Goal: Task Accomplishment & Management: Manage account settings

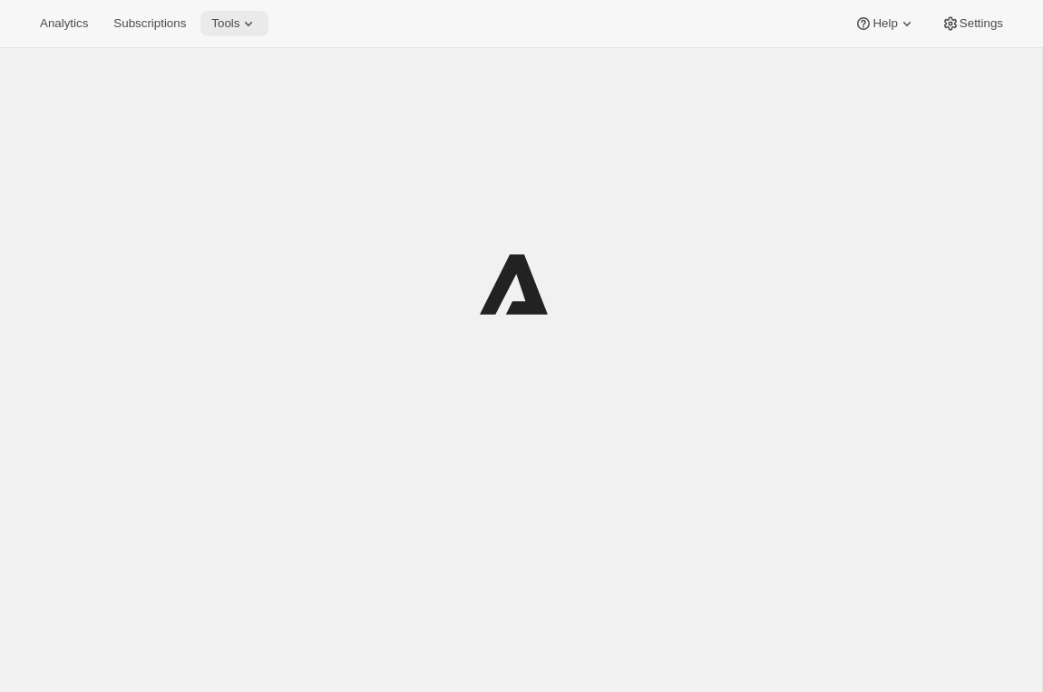
click at [239, 25] on span "Tools" at bounding box center [225, 23] width 28 height 15
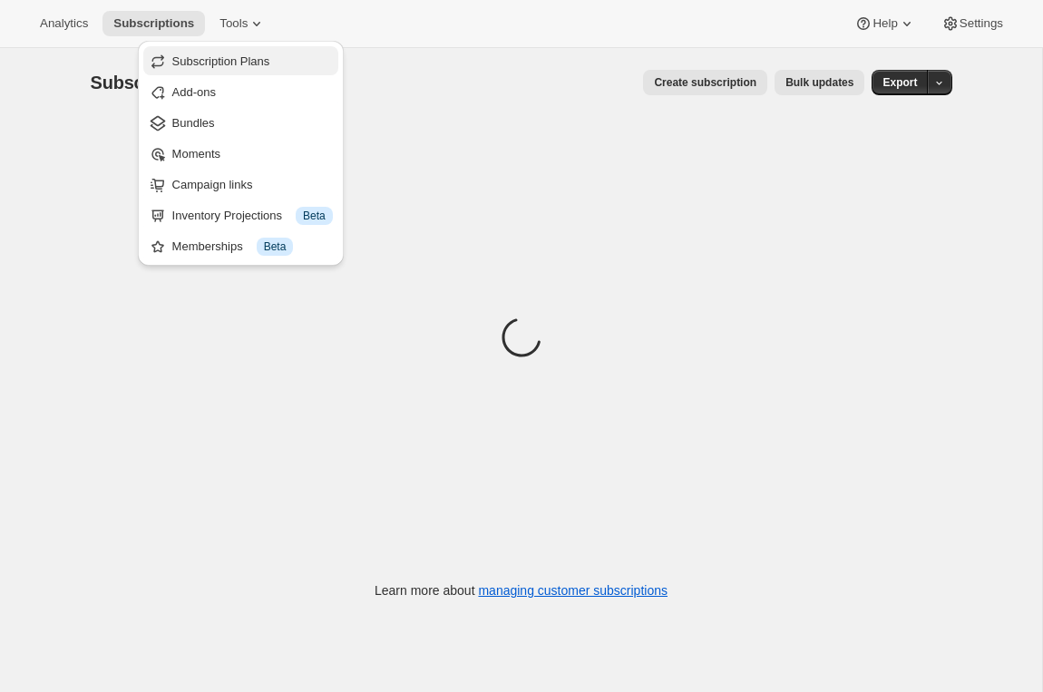
click at [245, 46] on button "Subscription Plans" at bounding box center [240, 60] width 195 height 29
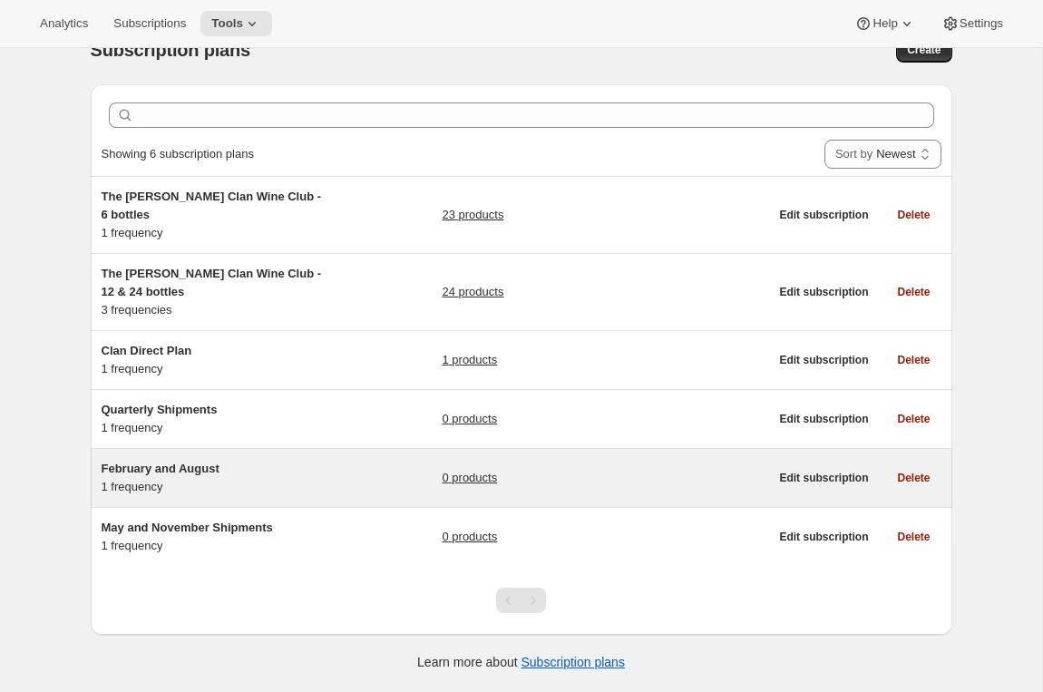
scroll to position [12, 0]
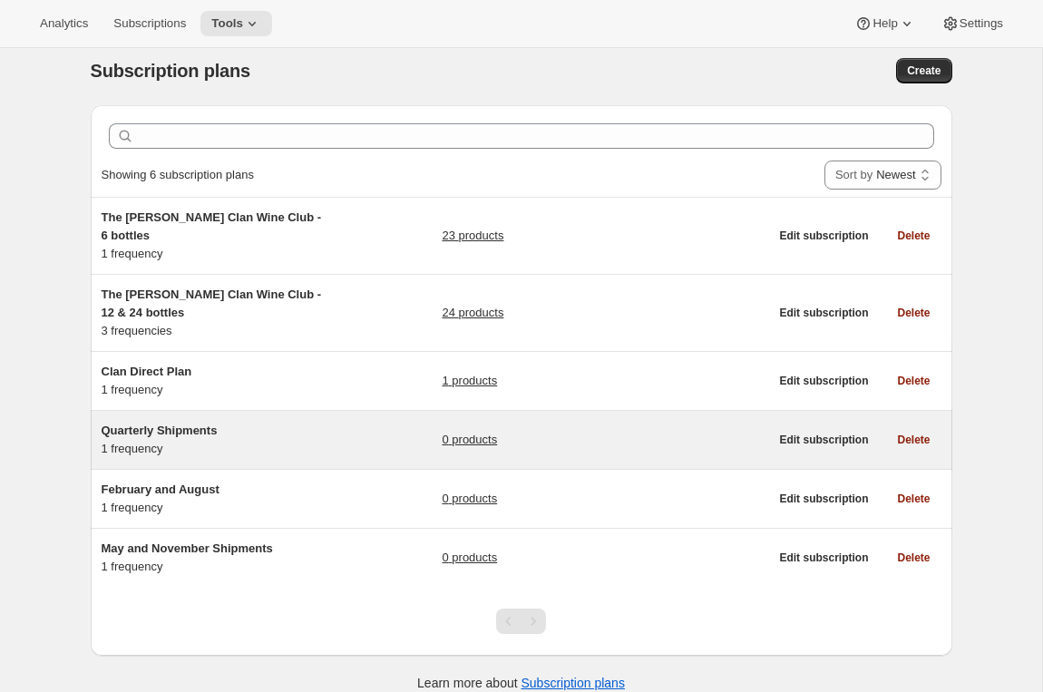
click at [230, 439] on div "Quarterly Shipments 1 frequency" at bounding box center [215, 440] width 227 height 36
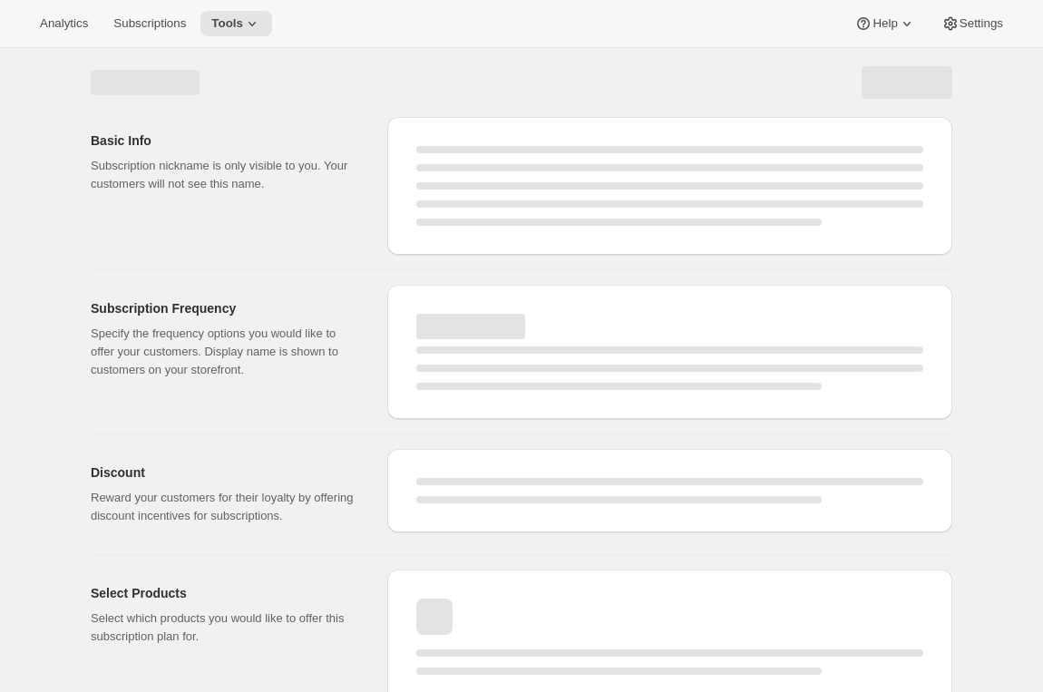
select select "WEEK"
select select "MONTH"
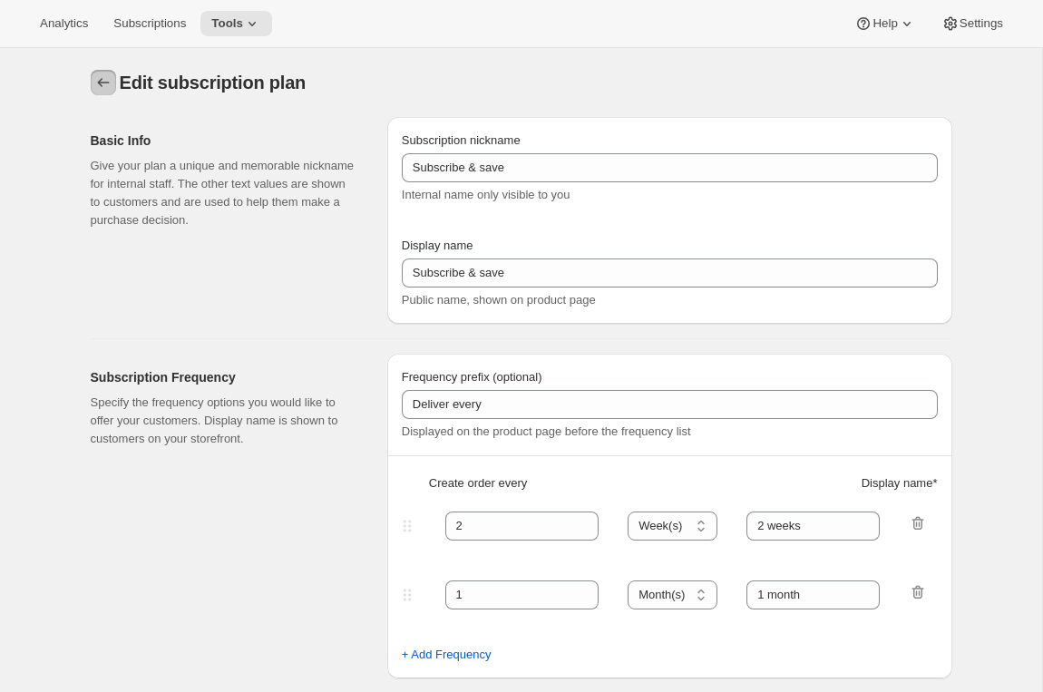
type input "Quarterly Shipments"
type input "Join the Club"
type input "Delivers"
type input "3"
select select "MONTH"
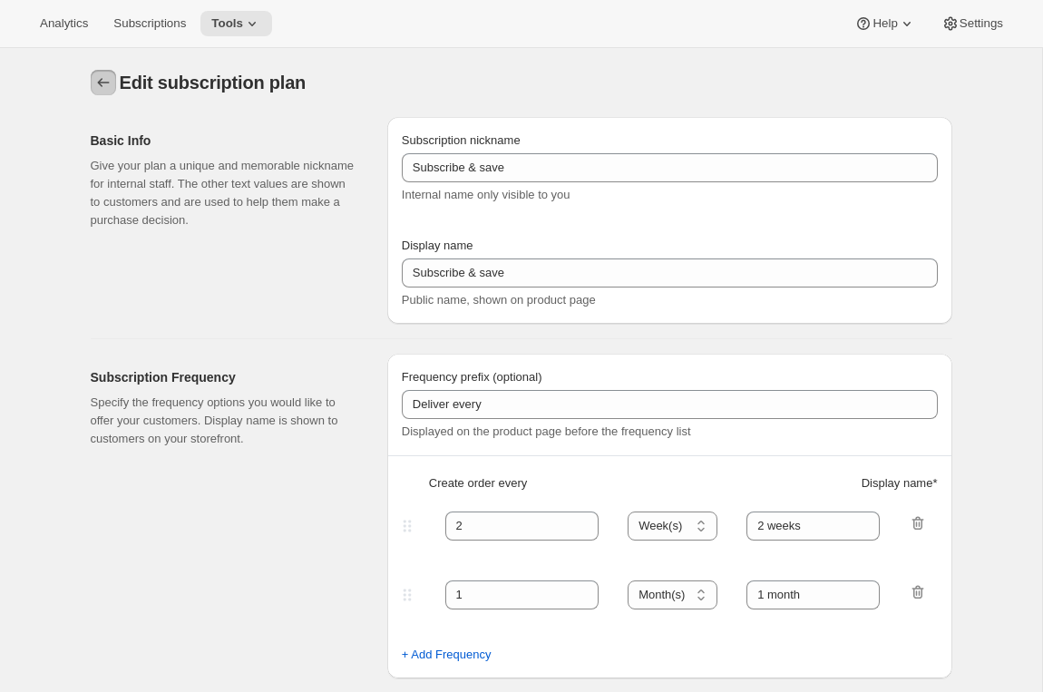
type input "quarterly (Feb, May, Aug, Nov)"
checkbox input "true"
select select "YEARDAY"
select select "2"
select select "5"
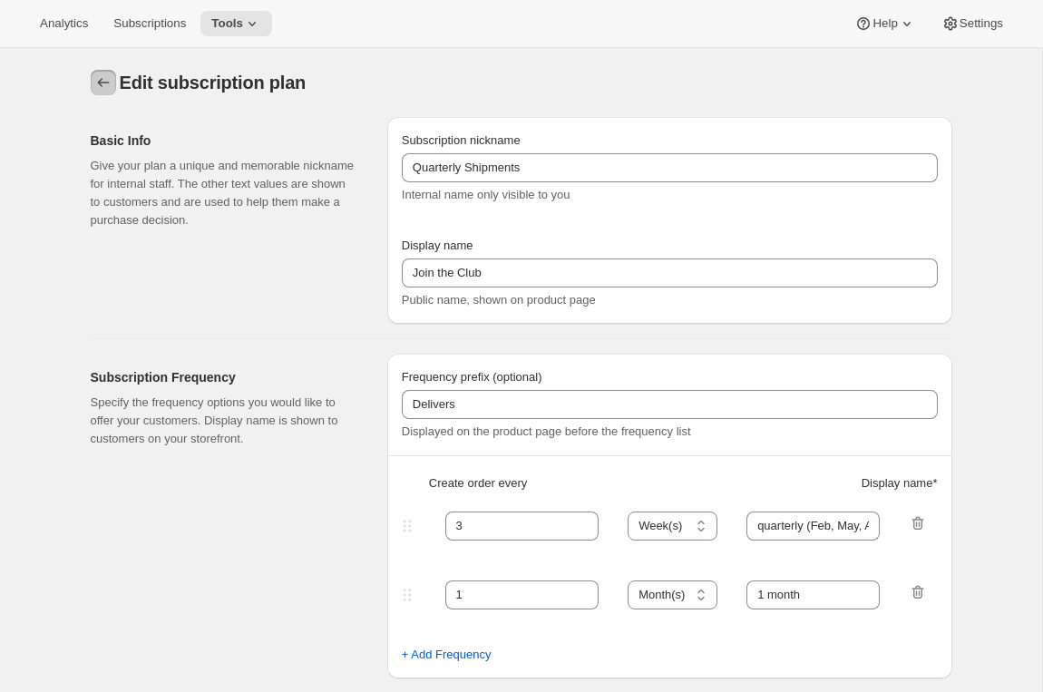
select select "8"
select select "11"
select select "3"
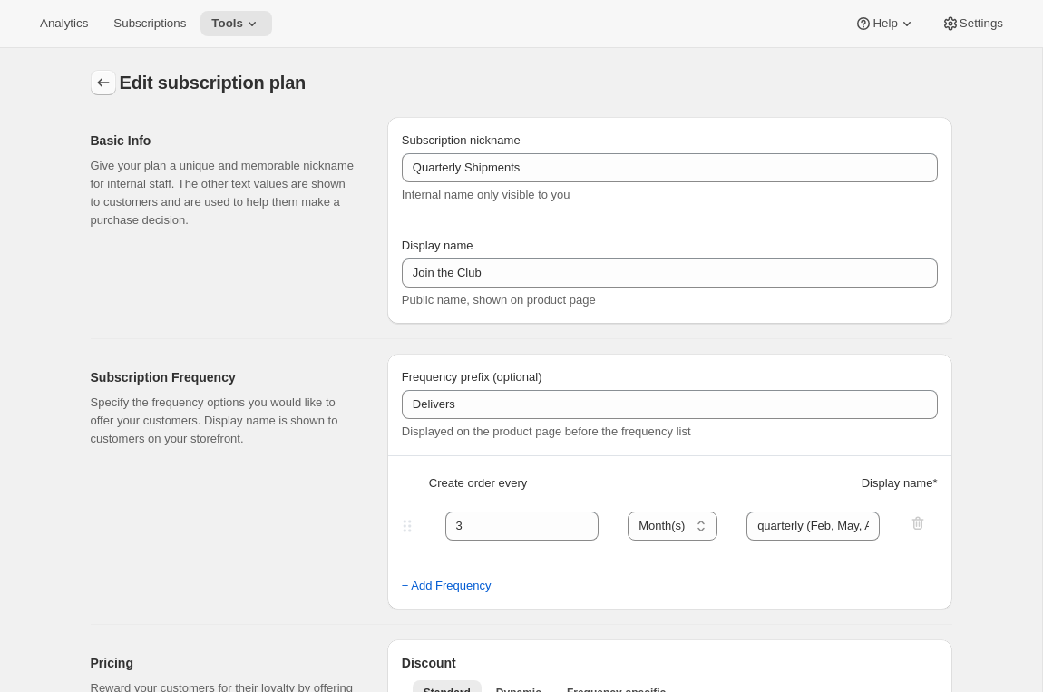
click at [106, 74] on icon "Subscription plans" at bounding box center [103, 82] width 18 height 18
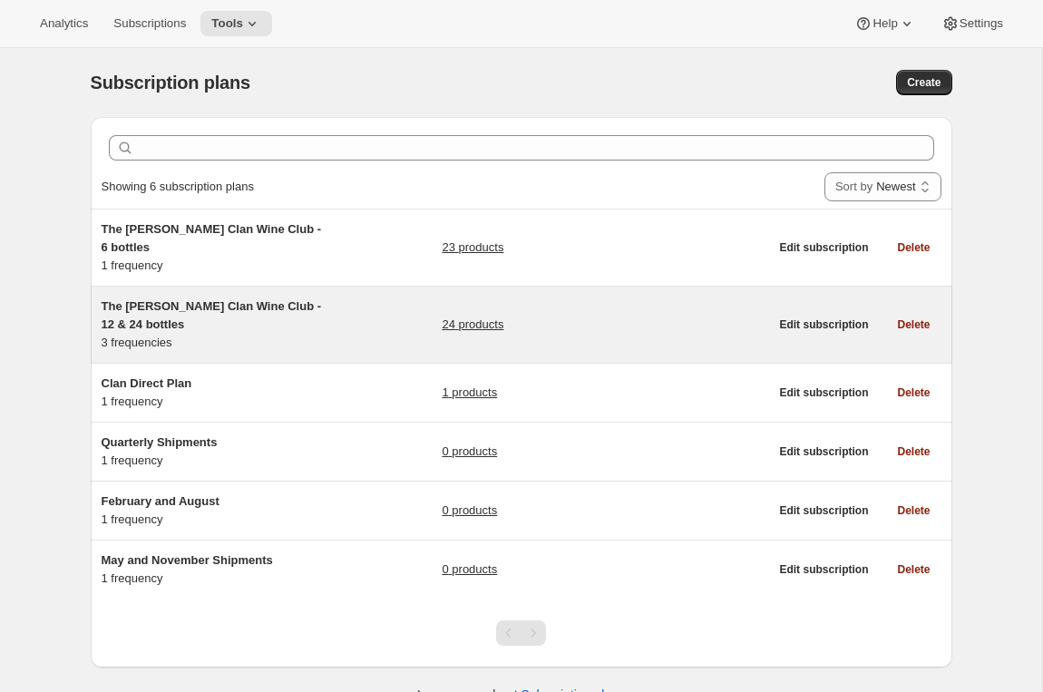
click at [238, 298] on h5 "The Maxwell Clan Wine Club - 12 & 24 bottles" at bounding box center [215, 315] width 227 height 36
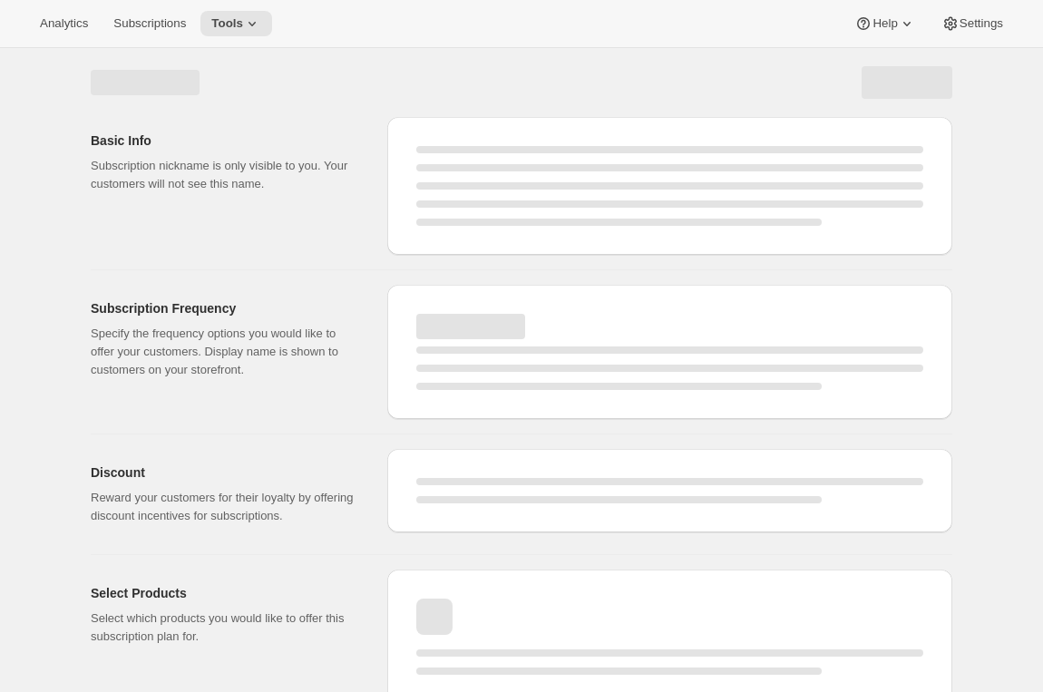
select select "WEEK"
select select "MONTH"
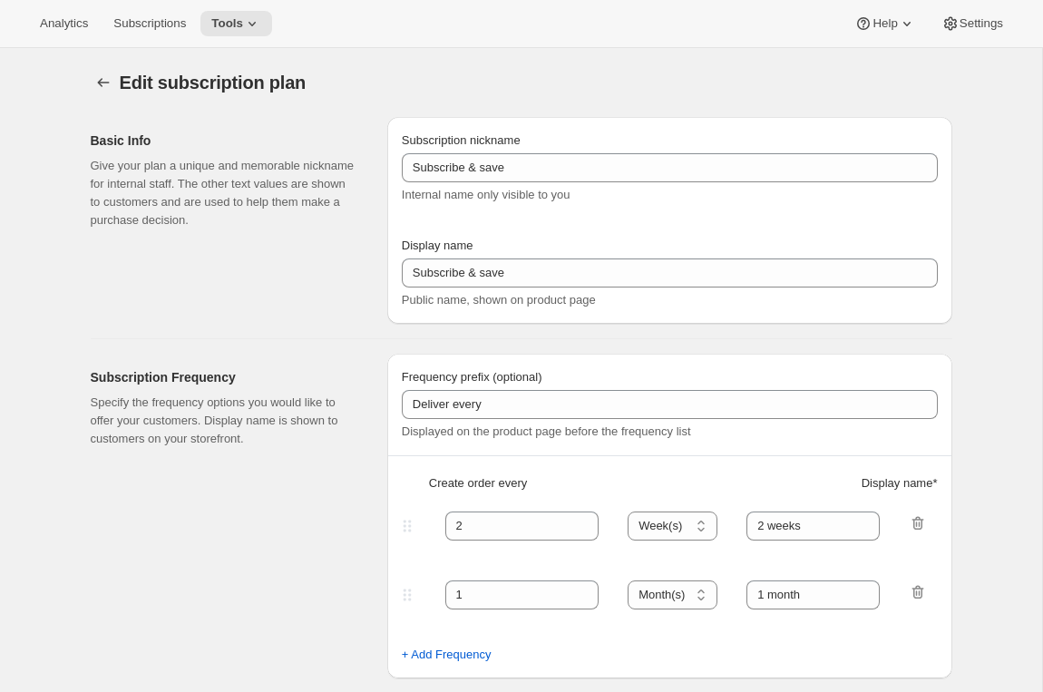
type input "The Maxwell Clan Wine Club - 12 & 24 bottles"
type input "The [PERSON_NAME] Clan Wine Club"
type input "3"
select select "MONTH"
type input "3 months"
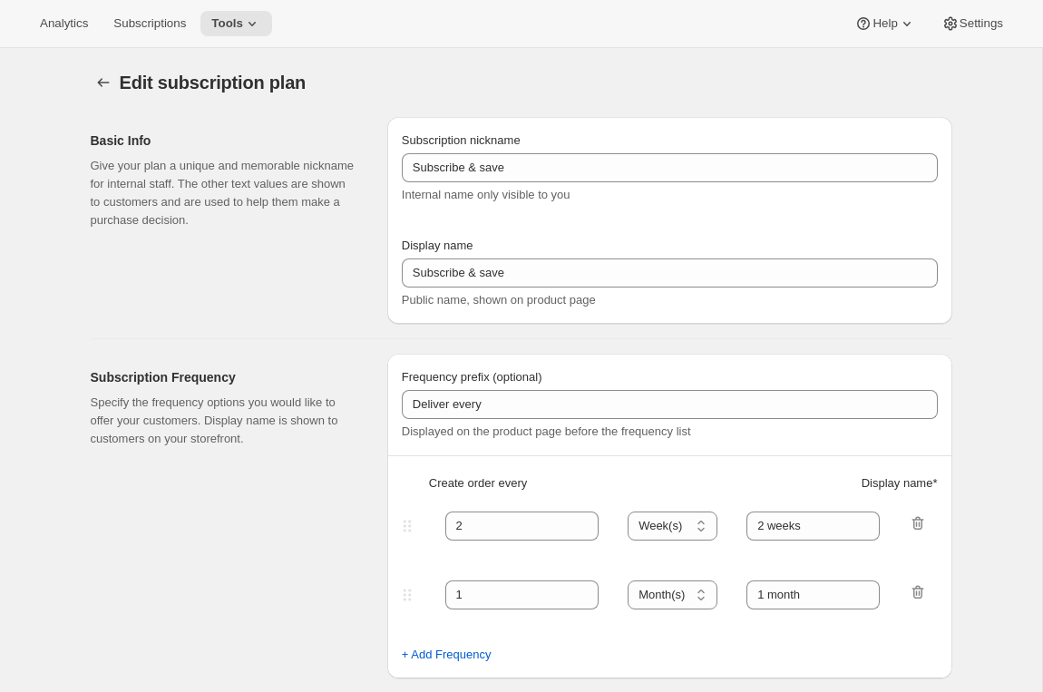
type input "4"
type input "4 months"
select select "MONTH"
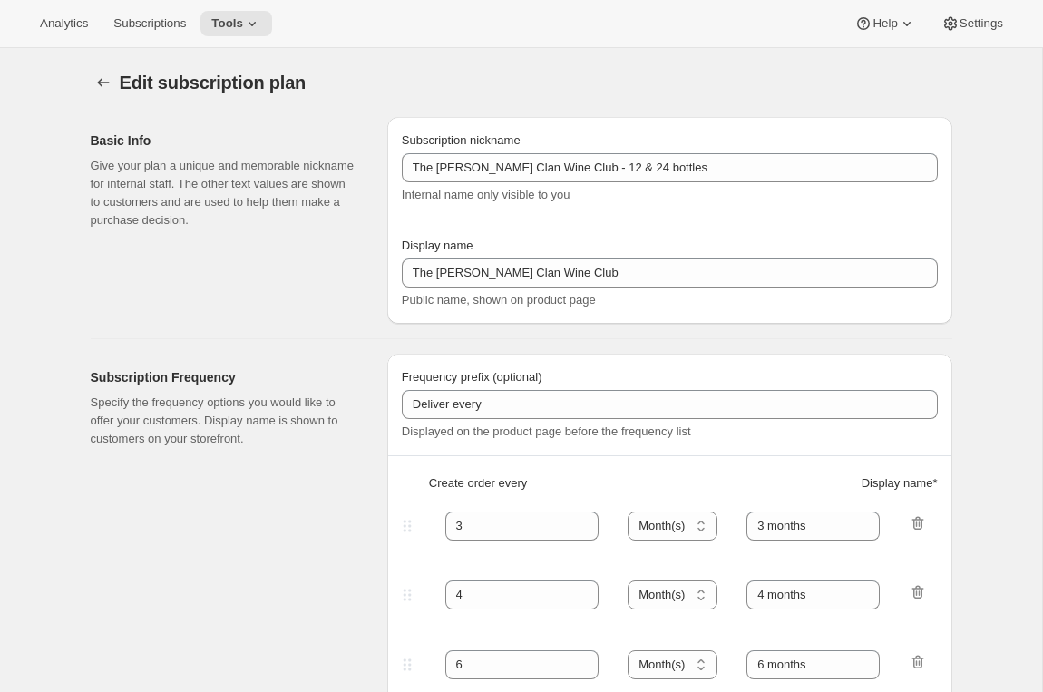
click at [91, 66] on div "Edit subscription plan. This page is ready Edit subscription plan" at bounding box center [521, 82] width 861 height 69
click at [98, 82] on icon "Subscription plans" at bounding box center [103, 82] width 12 height 9
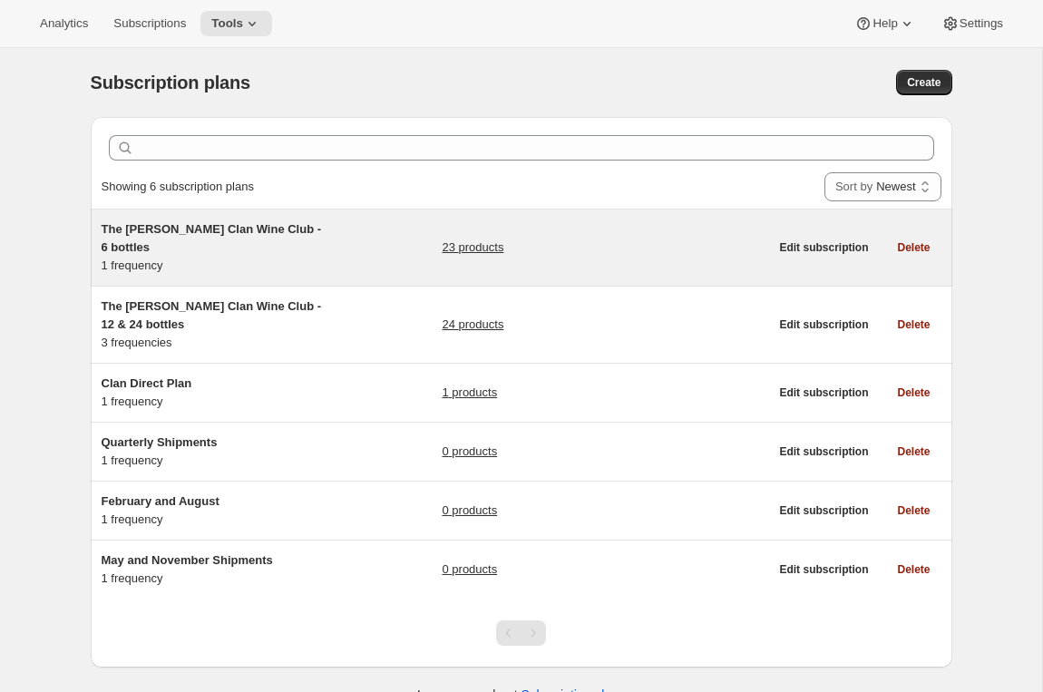
click at [333, 249] on div "The Maxwell Clan Wine Club - 6 bottles 1 frequency 23 products" at bounding box center [435, 247] width 667 height 54
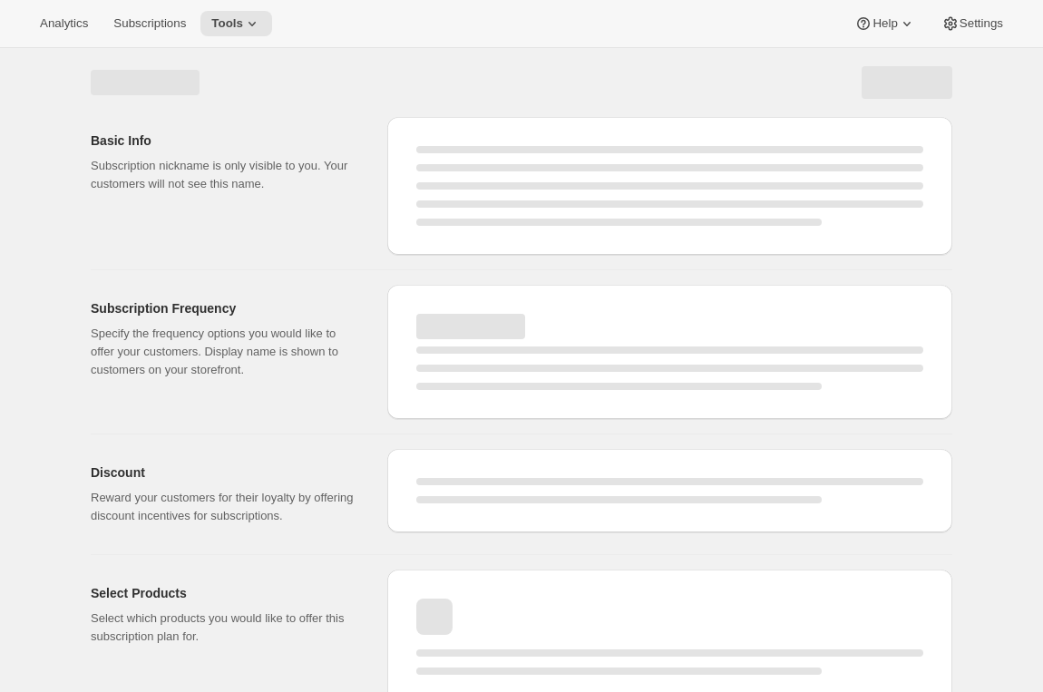
select select "WEEK"
select select "MONTH"
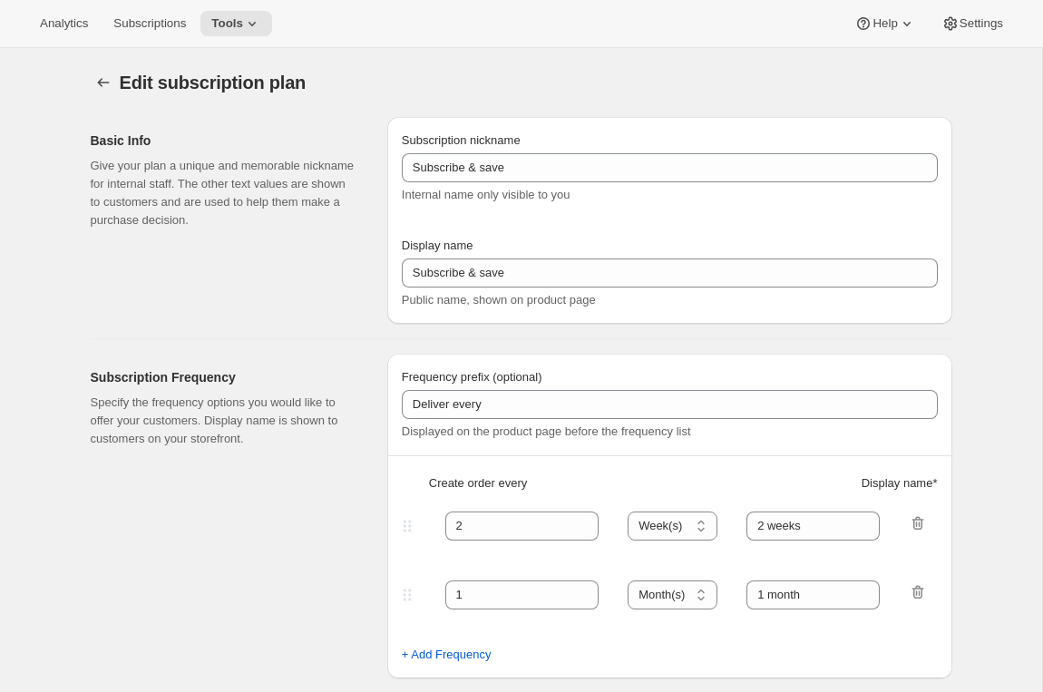
type input "The Maxwell Clan Wine Club - 6 bottles"
type input "The Maxwell Clan Wine Club"
type input "3"
select select "MONTH"
type input "3 months"
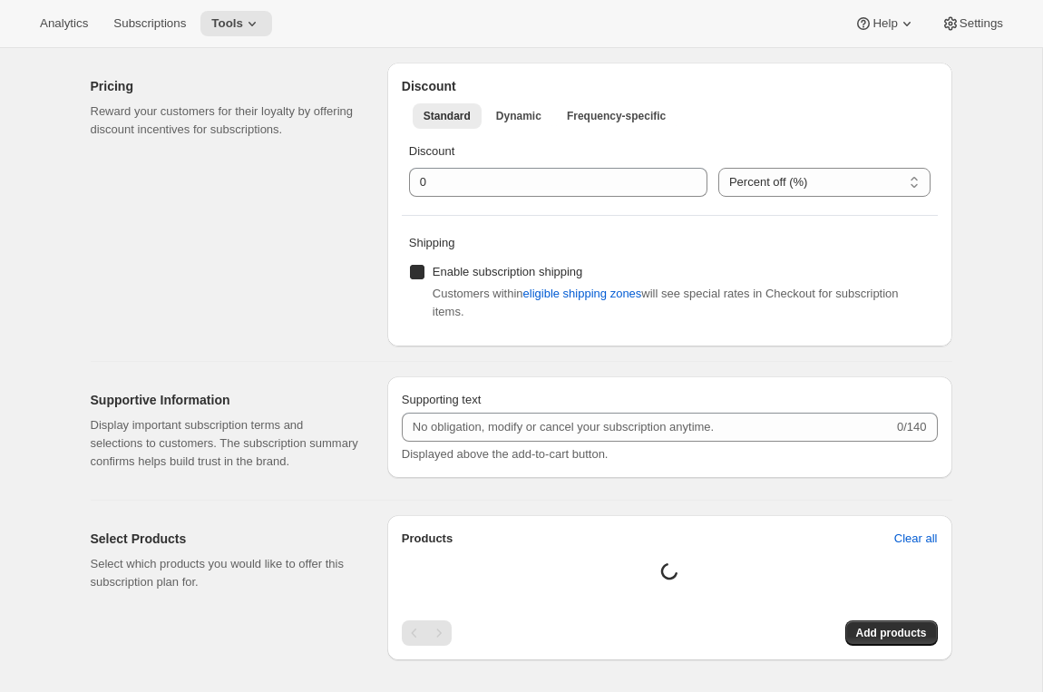
checkbox input "true"
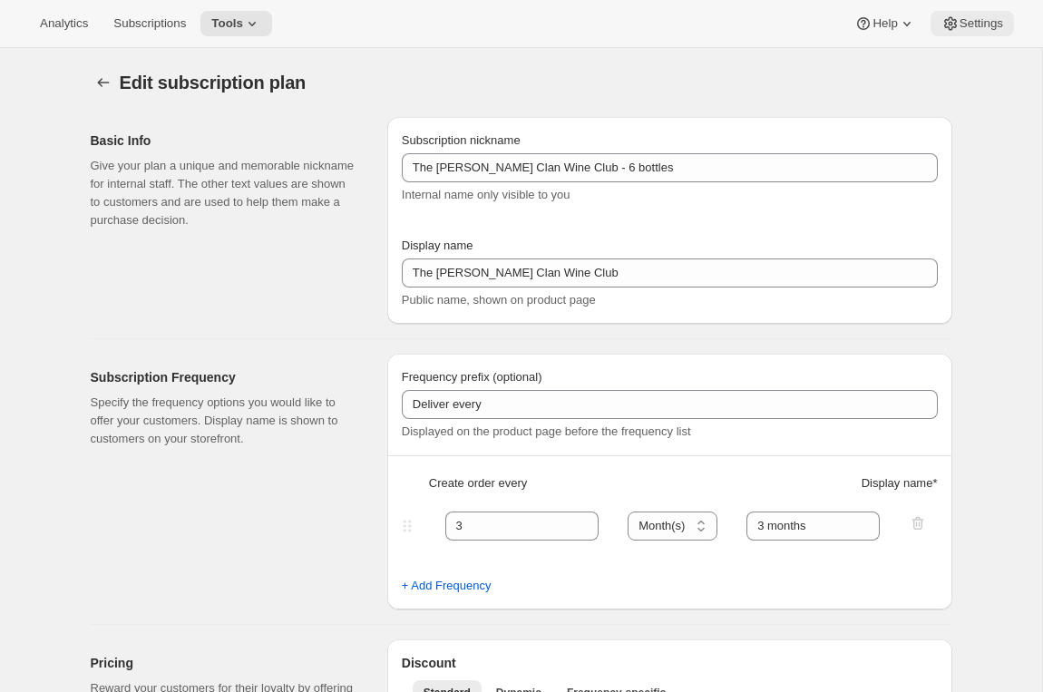
click at [991, 34] on button "Settings" at bounding box center [971, 23] width 83 height 25
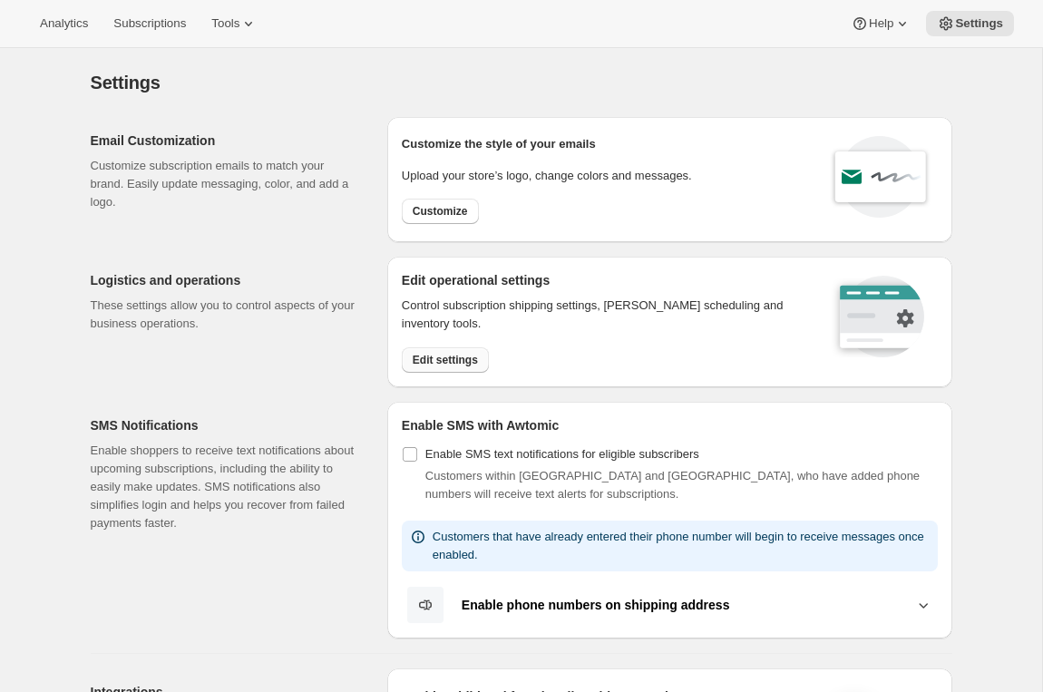
click at [434, 357] on span "Edit settings" at bounding box center [445, 360] width 65 height 15
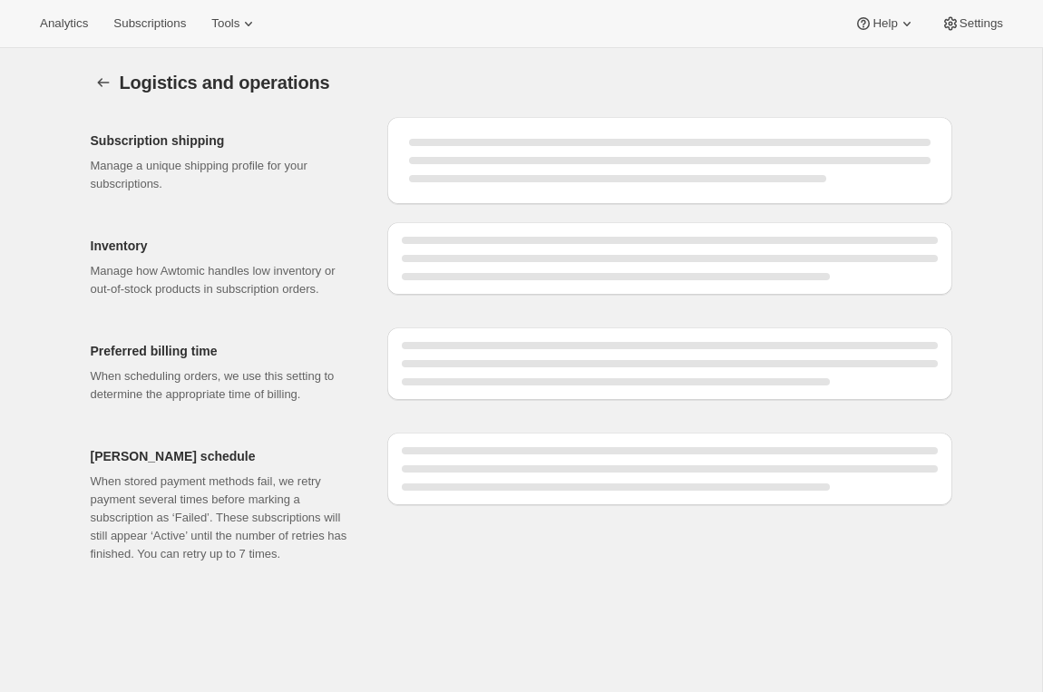
select select "DAY"
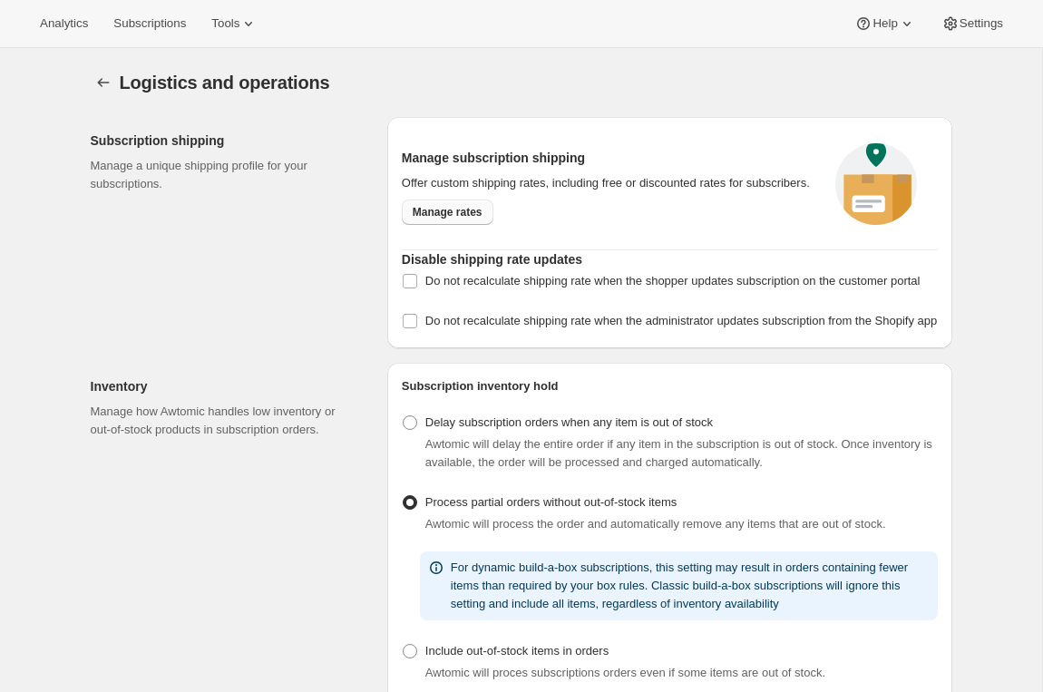
click at [450, 219] on span "Manage rates" at bounding box center [448, 212] width 70 height 15
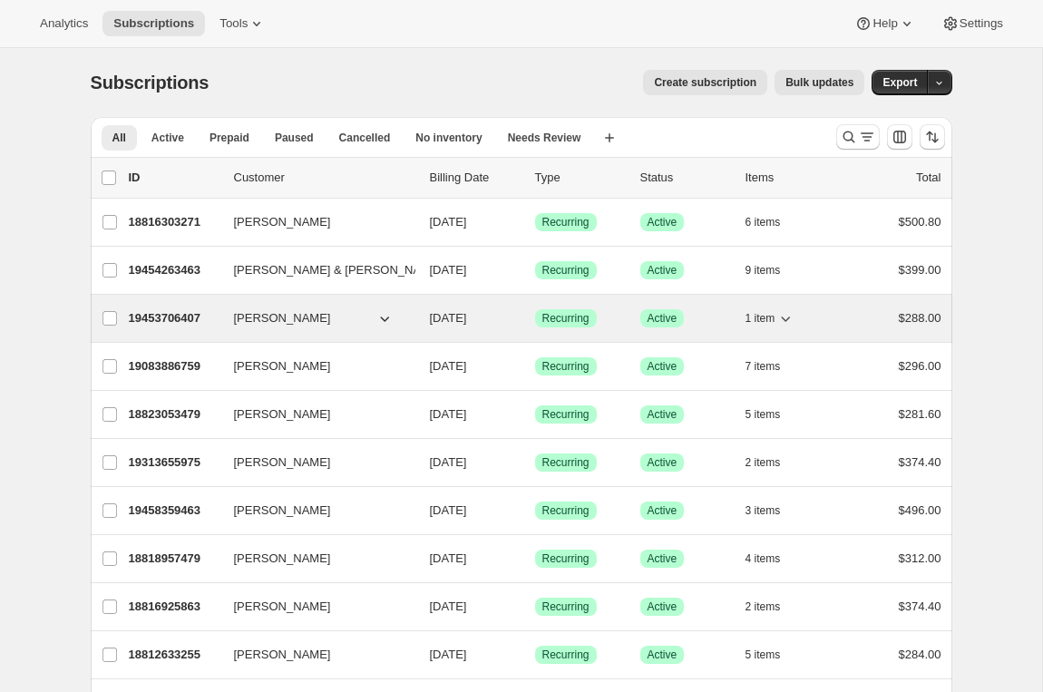
click at [153, 313] on p "19453706407" at bounding box center [174, 318] width 91 height 18
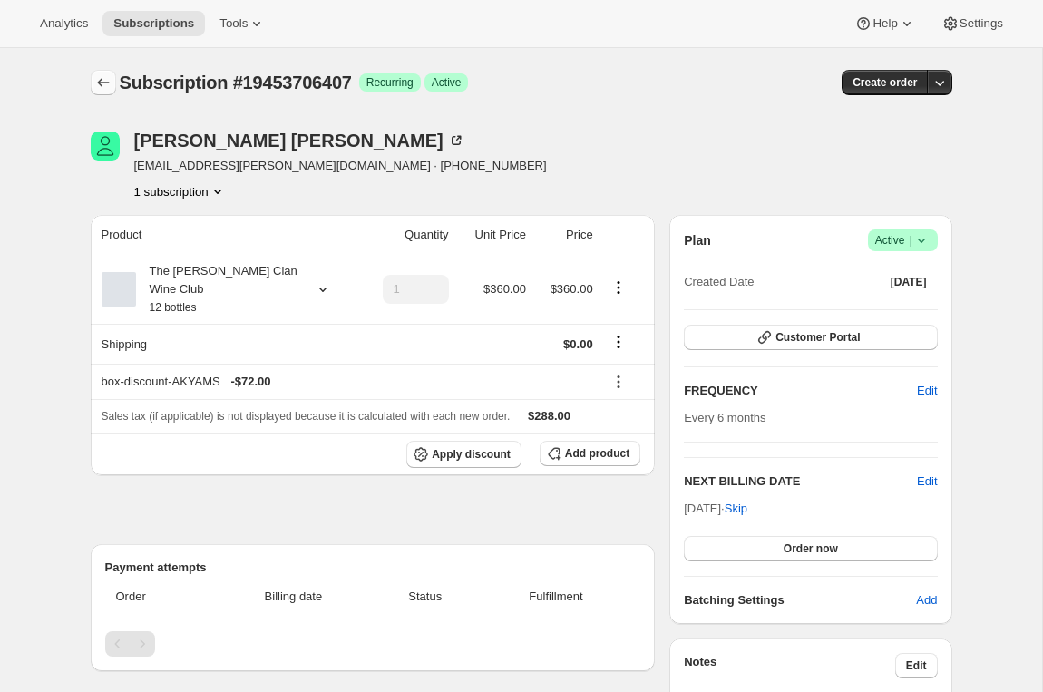
click at [93, 92] on button "Subscriptions" at bounding box center [103, 82] width 25 height 25
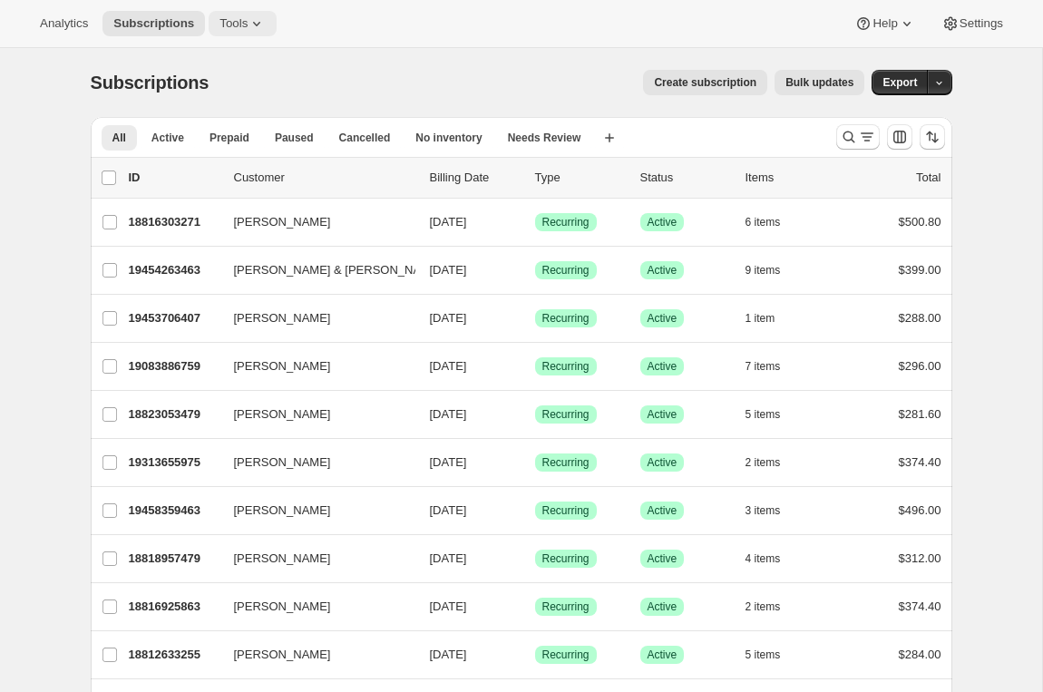
click at [268, 14] on button "Tools" at bounding box center [243, 23] width 68 height 25
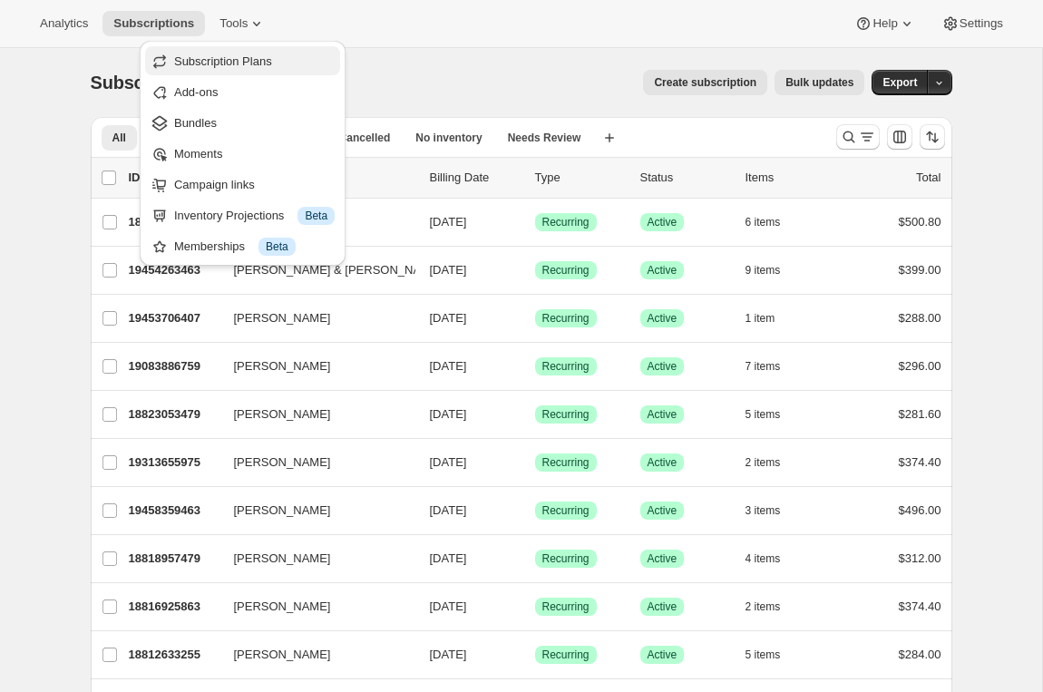
click at [254, 61] on span "Subscription Plans" at bounding box center [223, 61] width 98 height 14
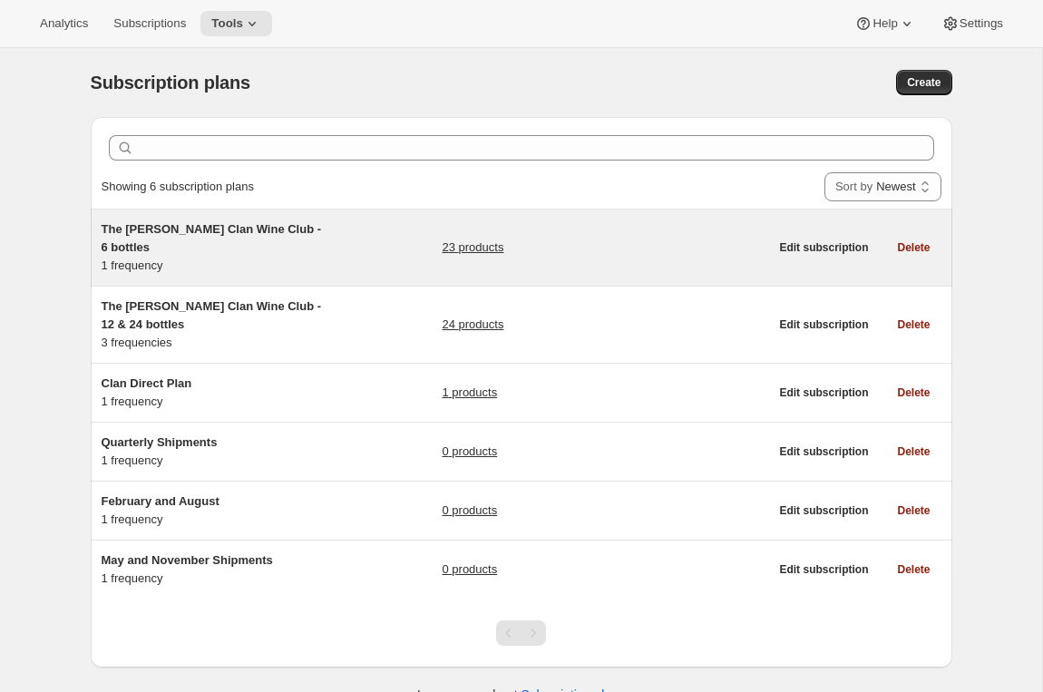
click at [347, 247] on div "The Maxwell Clan Wine Club - 6 bottles 1 frequency 23 products" at bounding box center [435, 247] width 667 height 54
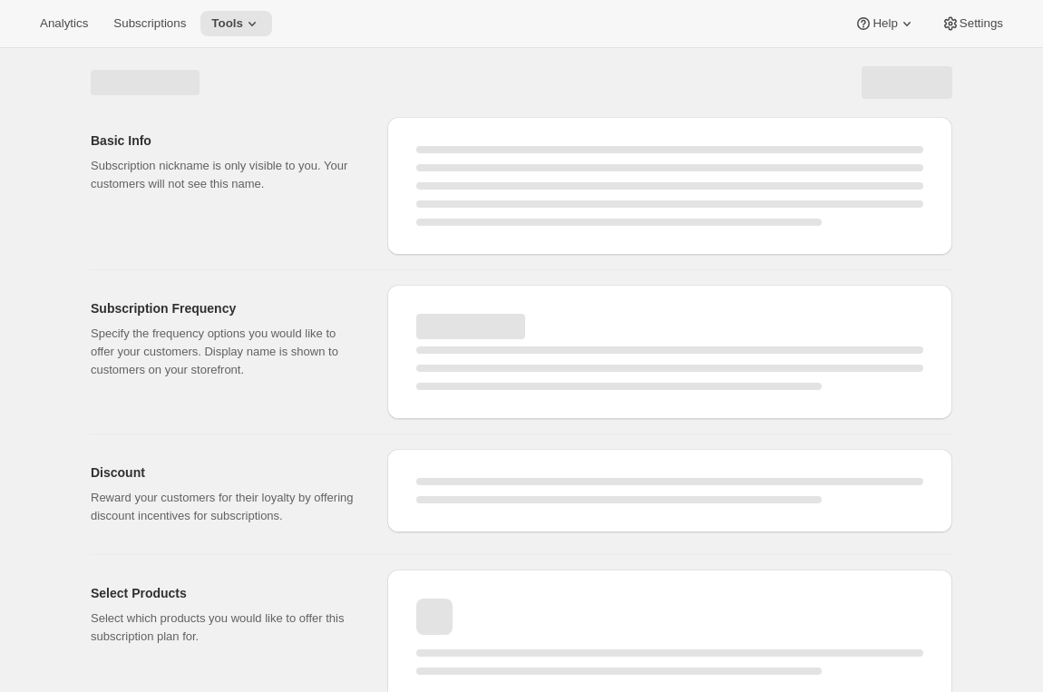
select select "WEEK"
select select "MONTH"
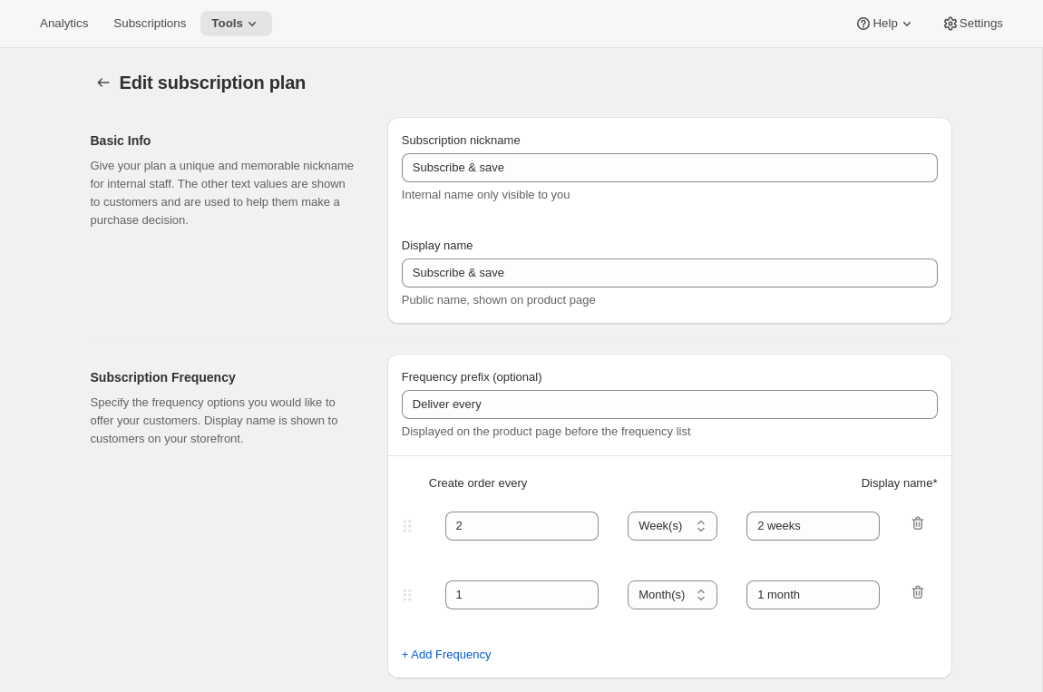
type input "The Maxwell Clan Wine Club - 6 bottles"
type input "The Maxwell Clan Wine Club"
type input "3"
select select "MONTH"
type input "3 months"
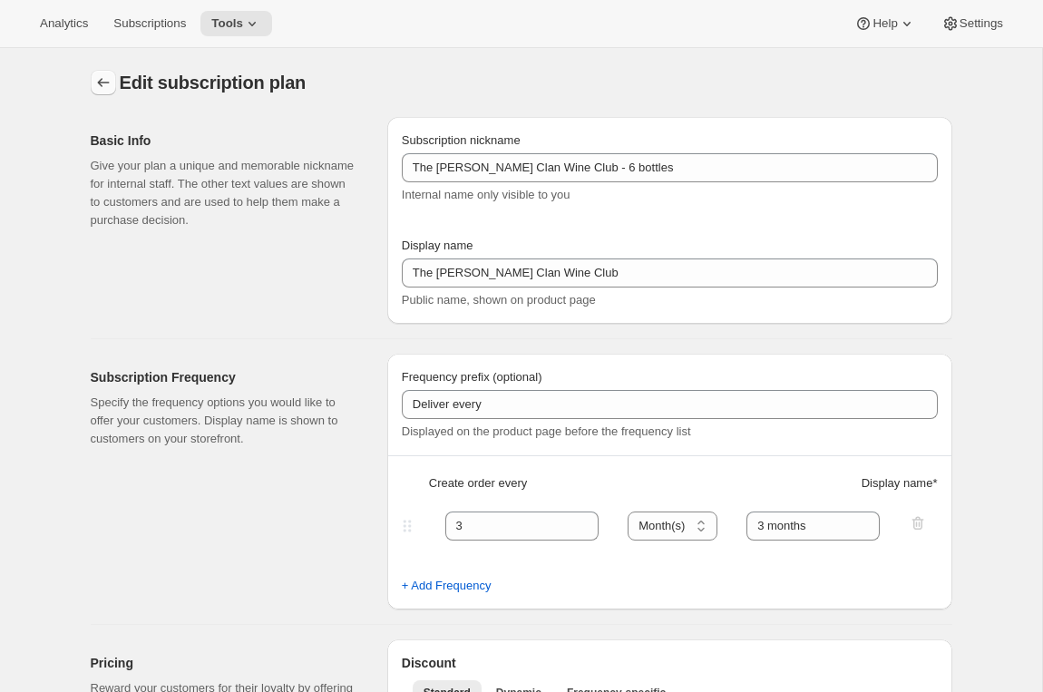
click at [100, 82] on icon "Subscription plans" at bounding box center [103, 82] width 18 height 18
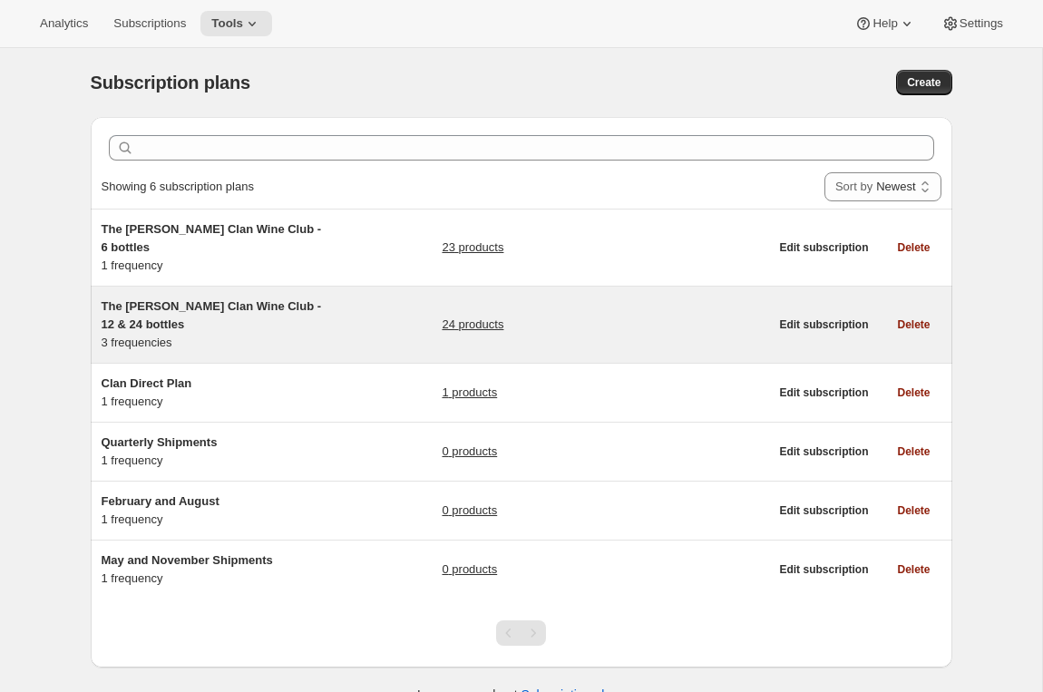
click at [302, 299] on span "The Maxwell Clan Wine Club - 12 & 24 bottles" at bounding box center [212, 315] width 220 height 32
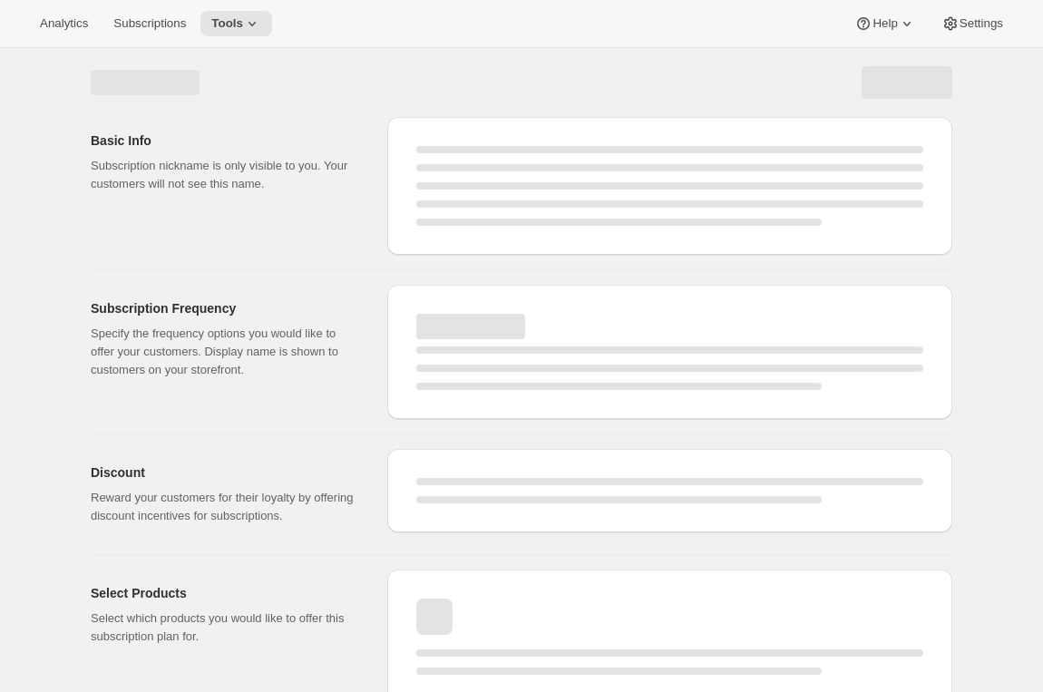
select select "WEEK"
select select "MONTH"
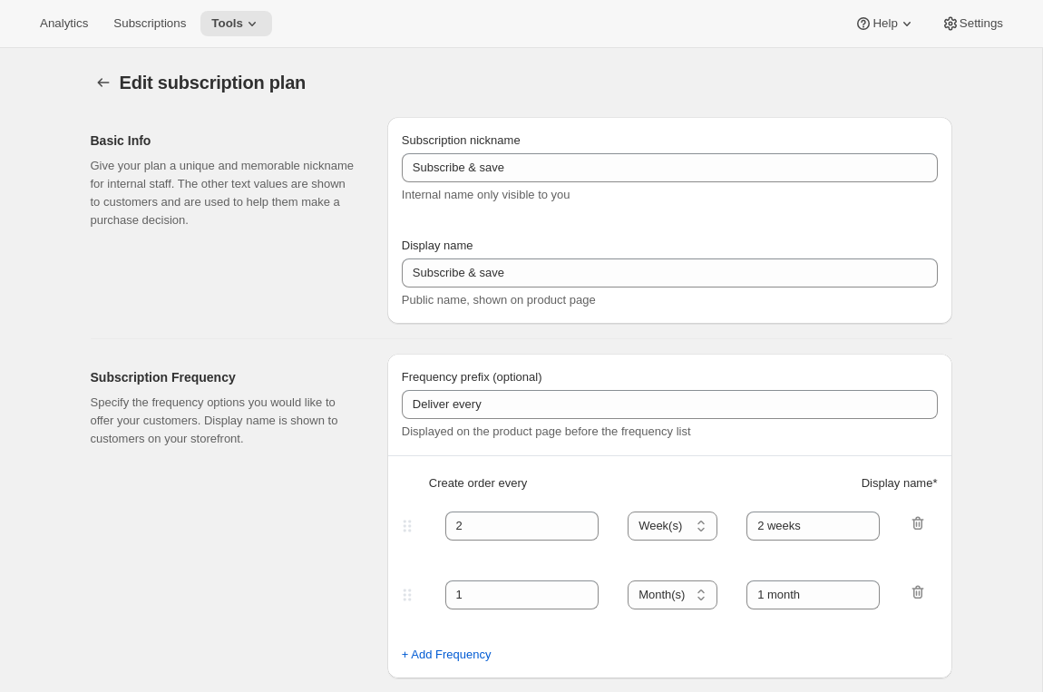
type input "The Maxwell Clan Wine Club - 12 & 24 bottles"
type input "The Maxwell Clan Wine Club"
type input "3"
select select "MONTH"
type input "3 months"
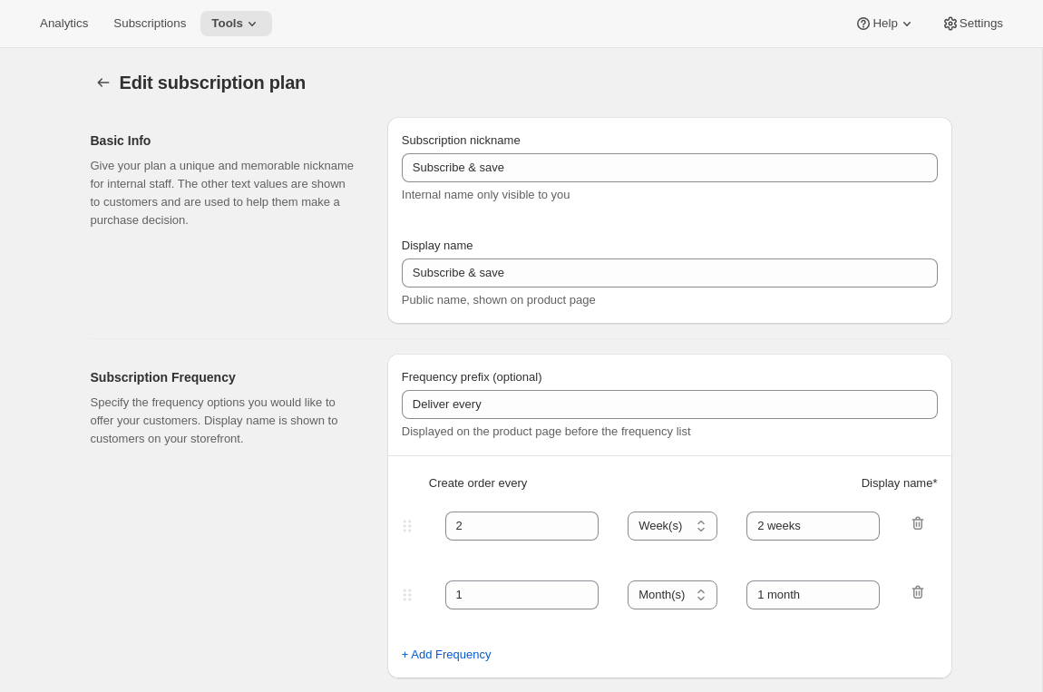
type input "4"
type input "4 months"
select select "MONTH"
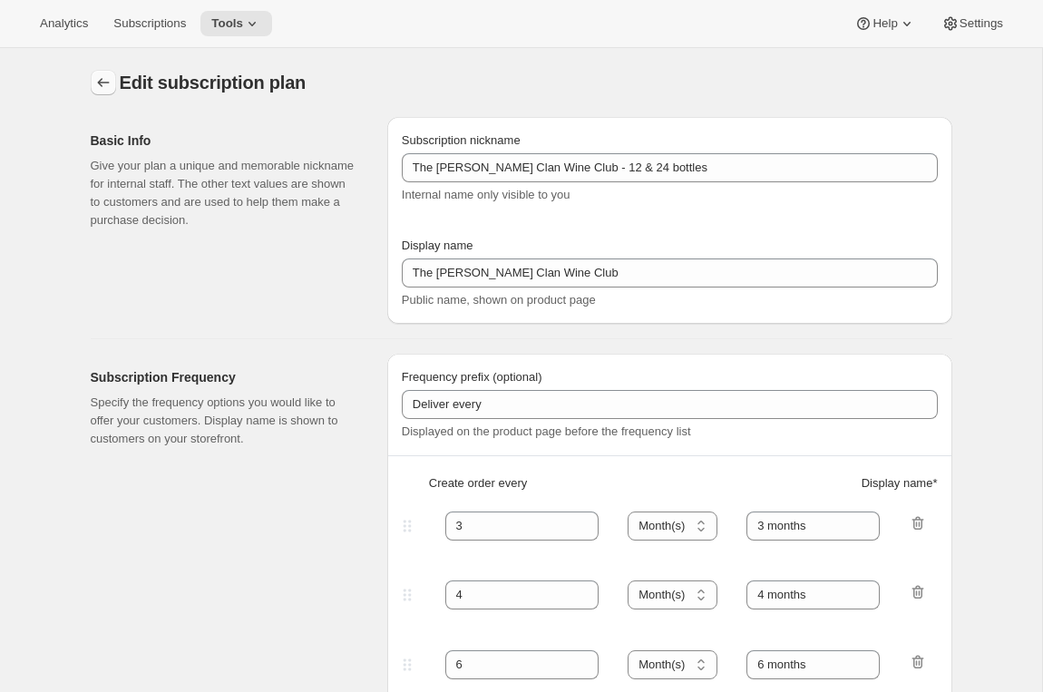
click at [101, 73] on button "Subscription plans" at bounding box center [103, 82] width 25 height 25
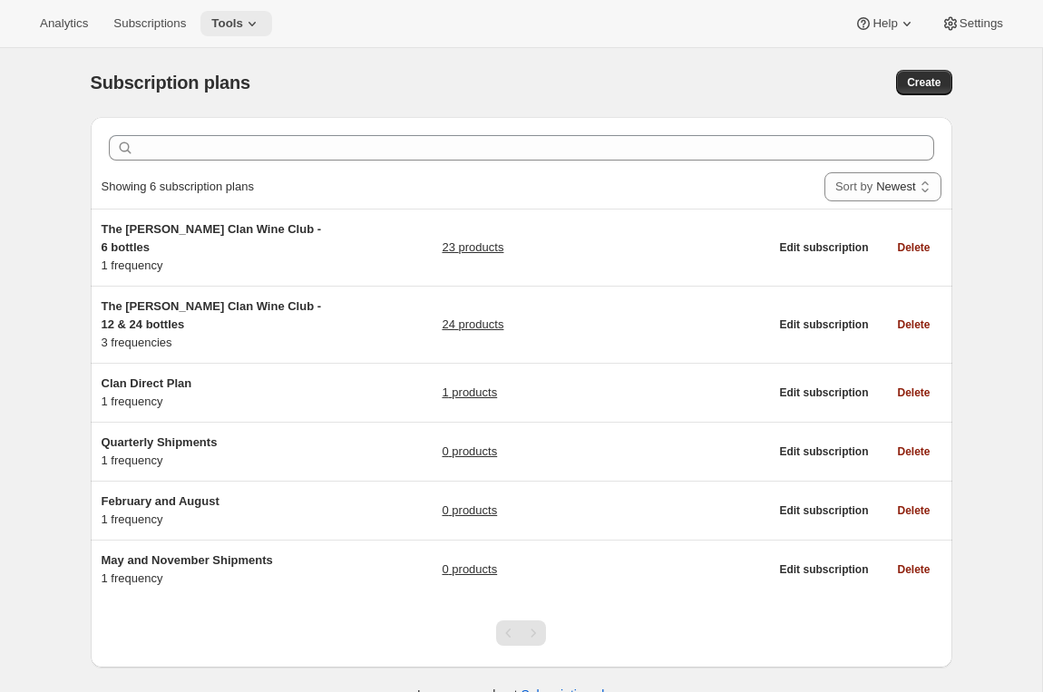
click at [258, 29] on icon at bounding box center [252, 24] width 18 height 18
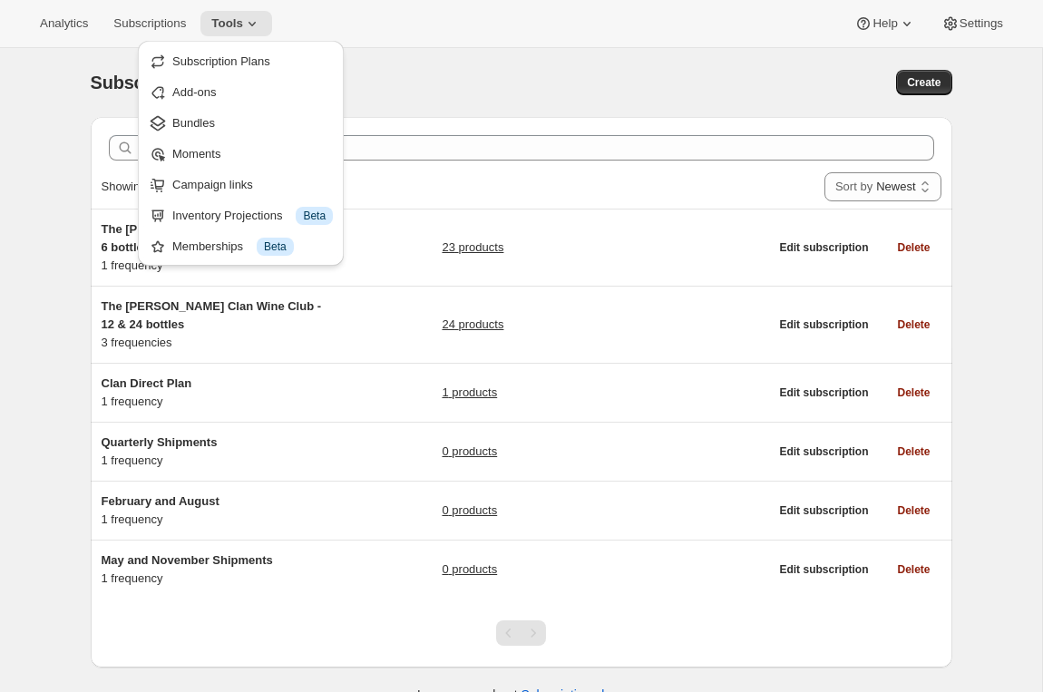
click at [439, 38] on div "Analytics Subscriptions Tools Help Settings" at bounding box center [521, 24] width 1043 height 48
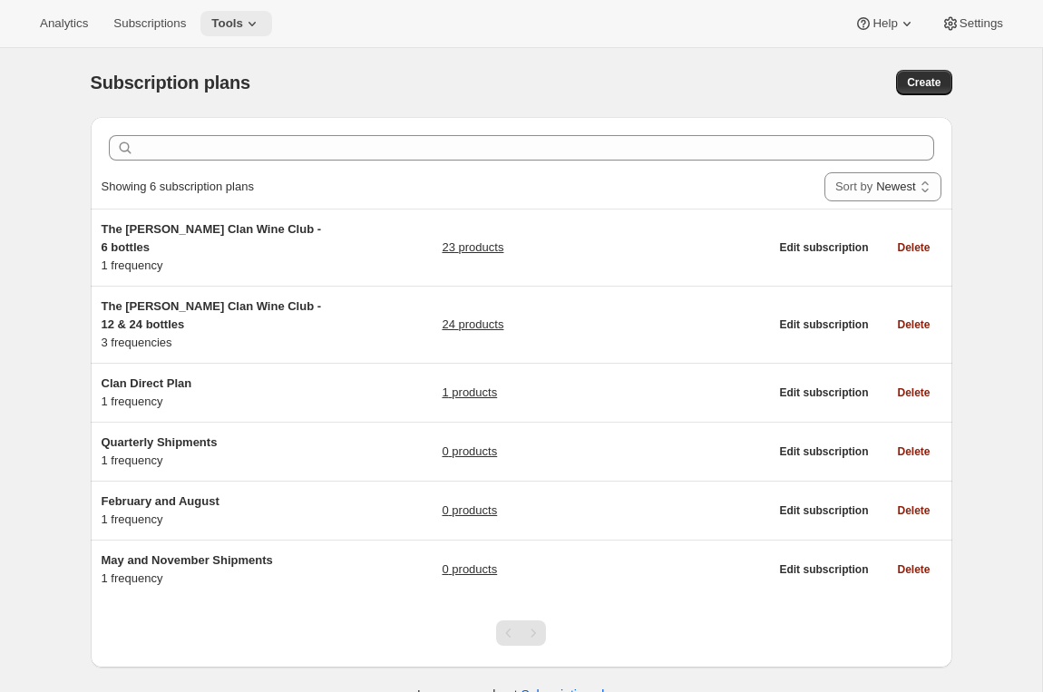
click at [243, 22] on span "Tools" at bounding box center [227, 23] width 32 height 15
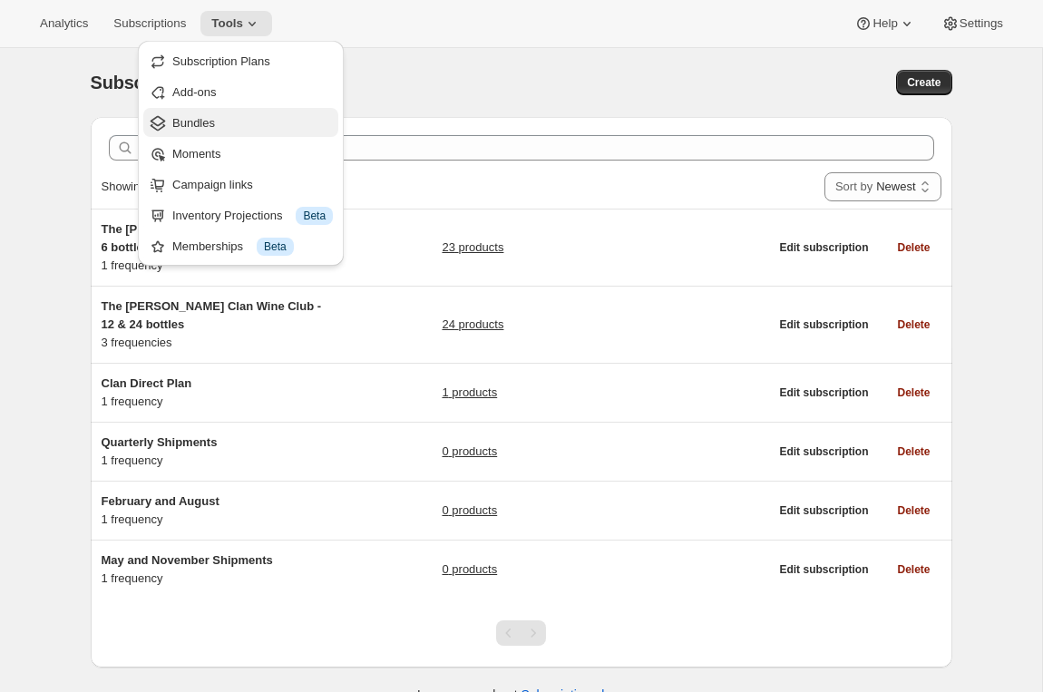
click at [230, 122] on span "Bundles" at bounding box center [252, 123] width 160 height 18
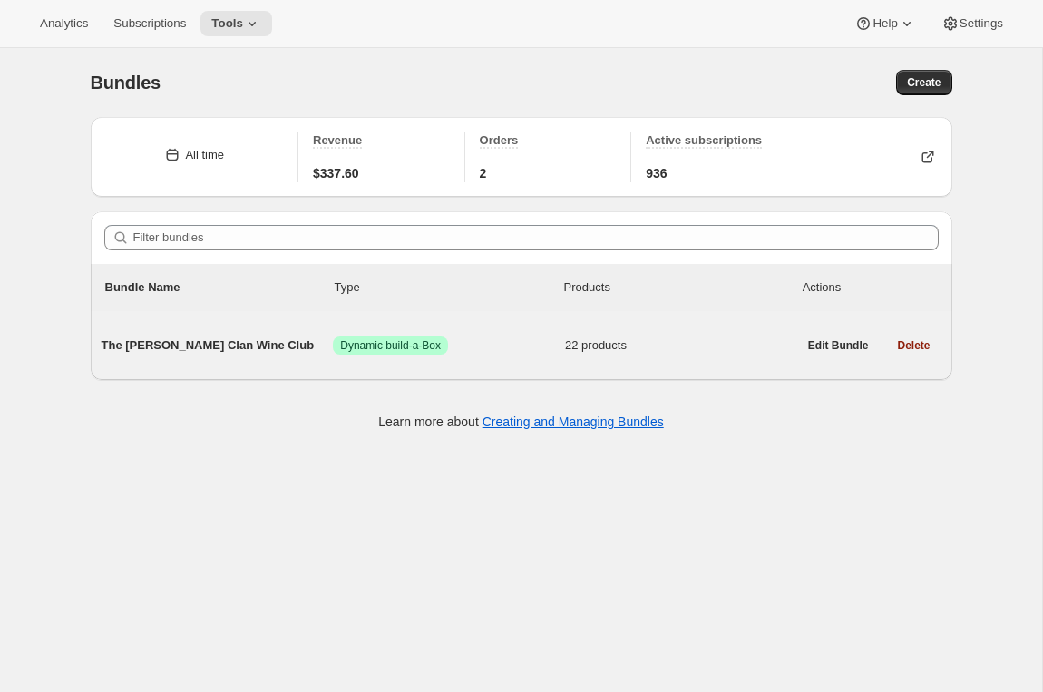
click at [256, 351] on span "The Maxwell Clan Wine Club" at bounding box center [218, 345] width 232 height 18
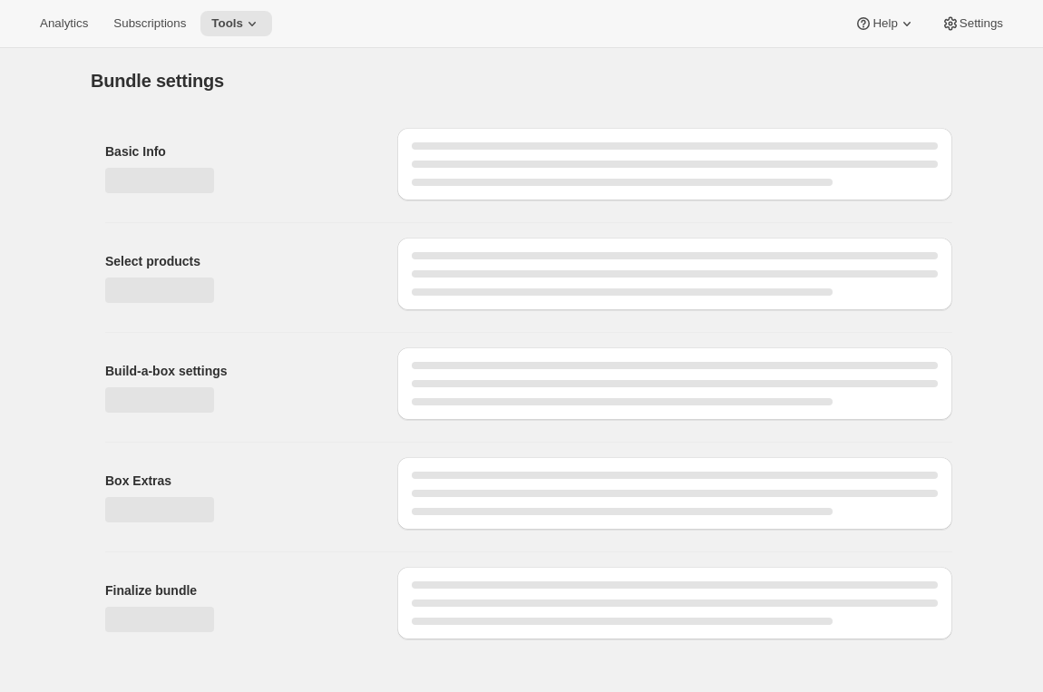
type input "The Maxwell Clan Wine Club"
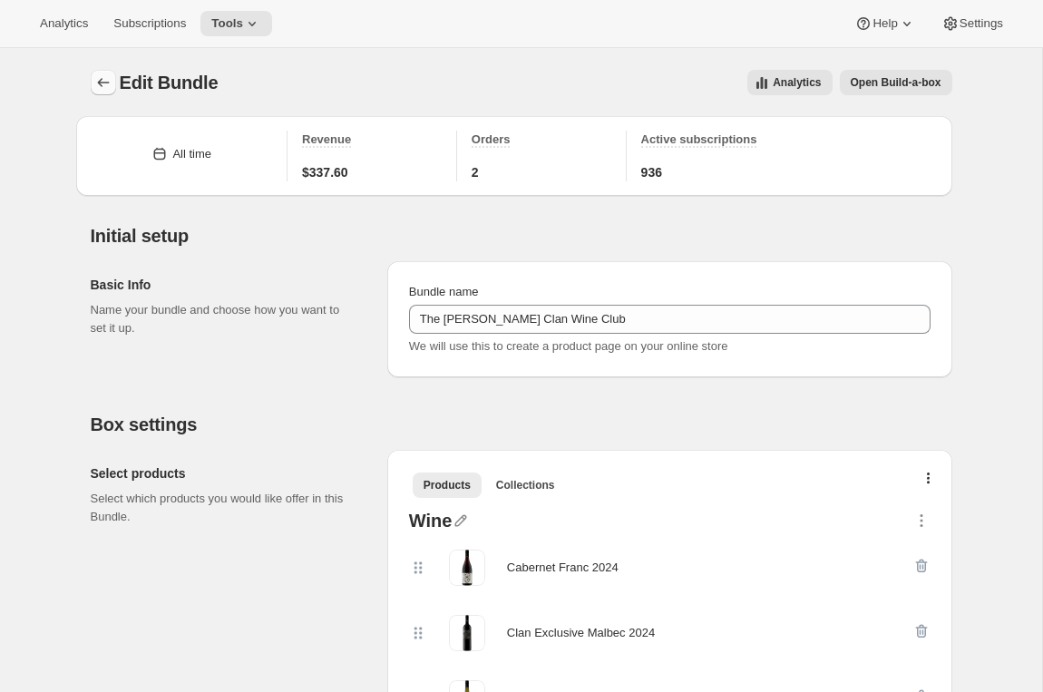
click at [103, 79] on icon "Bundles" at bounding box center [103, 82] width 18 height 18
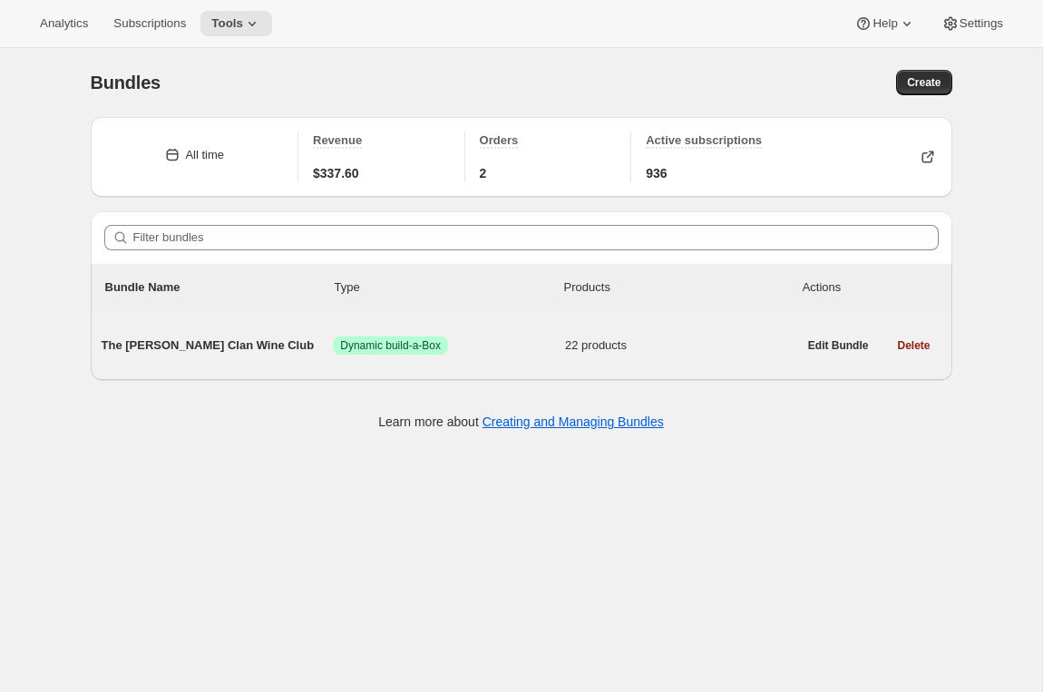
click at [290, 359] on div "The Maxwell Clan Wine Club Success Dynamic build-a-Box 22 products" at bounding box center [449, 345] width 695 height 47
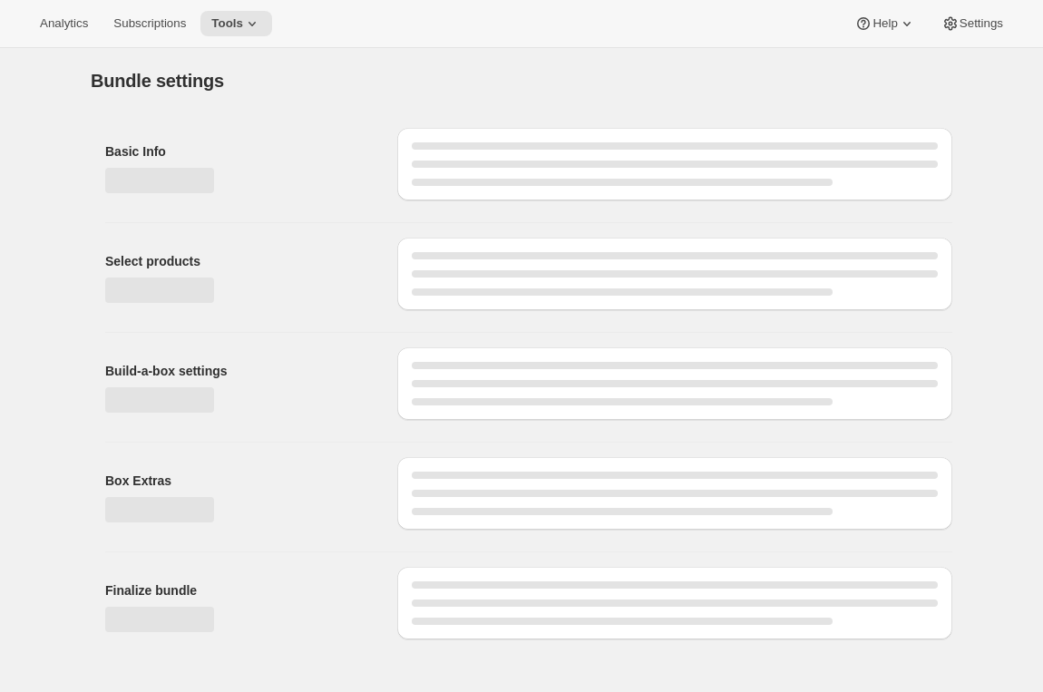
type input "The Maxwell Clan Wine Club"
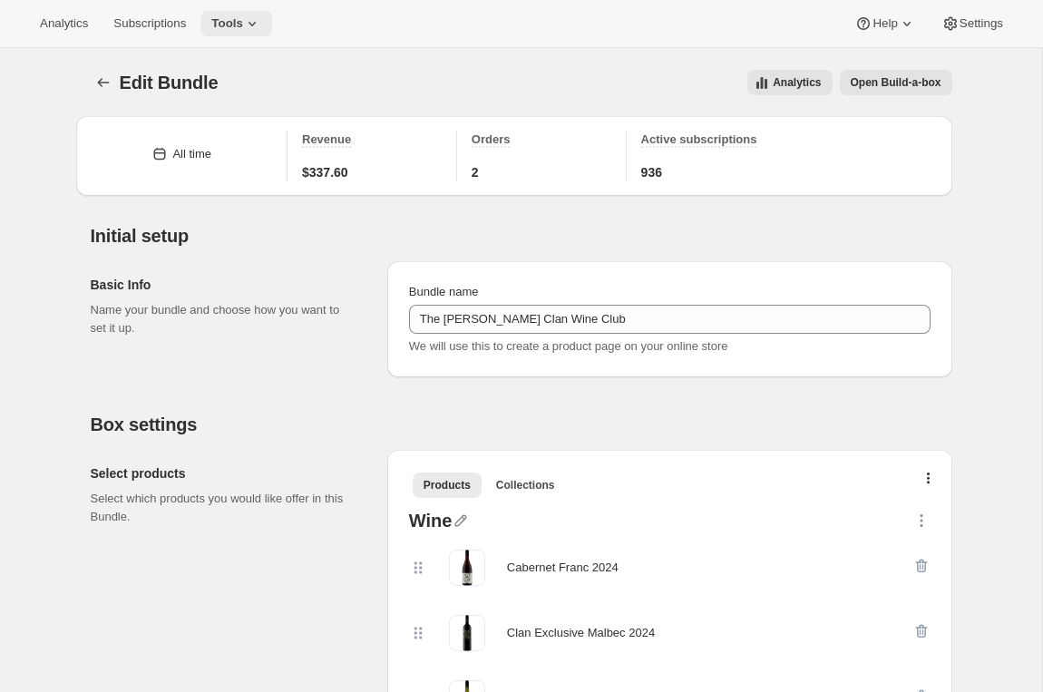
click at [252, 20] on icon at bounding box center [252, 24] width 18 height 18
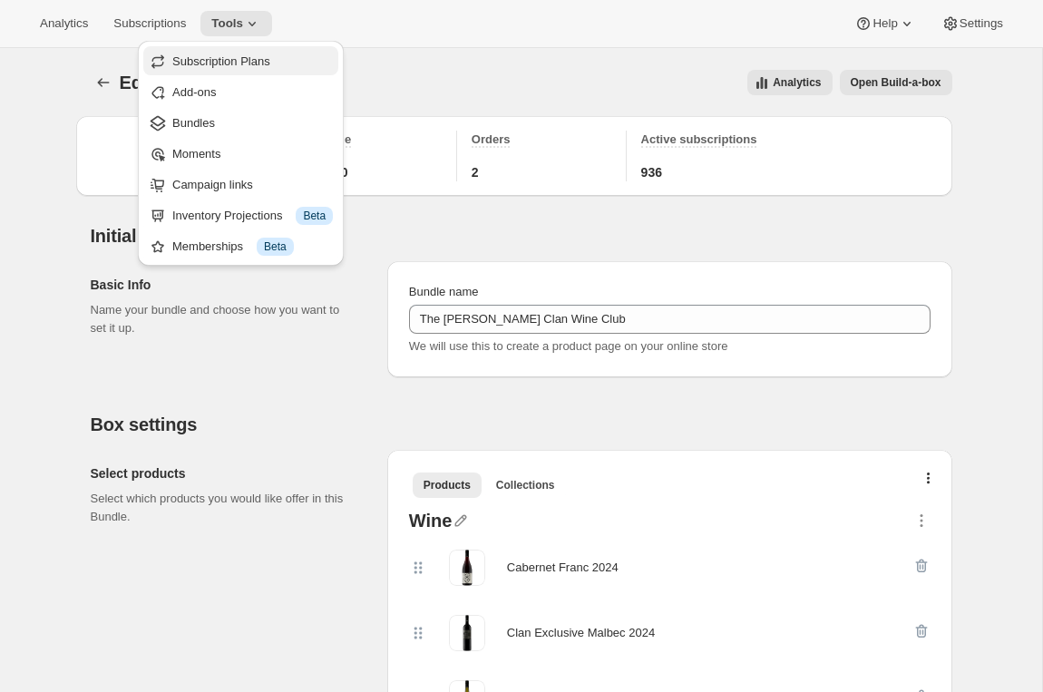
click at [252, 53] on span "Subscription Plans" at bounding box center [252, 62] width 160 height 18
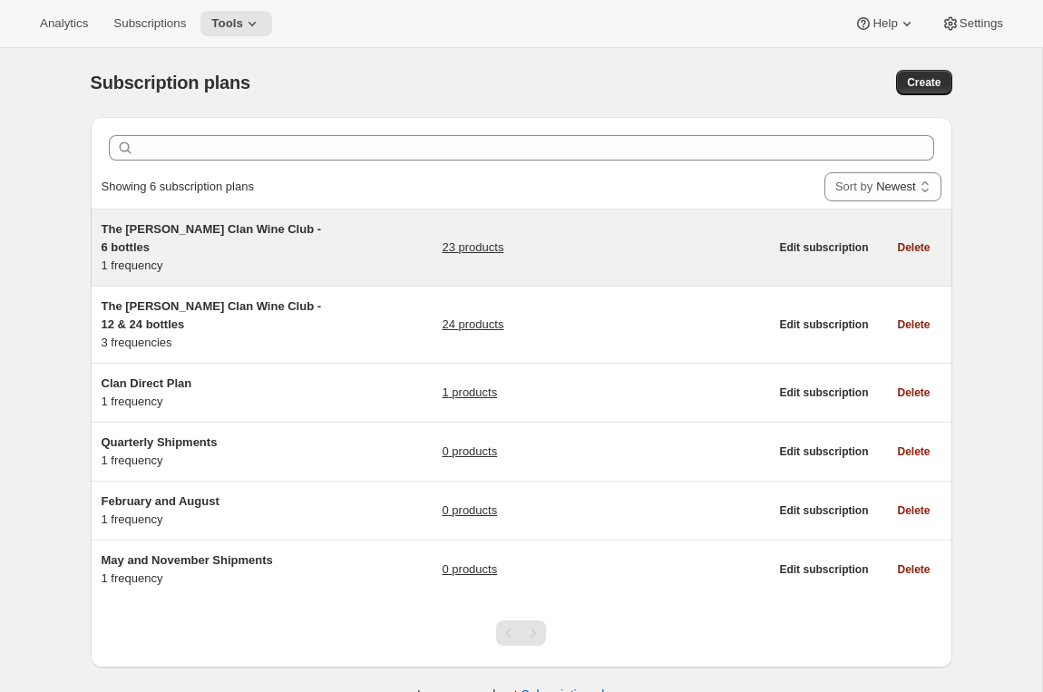
click at [348, 251] on div "The Maxwell Clan Wine Club - 6 bottles 1 frequency 23 products" at bounding box center [435, 247] width 667 height 54
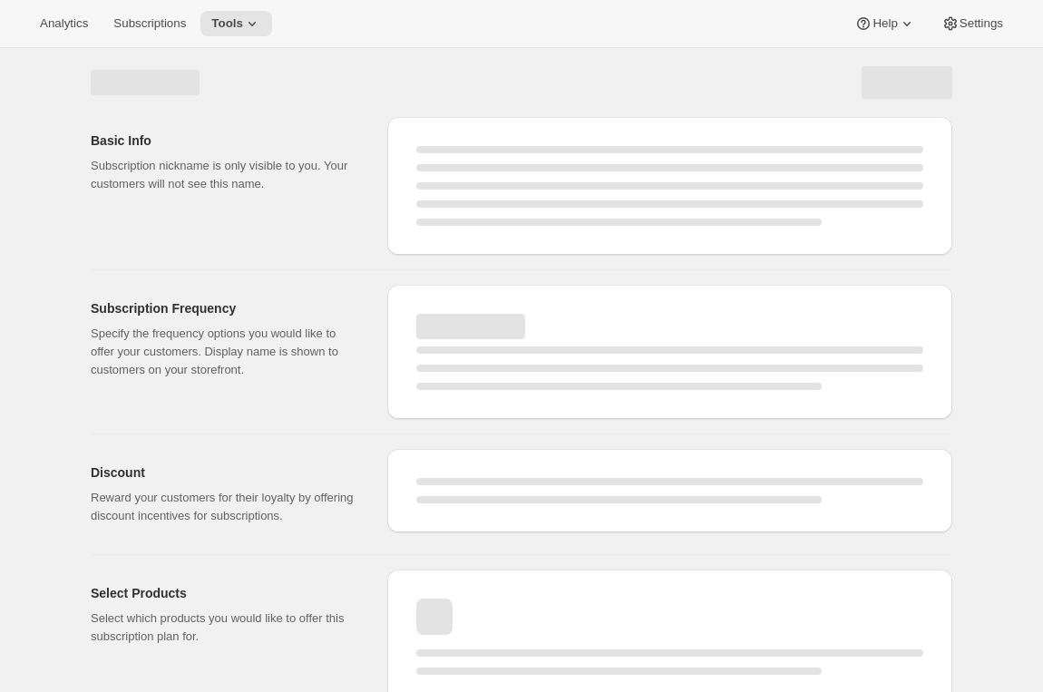
select select "WEEK"
select select "MONTH"
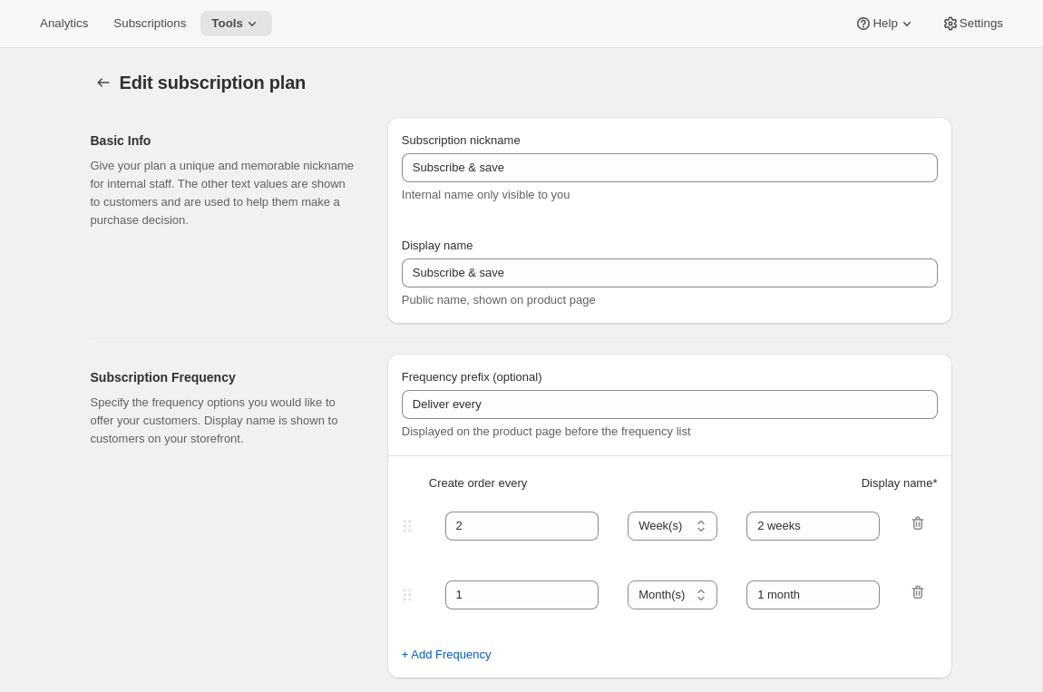
type input "The Maxwell Clan Wine Club - 6 bottles"
type input "The Maxwell Clan Wine Club"
type input "3"
select select "MONTH"
type input "3 months"
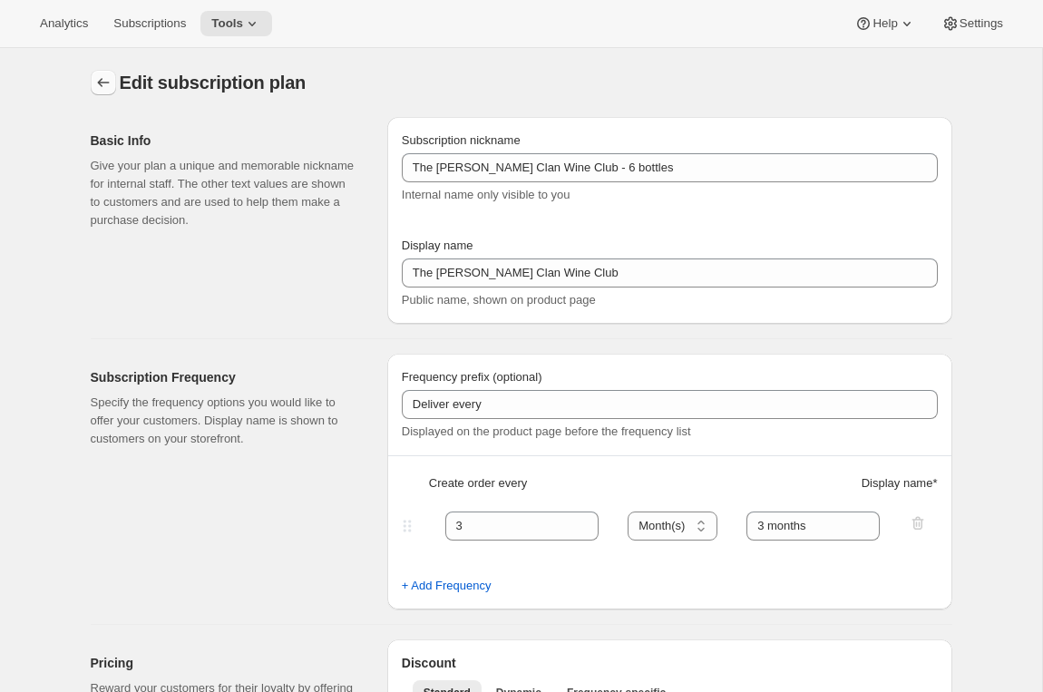
click at [101, 78] on icon "Subscription plans" at bounding box center [103, 82] width 18 height 18
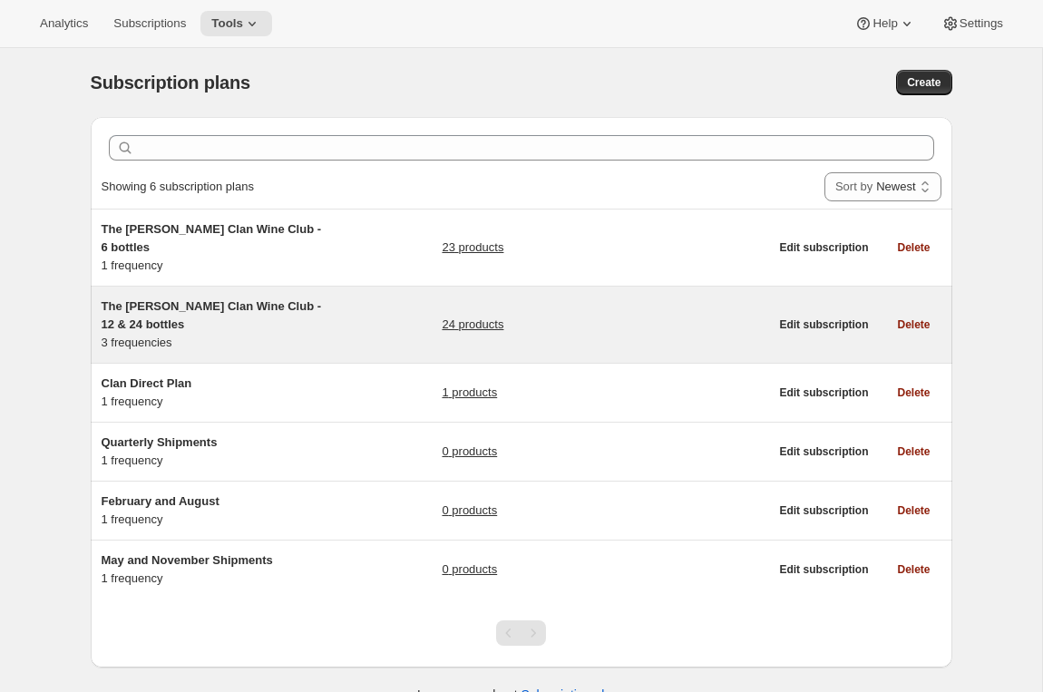
click at [361, 310] on div "The Maxwell Clan Wine Club - 12 & 24 bottles 3 frequencies 24 products" at bounding box center [435, 324] width 667 height 54
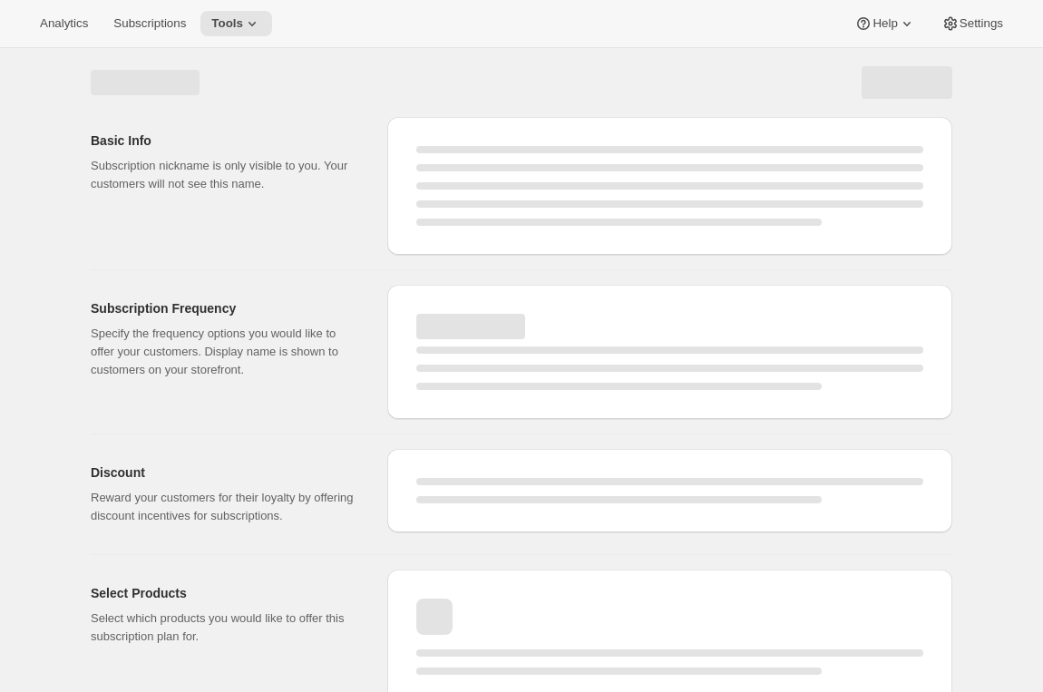
select select "WEEK"
select select "MONTH"
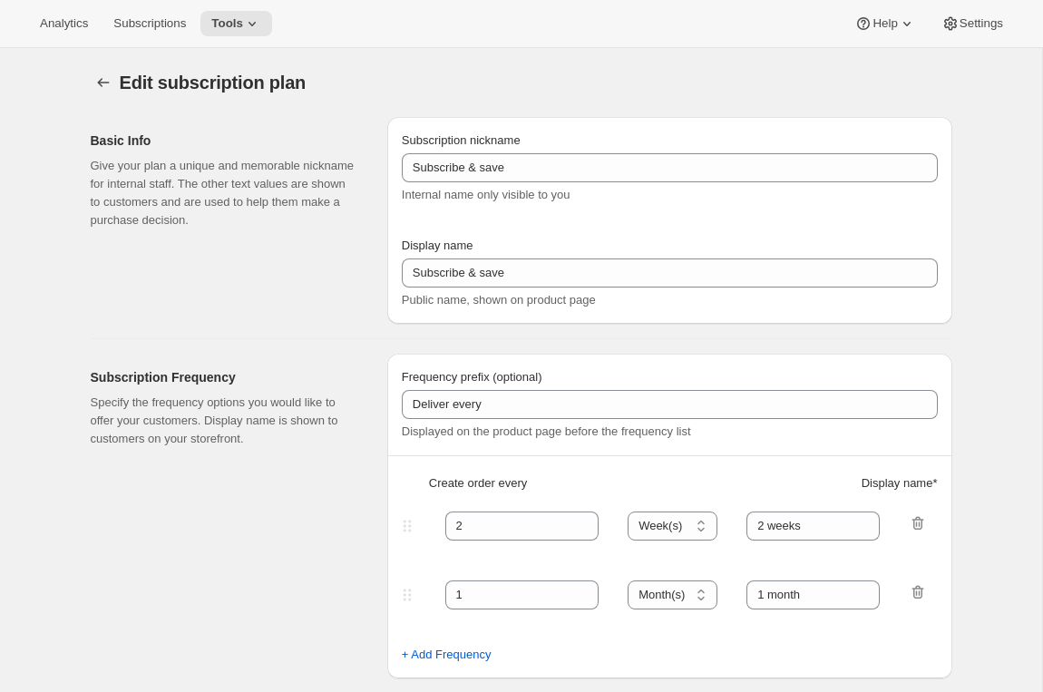
type input "The Maxwell Clan Wine Club - 12 & 24 bottles"
type input "The Maxwell Clan Wine Club"
type input "3"
select select "MONTH"
type input "3 months"
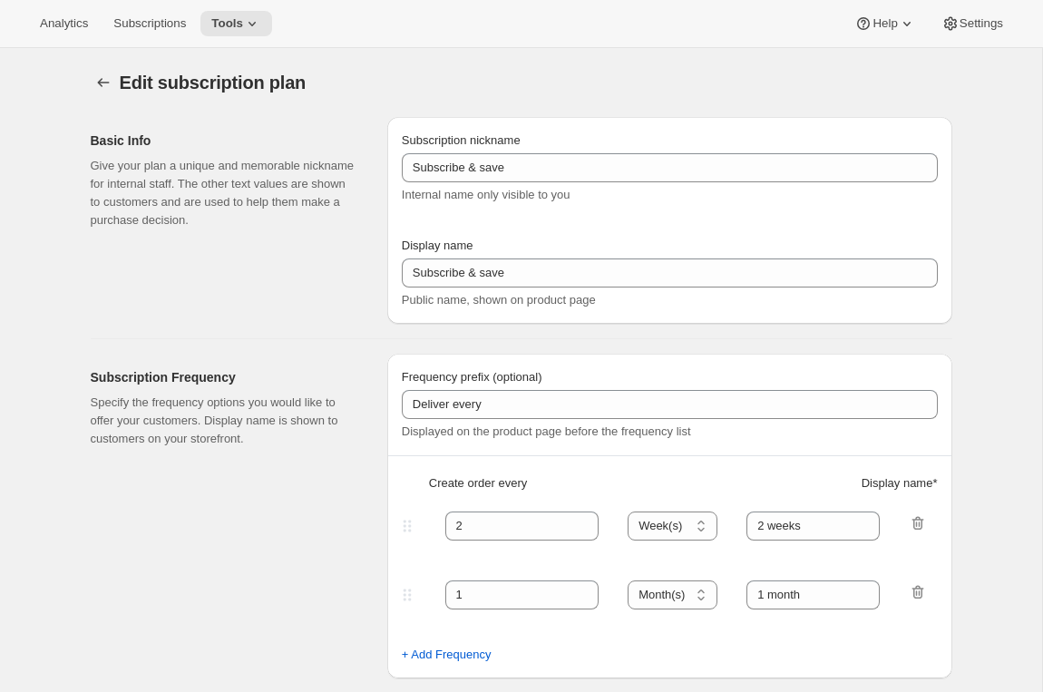
type input "4"
type input "4 months"
select select "MONTH"
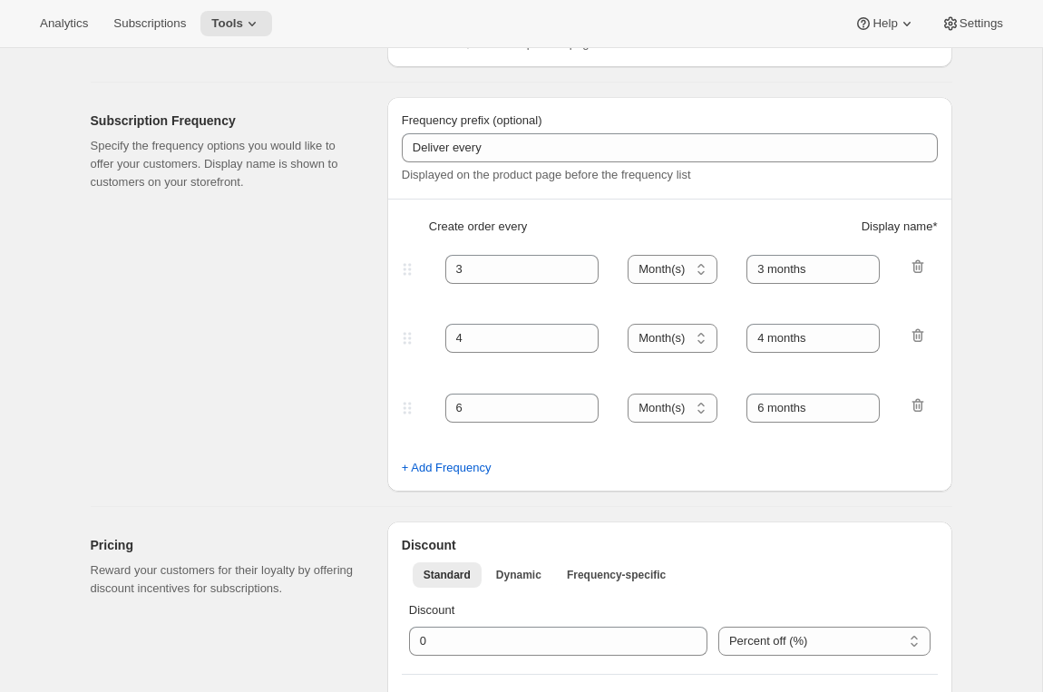
scroll to position [258, 0]
click at [153, 464] on div "Subscription Frequency Specify the frequency options you would like to offer yo…" at bounding box center [232, 292] width 282 height 394
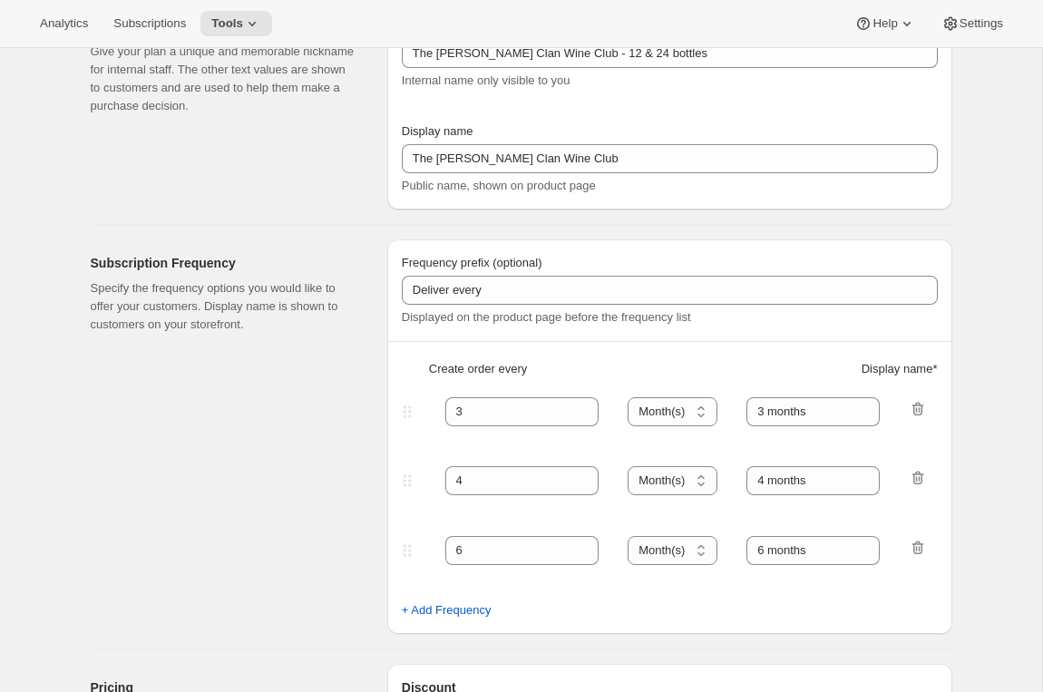
scroll to position [0, 0]
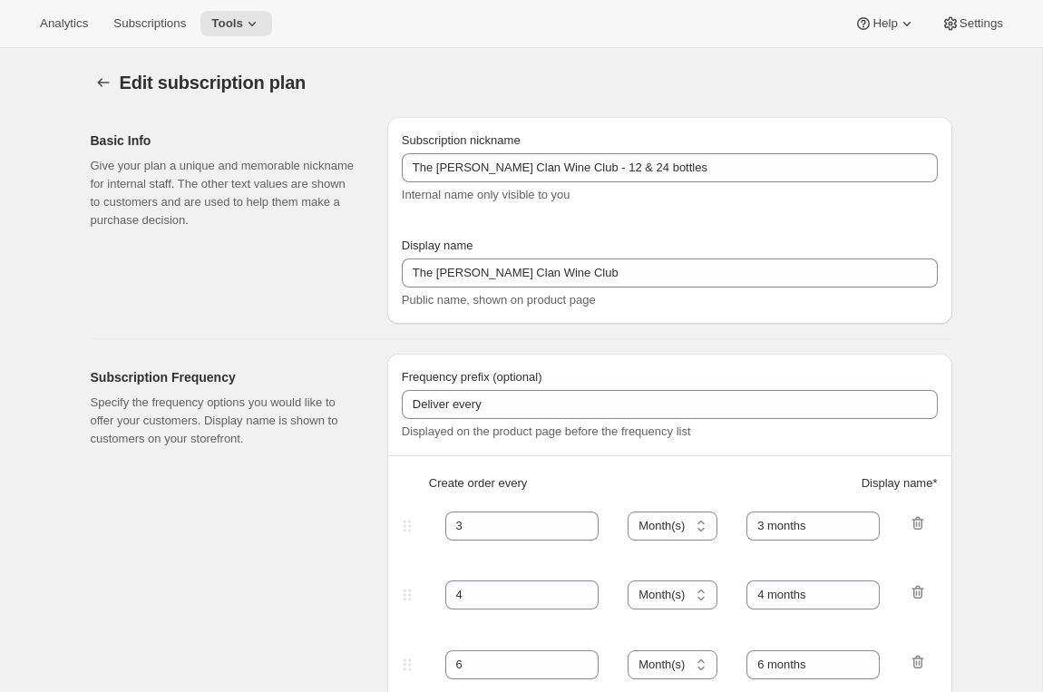
click at [160, 540] on div "Subscription Frequency Specify the frequency options you would like to offer yo…" at bounding box center [232, 551] width 282 height 394
click at [224, 212] on p "Give your plan a unique and memorable nickname for internal staff. The other te…" at bounding box center [224, 193] width 267 height 73
click at [261, 21] on icon at bounding box center [252, 24] width 18 height 18
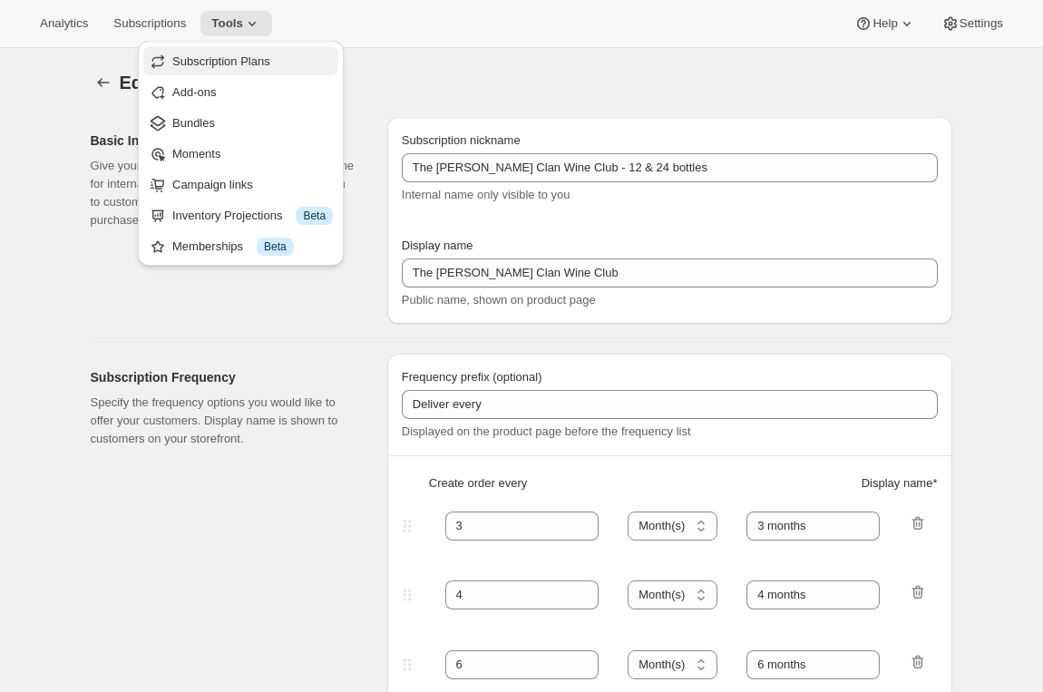
click at [262, 57] on span "Subscription Plans" at bounding box center [221, 61] width 98 height 14
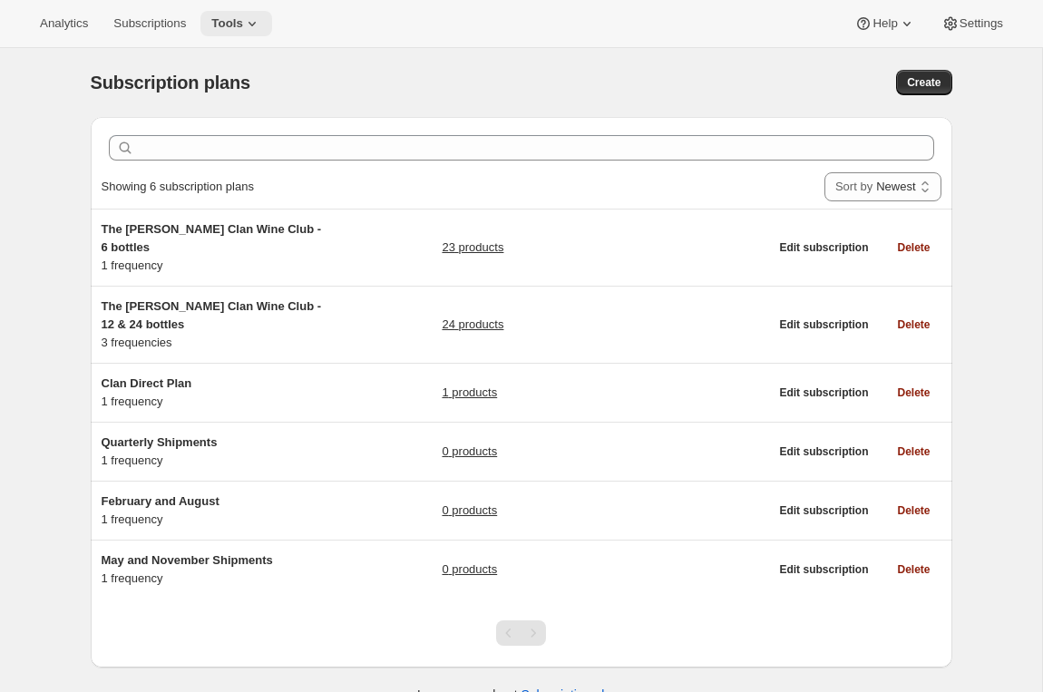
click at [236, 24] on span "Tools" at bounding box center [227, 23] width 32 height 15
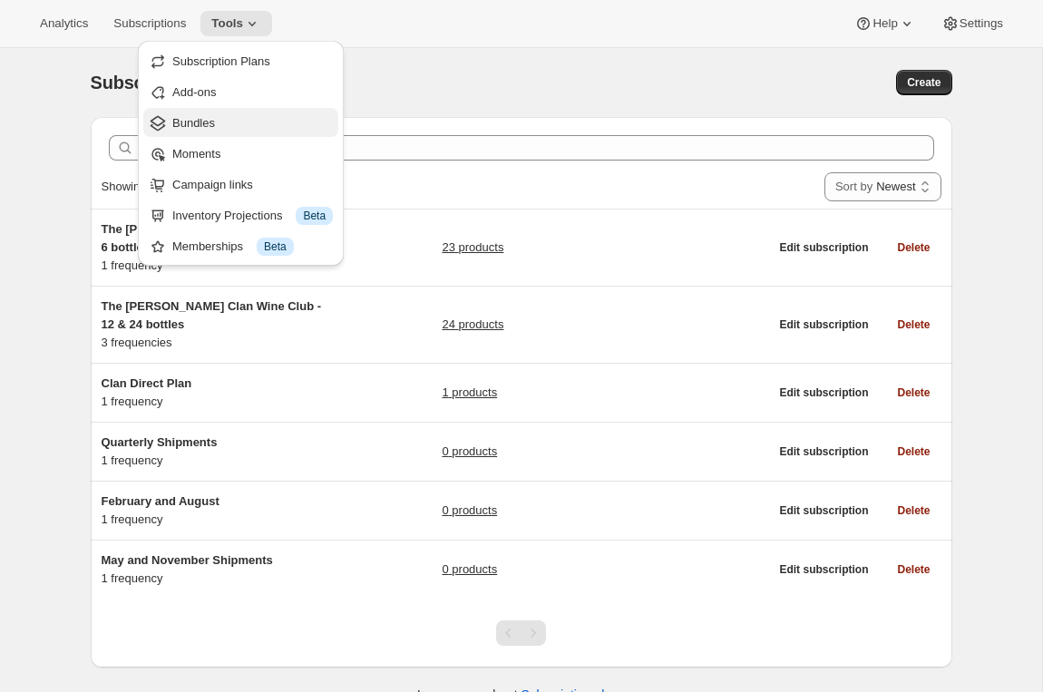
click at [232, 127] on span "Bundles" at bounding box center [252, 123] width 160 height 18
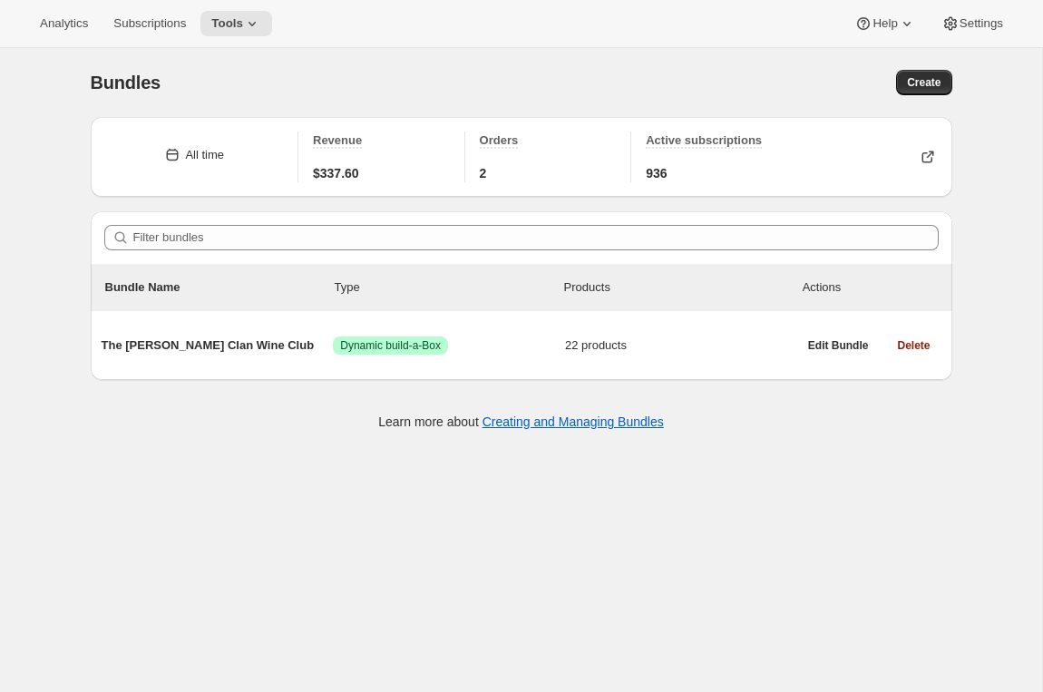
click at [409, 52] on div "Bundles. This page is ready Bundles Create" at bounding box center [521, 82] width 861 height 69
click at [259, 22] on icon at bounding box center [252, 24] width 18 height 18
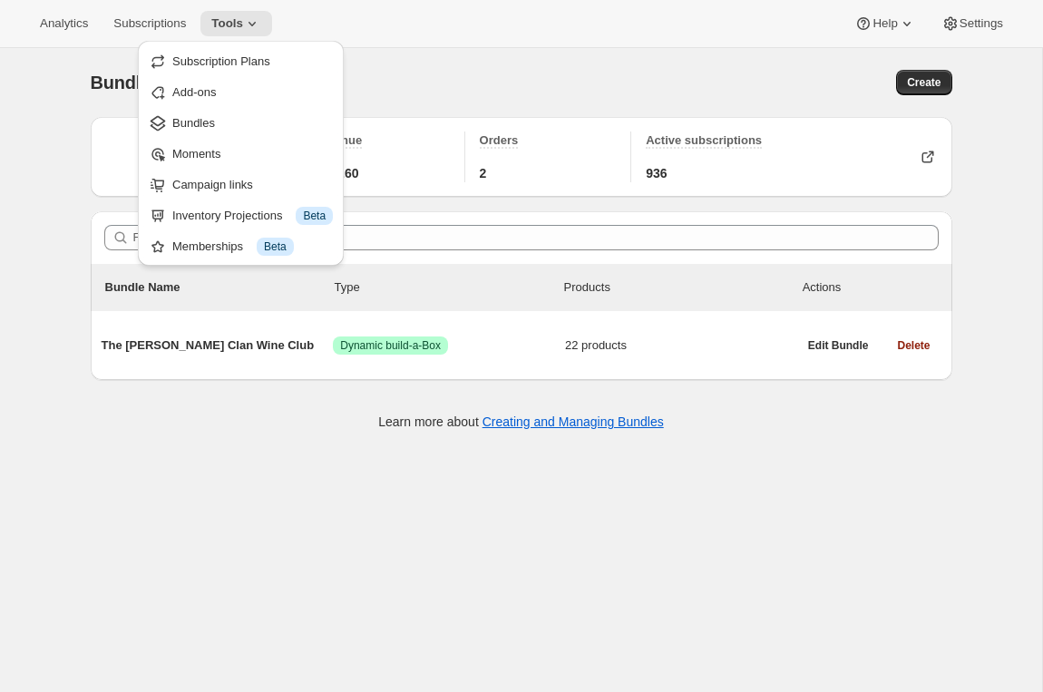
click at [430, 78] on div "Bundles" at bounding box center [306, 82] width 431 height 25
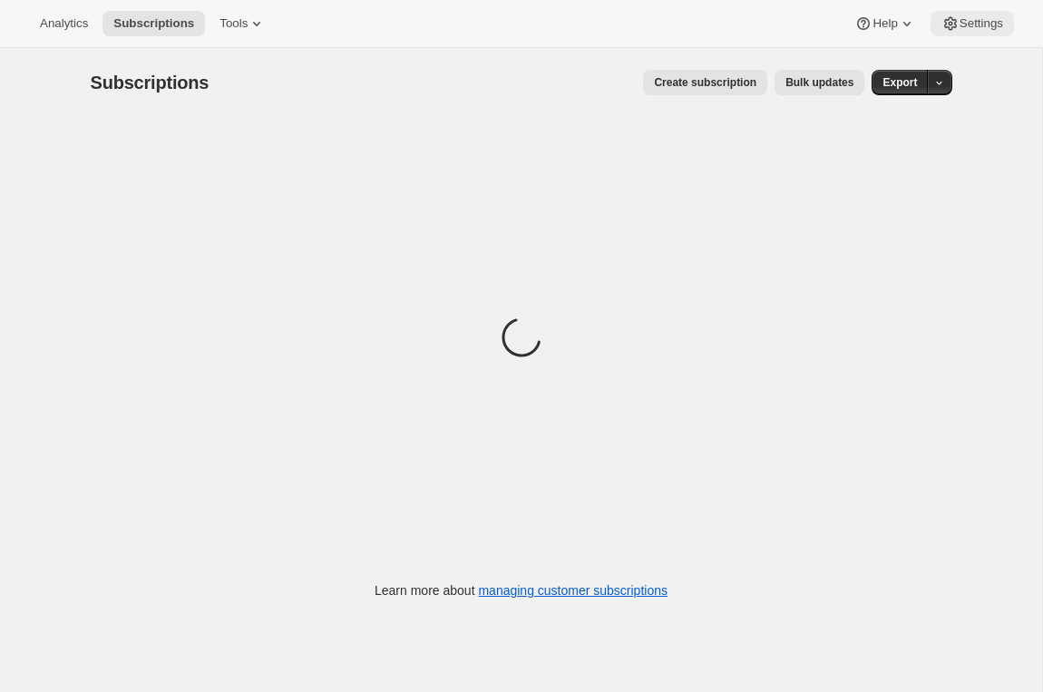
click at [959, 30] on span "Settings" at bounding box center [981, 23] width 44 height 15
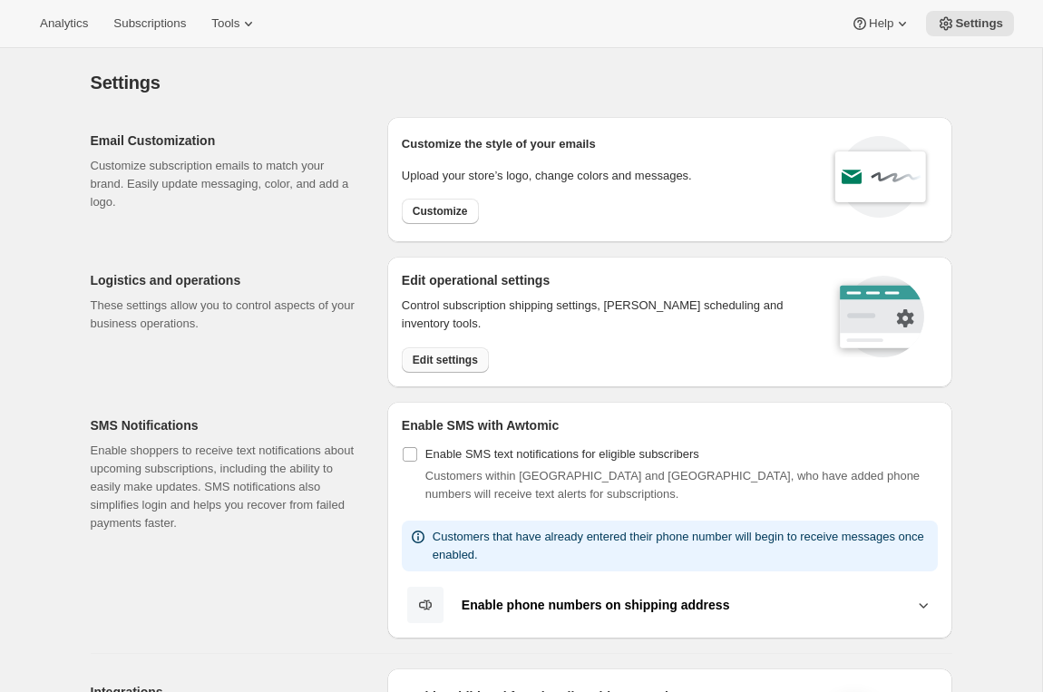
click at [452, 359] on span "Edit settings" at bounding box center [445, 360] width 65 height 15
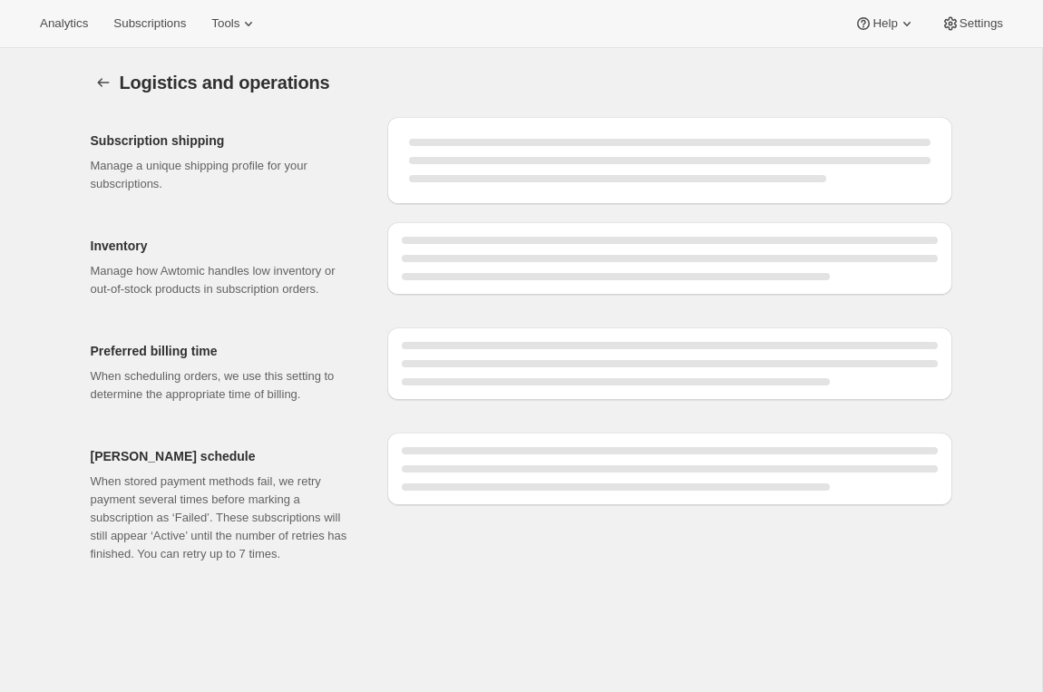
select select "03:00"
select select "DAY"
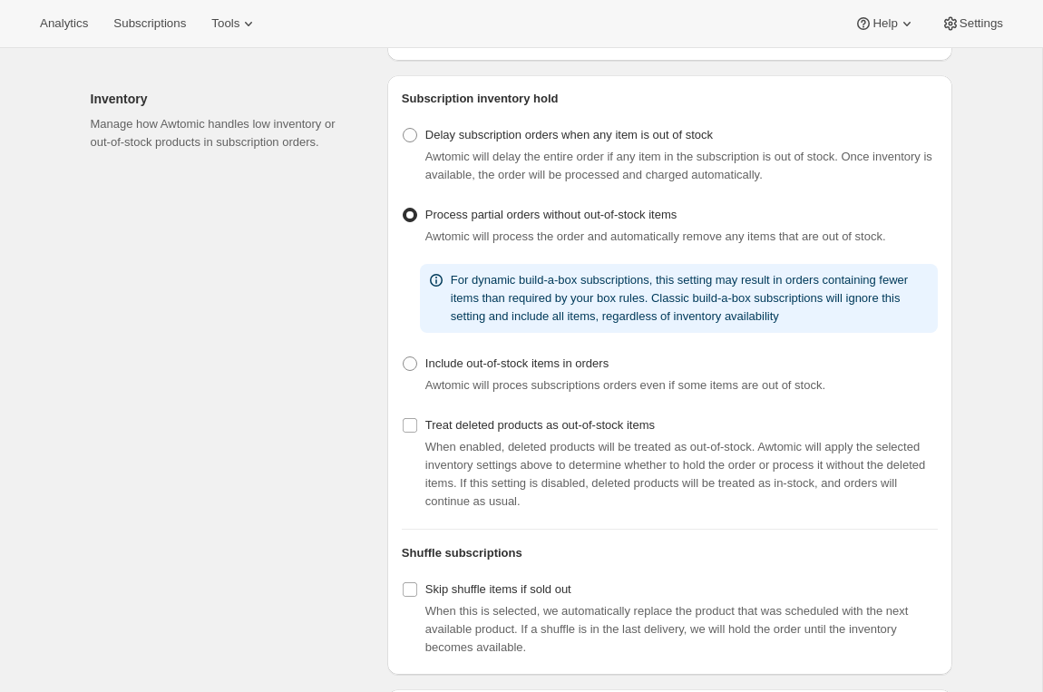
scroll to position [345, 0]
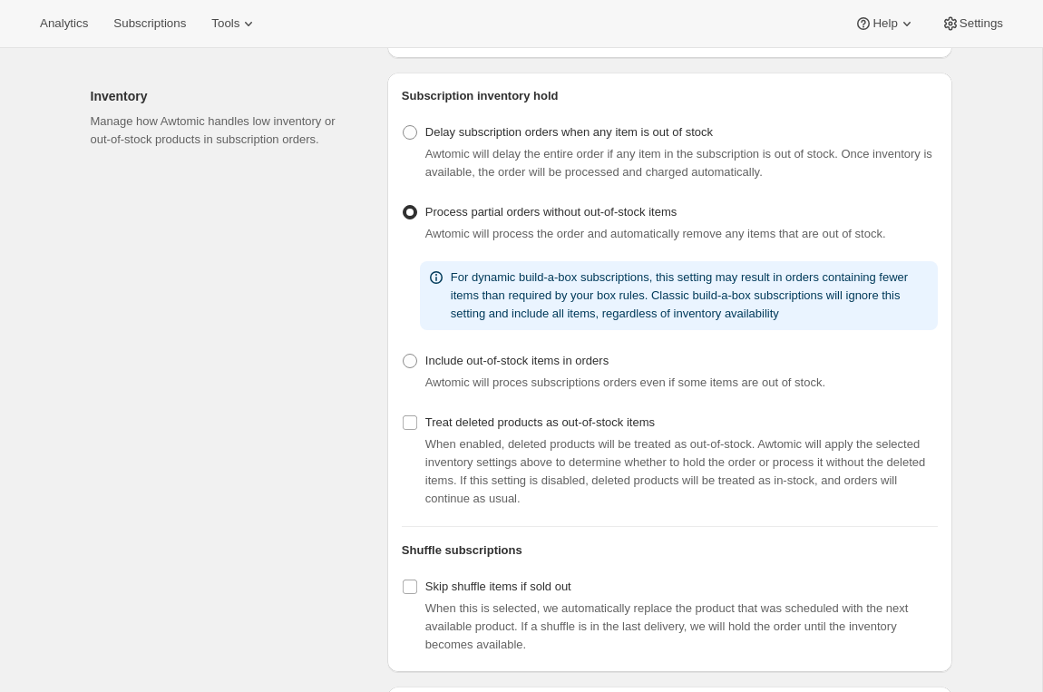
click at [621, 240] on span "Awtomic will process the order and automatically remove any items that are out …" at bounding box center [655, 234] width 461 height 14
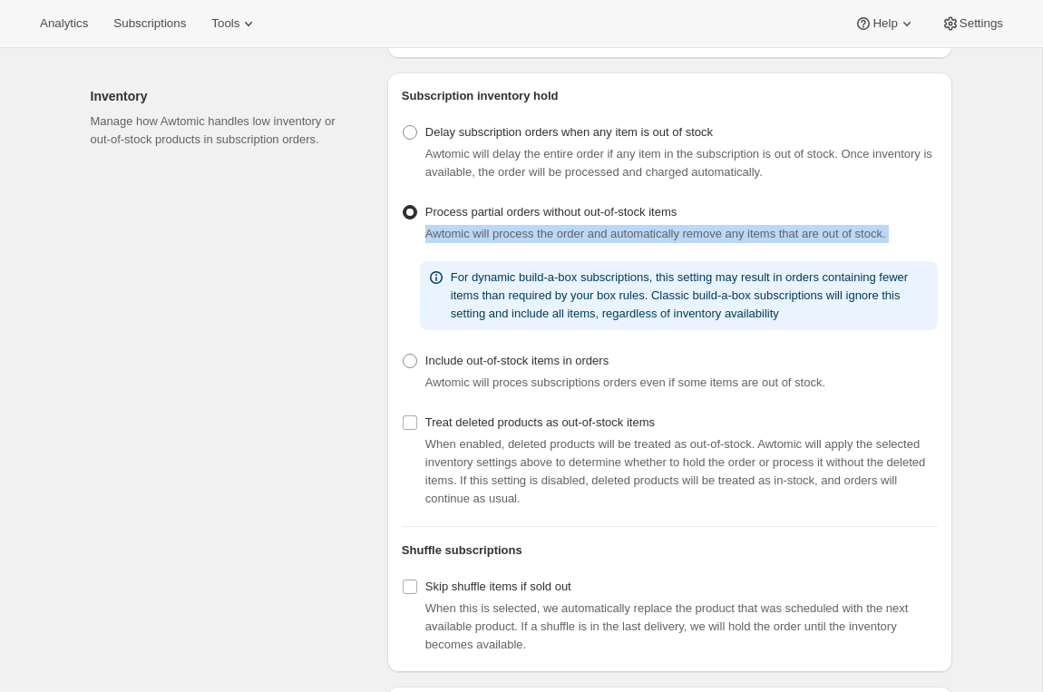
click at [621, 240] on span "Awtomic will process the order and automatically remove any items that are out …" at bounding box center [655, 234] width 461 height 14
click at [160, 23] on span "Subscriptions" at bounding box center [149, 23] width 73 height 15
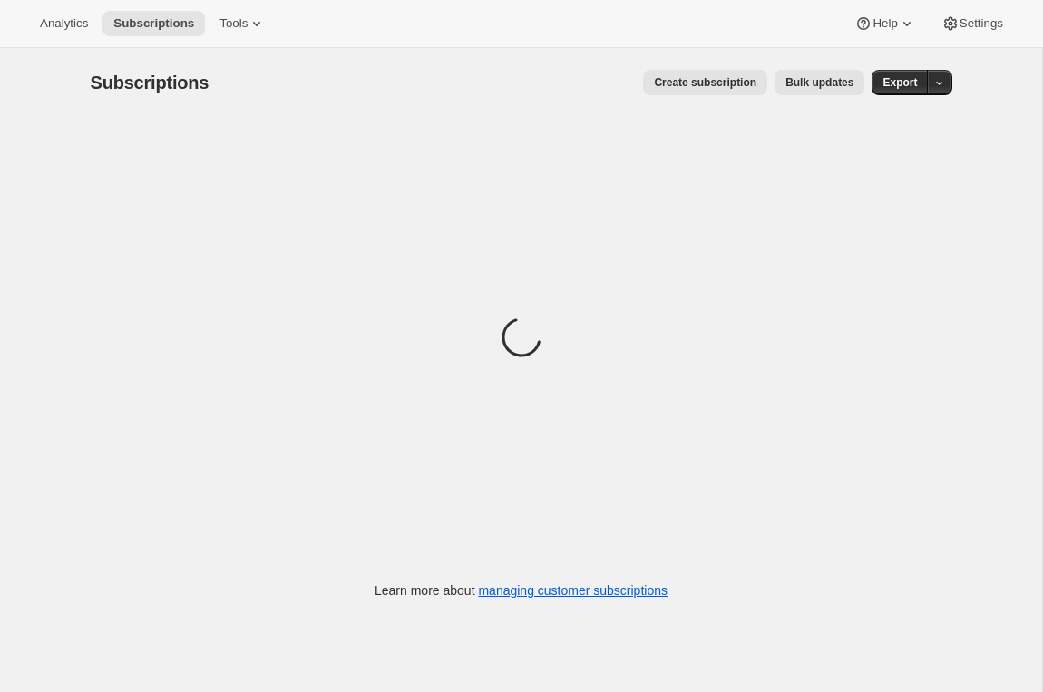
click at [825, 84] on span "Bulk updates" at bounding box center [819, 82] width 68 height 15
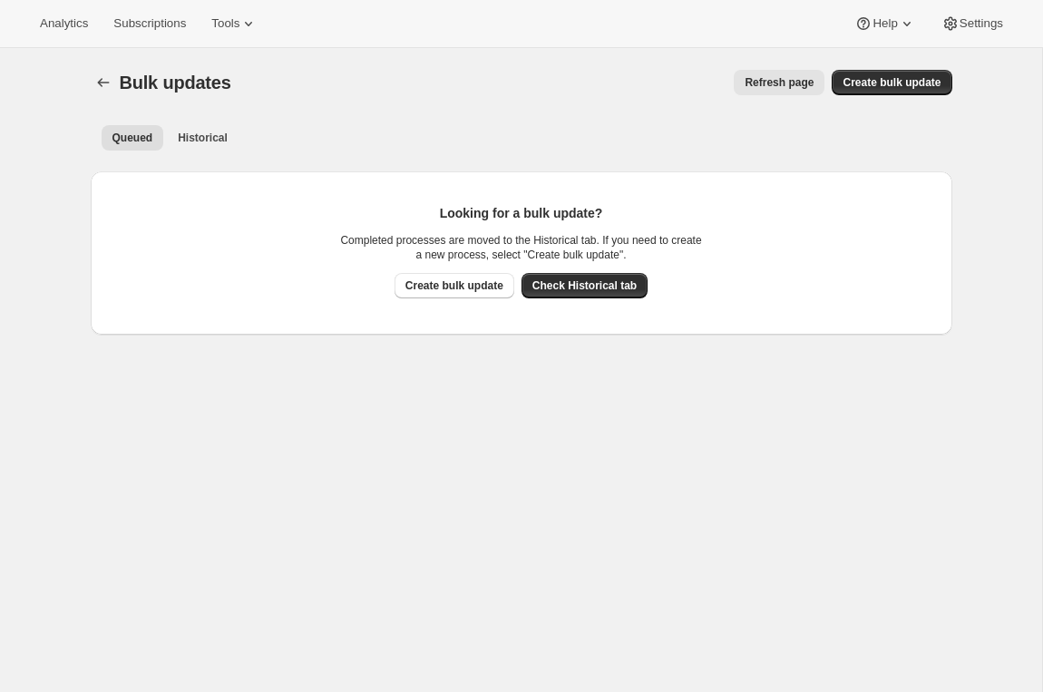
click at [860, 95] on div "Bulk updates. This page is ready Bulk updates Refresh page More actions Refresh…" at bounding box center [521, 82] width 861 height 69
click at [880, 85] on span "Create bulk update" at bounding box center [891, 82] width 98 height 15
select select "13"
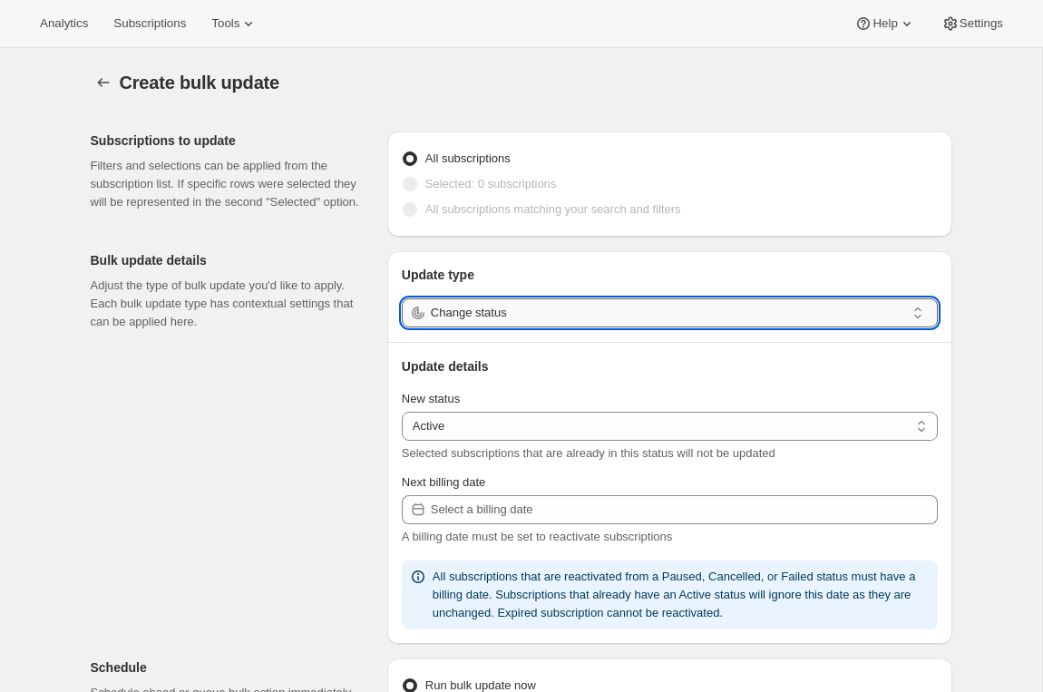
click at [611, 302] on input "Change status" at bounding box center [668, 312] width 474 height 29
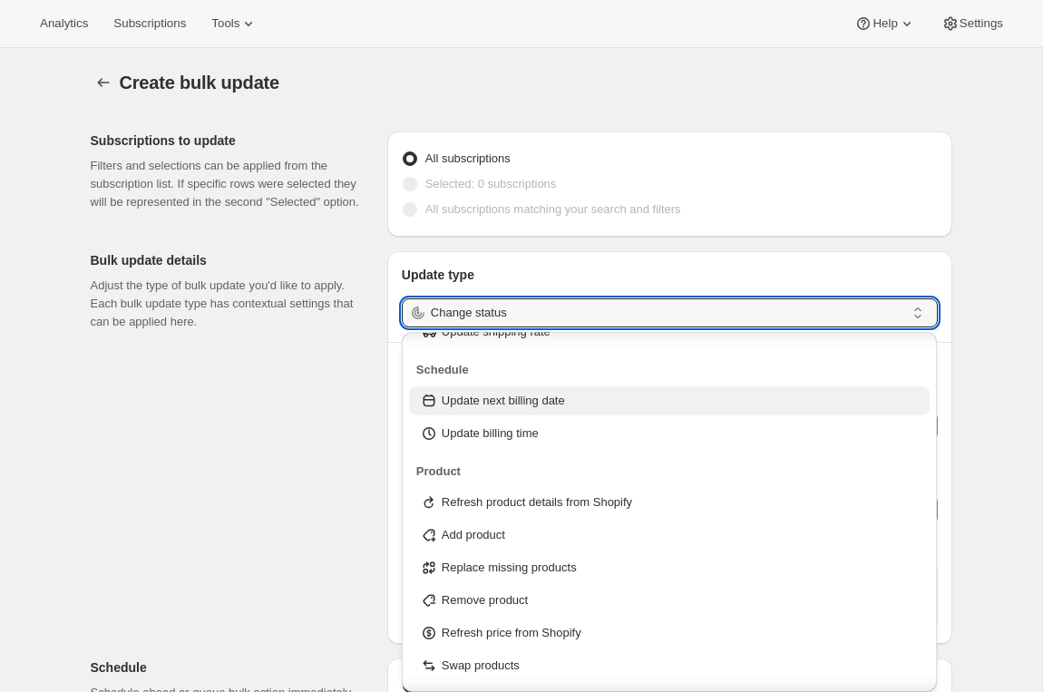
scroll to position [122, 0]
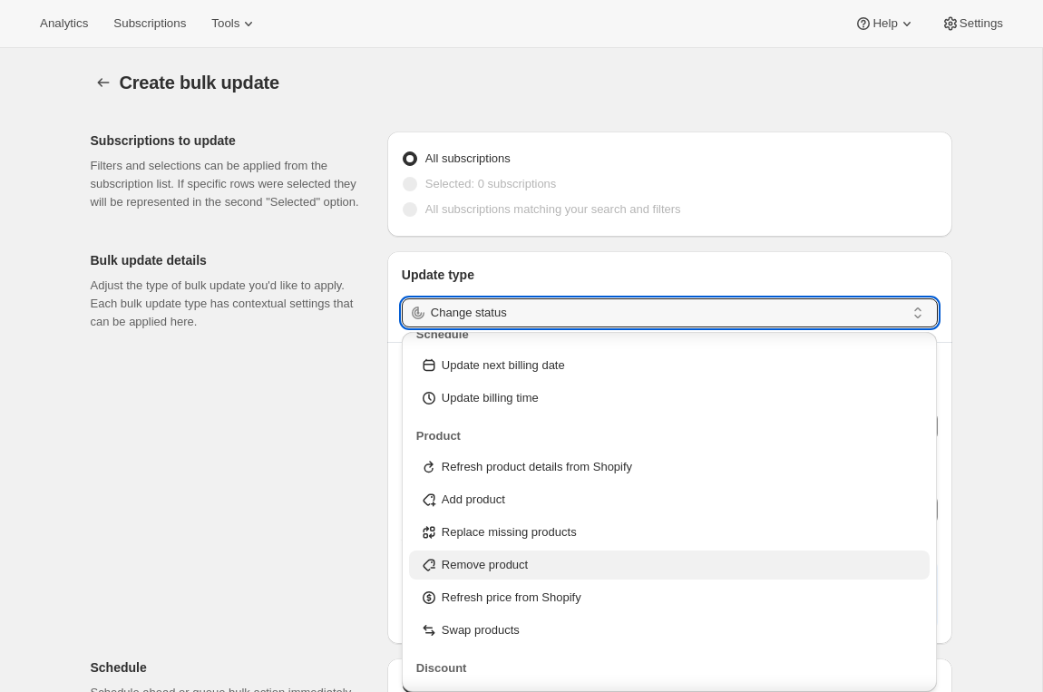
click at [488, 561] on p "Remove product" at bounding box center [485, 565] width 86 height 18
type input "Remove product"
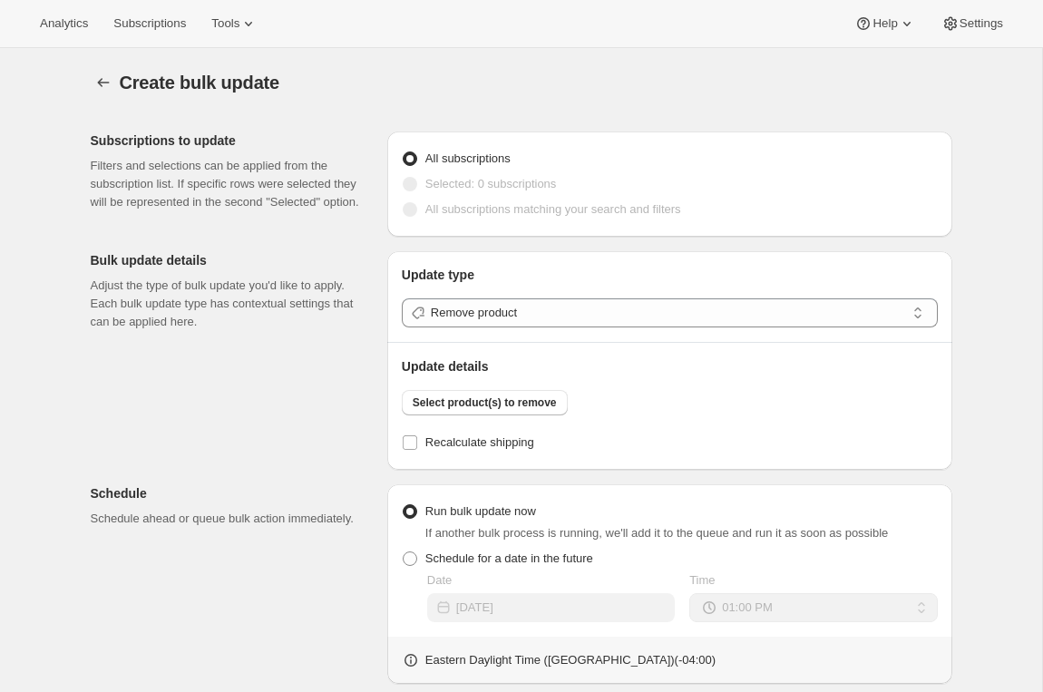
click at [1004, 394] on div "Create bulk update. This page is ready Create bulk update Subscriptions to upda…" at bounding box center [521, 573] width 1042 height 1050
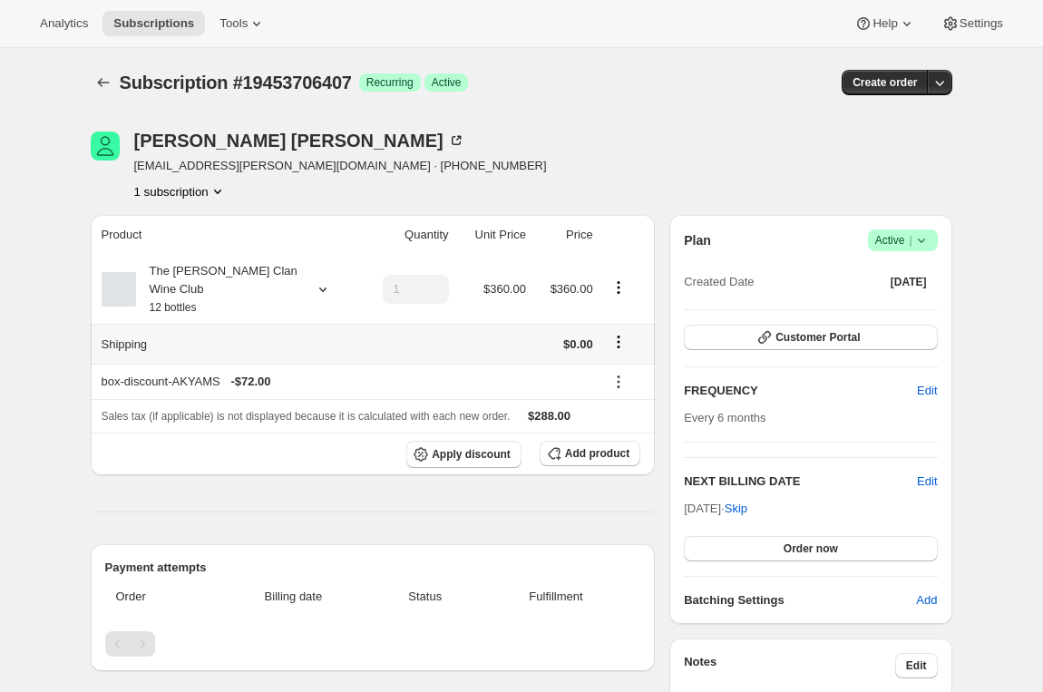
click at [260, 25] on icon at bounding box center [256, 24] width 7 height 5
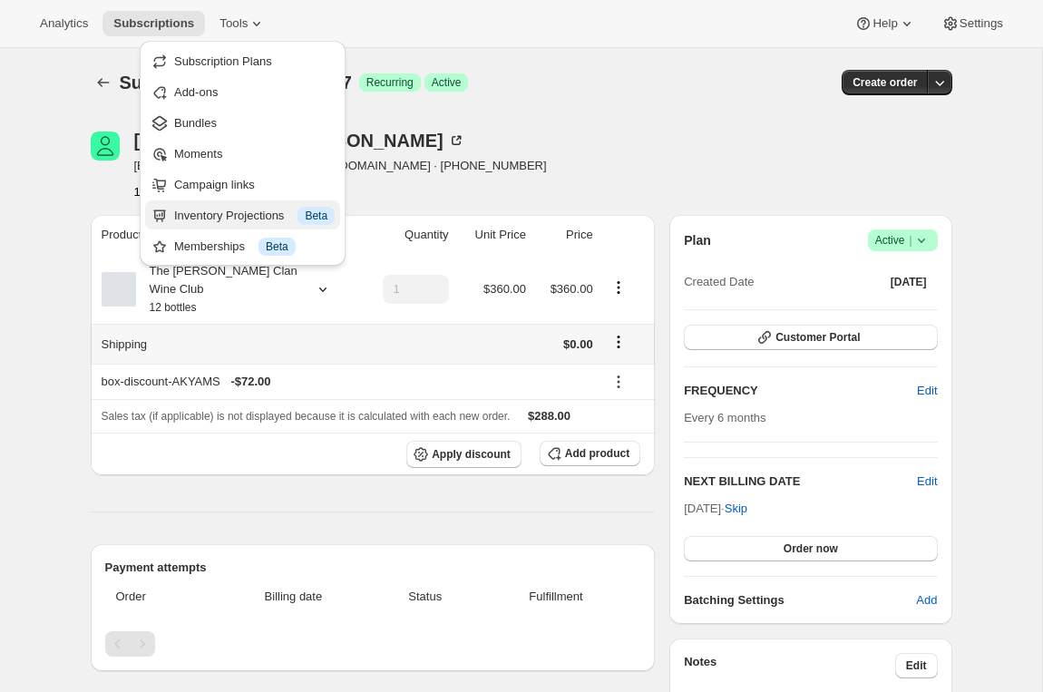
click at [212, 210] on div "Inventory Projections Info Beta" at bounding box center [254, 216] width 160 height 18
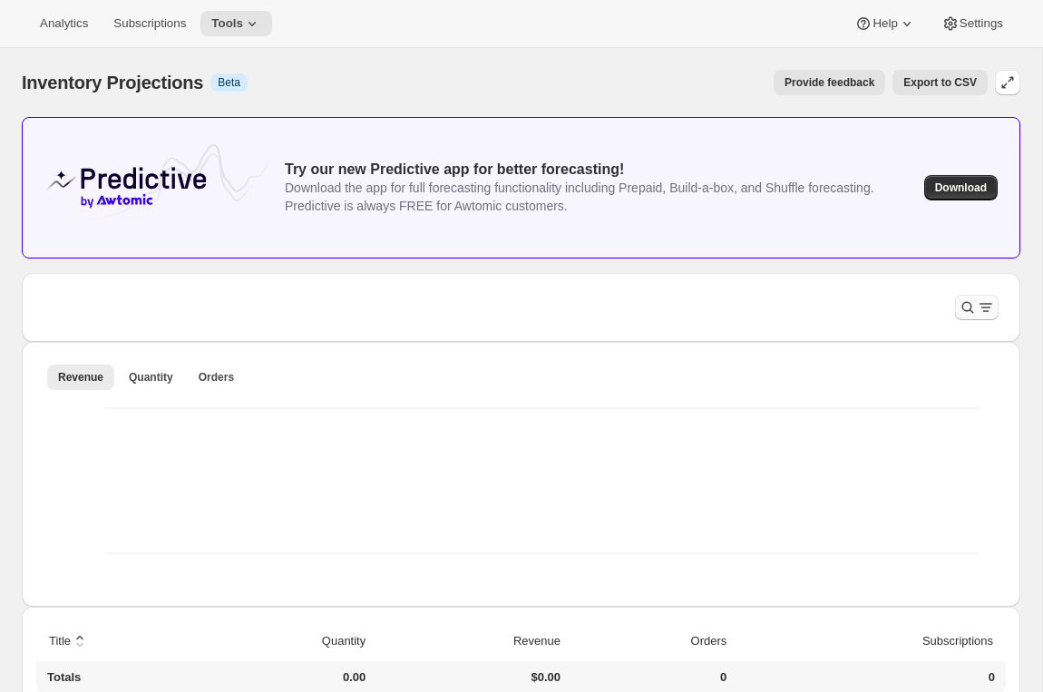
click at [976, 297] on button "Filter products" at bounding box center [977, 307] width 44 height 25
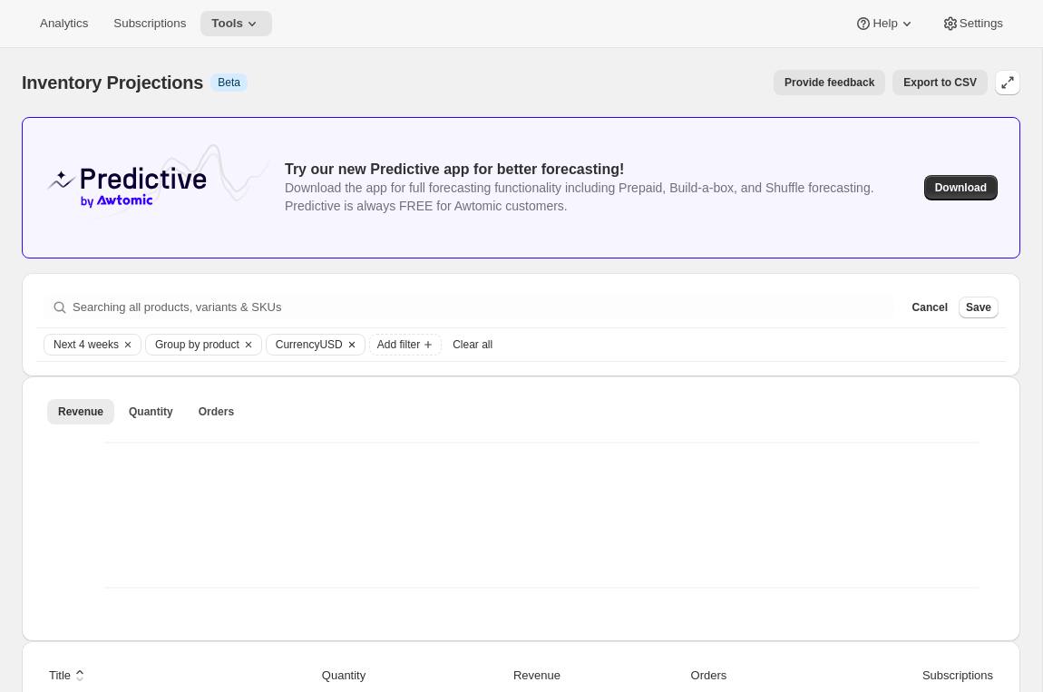
click at [315, 343] on span "Currency USD" at bounding box center [309, 344] width 67 height 15
click at [317, 482] on span "AUD" at bounding box center [323, 484] width 24 height 14
click at [289, 478] on input "AUD" at bounding box center [288, 477] width 1 height 1
radio input "true"
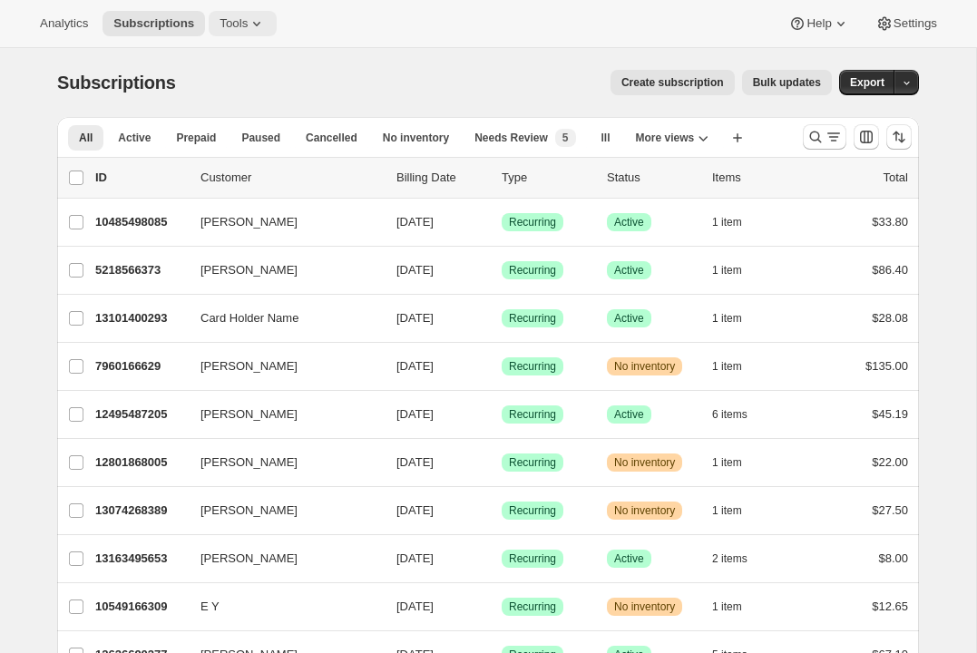
click at [263, 31] on icon at bounding box center [257, 24] width 18 height 18
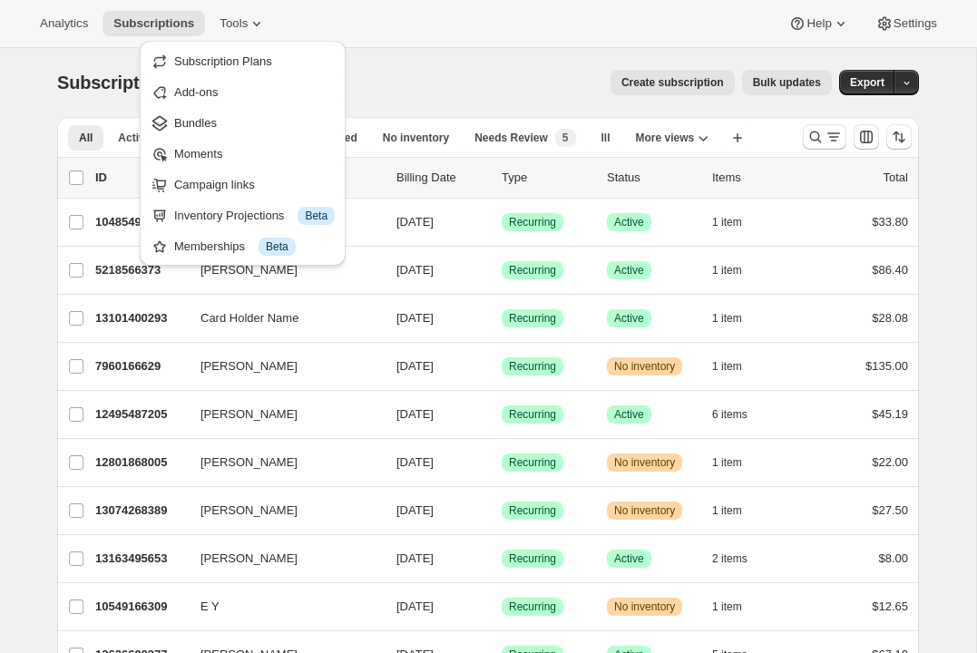
click at [456, 78] on div "Create subscription Bulk updates" at bounding box center [515, 82] width 634 height 25
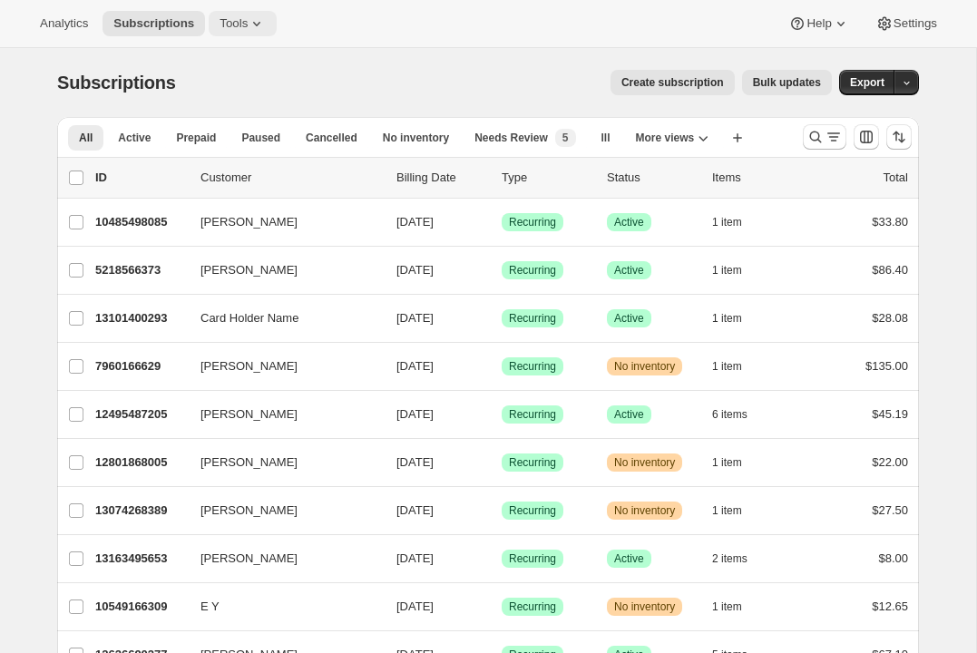
click at [258, 24] on icon at bounding box center [257, 24] width 18 height 18
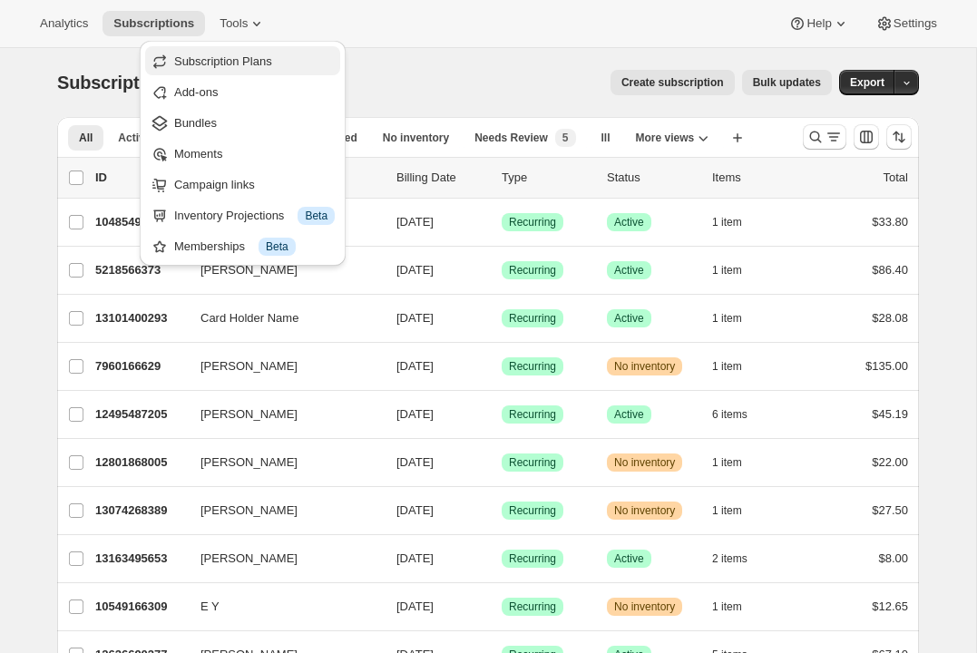
click at [258, 71] on button "Subscription Plans" at bounding box center [242, 60] width 195 height 29
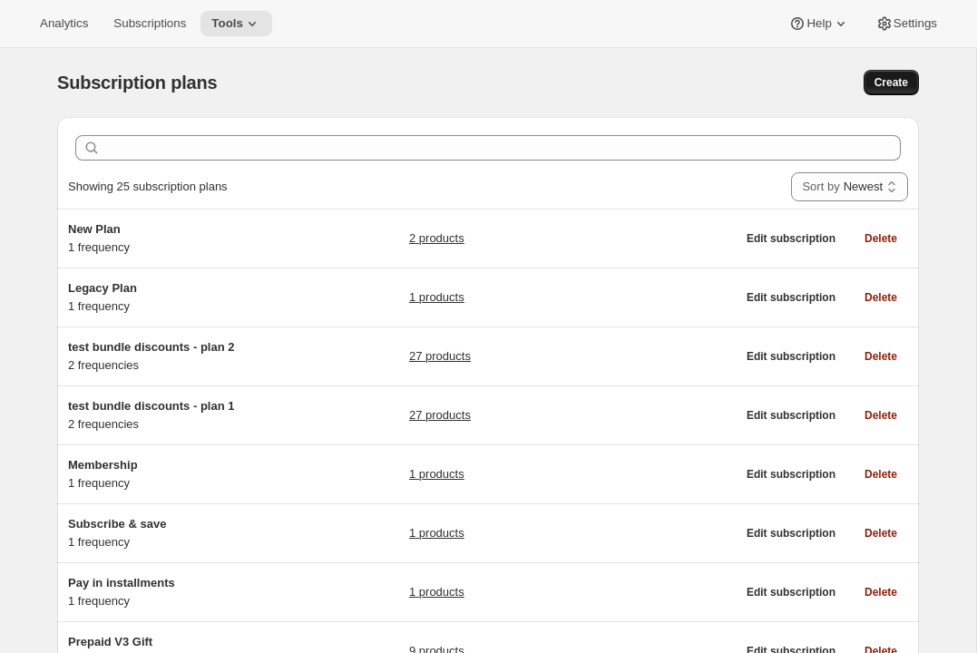
click at [899, 82] on span "Create" at bounding box center [891, 82] width 34 height 15
select select "WEEK"
select select "MONTH"
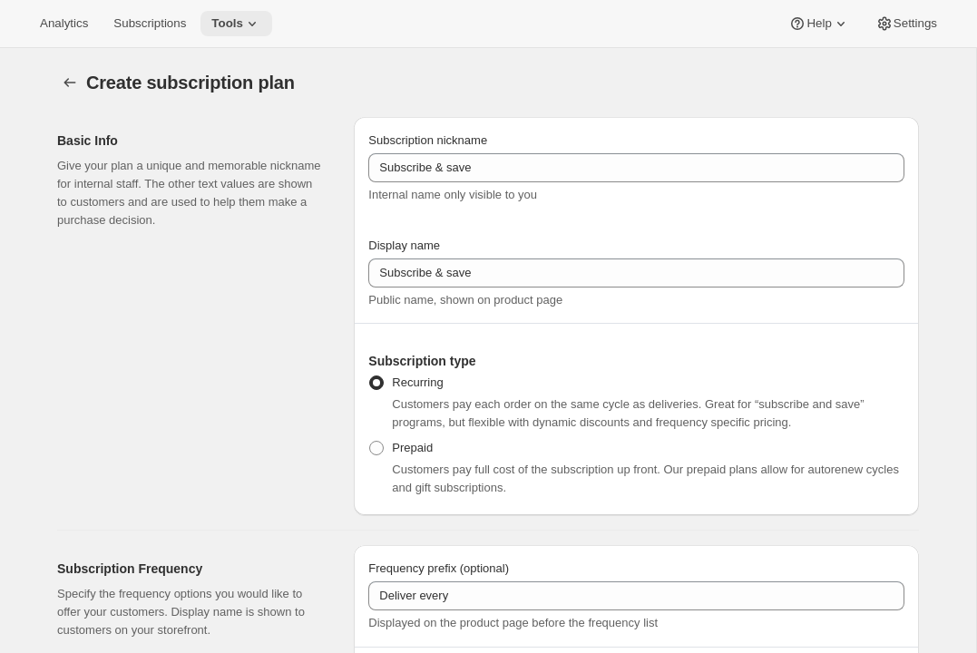
click at [258, 24] on icon at bounding box center [252, 24] width 18 height 18
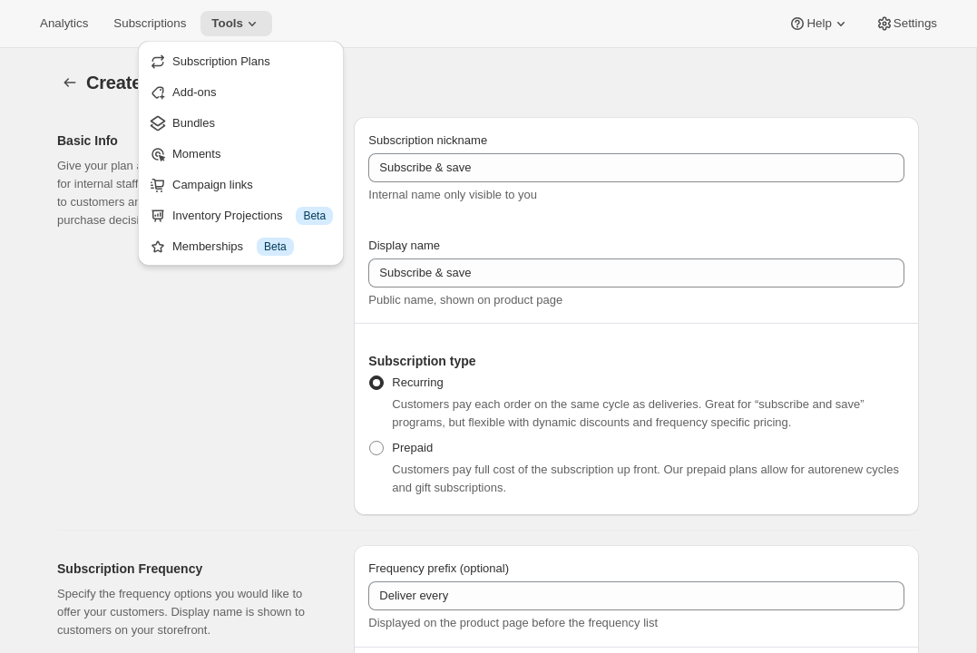
click at [437, 75] on div "Create subscription plan" at bounding box center [344, 82] width 517 height 25
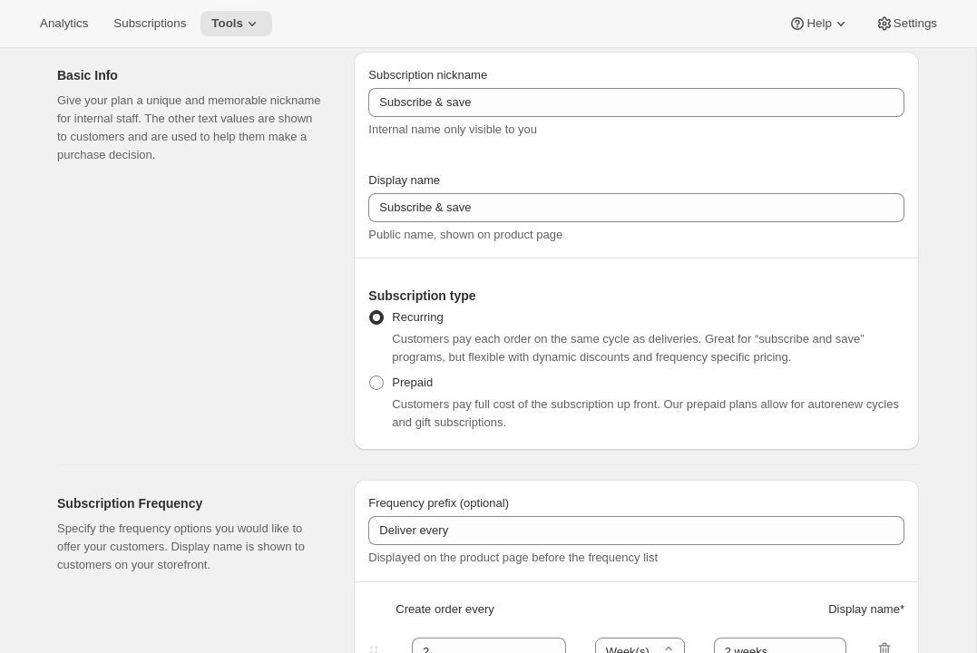
scroll to position [86, 0]
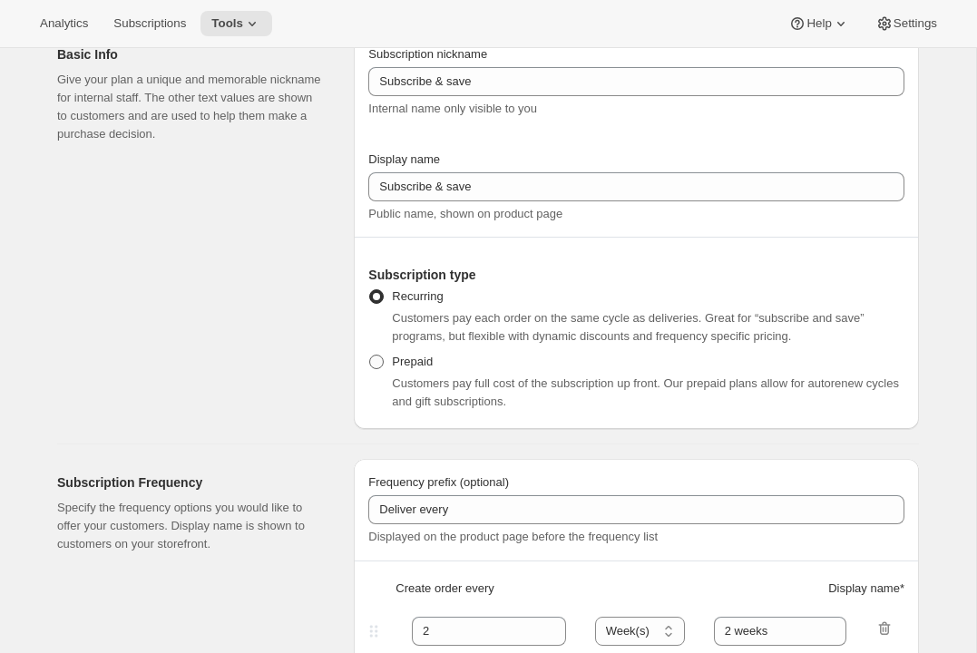
click at [428, 362] on span "Prepaid" at bounding box center [412, 362] width 41 height 14
click at [370, 355] on input "Prepaid" at bounding box center [369, 355] width 1 height 1
radio input "true"
select select "MONTH"
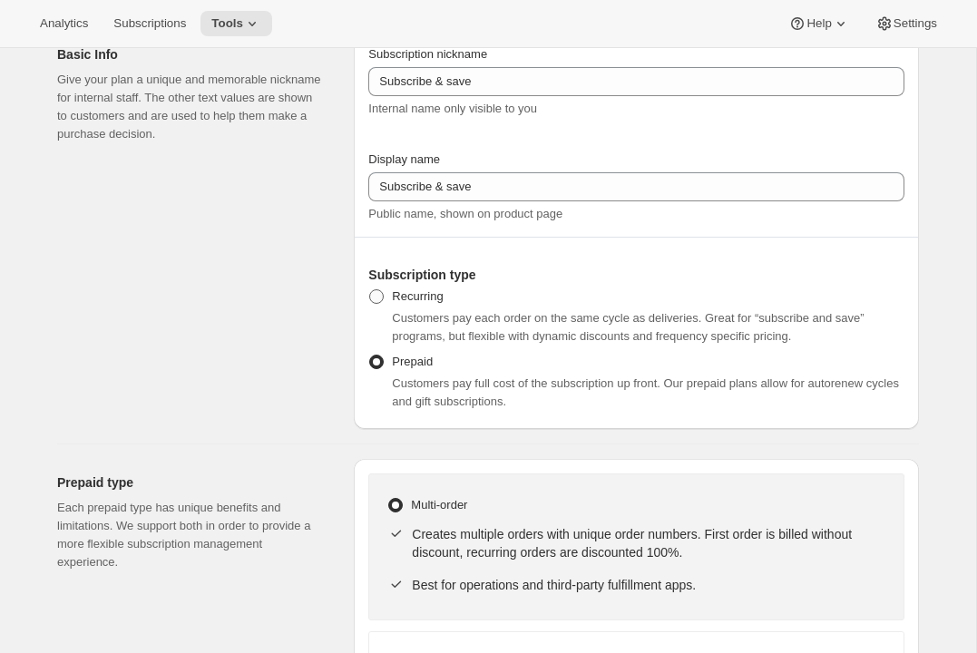
click at [435, 300] on span "Recurring" at bounding box center [417, 296] width 51 height 14
click at [370, 290] on input "Recurring" at bounding box center [369, 289] width 1 height 1
radio input "true"
select select "WEEK"
select select "MONTH"
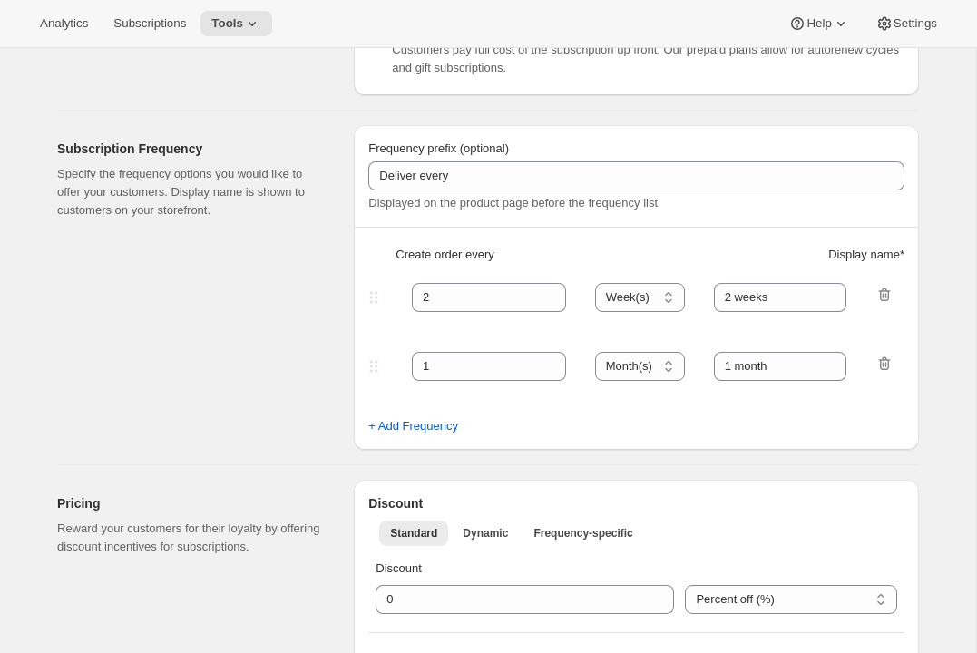
scroll to position [529, 0]
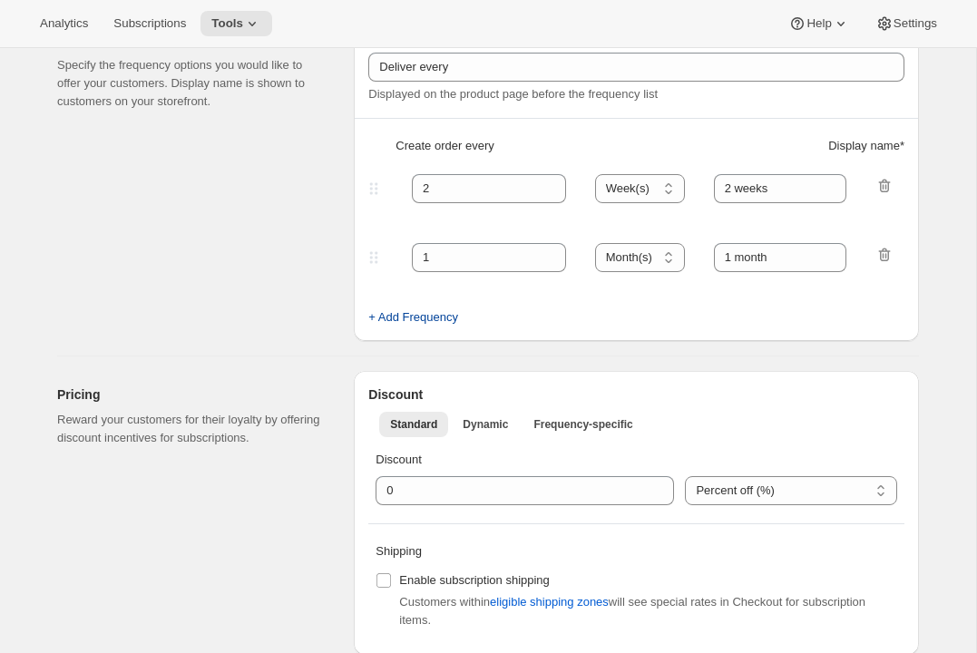
click at [421, 308] on span "+ Add Frequency" at bounding box center [413, 317] width 90 height 18
select select "MONTH"
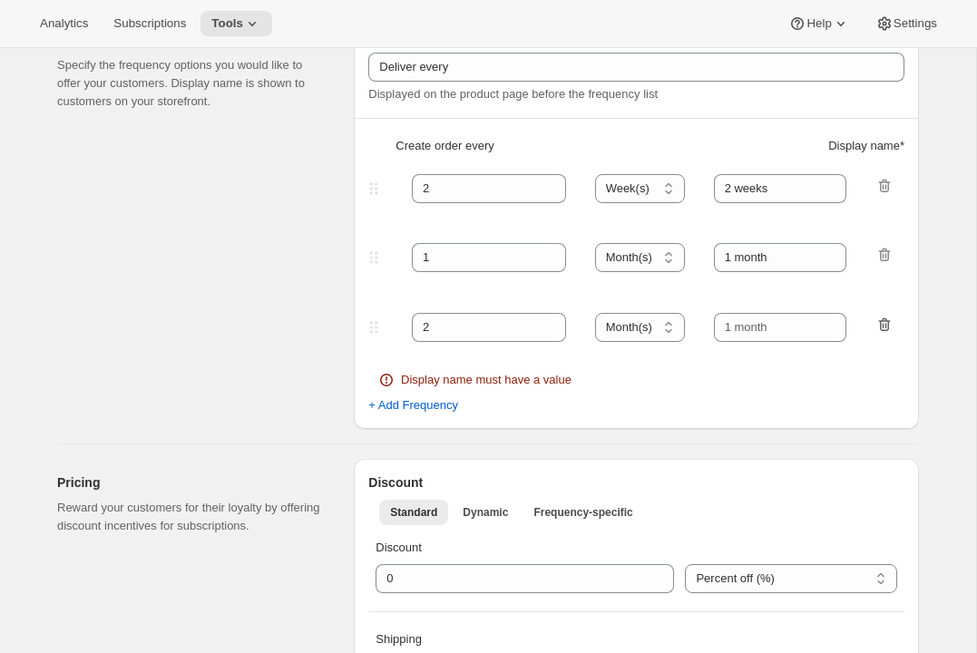
click at [881, 326] on icon "button" at bounding box center [884, 325] width 18 height 18
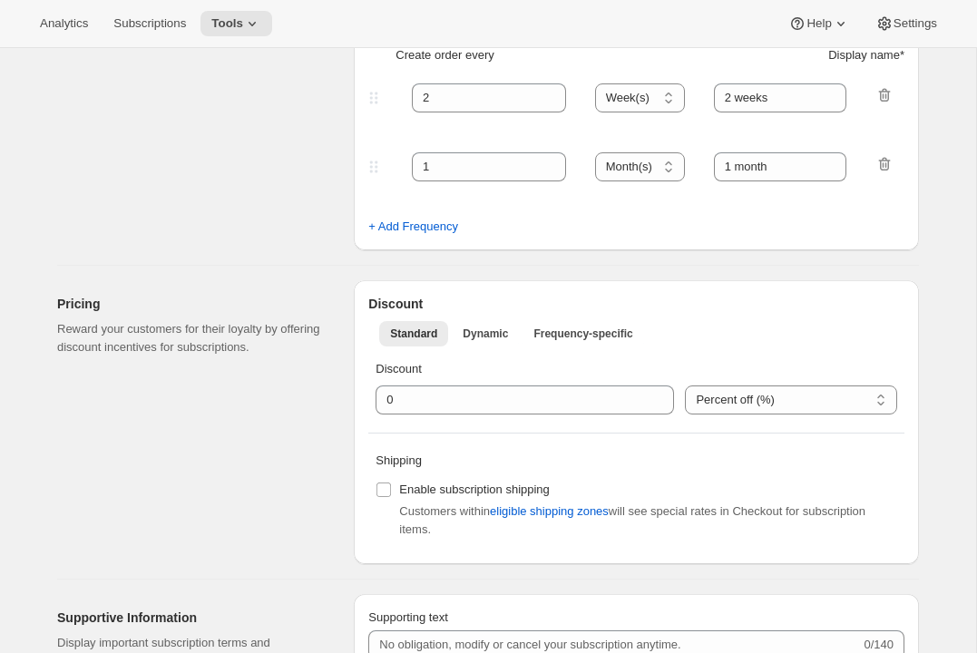
scroll to position [771, 0]
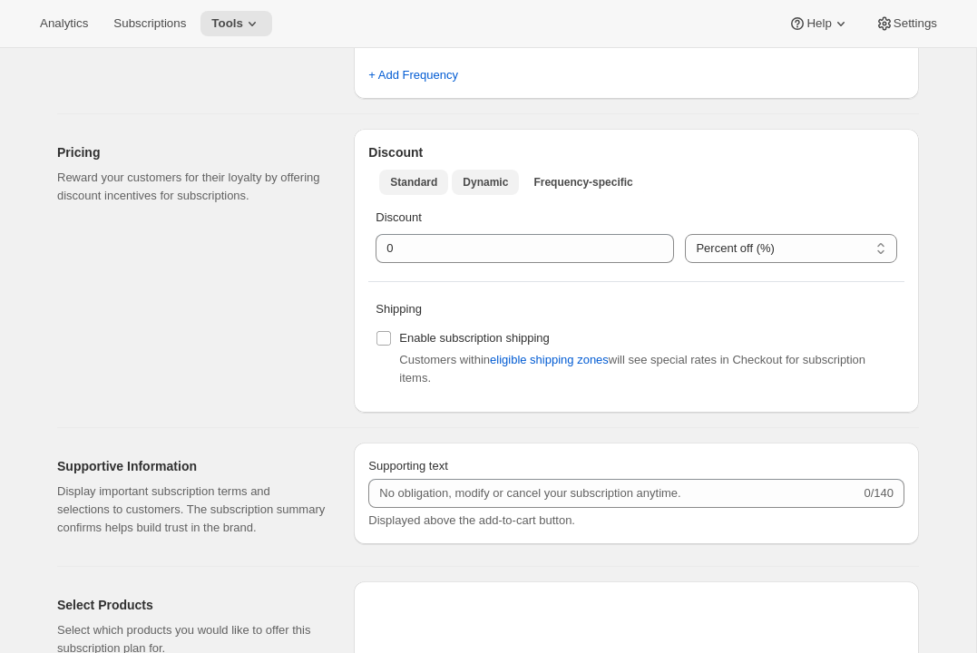
click at [475, 186] on span "Dynamic" at bounding box center [484, 182] width 45 height 15
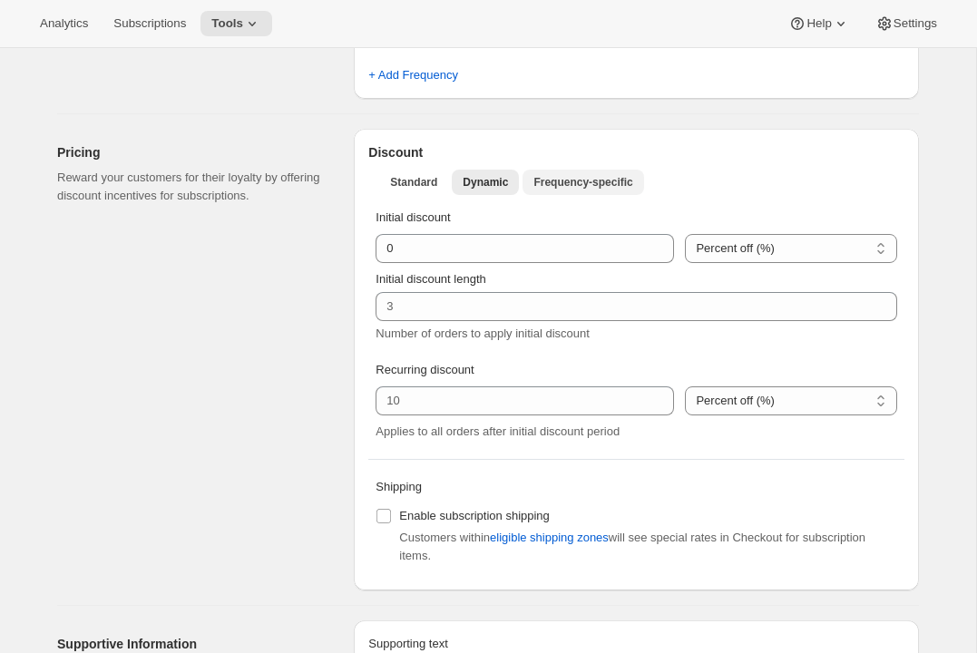
click at [569, 181] on span "Frequency-specific" at bounding box center [582, 182] width 99 height 15
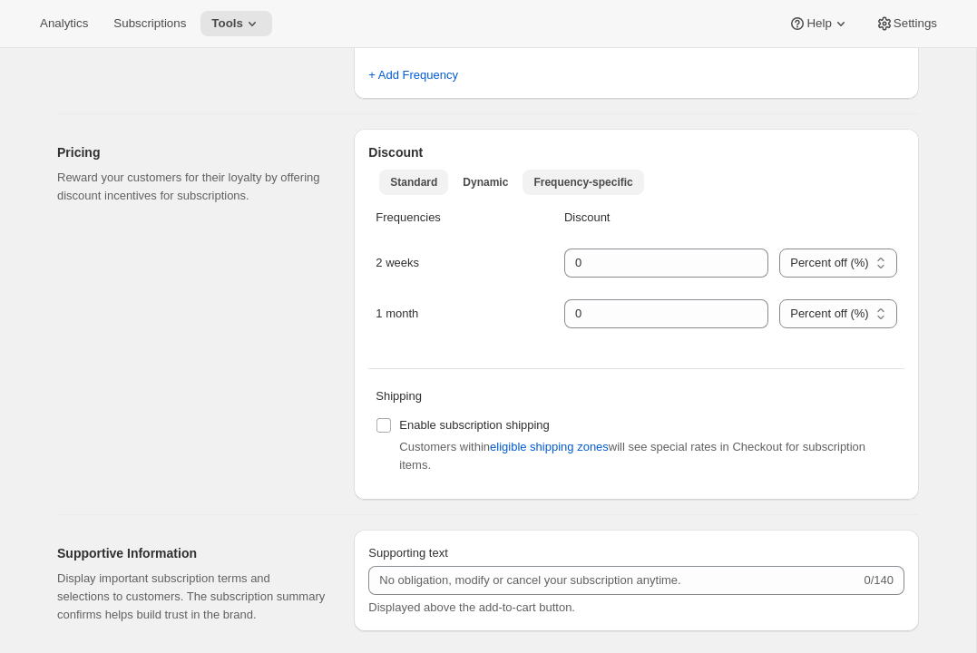
click at [432, 181] on span "Standard" at bounding box center [413, 182] width 47 height 15
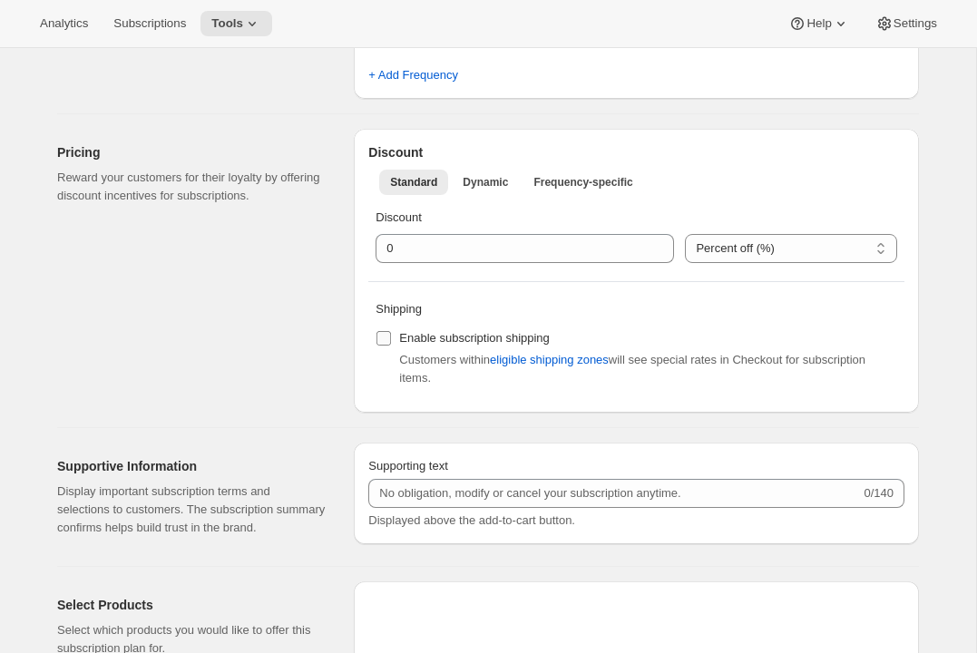
click at [410, 340] on span "Enable subscription shipping" at bounding box center [474, 338] width 151 height 14
click at [391, 340] on input "Enable subscription shipping" at bounding box center [383, 338] width 15 height 15
click at [412, 340] on span "Enable subscription shipping" at bounding box center [474, 338] width 151 height 14
click at [391, 340] on input "Enable subscription shipping" at bounding box center [383, 338] width 15 height 15
checkbox input "false"
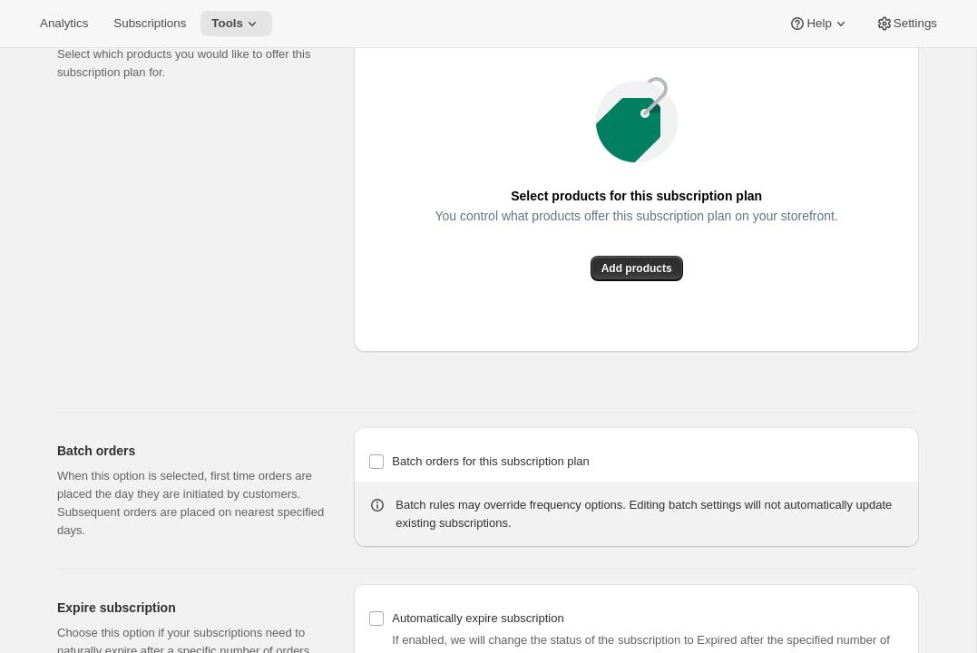
scroll to position [1347, 0]
click at [625, 328] on div "Select products for this subscription plan You control what products offer this…" at bounding box center [636, 178] width 565 height 346
click at [625, 275] on span "Add products" at bounding box center [636, 267] width 71 height 15
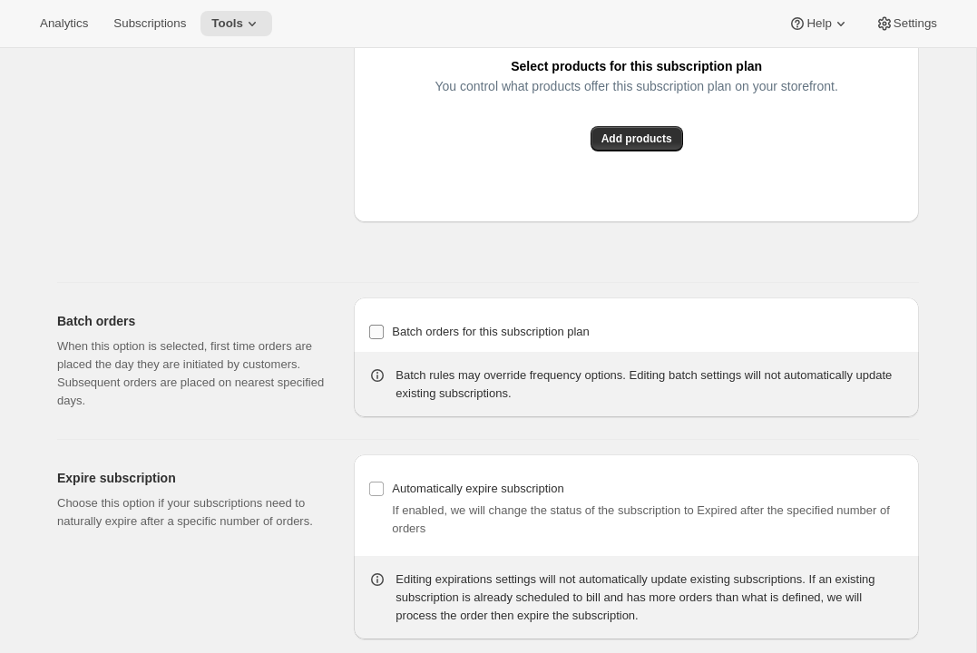
scroll to position [1560, 0]
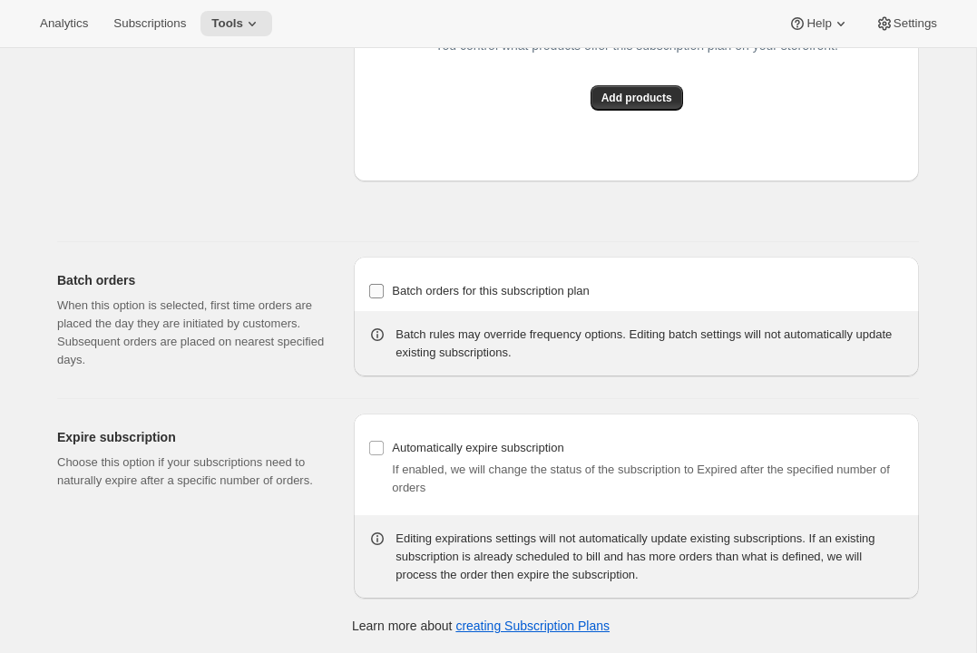
click at [407, 290] on span "Batch orders for this subscription plan" at bounding box center [491, 291] width 198 height 14
click at [384, 290] on input "Batch orders for this subscription plan" at bounding box center [376, 291] width 15 height 15
checkbox input "true"
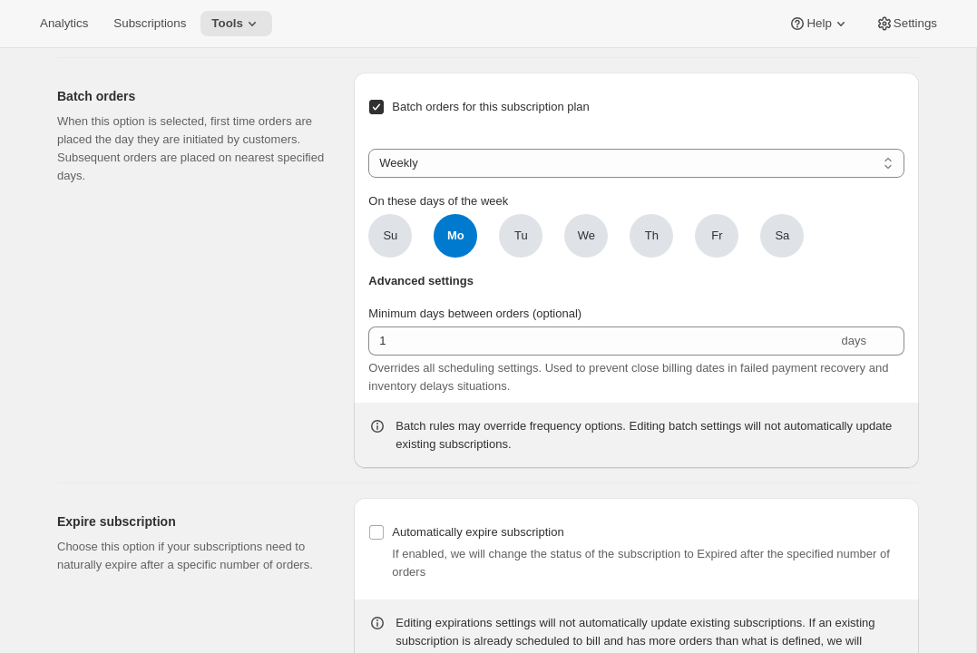
scroll to position [1702, 0]
click at [478, 177] on select "Weekly Monthly Yearly" at bounding box center [636, 162] width 536 height 29
click at [368, 177] on select "Weekly Monthly Yearly" at bounding box center [636, 162] width 536 height 29
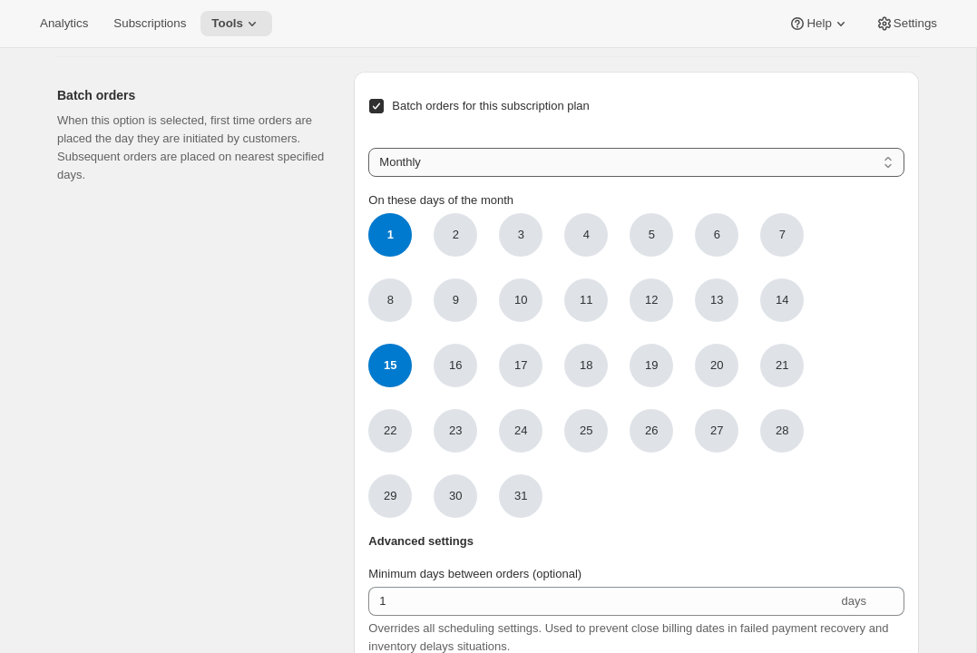
click at [464, 177] on select "Weekly Monthly Yearly" at bounding box center [636, 162] width 536 height 29
select select "YEARDAY"
click at [368, 177] on select "Weekly Monthly Yearly" at bounding box center [636, 162] width 536 height 29
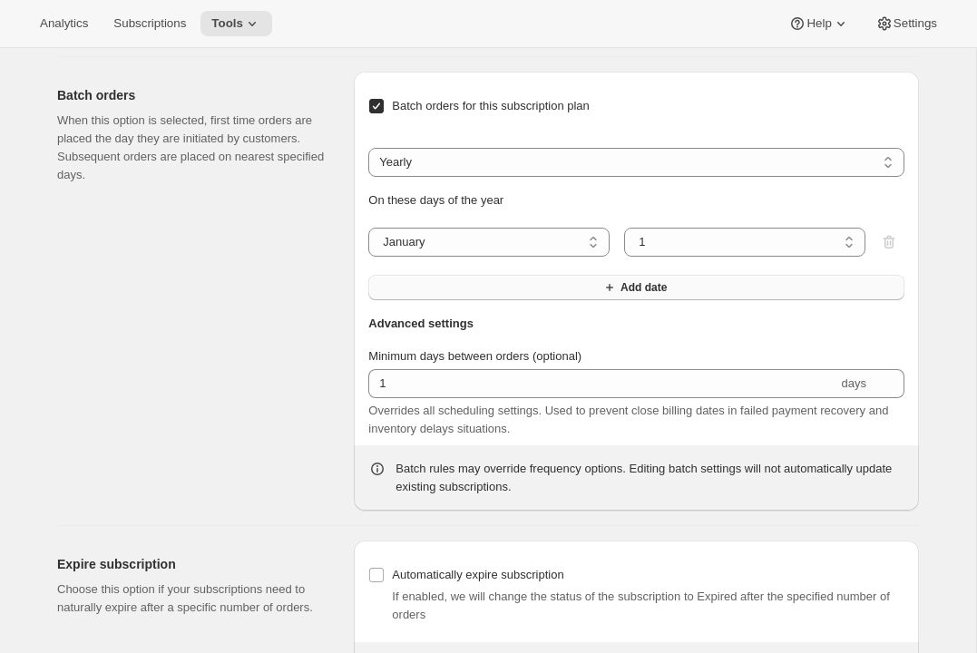
click at [475, 300] on button "Add date" at bounding box center [636, 287] width 536 height 25
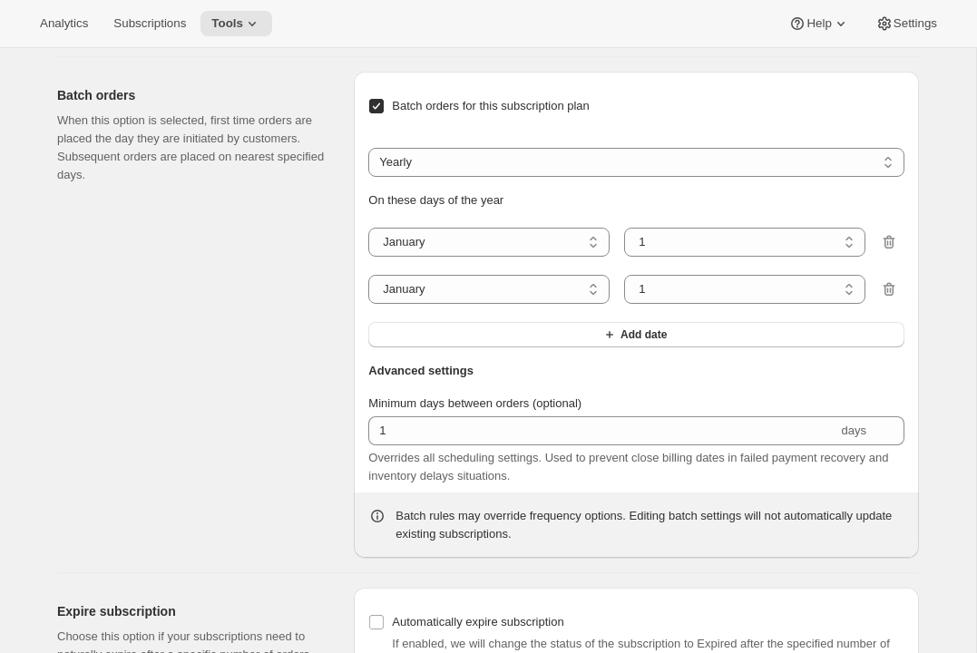
click at [474, 355] on div "Batch orders for this subscription plan Weekly Monthly Yearly Yearly On these d…" at bounding box center [636, 220] width 536 height 268
click at [497, 347] on button "Add date" at bounding box center [636, 334] width 536 height 25
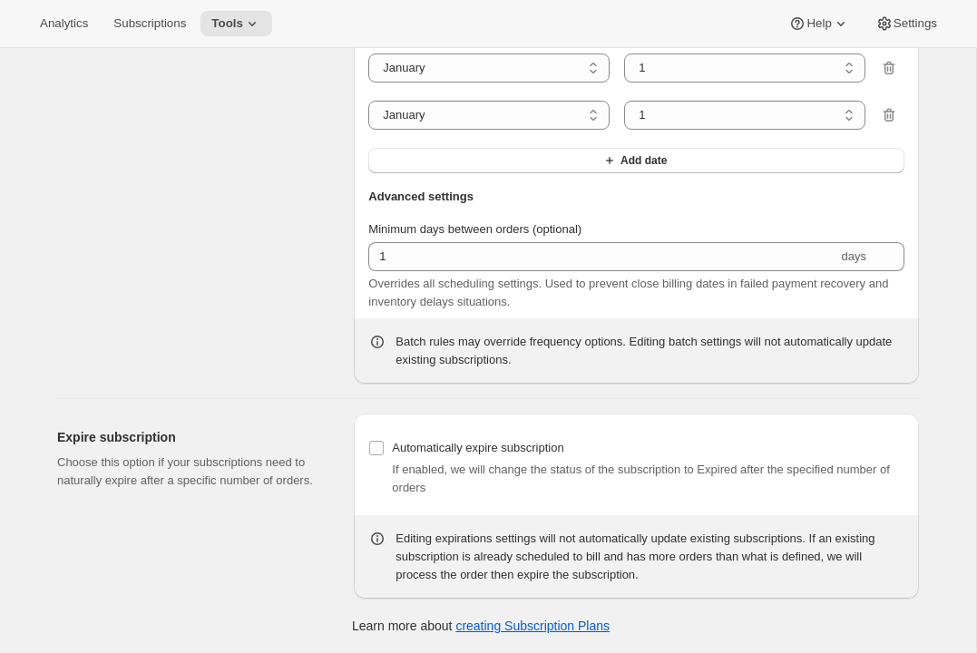
scroll to position [1967, 0]
click at [406, 443] on span "Automatically expire subscription" at bounding box center [477, 448] width 171 height 14
click at [384, 443] on input "Automatically expire subscription" at bounding box center [376, 448] width 15 height 15
checkbox input "true"
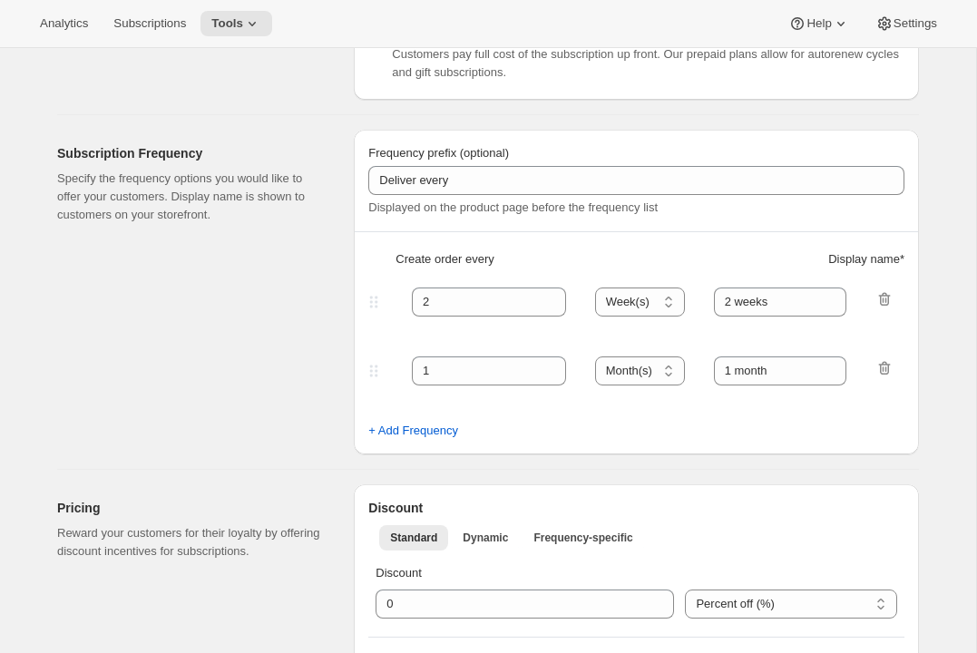
scroll to position [0, 0]
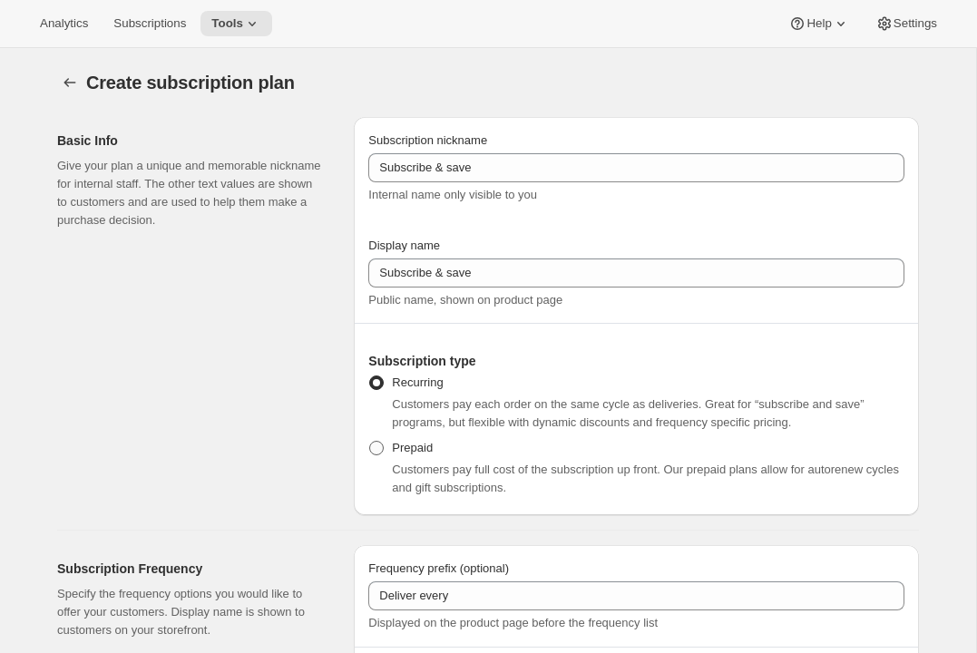
click at [413, 445] on span "Prepaid" at bounding box center [412, 448] width 41 height 14
click at [370, 442] on input "Prepaid" at bounding box center [369, 441] width 1 height 1
radio input "true"
select select "MONTH"
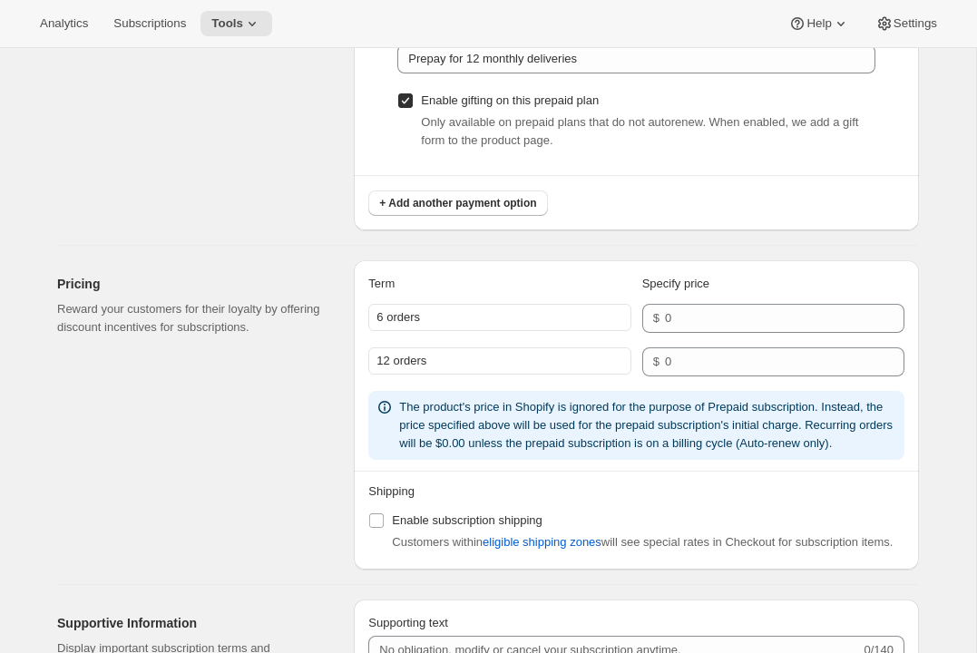
scroll to position [1604, 0]
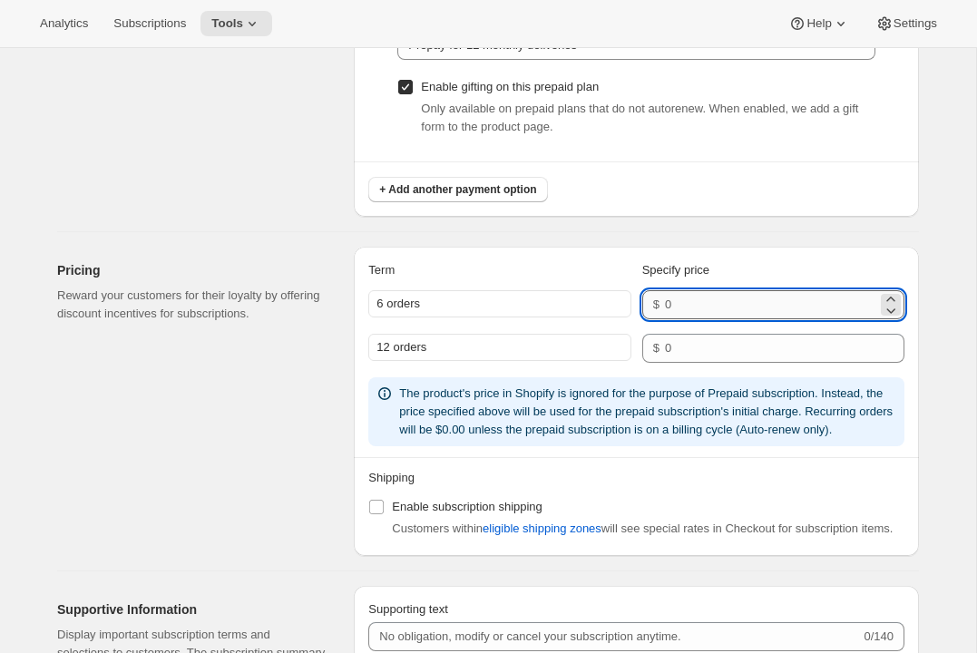
click at [697, 304] on input "number" at bounding box center [771, 304] width 212 height 29
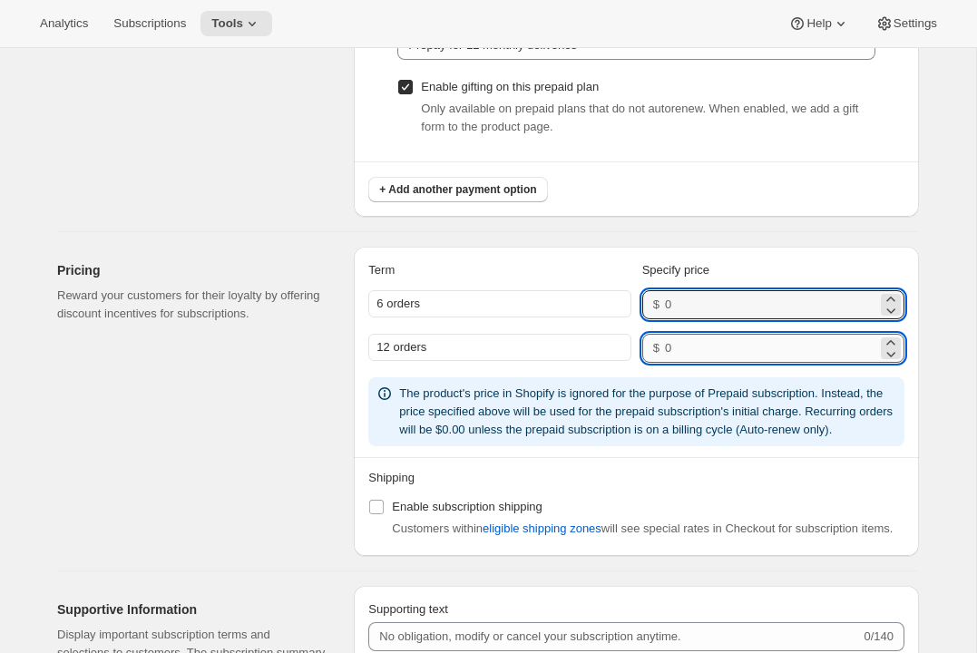
click at [676, 344] on input "number" at bounding box center [771, 348] width 212 height 29
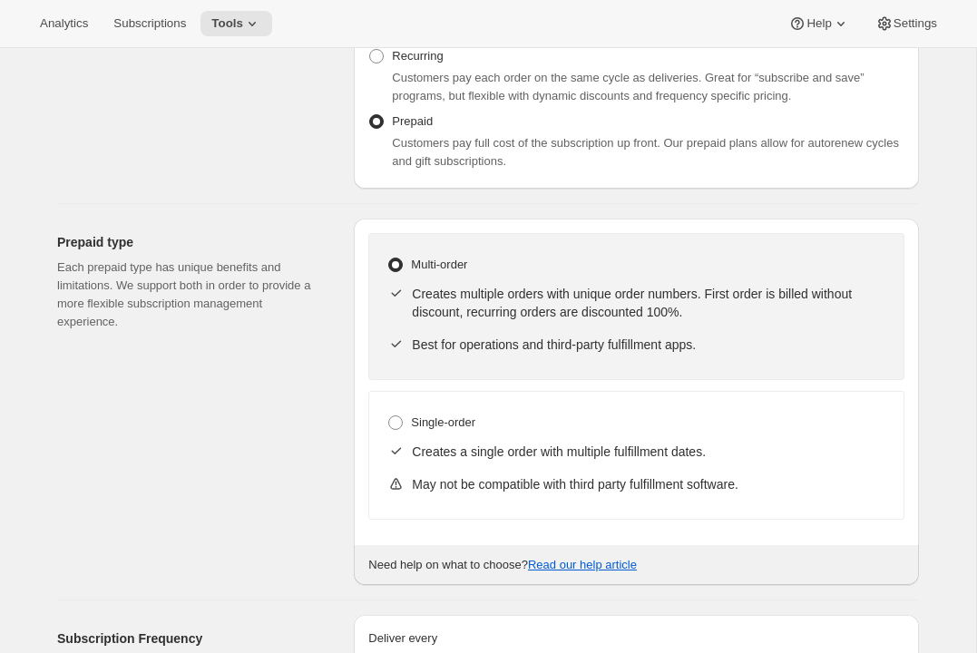
scroll to position [0, 0]
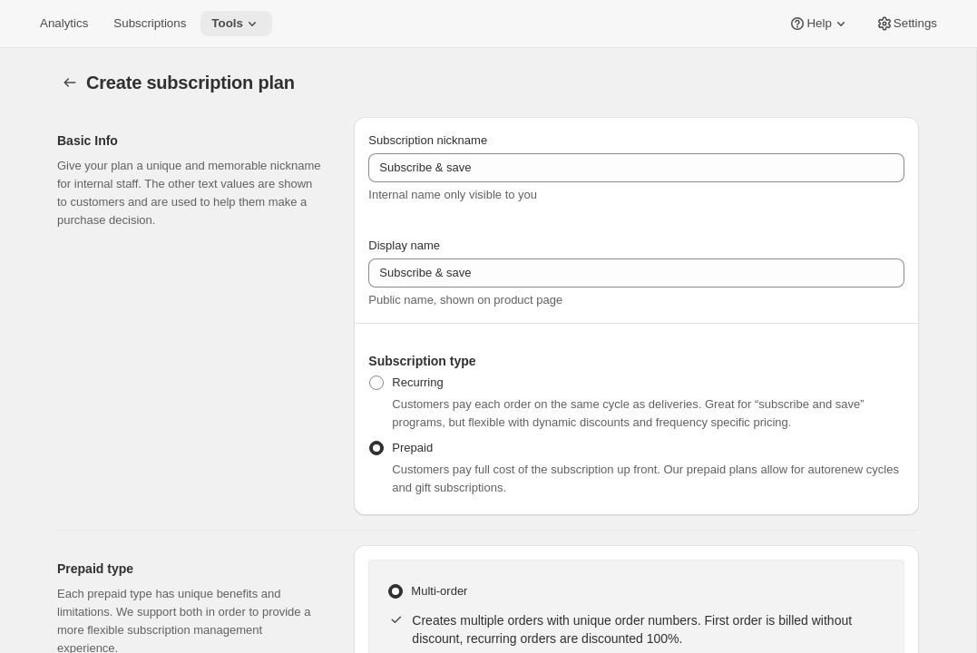
click at [250, 31] on button "Tools" at bounding box center [236, 23] width 72 height 25
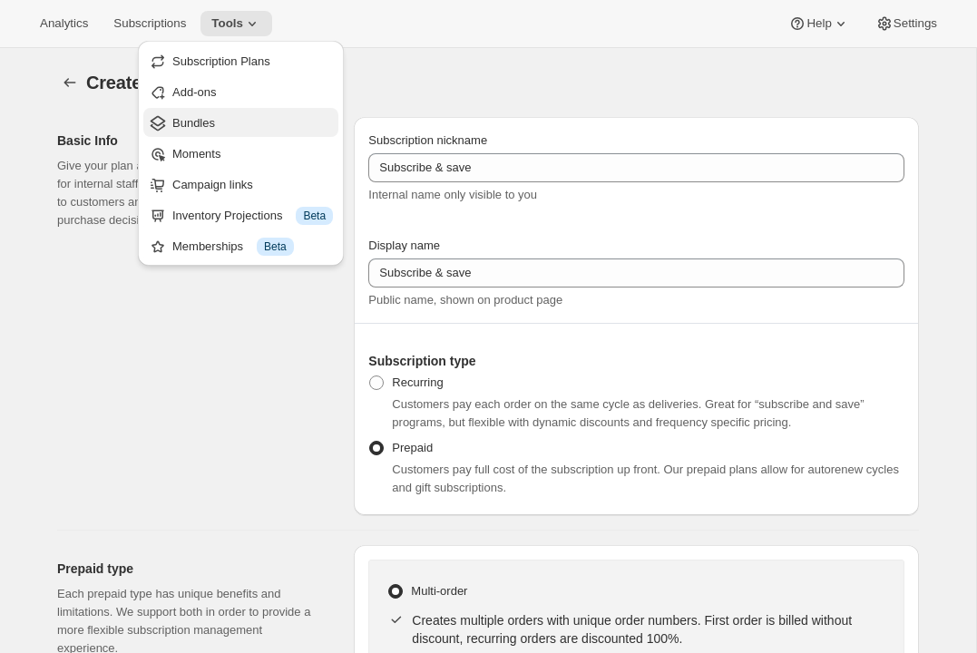
click at [219, 132] on button "Bundles" at bounding box center [240, 122] width 195 height 29
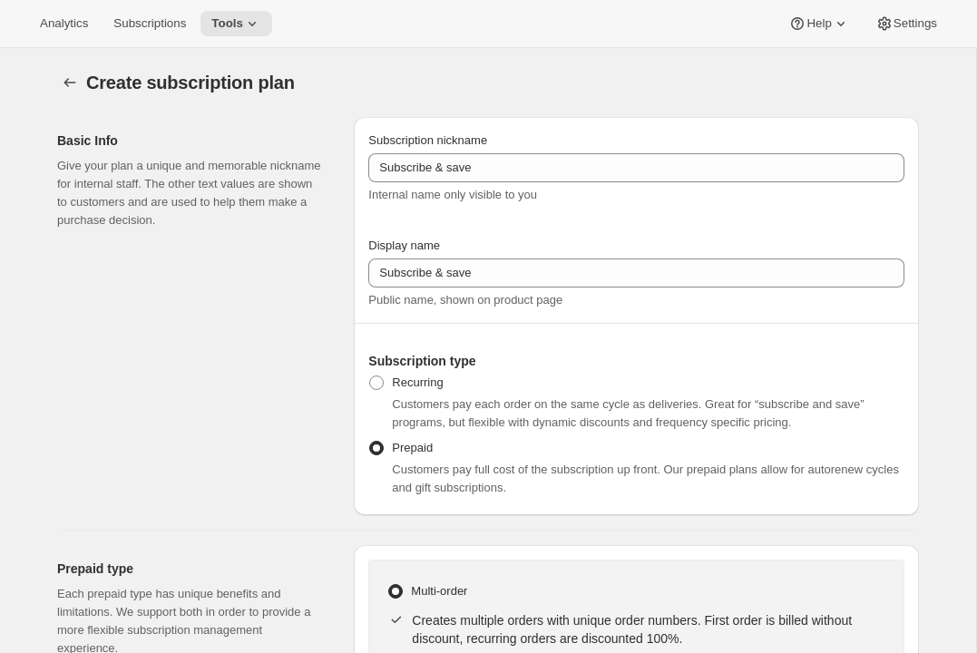
radio input "true"
checkbox input "false"
select select "WEEK"
select select "MONTH"
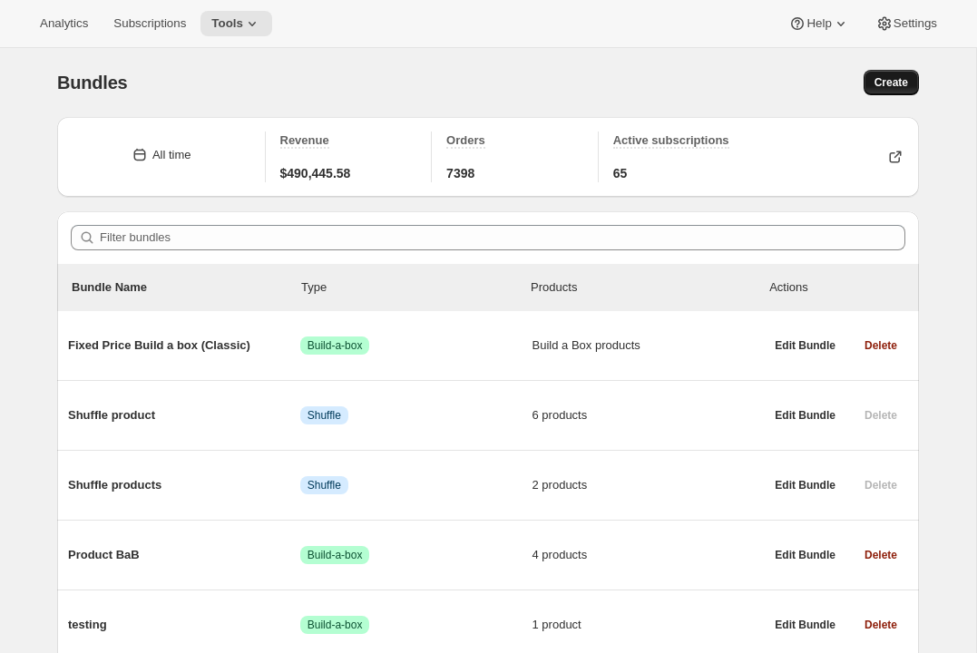
click at [904, 81] on span "Create" at bounding box center [891, 82] width 34 height 15
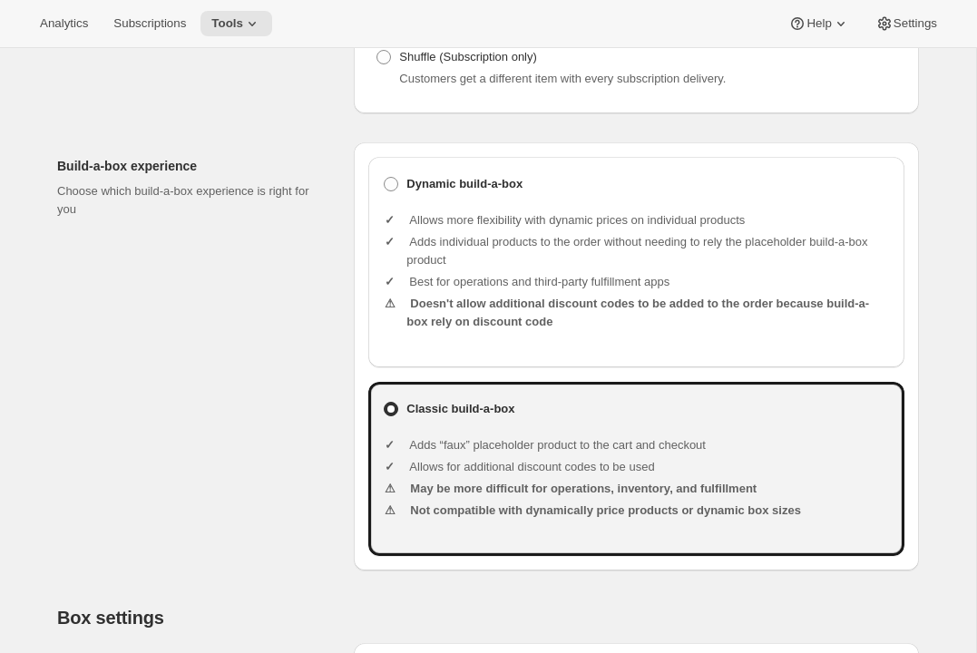
scroll to position [394, 0]
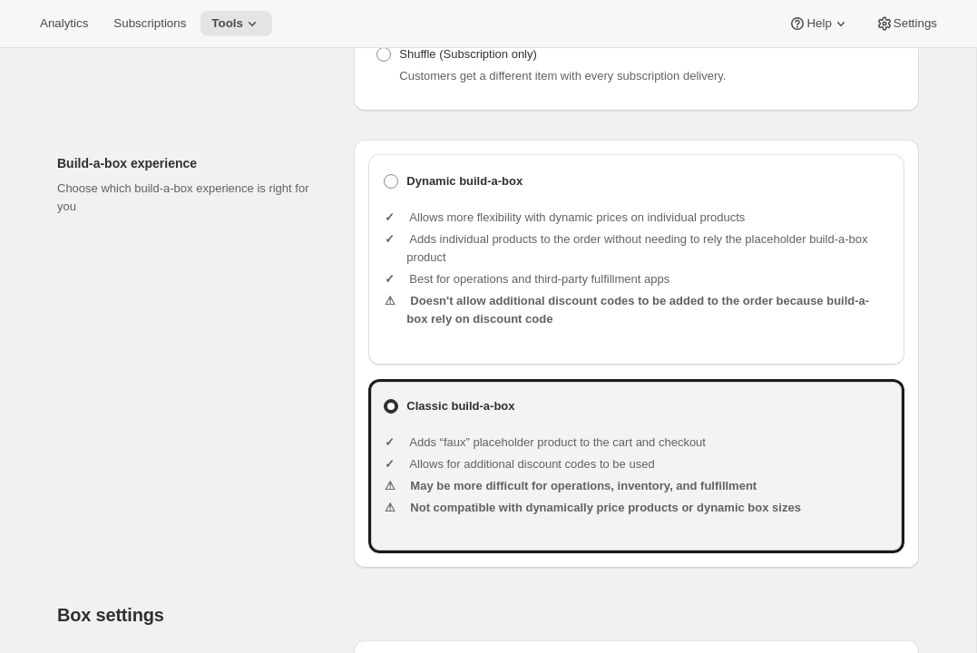
click at [476, 222] on ul "Allows more flexibility with dynamic prices on individual products Adds individ…" at bounding box center [647, 270] width 483 height 152
click at [475, 190] on b "Dynamic build-a-box" at bounding box center [464, 181] width 116 height 18
click at [384, 175] on input "Dynamic build-a-box" at bounding box center [384, 174] width 1 height 1
radio input "true"
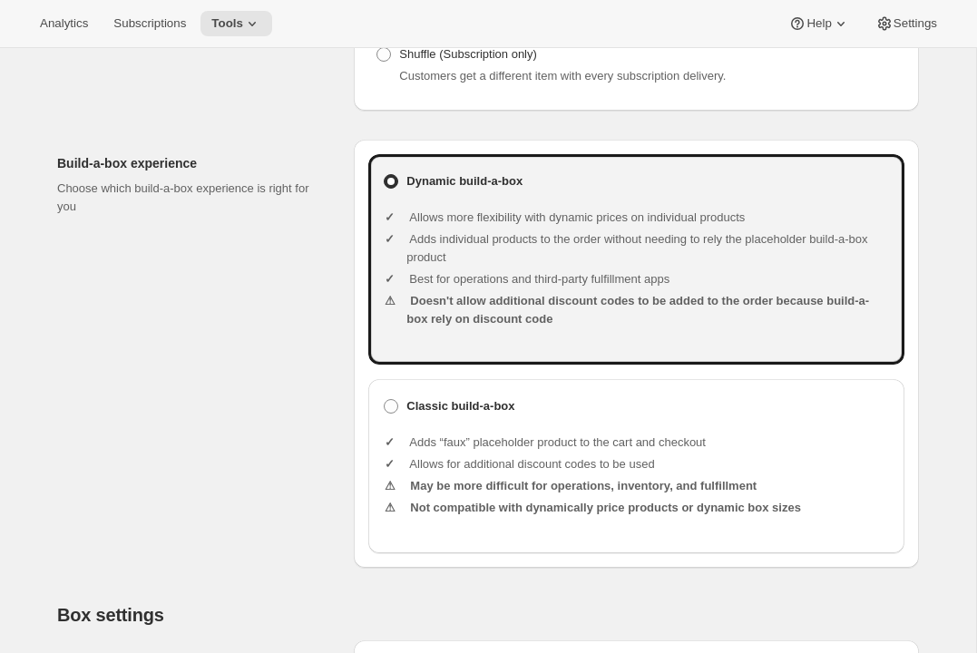
click at [451, 442] on ul "Adds “faux” placeholder product to the cart and checkout Allows for additional …" at bounding box center [647, 477] width 483 height 116
click at [441, 413] on b "Classic build-a-box" at bounding box center [460, 406] width 108 height 14
click at [384, 400] on input "Classic build-a-box" at bounding box center [384, 399] width 1 height 1
radio input "true"
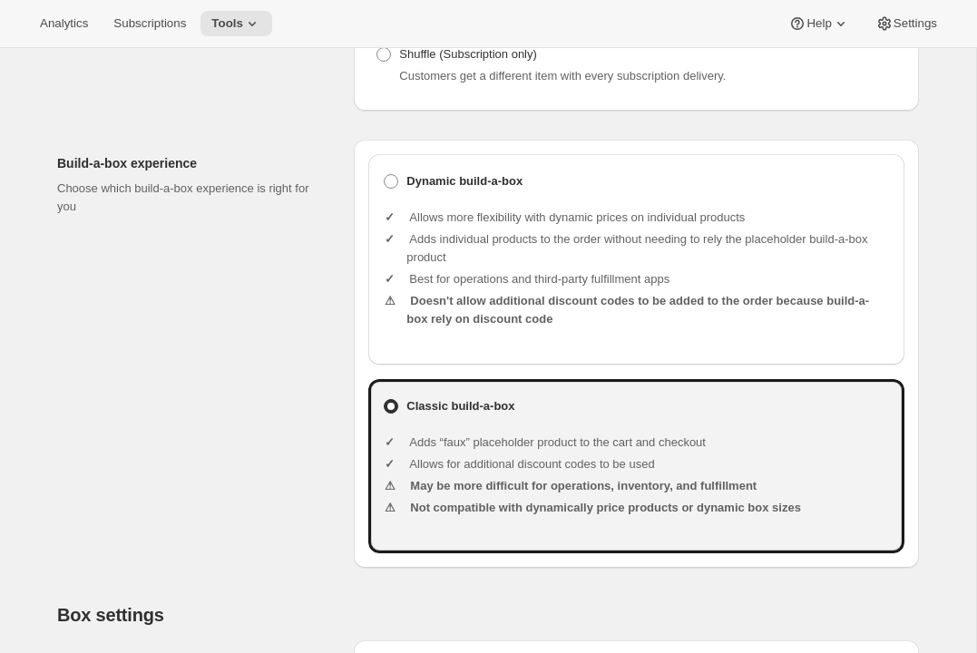
scroll to position [403, 0]
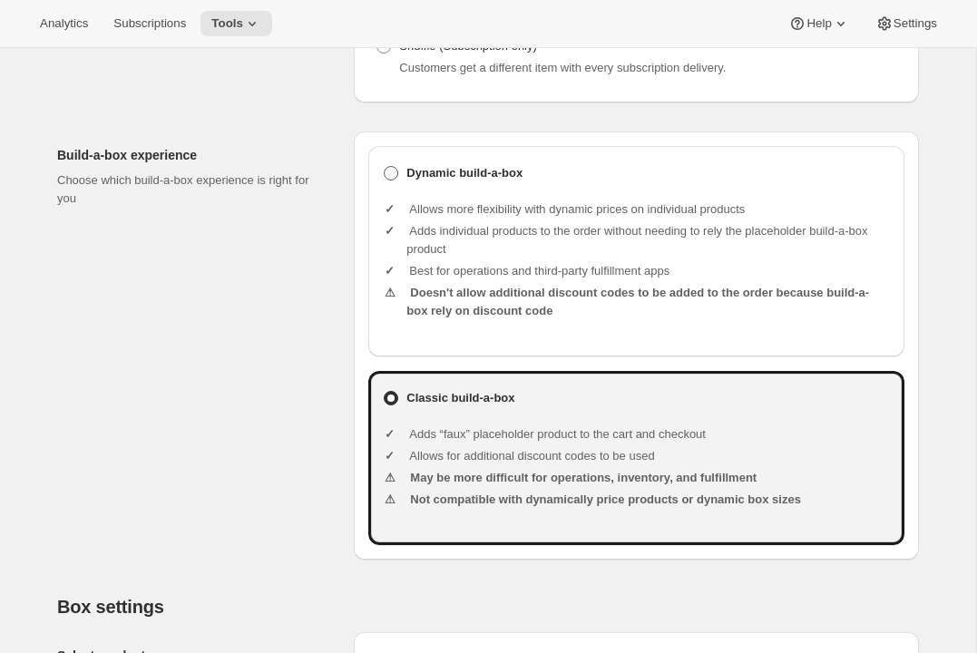
click at [456, 182] on b "Dynamic build-a-box" at bounding box center [464, 173] width 116 height 18
click at [384, 167] on input "Dynamic build-a-box" at bounding box center [384, 166] width 1 height 1
radio input "true"
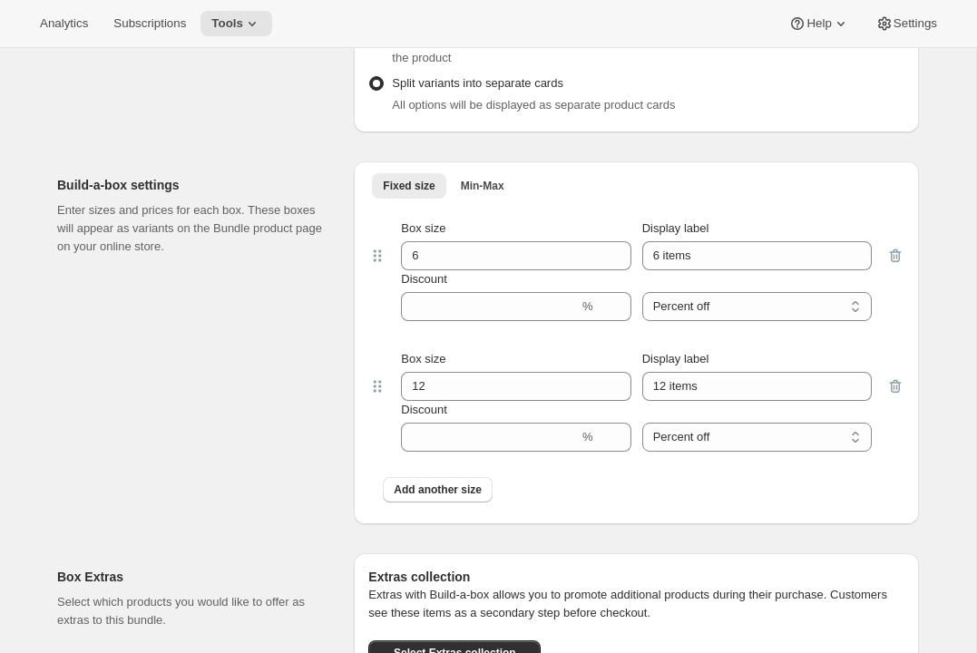
scroll to position [1503, 0]
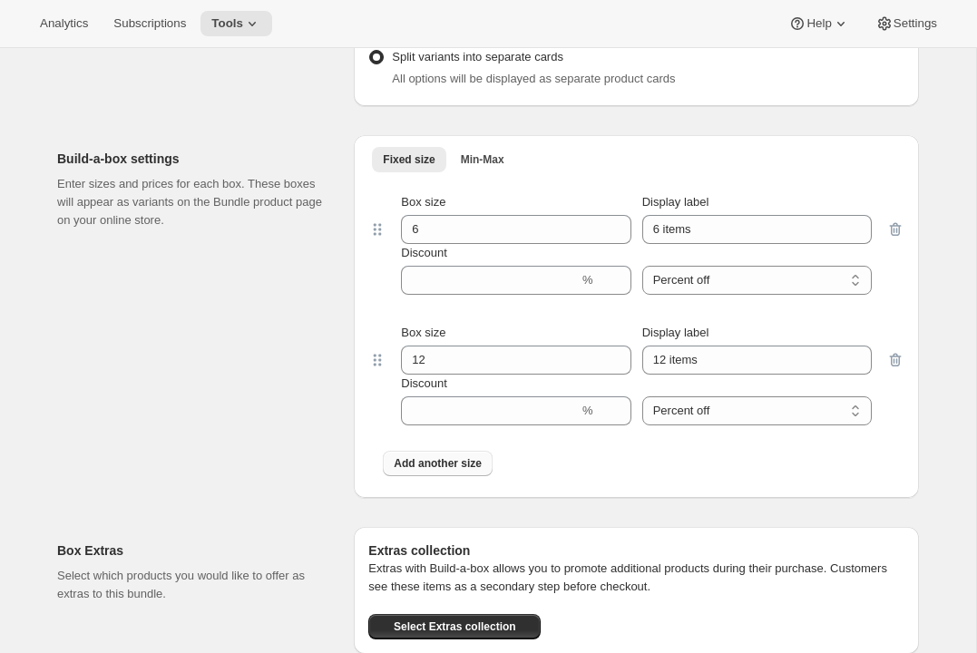
click at [406, 471] on span "Add another size" at bounding box center [438, 463] width 88 height 15
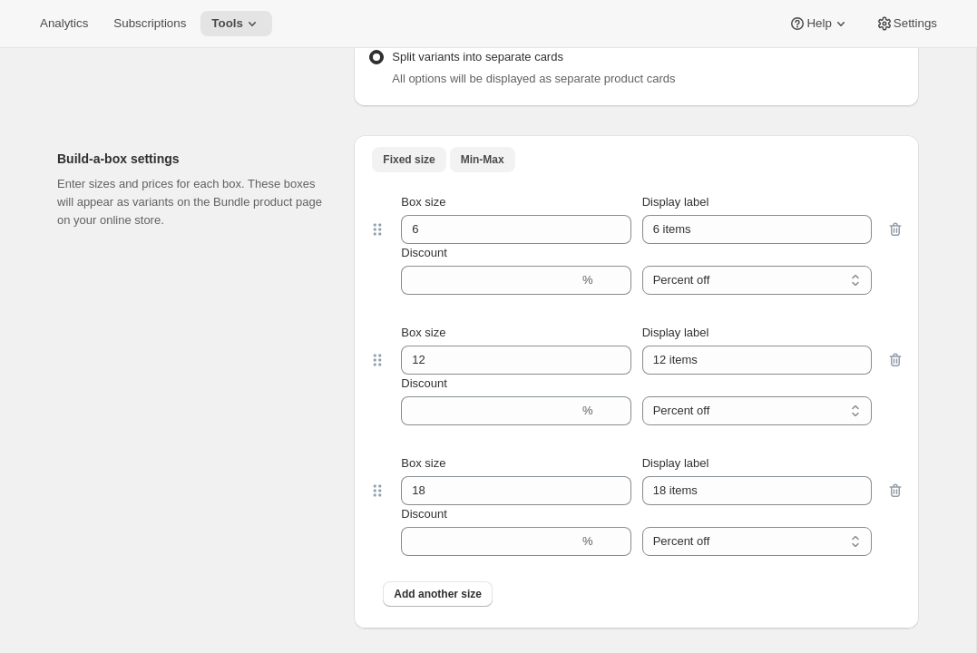
click at [492, 167] on span "Min-Max" at bounding box center [483, 159] width 44 height 15
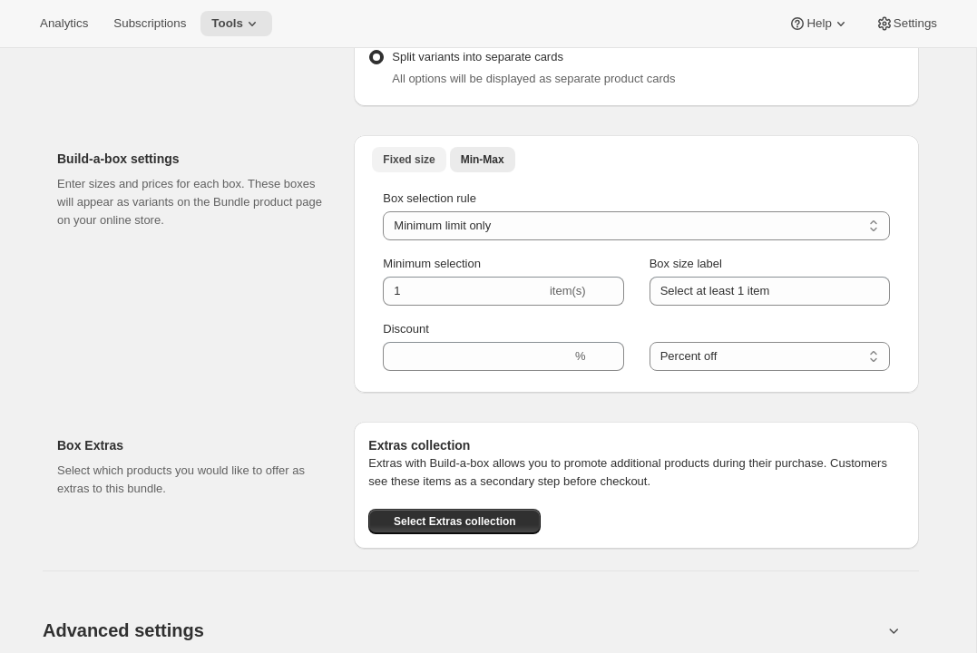
click at [413, 167] on span "Fixed size" at bounding box center [409, 159] width 52 height 15
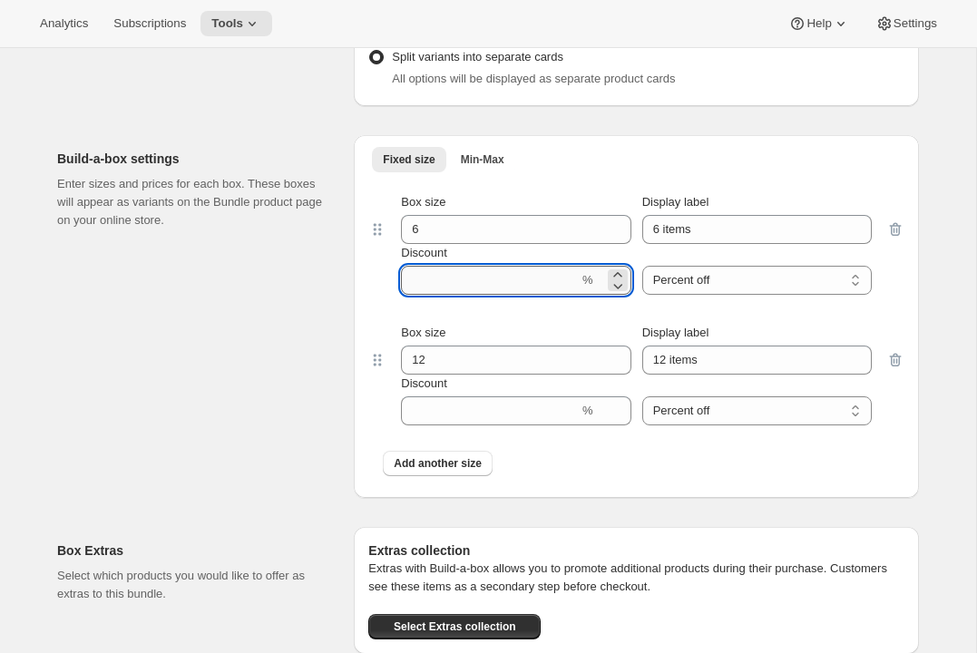
click at [547, 295] on input "Discount" at bounding box center [490, 280] width 178 height 29
click at [323, 399] on div "Build-a-box settings Enter sizes and prices for each box. These boxes will appe…" at bounding box center [198, 316] width 282 height 363
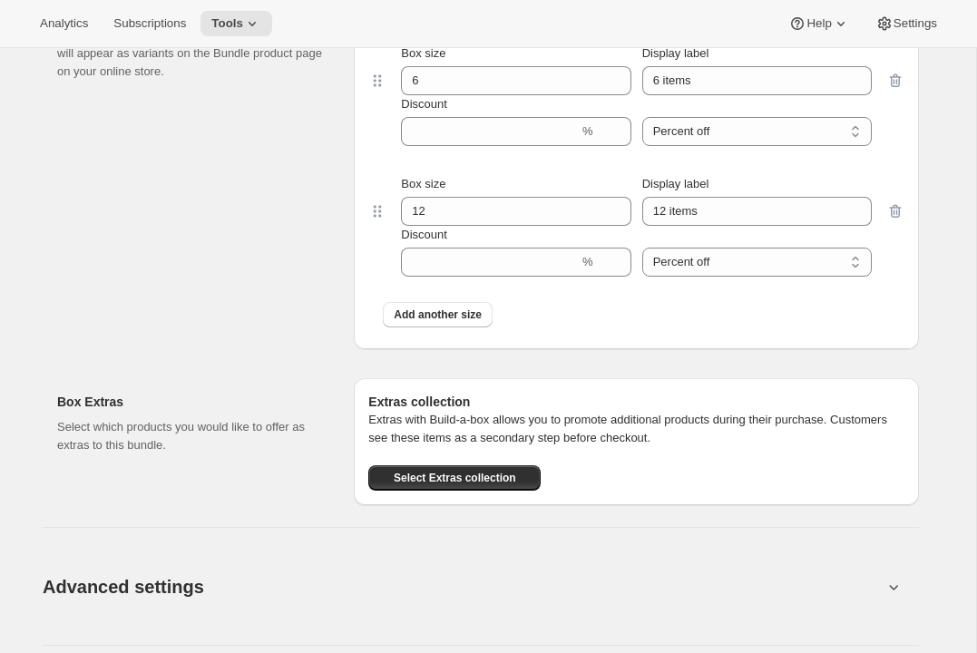
scroll to position [1793, 0]
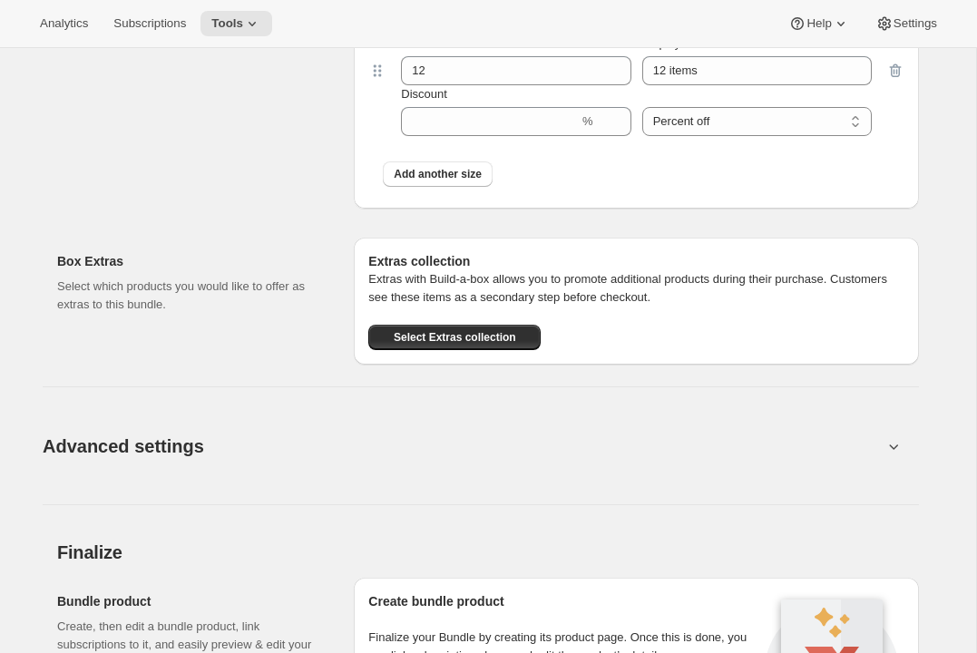
click at [161, 458] on span "Advanced settings" at bounding box center [123, 446] width 161 height 29
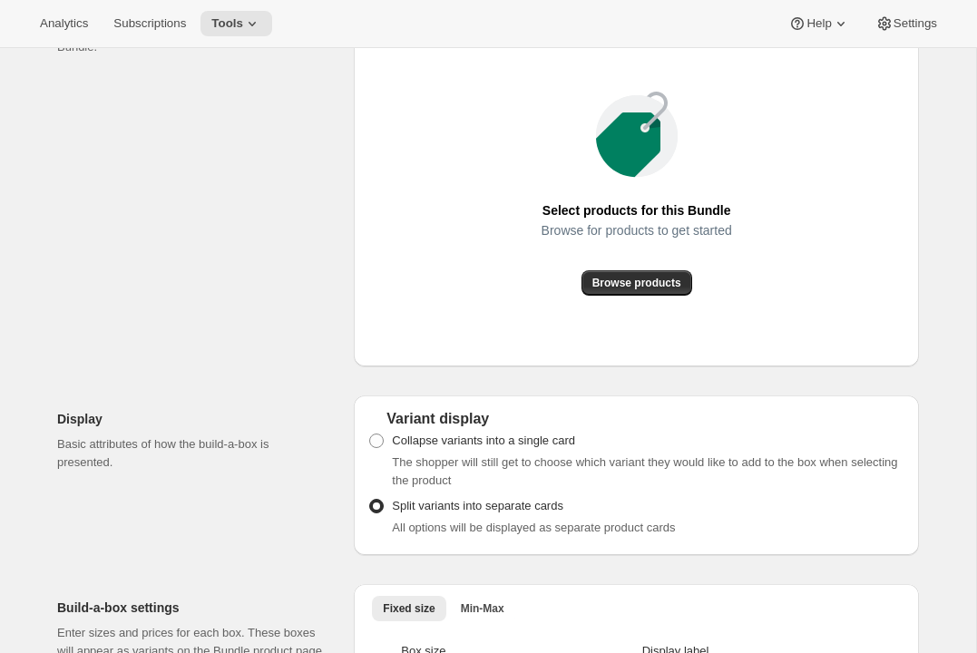
scroll to position [1054, 0]
click at [658, 297] on button "Browse products" at bounding box center [636, 283] width 111 height 25
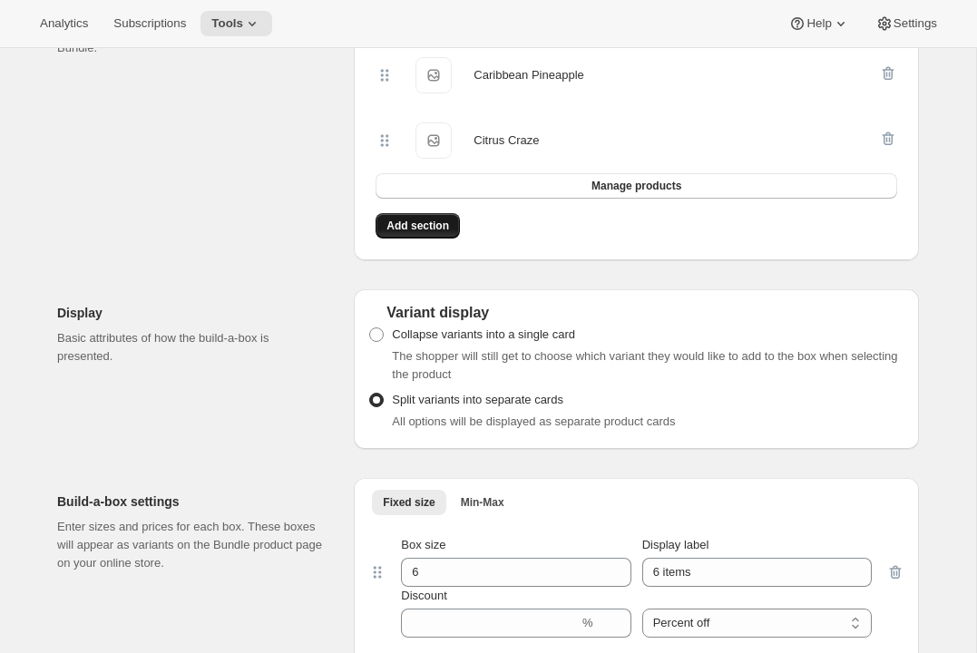
click at [433, 233] on span "Add section" at bounding box center [417, 226] width 63 height 15
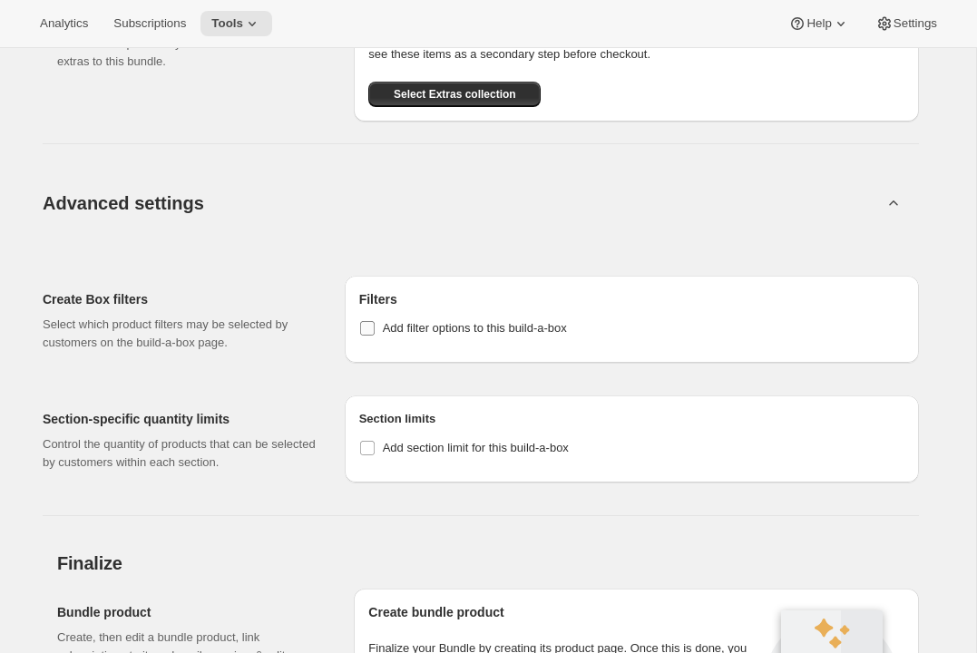
scroll to position [2082, 0]
click at [408, 453] on span "Add section limit for this build-a-box" at bounding box center [476, 447] width 186 height 14
click at [374, 454] on input "Add section limit for this build-a-box" at bounding box center [367, 447] width 15 height 15
checkbox input "true"
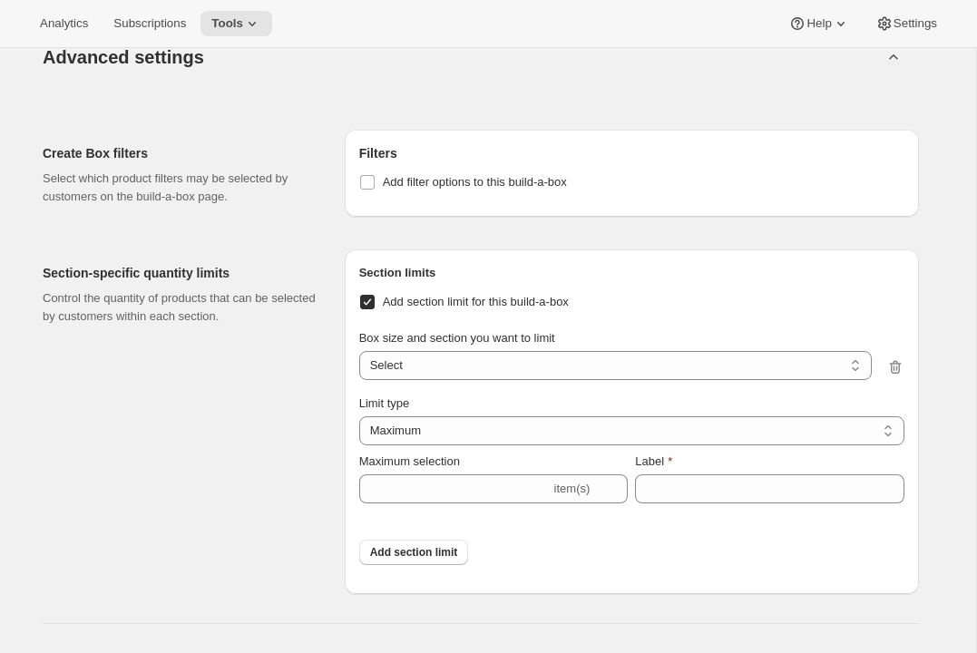
scroll to position [2257, 0]
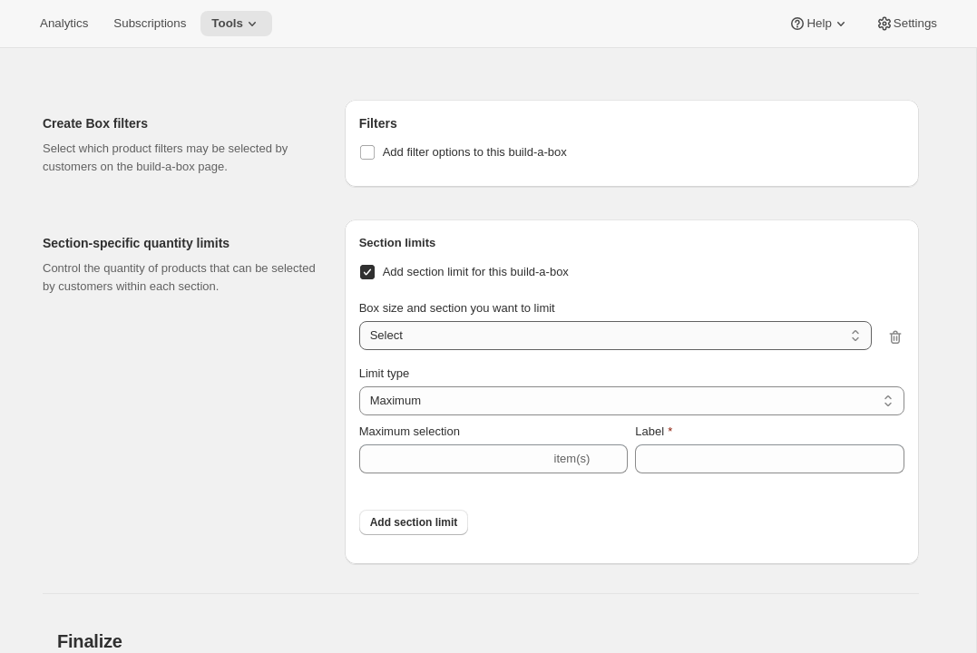
click at [453, 350] on select "6 items / Section 1 6 items / Section 2 12 items / Section 1 12 items / Section…" at bounding box center [615, 335] width 512 height 29
select select "0_ba7a0adb-f8e9-46be-9268-885d77ea97e8"
click at [359, 338] on select "6 items / Section 1 6 items / Section 2 12 items / Section 1 12 items / Section…" at bounding box center [615, 335] width 512 height 29
click at [439, 415] on select "Maximum Minimum Both" at bounding box center [631, 400] width 545 height 29
select select "MINIMUM"
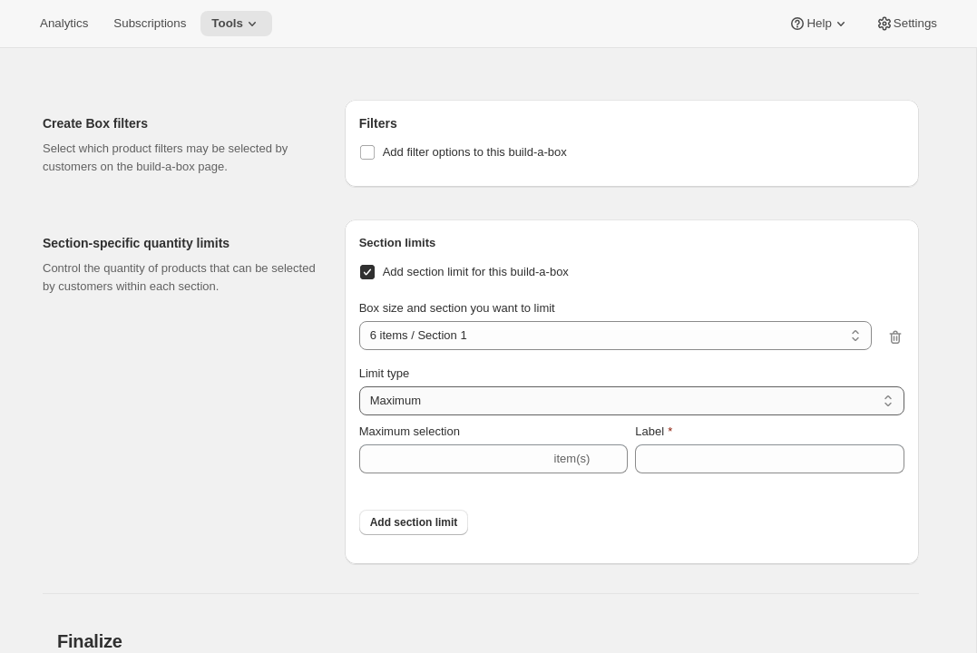
click at [359, 403] on select "Maximum Minimum Both" at bounding box center [631, 400] width 545 height 29
type input "Select at least 1 item"
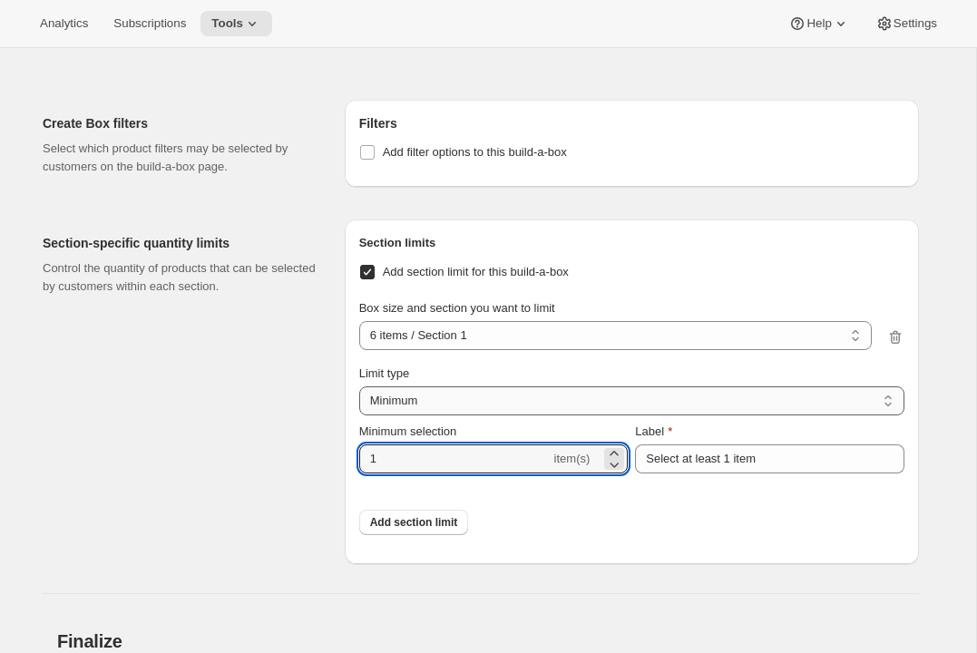
click at [410, 473] on input "1" at bounding box center [454, 458] width 191 height 29
click at [384, 535] on button "Add section limit" at bounding box center [414, 522] width 110 height 25
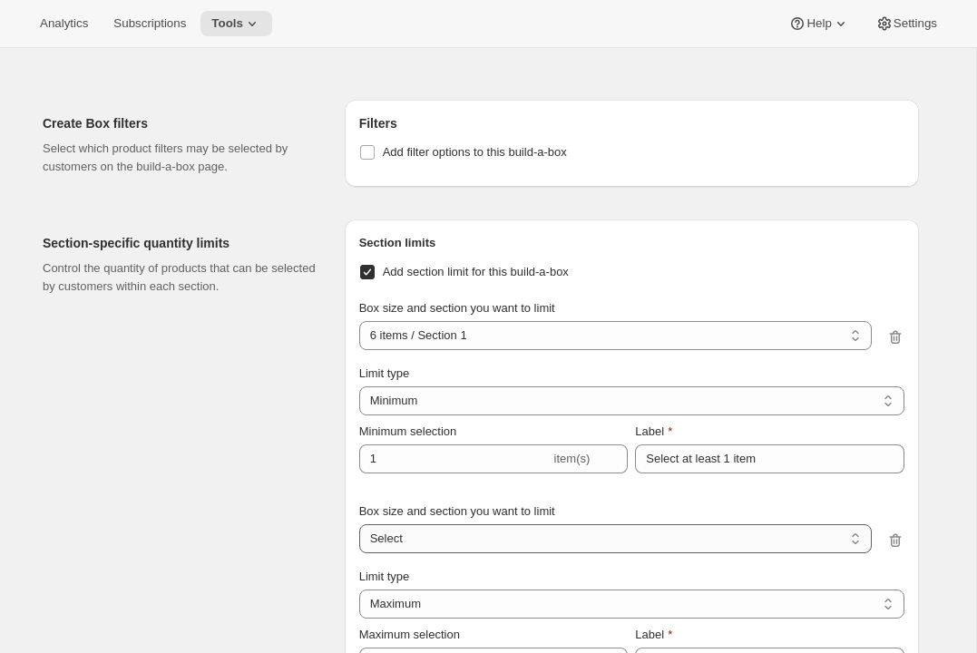
click at [402, 548] on select "6 items / Section 1 6 items / Section 2 12 items / Section 1 12 items / Section…" at bounding box center [615, 538] width 512 height 29
select select "1_ba7a0adb-f8e9-46be-9268-885d77ea97e8"
click at [359, 541] on select "6 items / Section 1 6 items / Section 2 12 items / Section 1 12 items / Section…" at bounding box center [615, 538] width 512 height 29
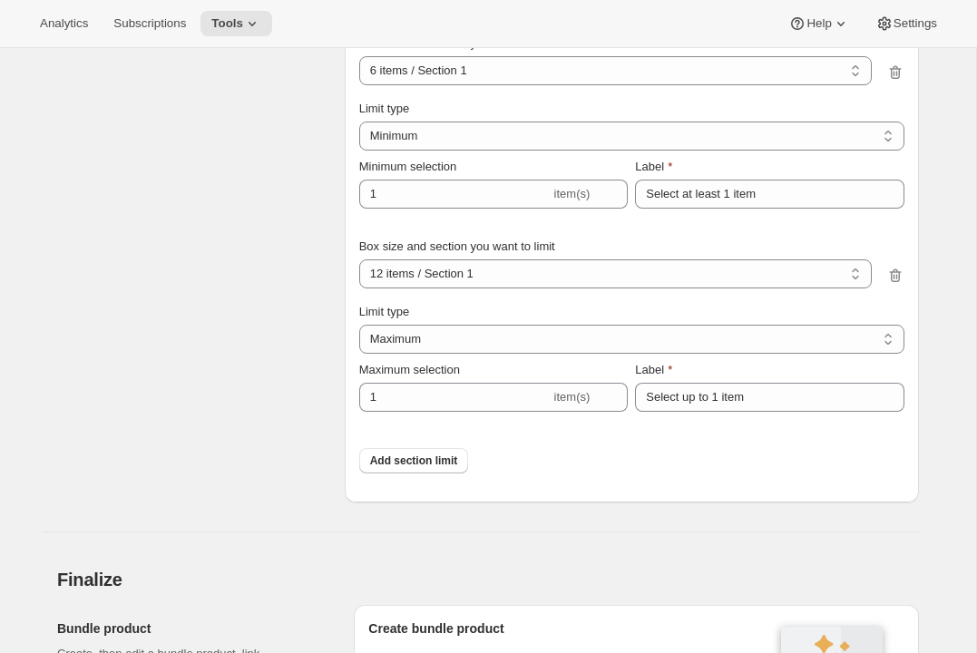
scroll to position [2552, 0]
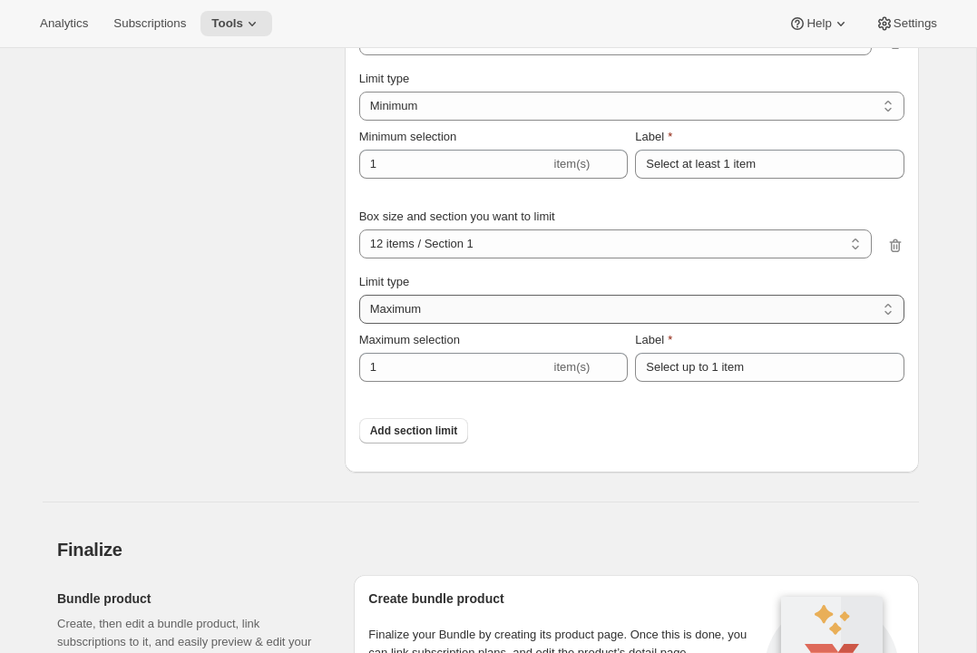
click at [402, 324] on select "Maximum Minimum Both" at bounding box center [631, 309] width 545 height 29
select select "MINIMUM"
click at [359, 312] on select "Maximum Minimum Both" at bounding box center [631, 309] width 545 height 29
type input "Select at least 1 item"
click at [346, 386] on div "Section limits Add section limit for this build-a-box Box size and section you …" at bounding box center [632, 199] width 574 height 548
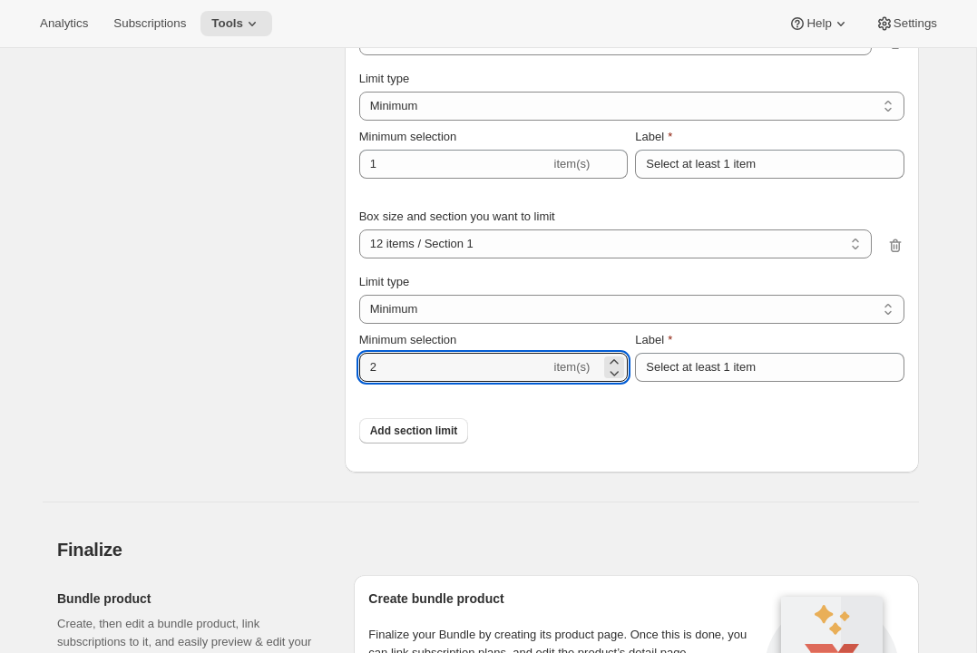
type input "2"
click at [183, 392] on div "Section-specific quantity limits Control the quantity of products that can be s…" at bounding box center [186, 199] width 287 height 548
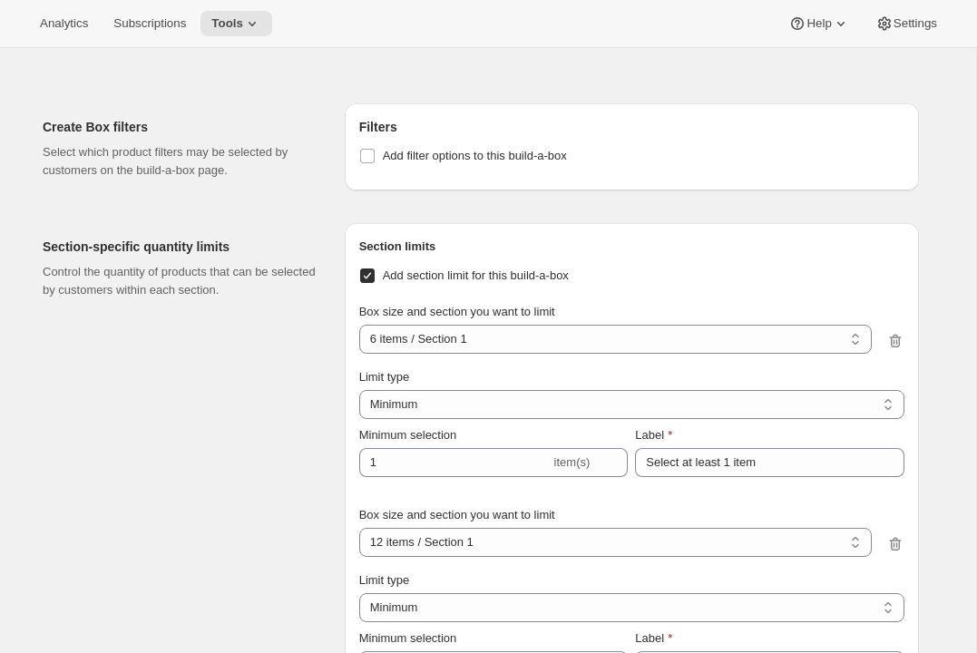
scroll to position [2173, 0]
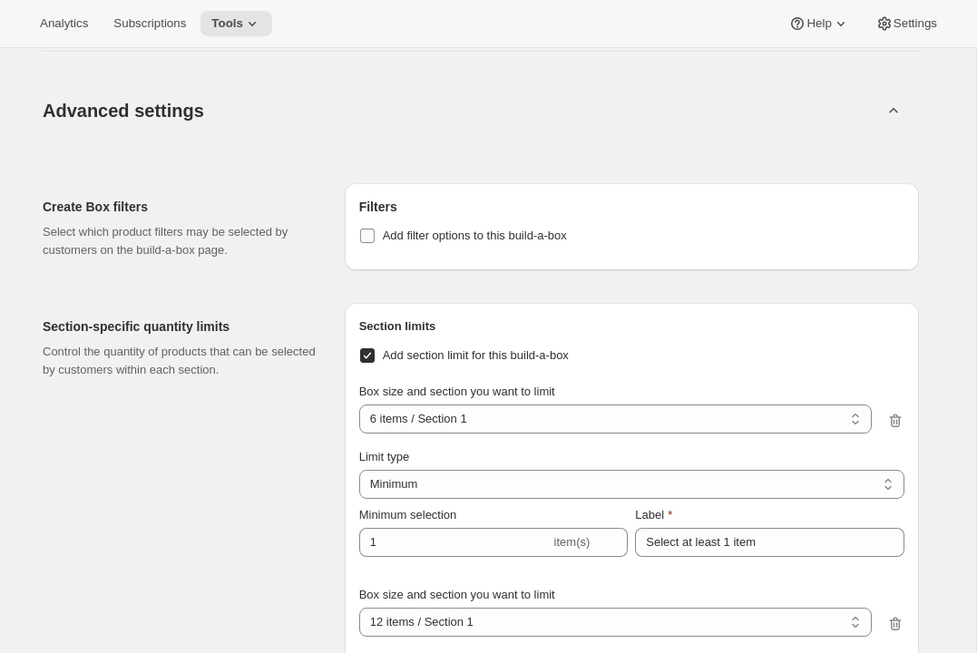
click at [445, 242] on span "Add filter options to this build-a-box" at bounding box center [475, 235] width 184 height 14
click at [374, 243] on input "Add filter options to this build-a-box" at bounding box center [367, 235] width 15 height 15
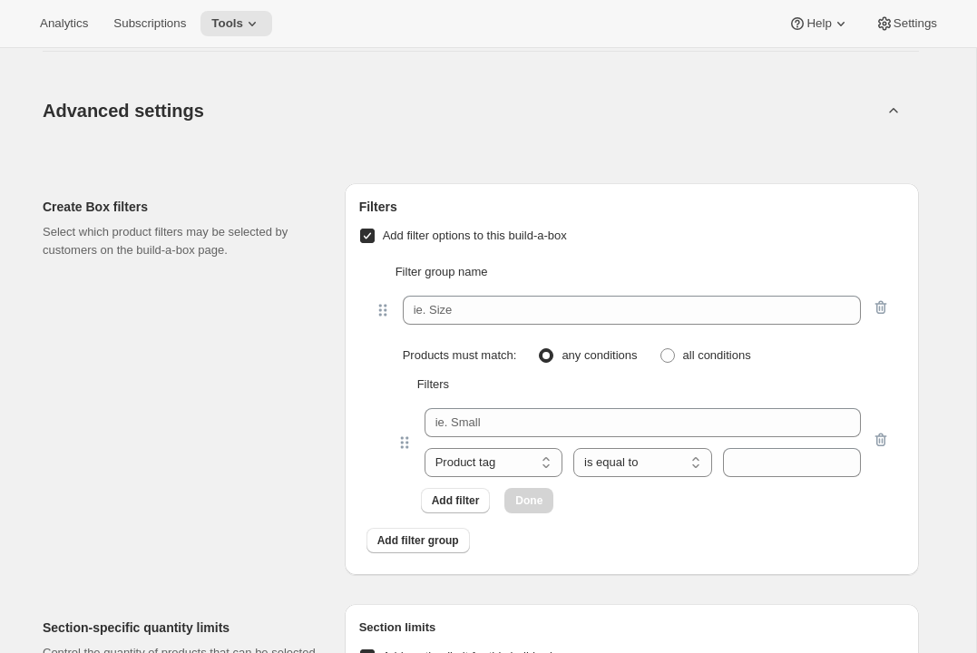
click at [501, 267] on div "Filter group name Products must match: any conditions all conditions Filters Pr…" at bounding box center [631, 387] width 545 height 279
click at [501, 245] on span "Add filter options to this build-a-box" at bounding box center [475, 236] width 184 height 18
click at [374, 243] on input "Add filter options to this build-a-box" at bounding box center [367, 235] width 15 height 15
checkbox input "false"
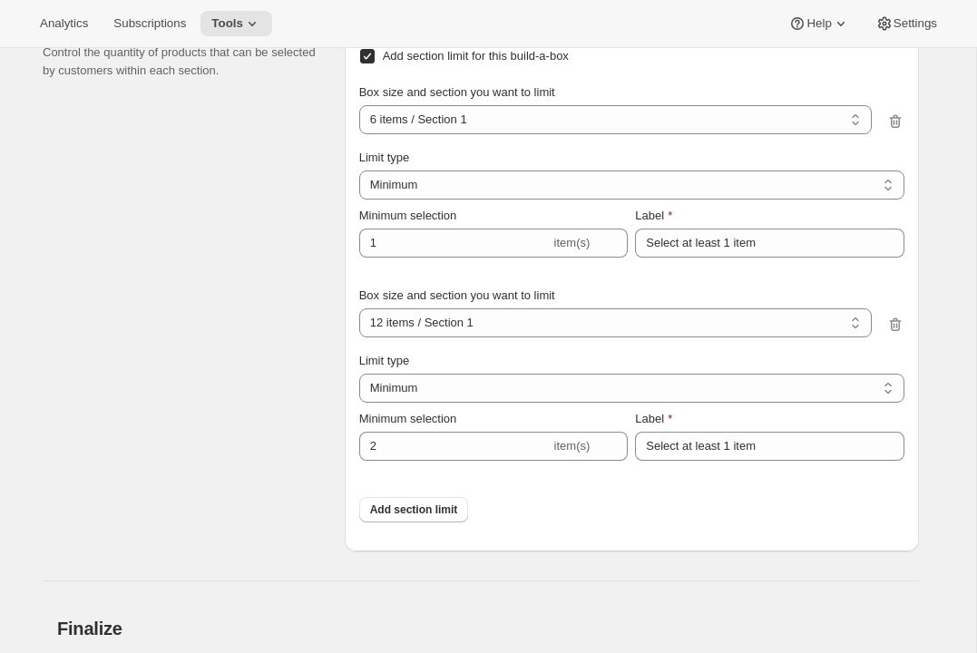
scroll to position [2887, 0]
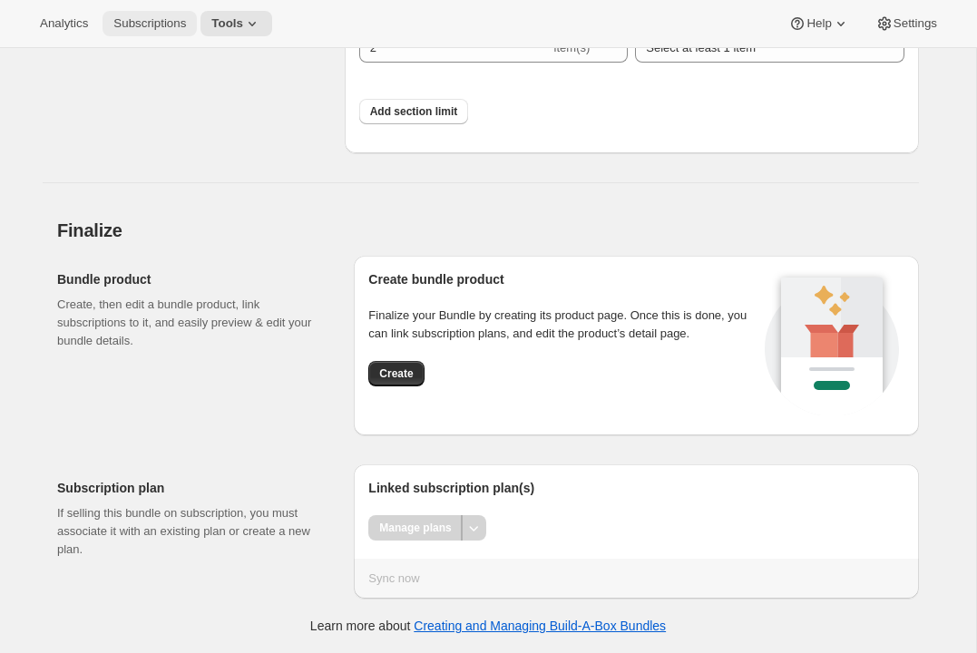
click at [162, 22] on span "Subscriptions" at bounding box center [149, 23] width 73 height 15
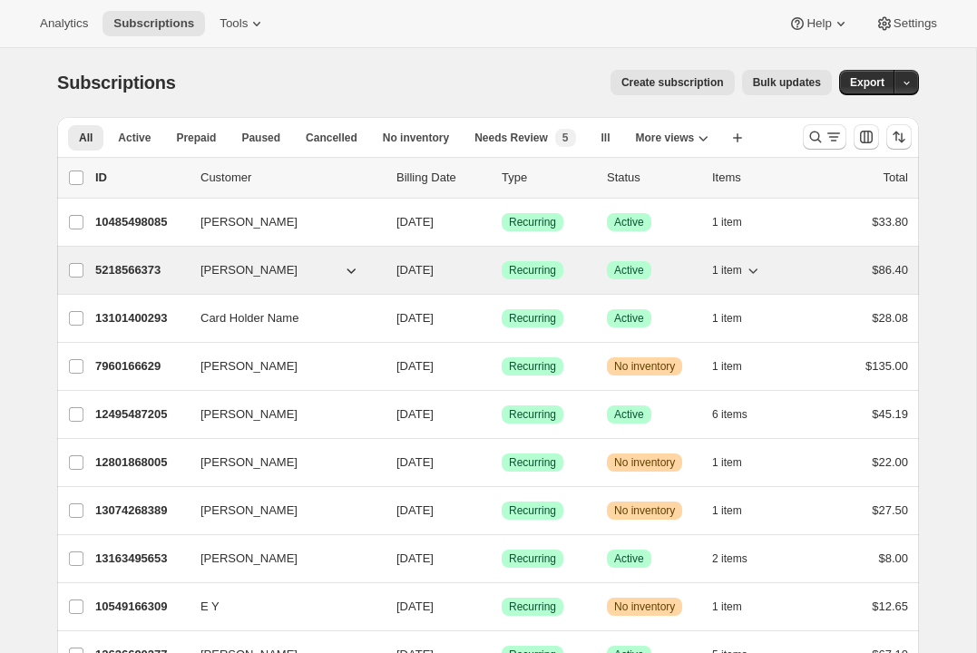
click at [136, 260] on div "5218566373 Emily Yuhas 10/14/2025 Success Recurring Success Active 1 item $86.40" at bounding box center [501, 270] width 812 height 25
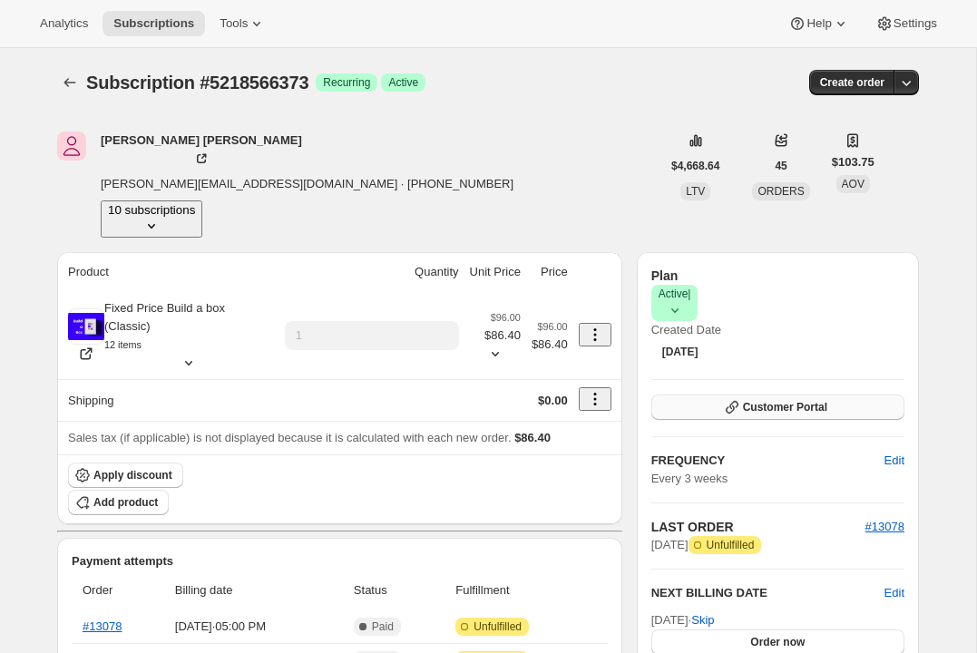
click at [777, 400] on span "Customer Portal" at bounding box center [785, 407] width 84 height 15
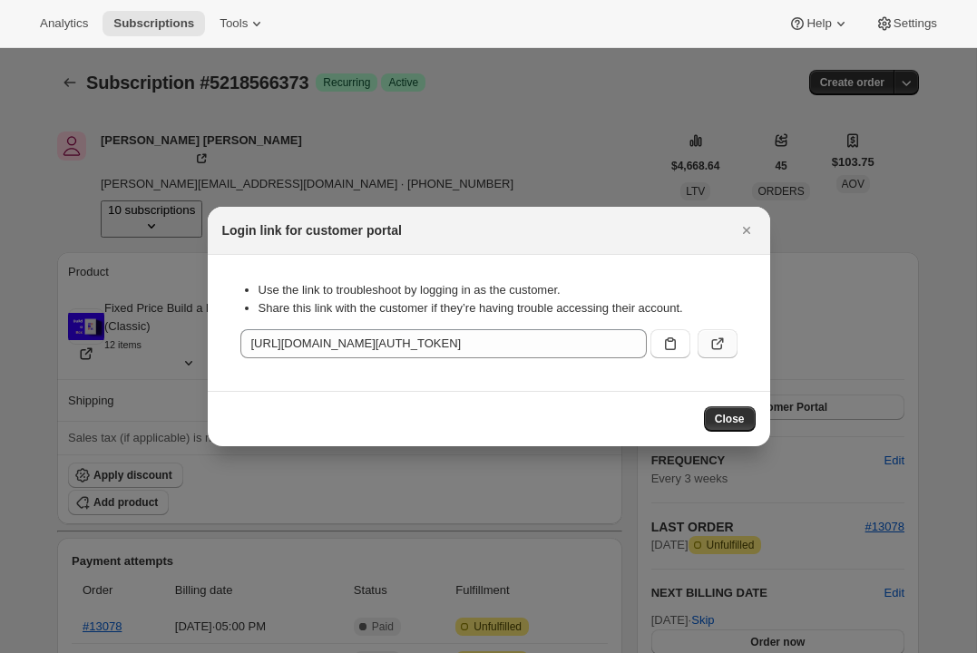
click at [726, 344] on button ":rve:" at bounding box center [717, 343] width 40 height 29
click at [750, 224] on icon "Close" at bounding box center [746, 230] width 18 height 18
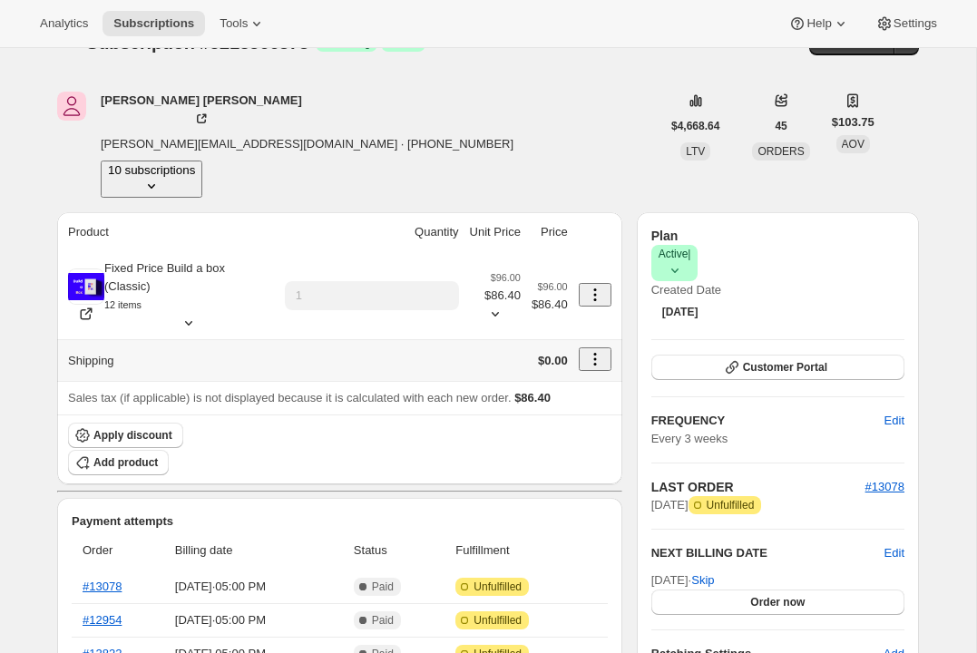
scroll to position [41, 0]
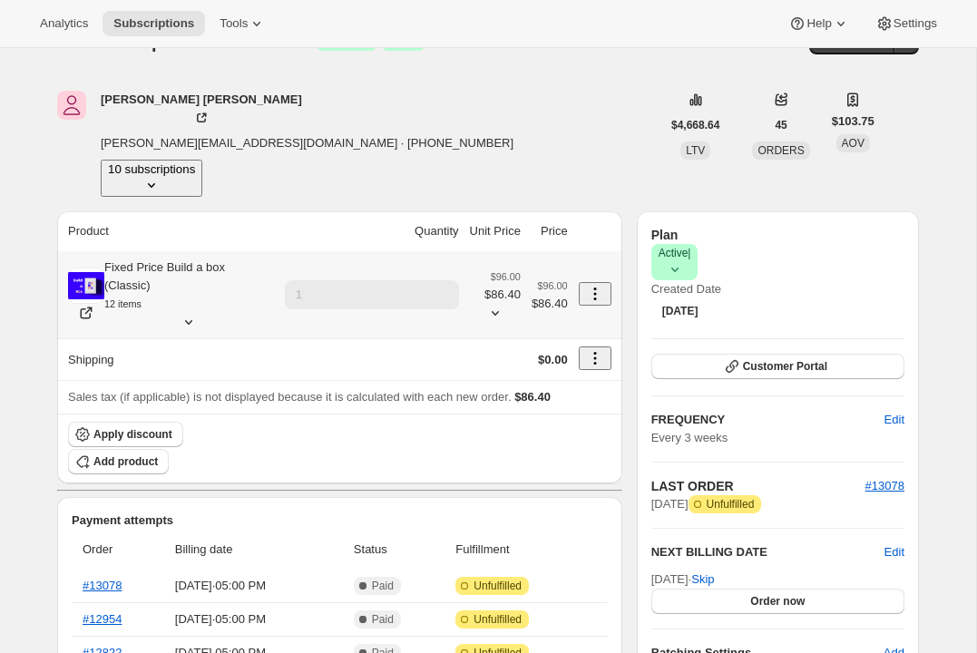
click at [198, 313] on icon at bounding box center [189, 322] width 18 height 18
click at [151, 352] on button "Edit box" at bounding box center [147, 338] width 81 height 25
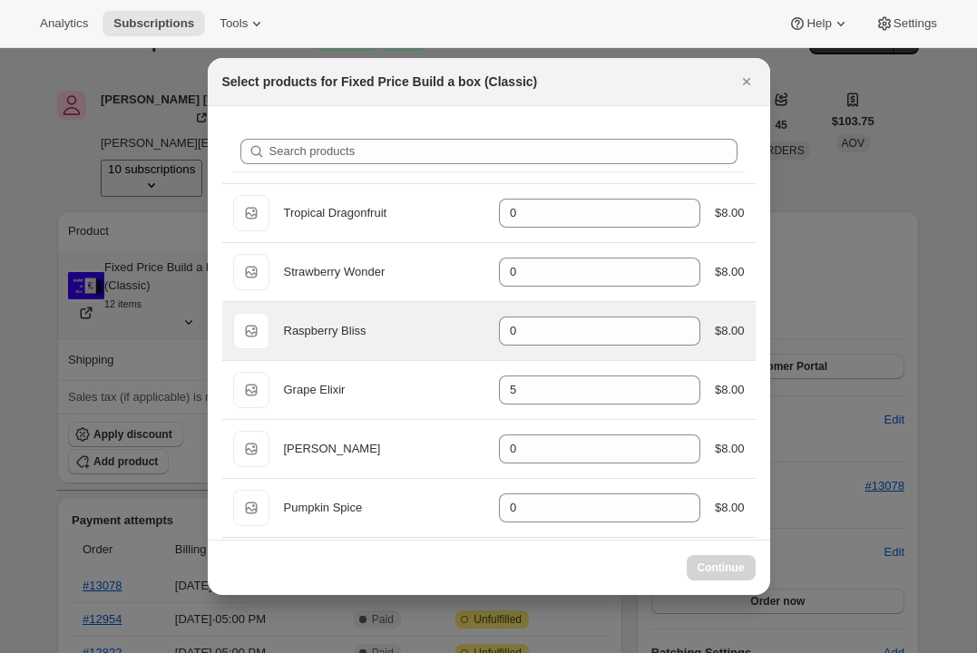
select select "gid://shopify/ProductVariant/41894134546661"
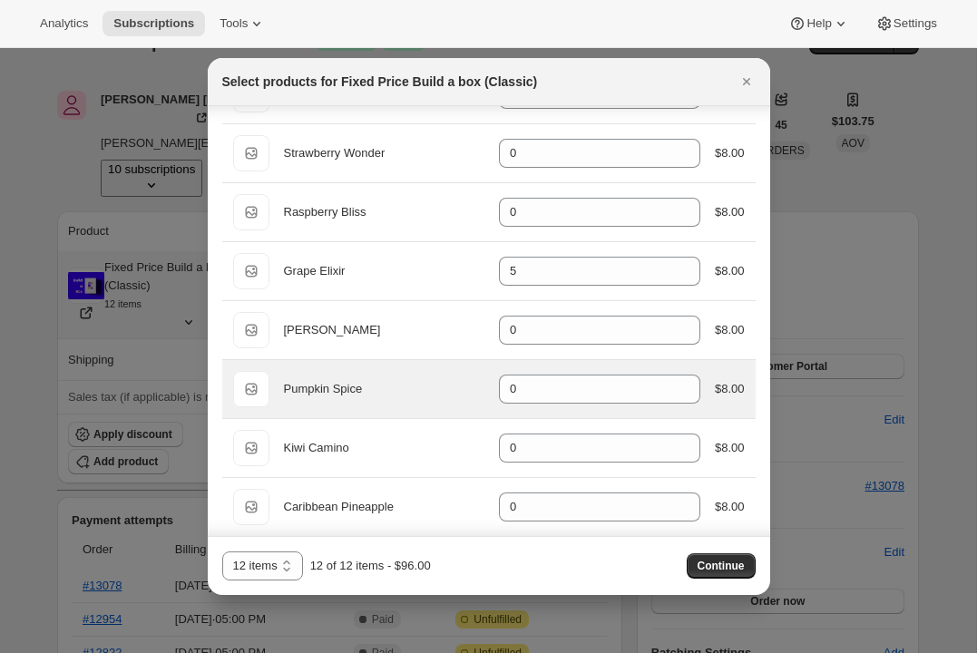
scroll to position [192, 0]
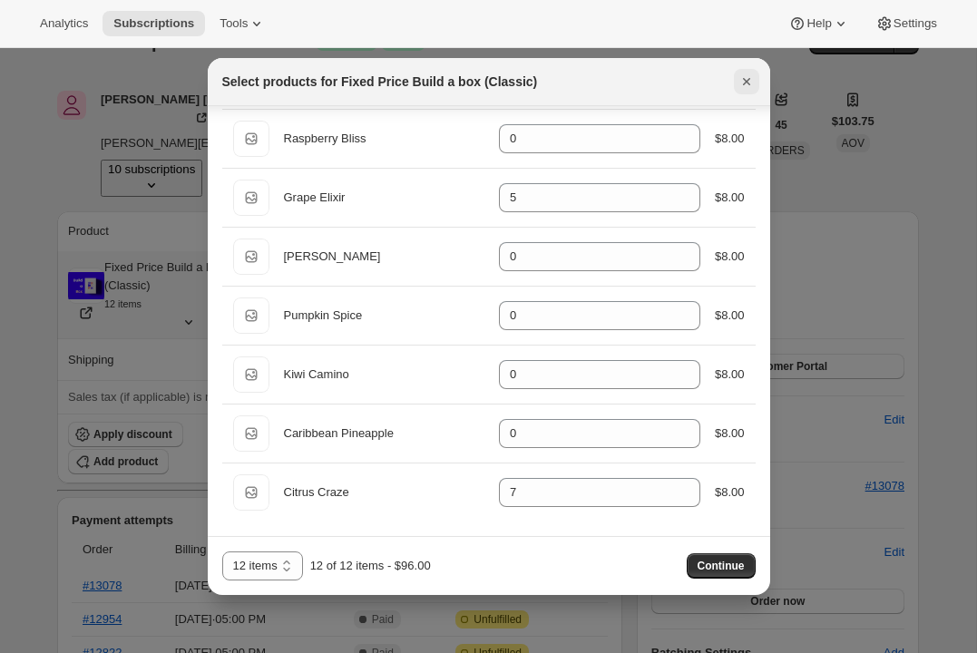
click at [750, 85] on icon "Close" at bounding box center [746, 82] width 18 height 18
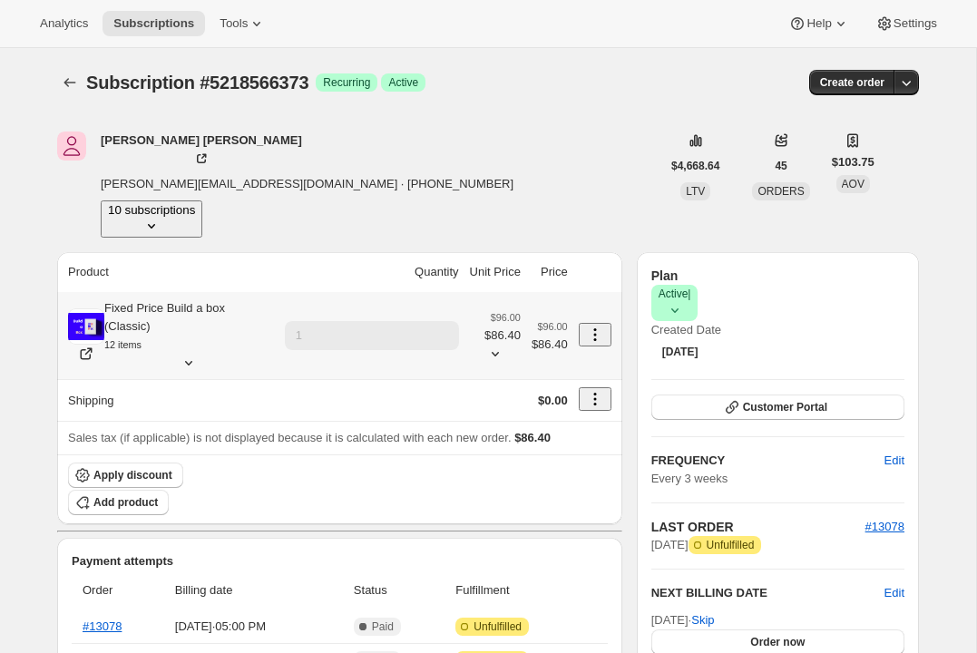
scroll to position [41, 0]
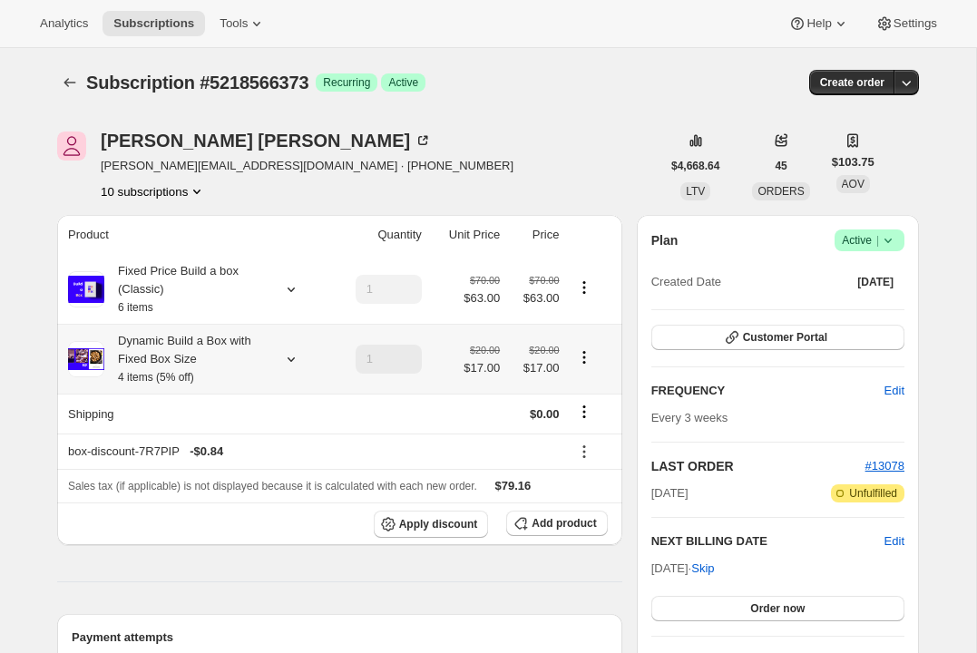
scroll to position [20, 0]
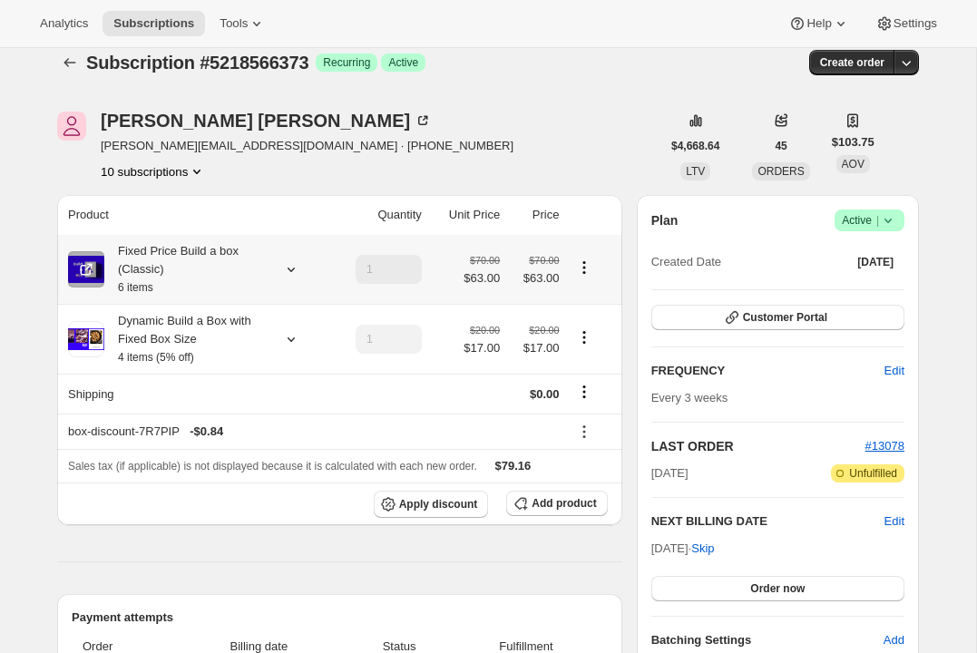
click at [285, 279] on div "Fixed Price Build a box (Classic) 6 items" at bounding box center [196, 269] width 257 height 54
click at [289, 274] on icon at bounding box center [291, 269] width 18 height 18
click at [192, 392] on span "Edit box" at bounding box center [183, 390] width 43 height 15
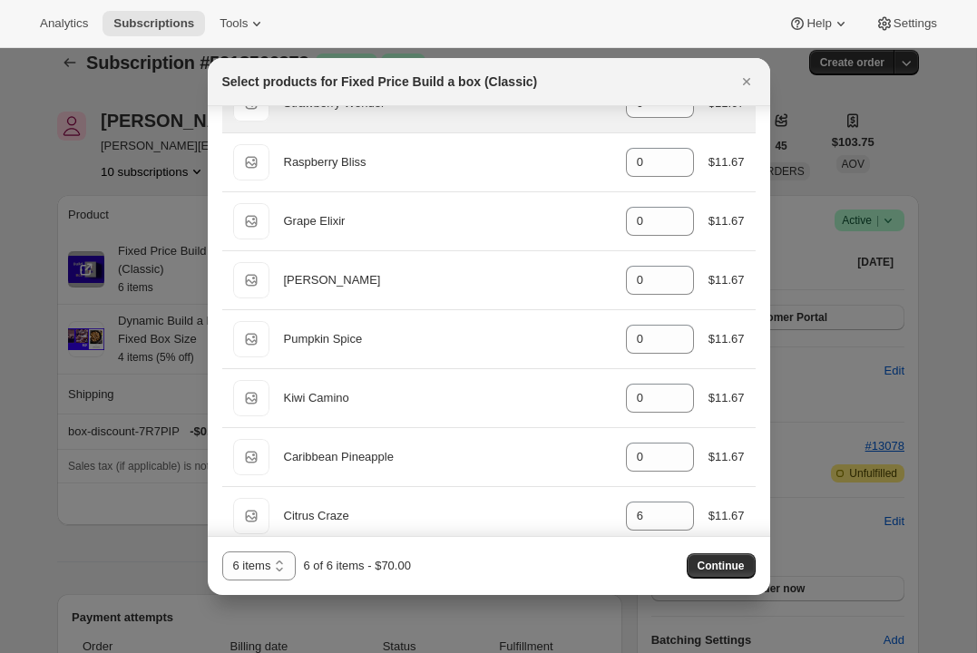
scroll to position [192, 0]
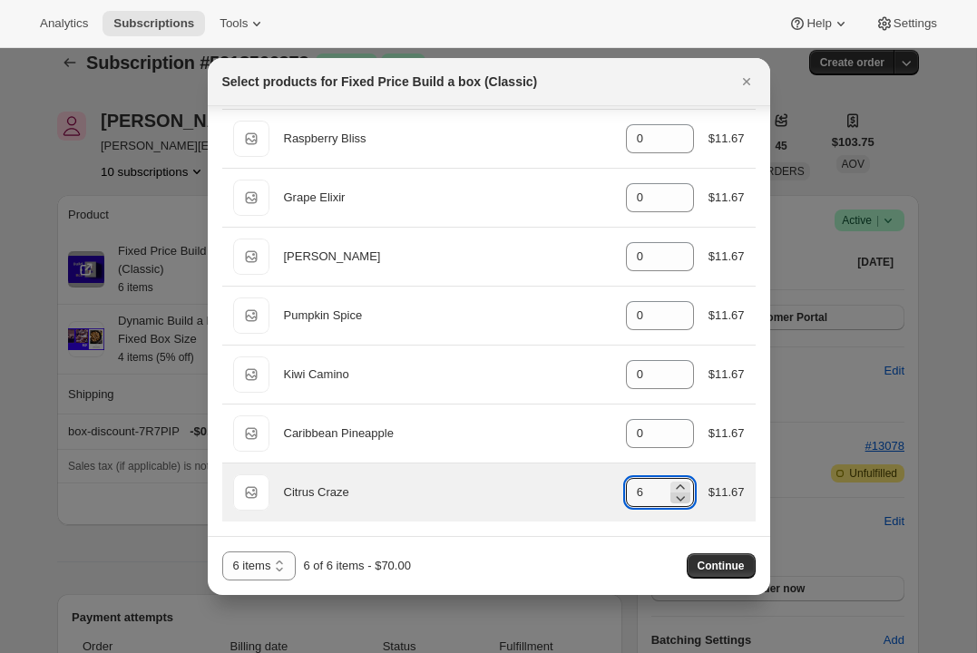
click at [678, 498] on icon ":r4j:" at bounding box center [680, 498] width 9 height 5
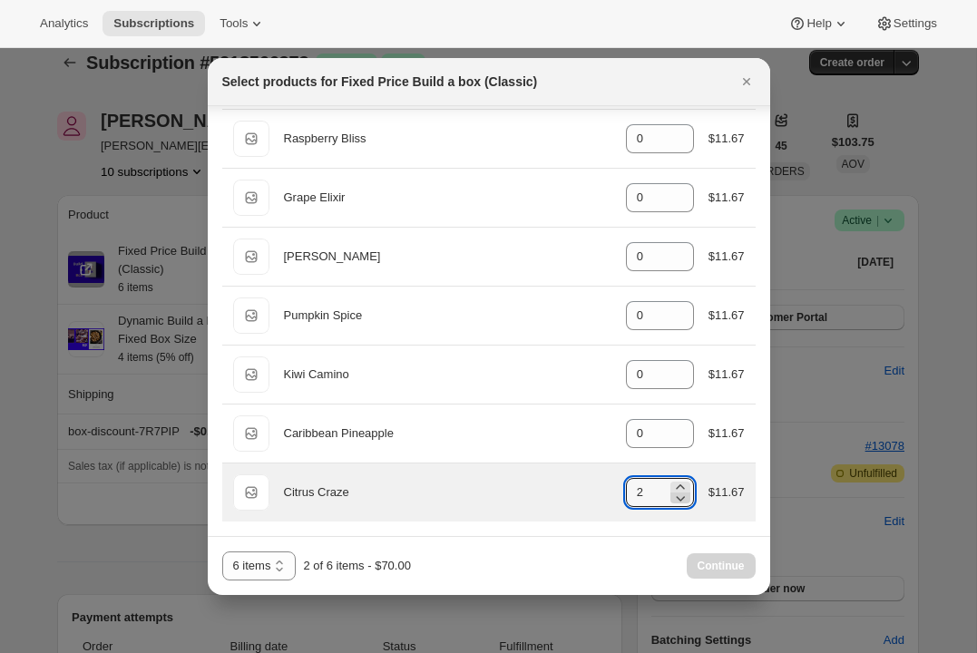
type input "1"
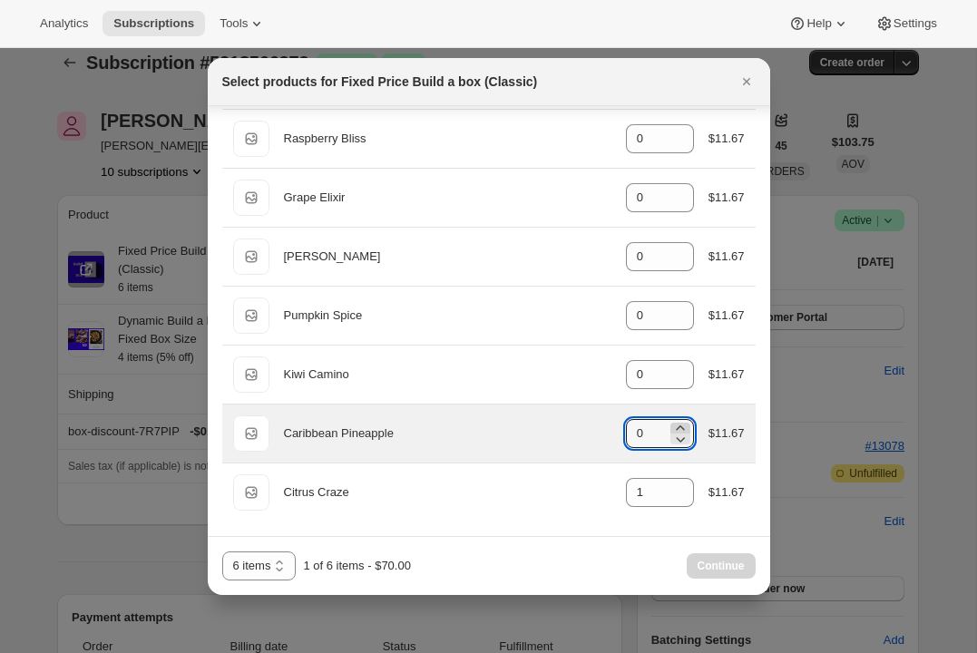
click at [679, 424] on icon ":r4j:" at bounding box center [680, 428] width 18 height 18
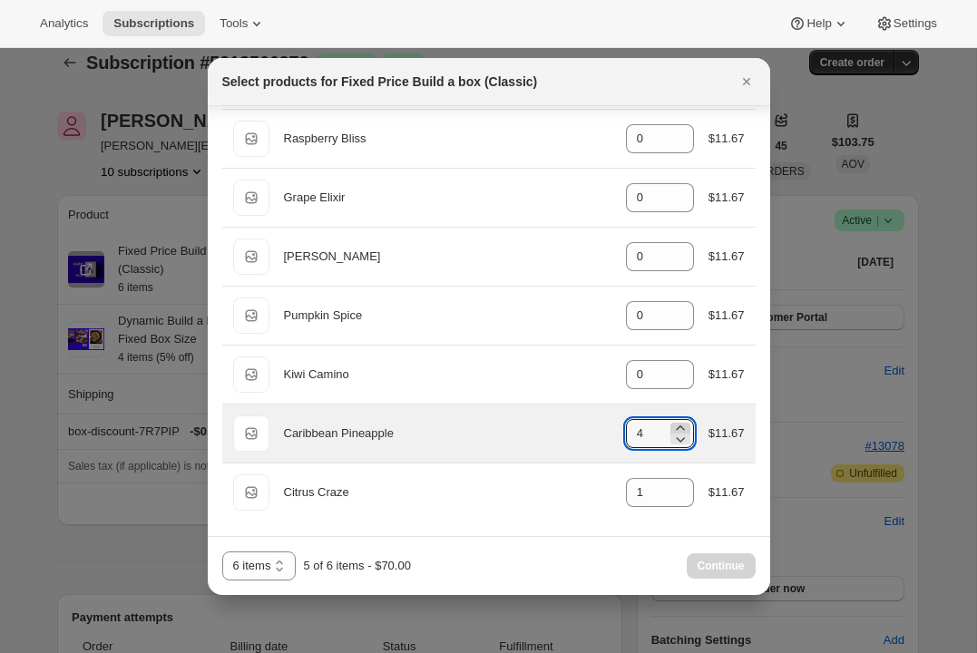
type input "5"
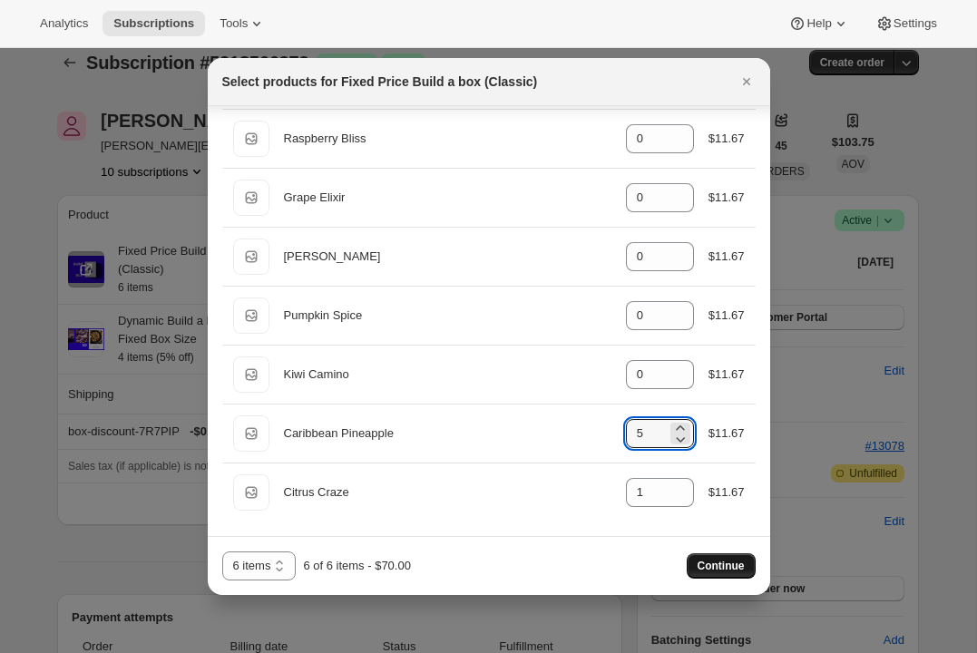
click at [703, 566] on span "Continue" at bounding box center [720, 566] width 47 height 15
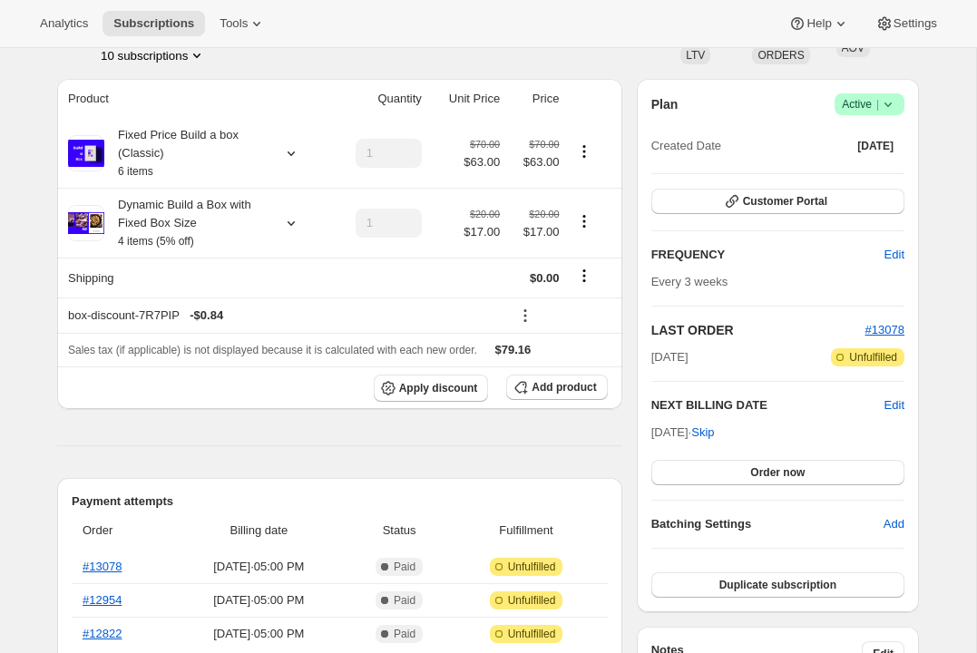
scroll to position [253, 0]
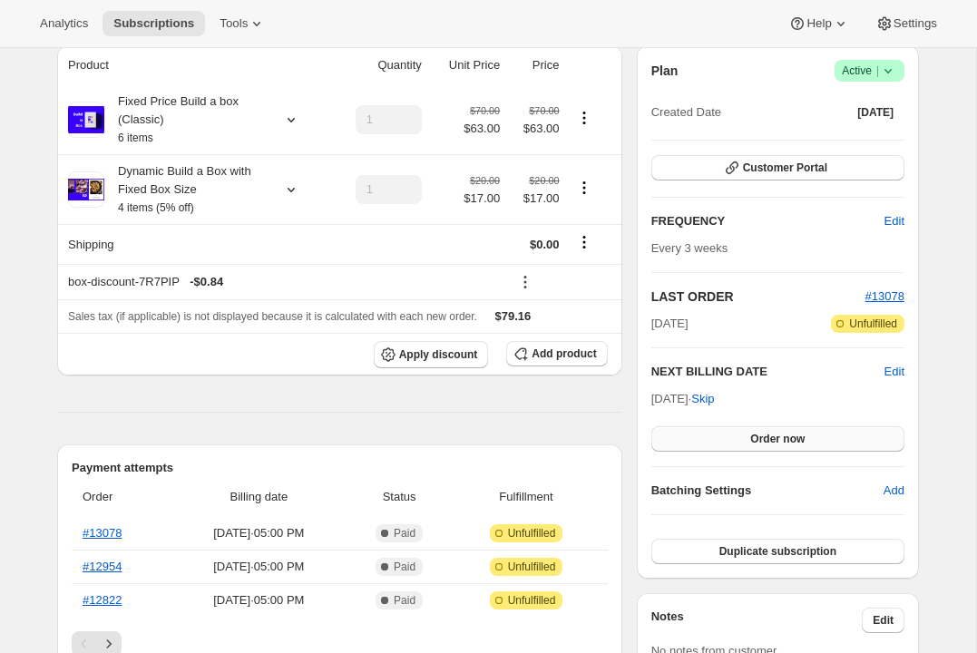
click at [773, 442] on span "Order now" at bounding box center [777, 439] width 54 height 15
click at [773, 442] on span "Click to confirm" at bounding box center [777, 439] width 83 height 15
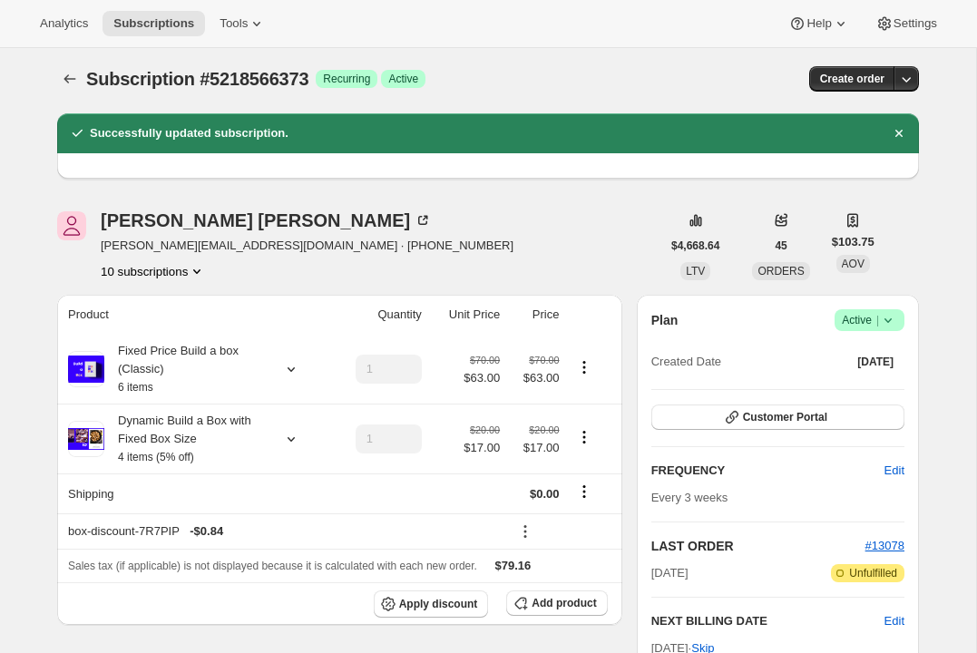
scroll to position [0, 0]
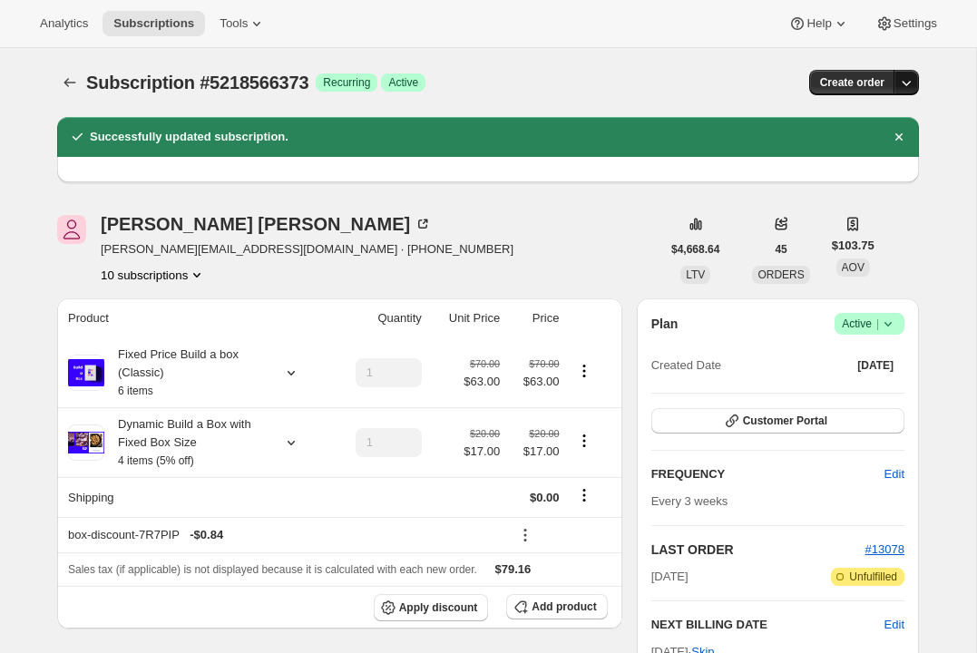
click at [910, 83] on icon "button" at bounding box center [906, 82] width 18 height 18
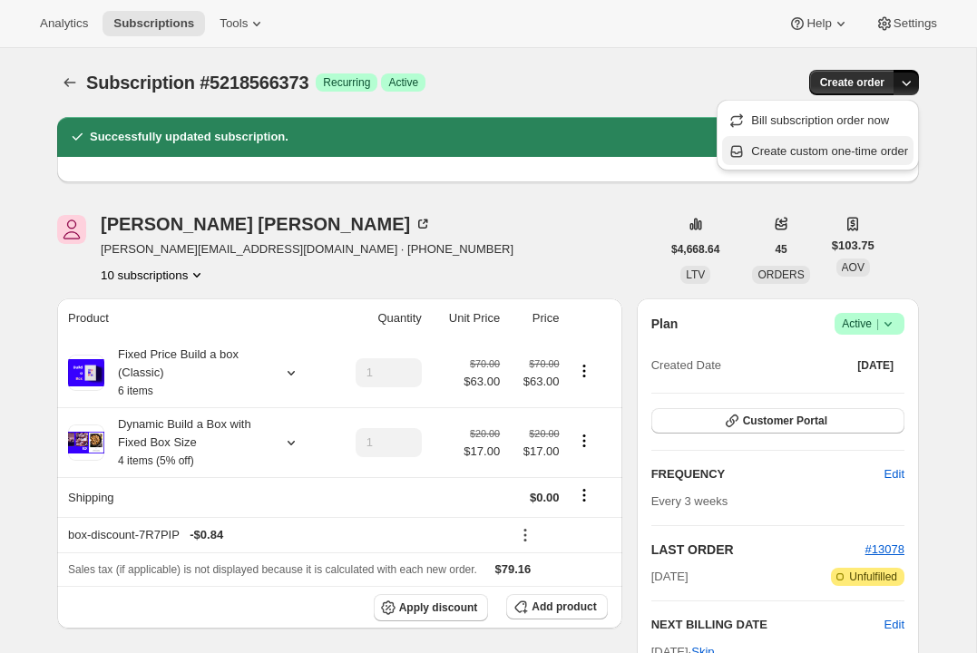
click at [857, 154] on span "Create custom one-time order" at bounding box center [829, 151] width 157 height 14
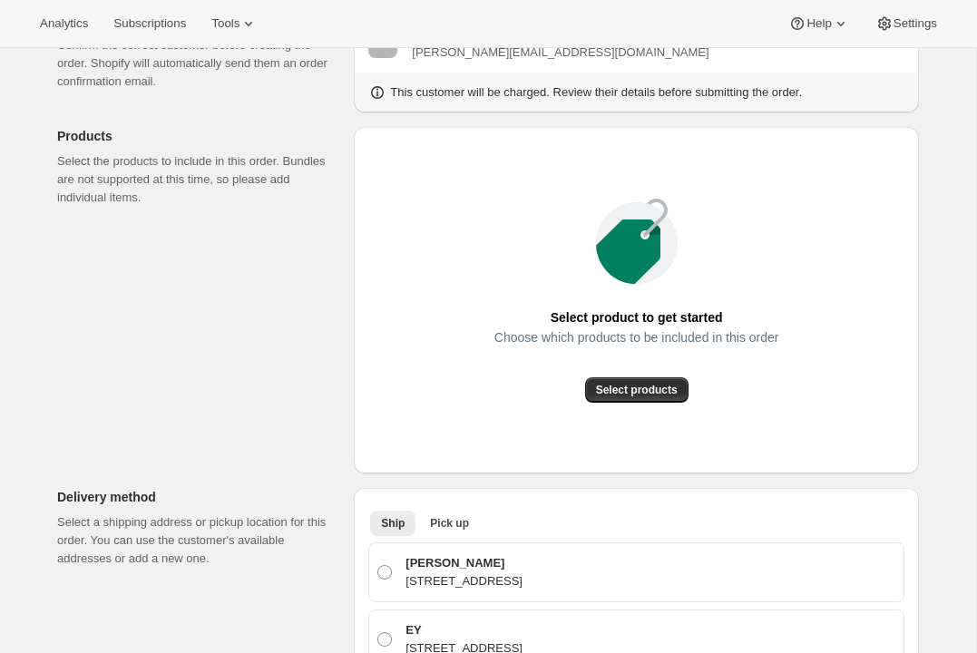
scroll to position [160, 0]
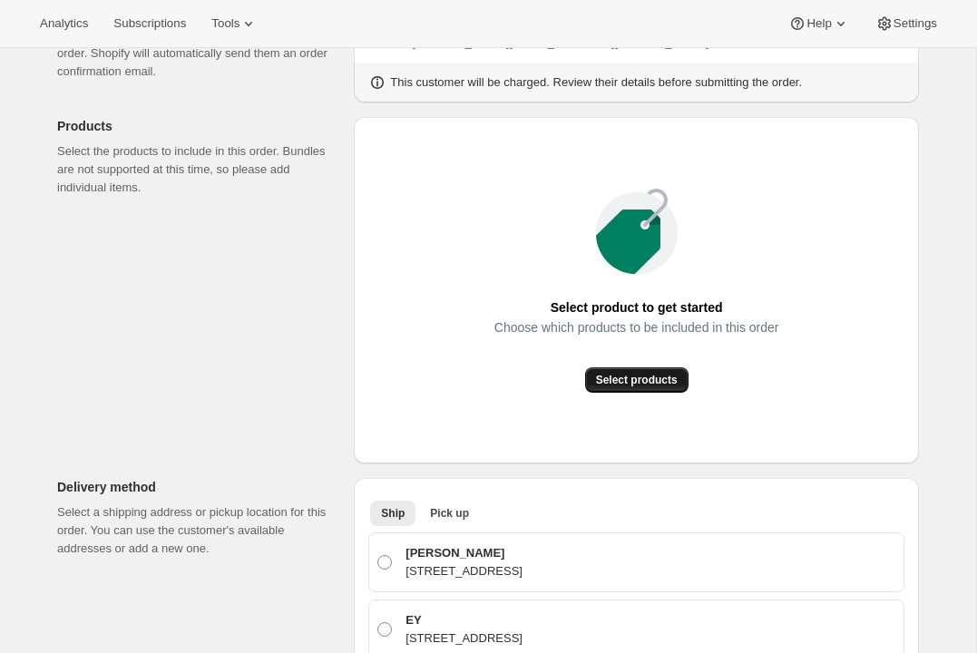
click at [653, 388] on button "Select products" at bounding box center [636, 379] width 103 height 25
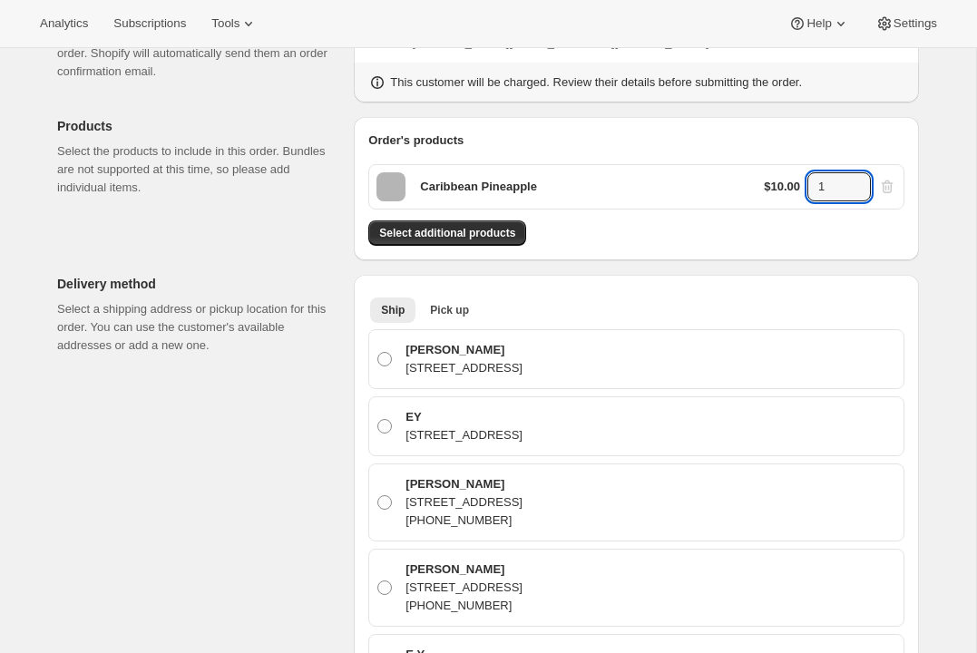
drag, startPoint x: 795, startPoint y: 184, endPoint x: 763, endPoint y: 185, distance: 31.7
click at [763, 185] on div "$10.00 1" at bounding box center [829, 186] width 132 height 29
type input "3"
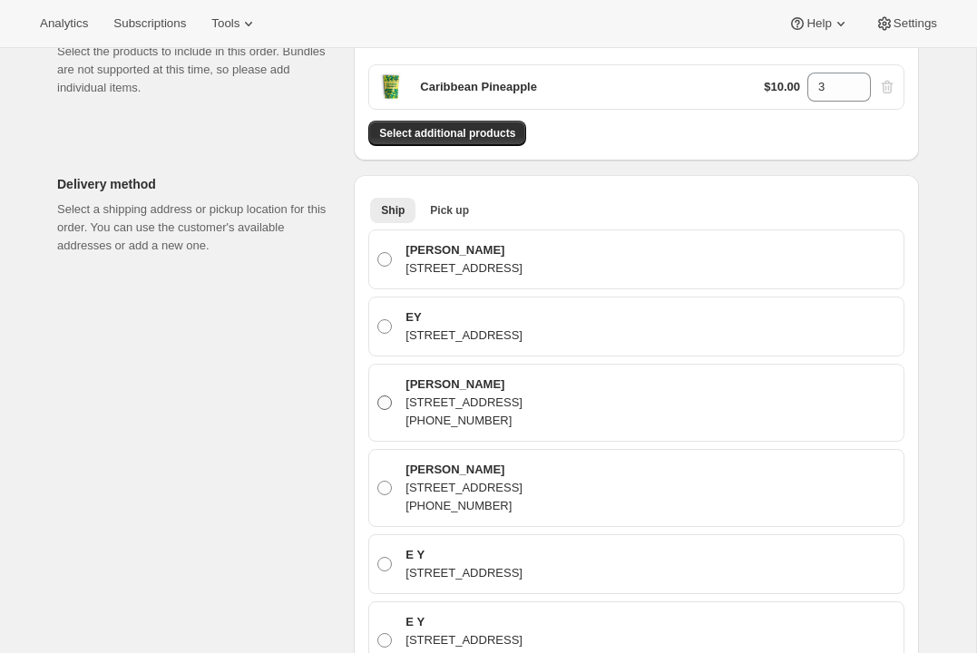
scroll to position [283, 0]
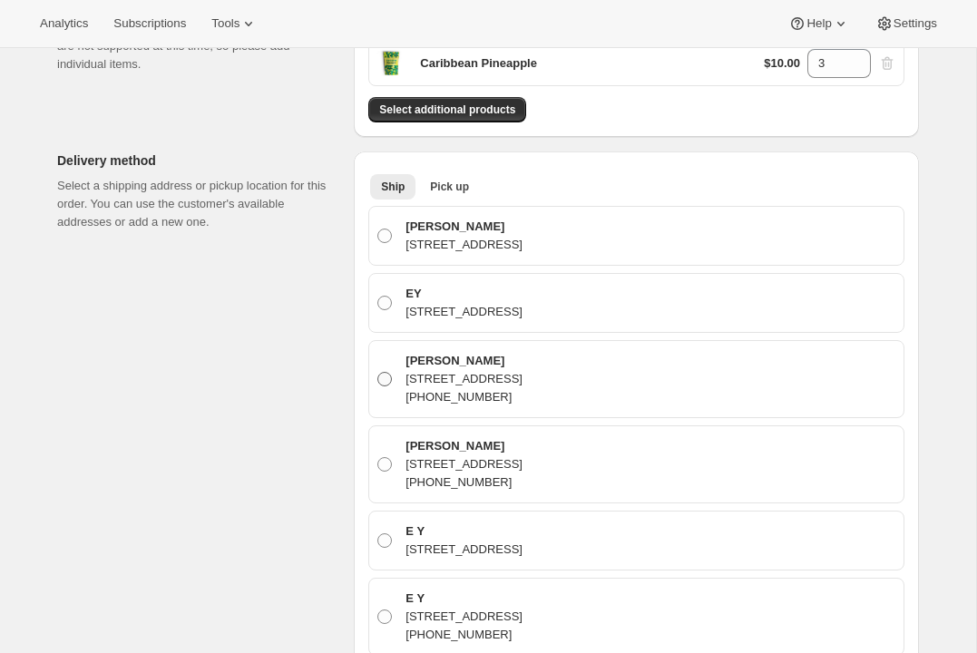
click at [433, 403] on p "(425) 503-2109" at bounding box center [463, 397] width 117 height 18
click at [378, 373] on input "Emily Yuhas 123 South Main Street, Seattle, WA, 98104, United States (425) 503-…" at bounding box center [377, 372] width 1 height 1
radio input "true"
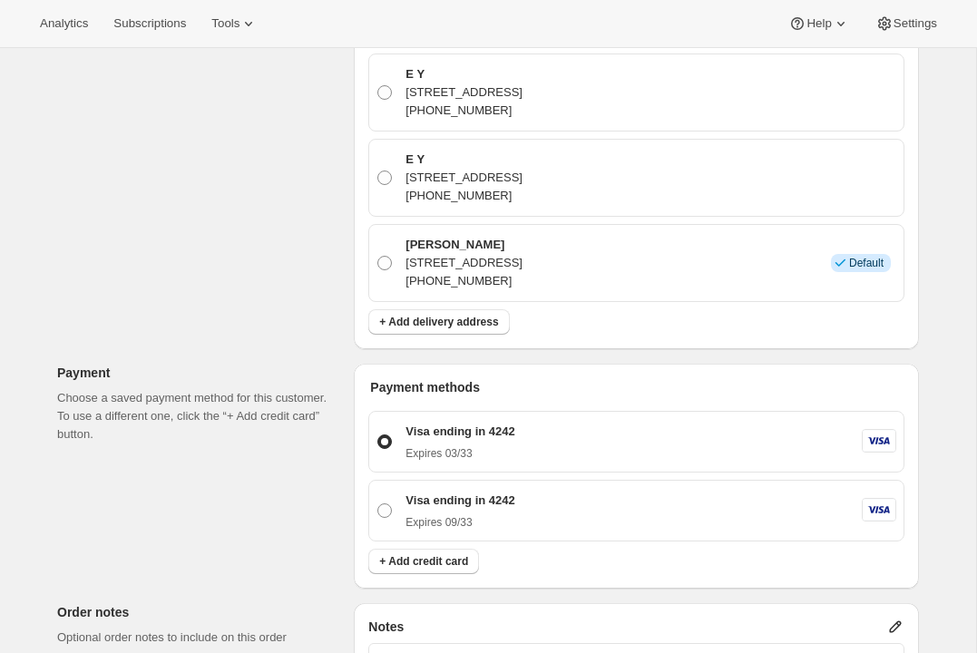
scroll to position [1061, 0]
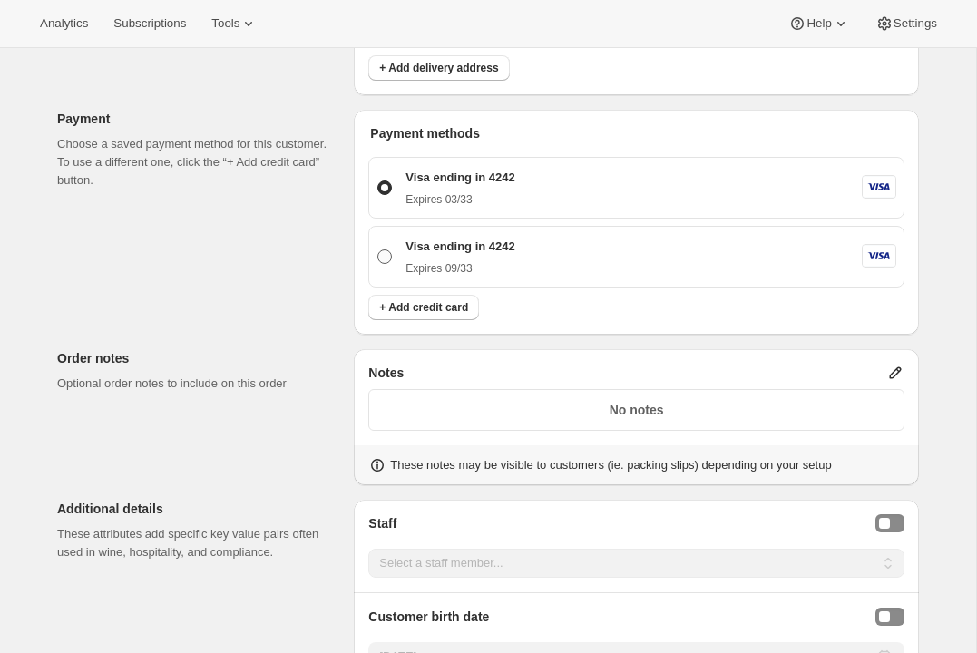
click at [455, 253] on p "Visa ending in 4242" at bounding box center [459, 247] width 109 height 18
click at [378, 250] on input "Visa ending in 4242 Expires 09/33" at bounding box center [377, 249] width 1 height 1
radio input "true"
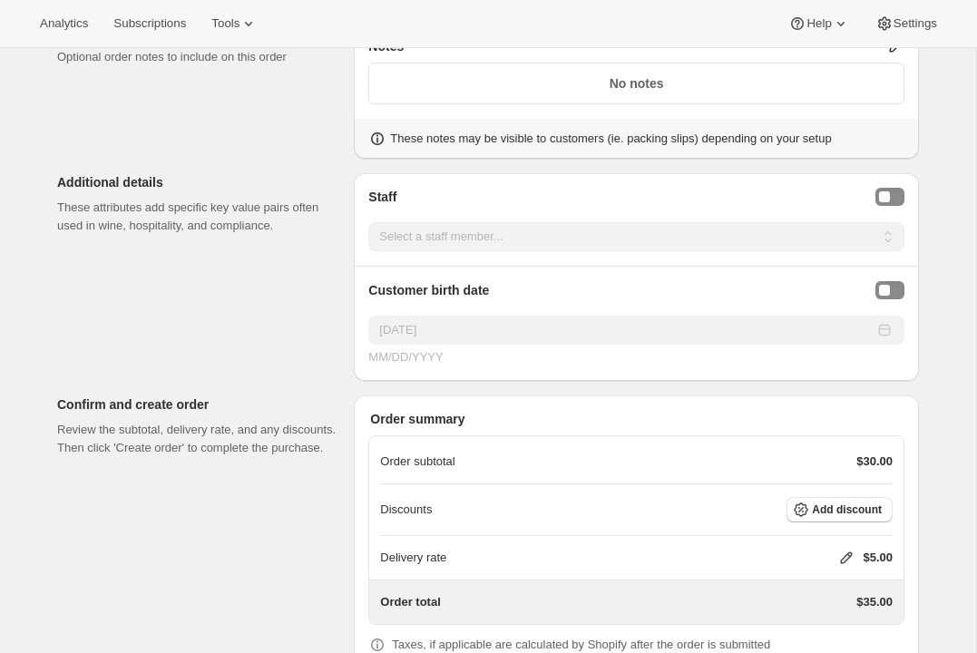
scroll to position [1484, 0]
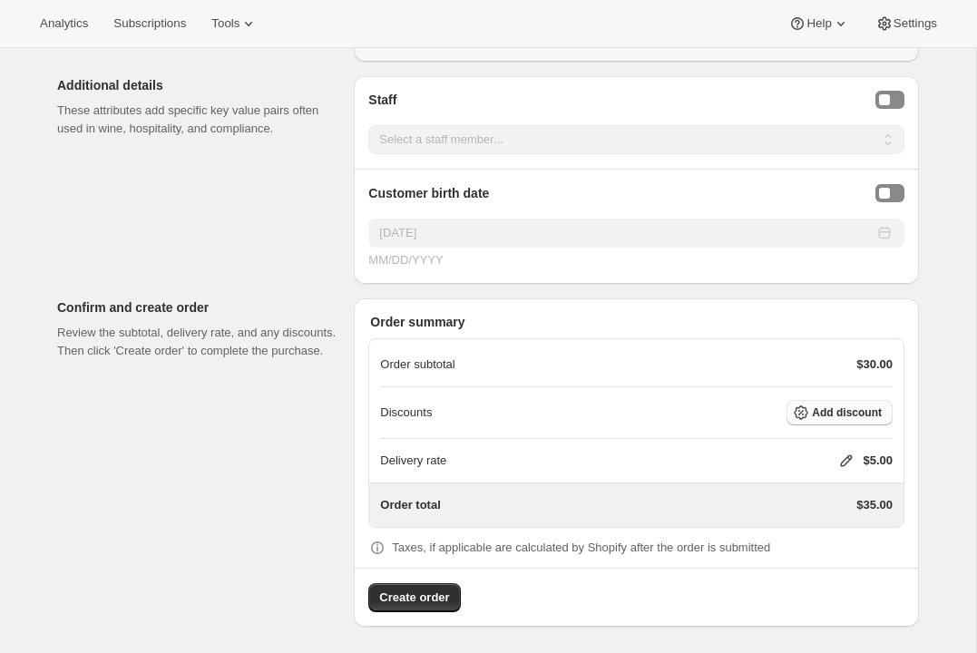
click at [827, 401] on button "Add discount" at bounding box center [839, 412] width 106 height 25
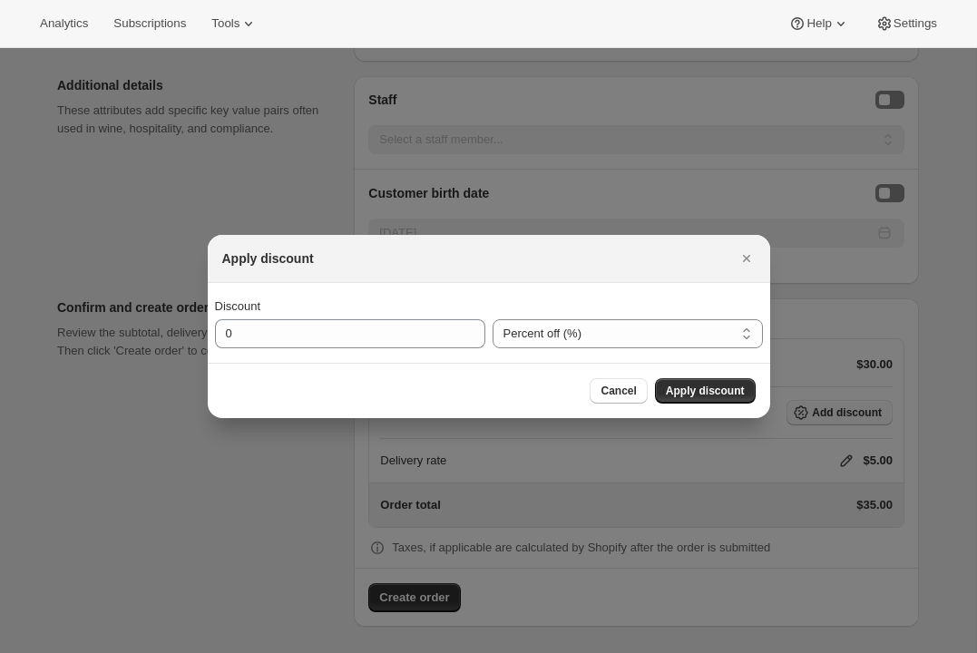
scroll to position [0, 0]
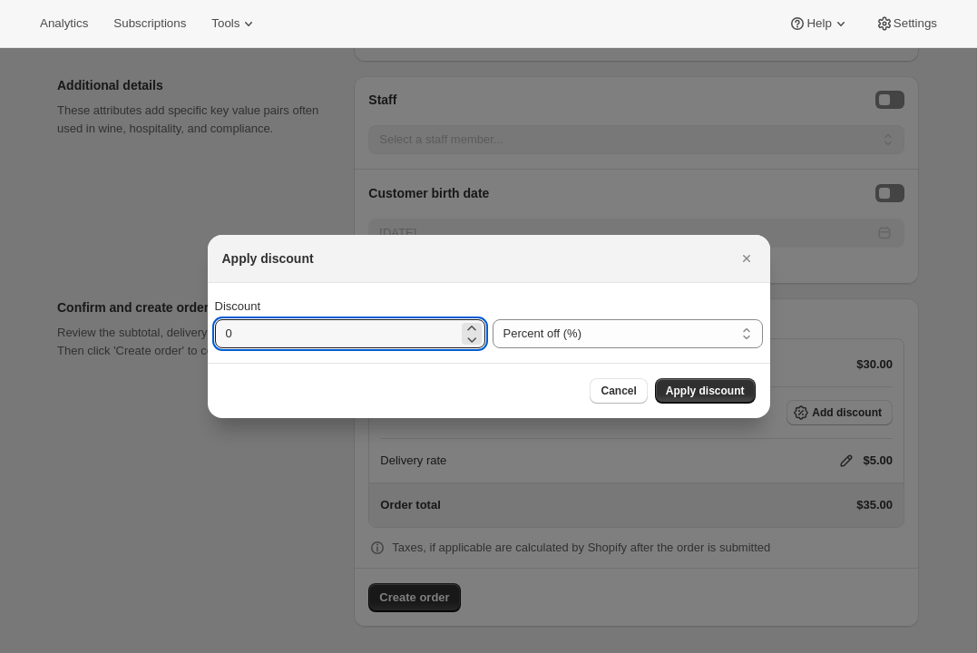
drag, startPoint x: 345, startPoint y: 336, endPoint x: 100, endPoint y: 338, distance: 245.7
click at [100, 652] on div "Apply discount Discount 0 Percent off (%) Amount off ($) Percent off (%) Cancel…" at bounding box center [488, 656] width 977 height 0
type input "30"
click at [724, 381] on button "Apply discount" at bounding box center [705, 390] width 101 height 25
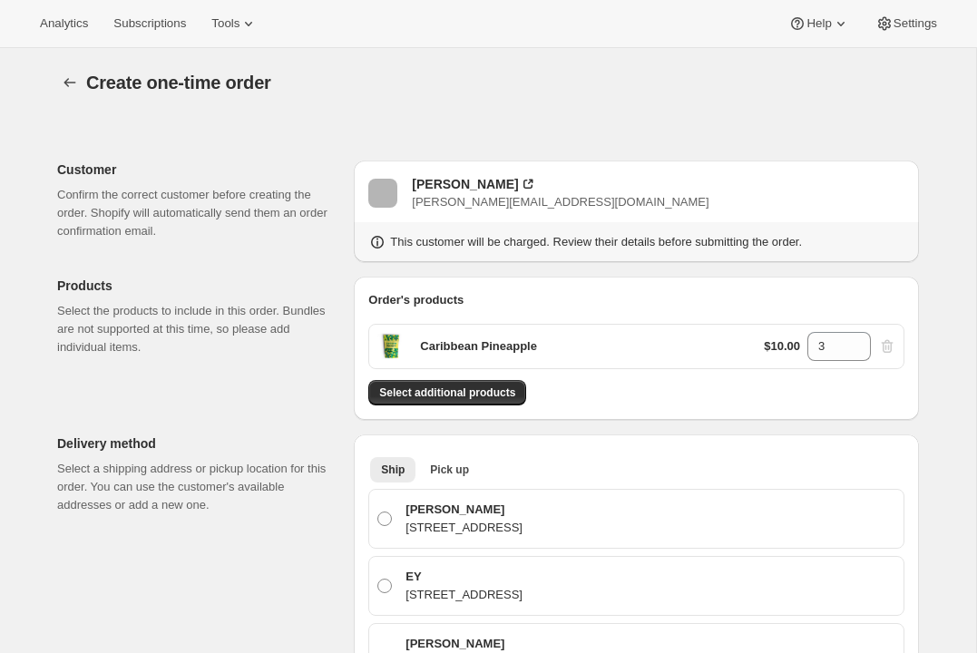
scroll to position [1477, 0]
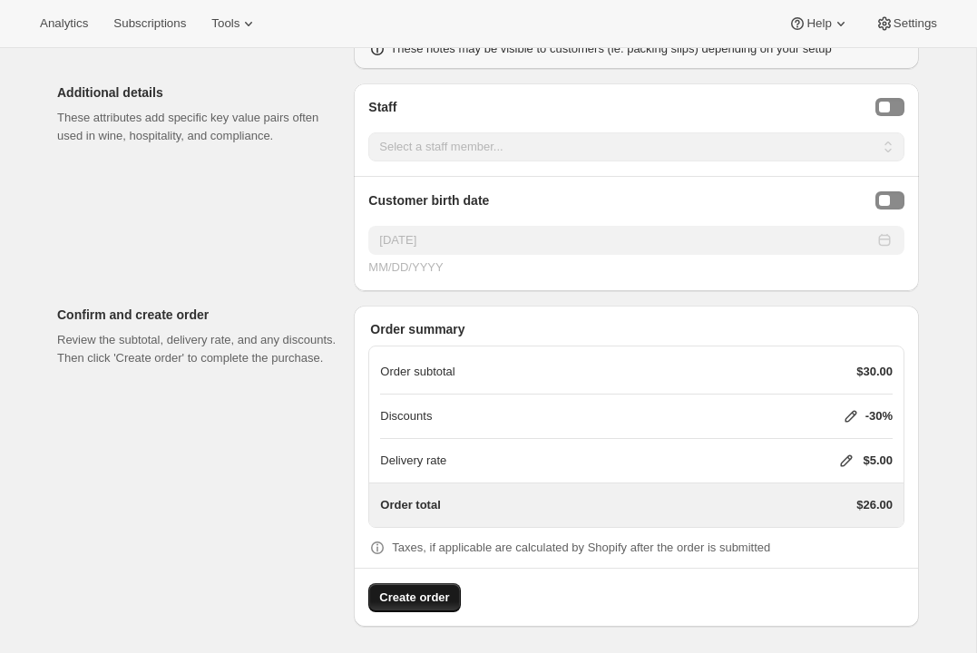
click at [413, 595] on span "Create order" at bounding box center [414, 597] width 70 height 18
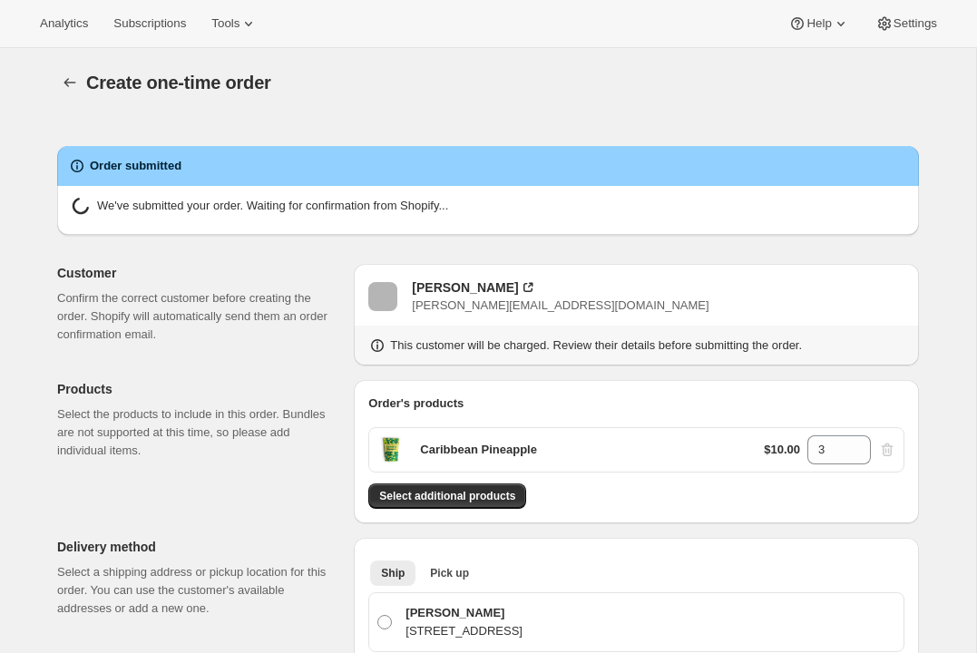
radio input "false"
radio input "true"
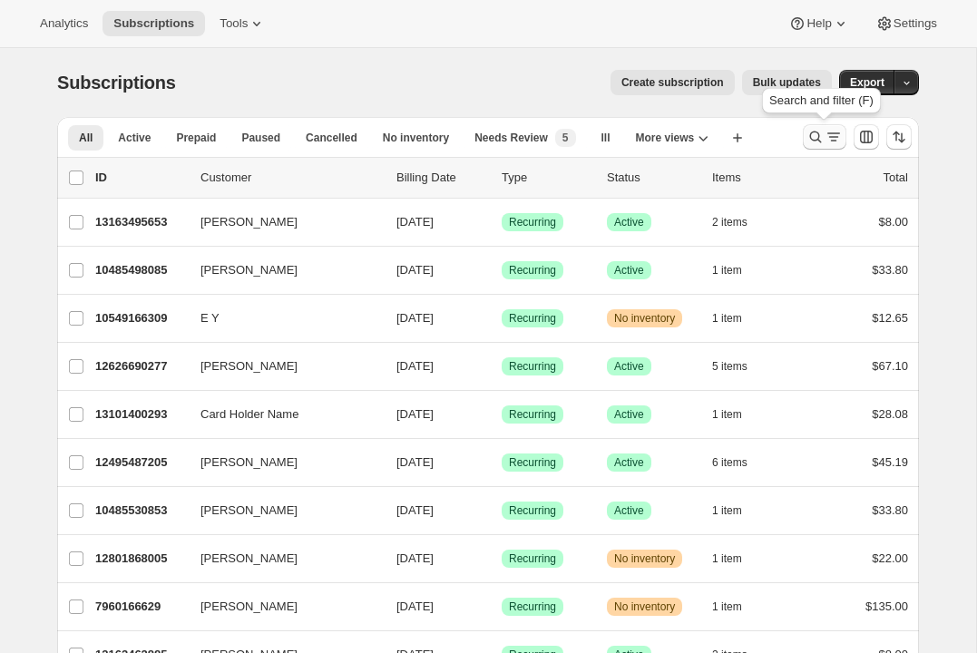
click at [823, 139] on icon "Search and filter results" at bounding box center [815, 137] width 18 height 18
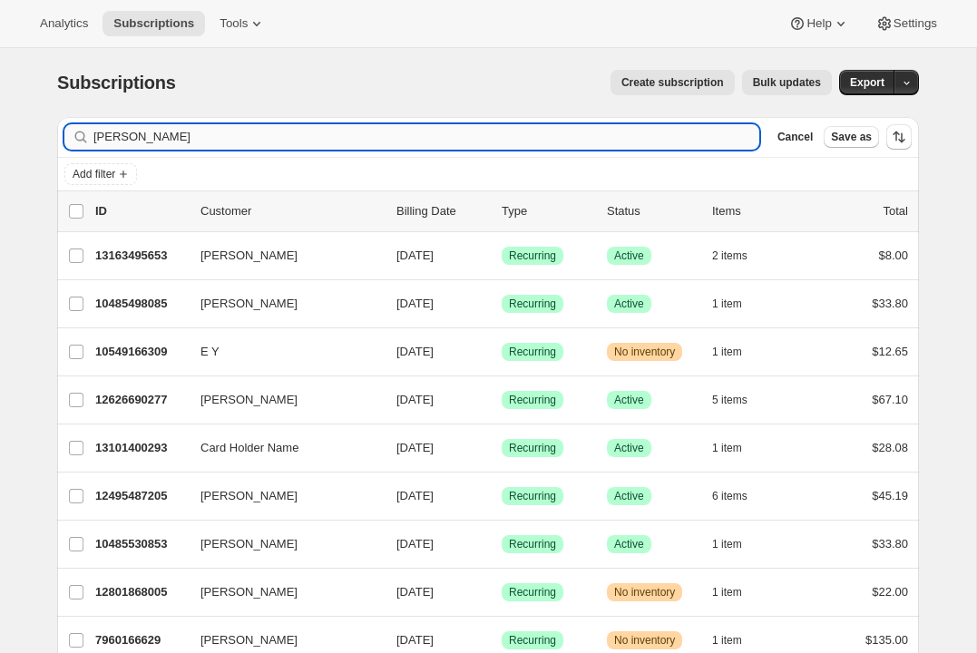
type input "[PERSON_NAME]"
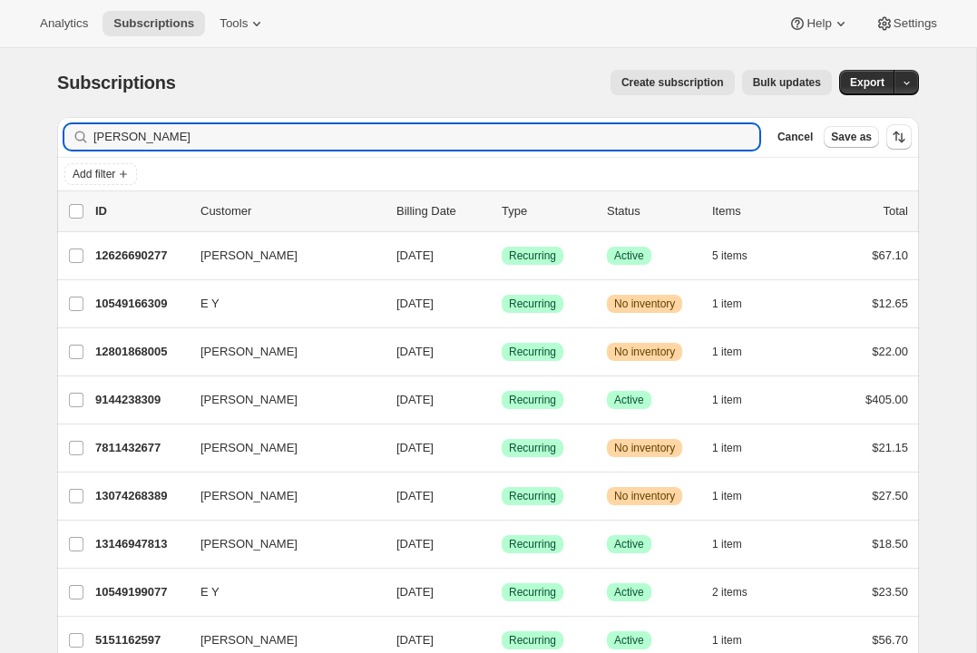
drag, startPoint x: 131, startPoint y: 129, endPoint x: 85, endPoint y: 129, distance: 46.2
click at [85, 129] on div "[PERSON_NAME]" at bounding box center [411, 136] width 695 height 25
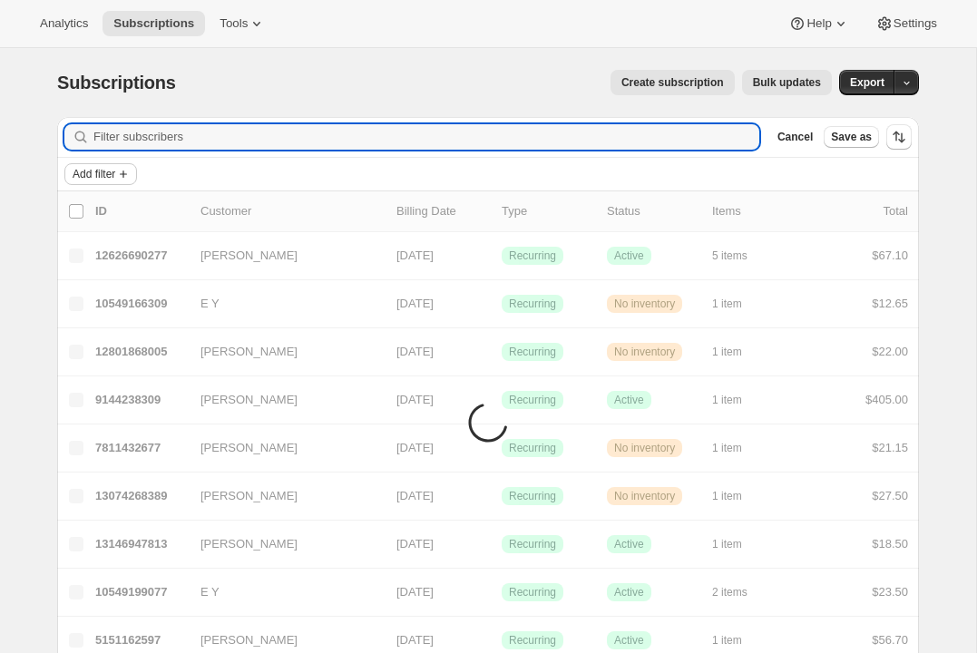
click at [112, 179] on span "Add filter" at bounding box center [94, 174] width 43 height 15
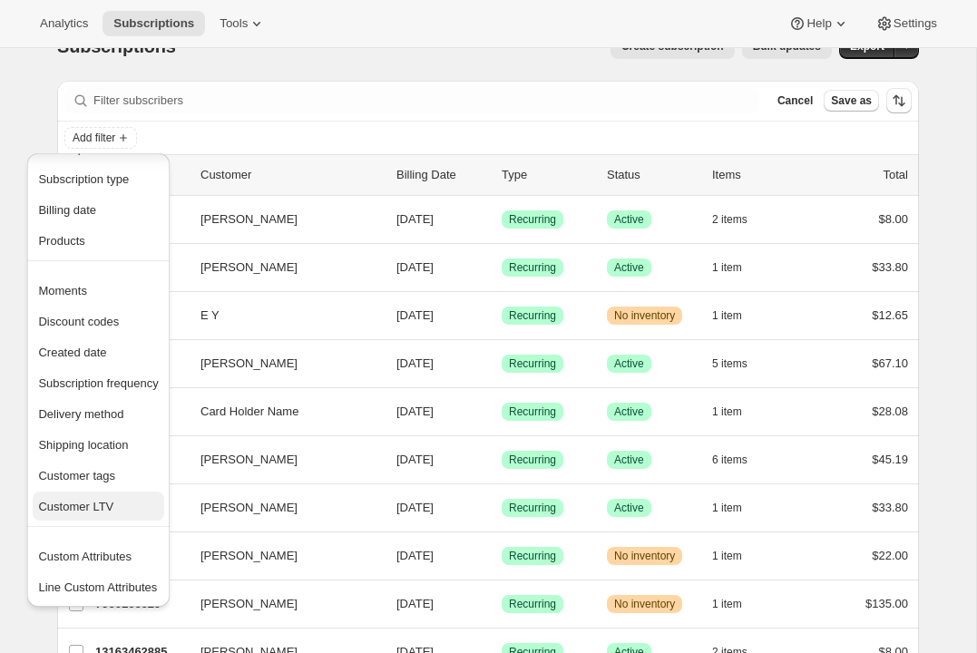
scroll to position [54, 0]
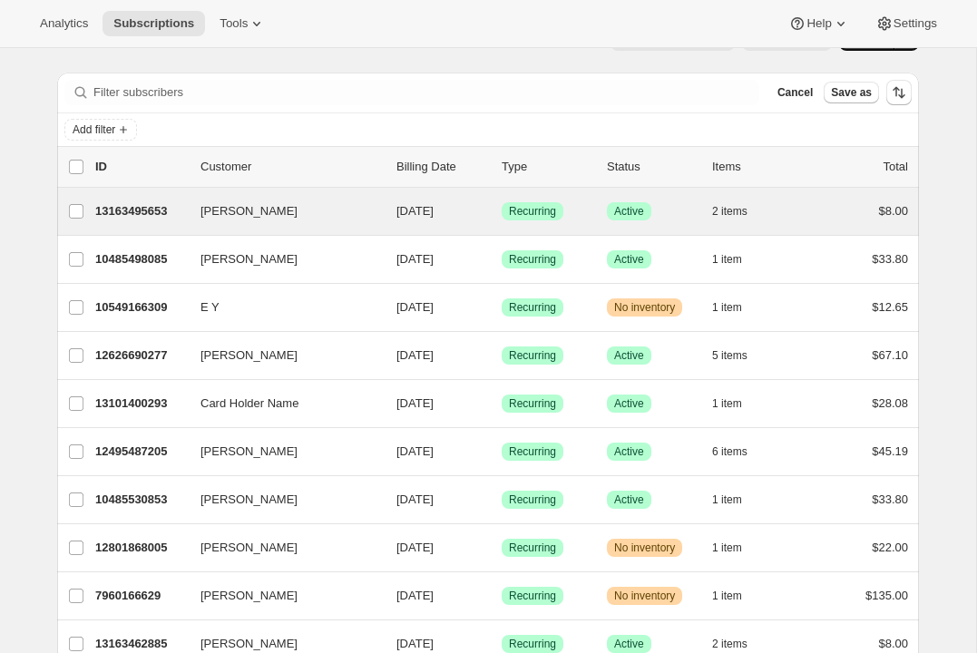
scroll to position [44, 0]
click at [75, 209] on input "Brian Singer" at bounding box center [76, 212] width 15 height 15
checkbox input "true"
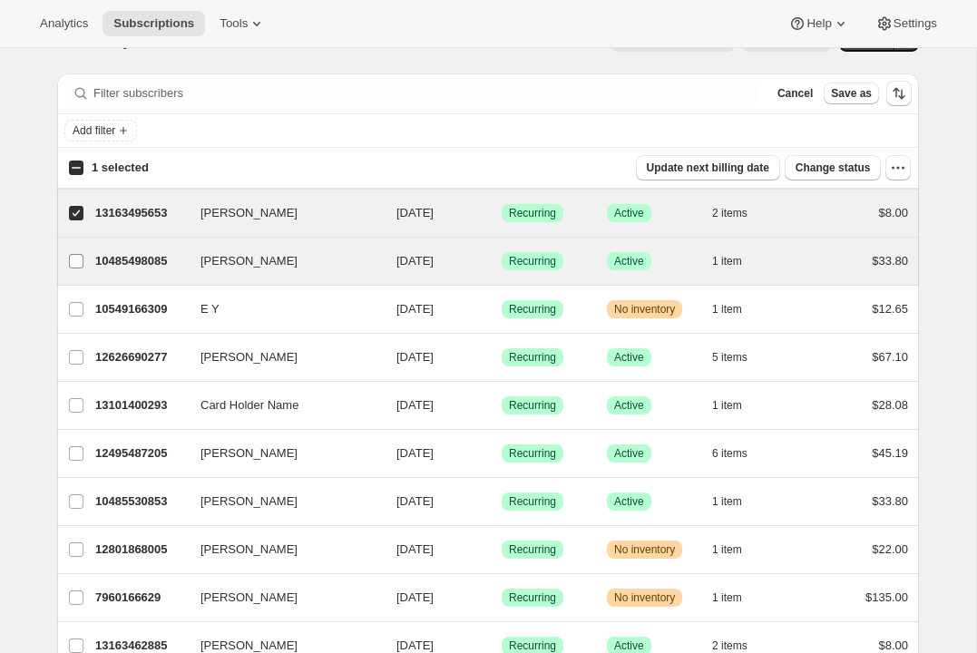
click at [75, 261] on input "Brian Singer" at bounding box center [76, 261] width 15 height 15
checkbox input "true"
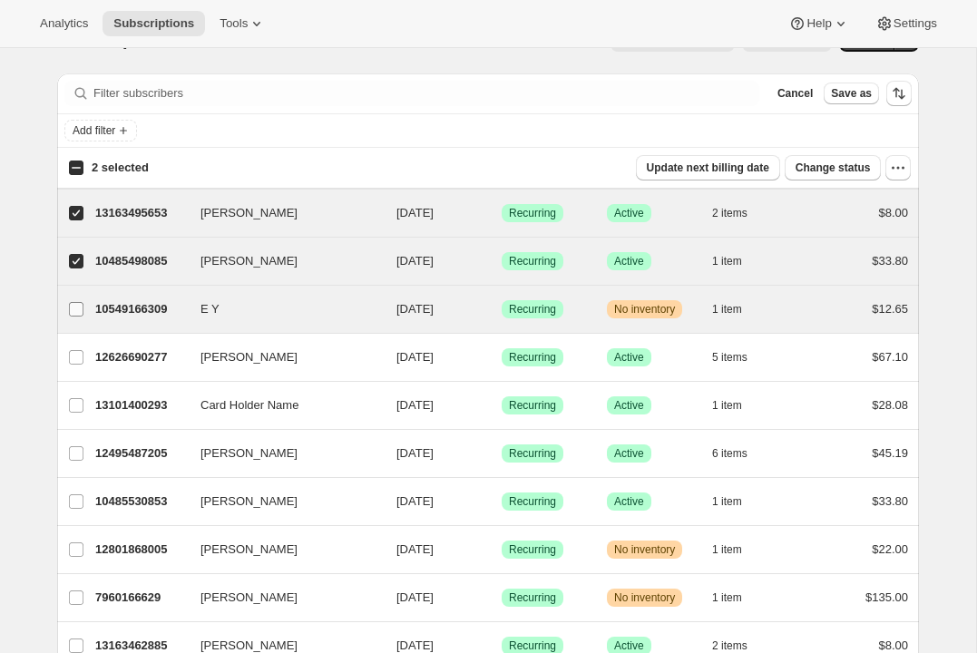
click at [80, 312] on input "E Y" at bounding box center [76, 309] width 15 height 15
checkbox input "true"
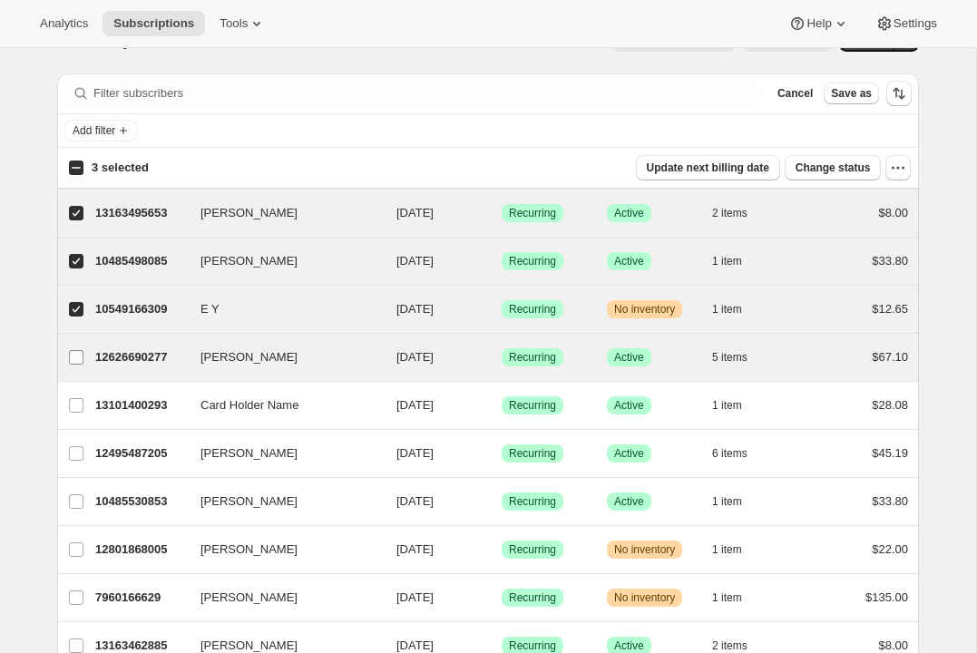
click at [78, 364] on input "Emily Y" at bounding box center [76, 357] width 15 height 15
checkbox input "true"
click at [127, 131] on icon "Add filter" at bounding box center [123, 130] width 15 height 15
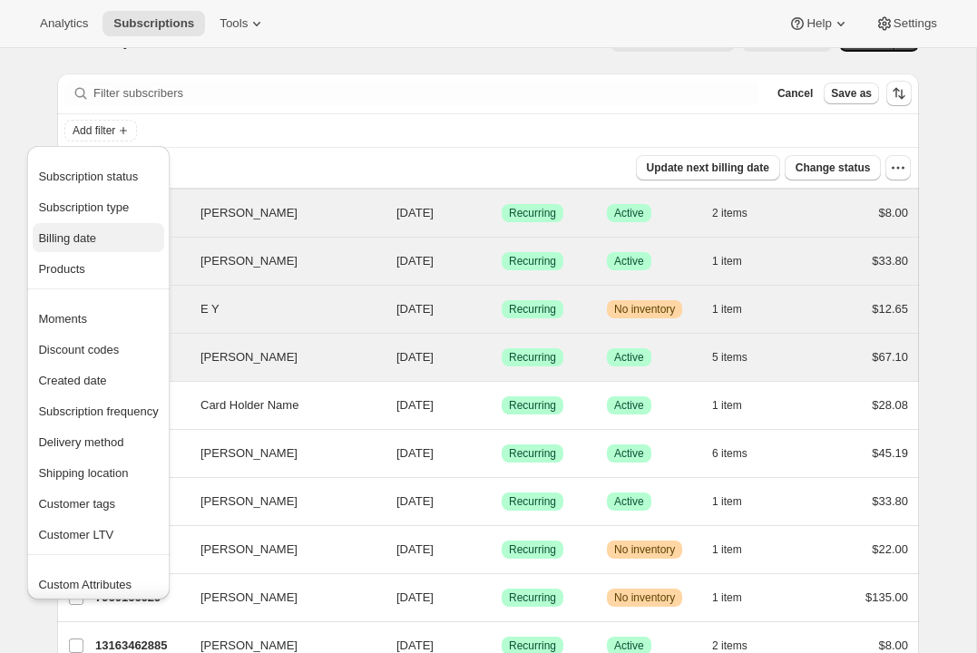
click at [93, 240] on span "Billing date" at bounding box center [67, 238] width 58 height 14
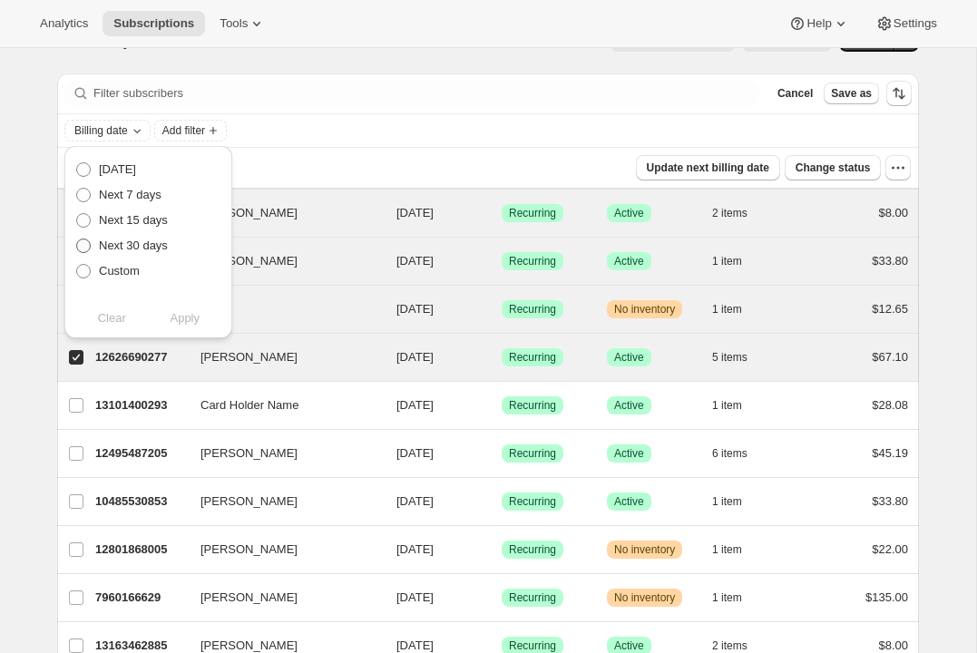
click at [126, 241] on span "Next 30 days" at bounding box center [133, 245] width 69 height 14
click at [77, 239] on input "Next 30 days" at bounding box center [76, 238] width 1 height 1
radio input "true"
click at [195, 315] on span "Apply" at bounding box center [185, 318] width 30 height 18
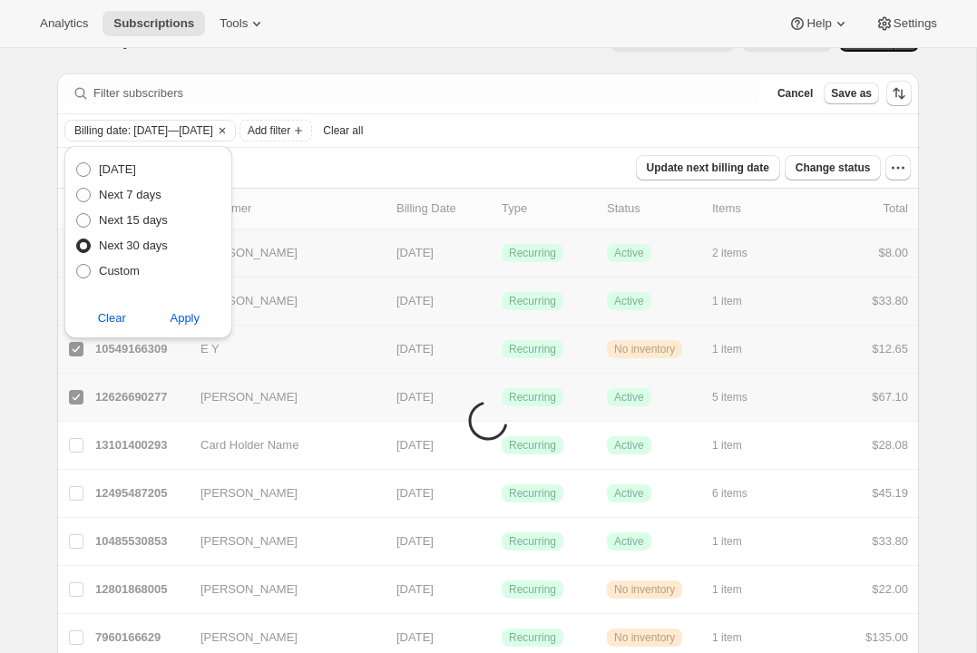
scroll to position [0, 0]
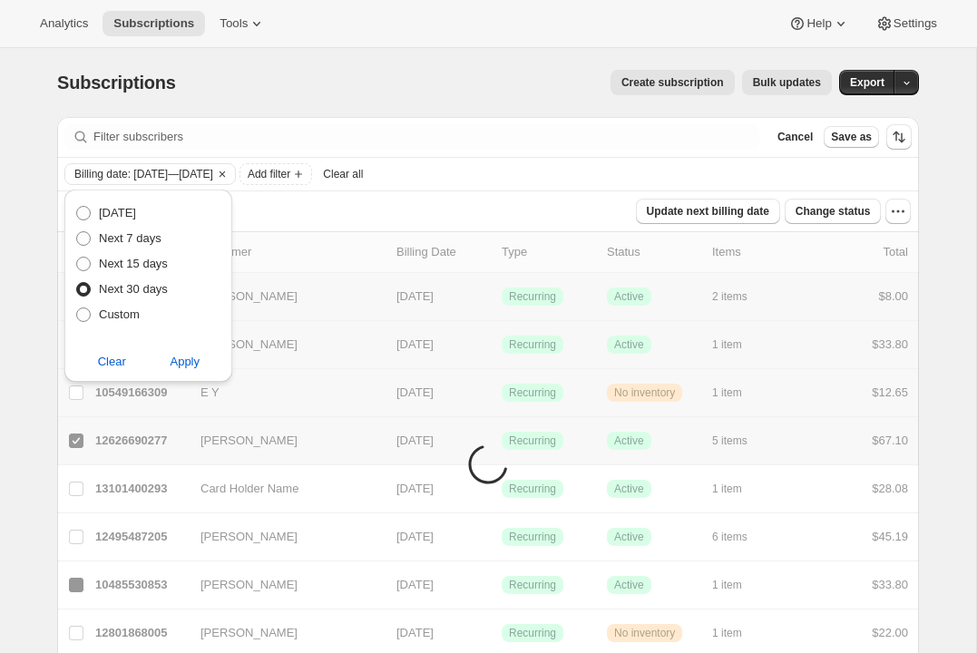
checkbox input "false"
checkbox input "true"
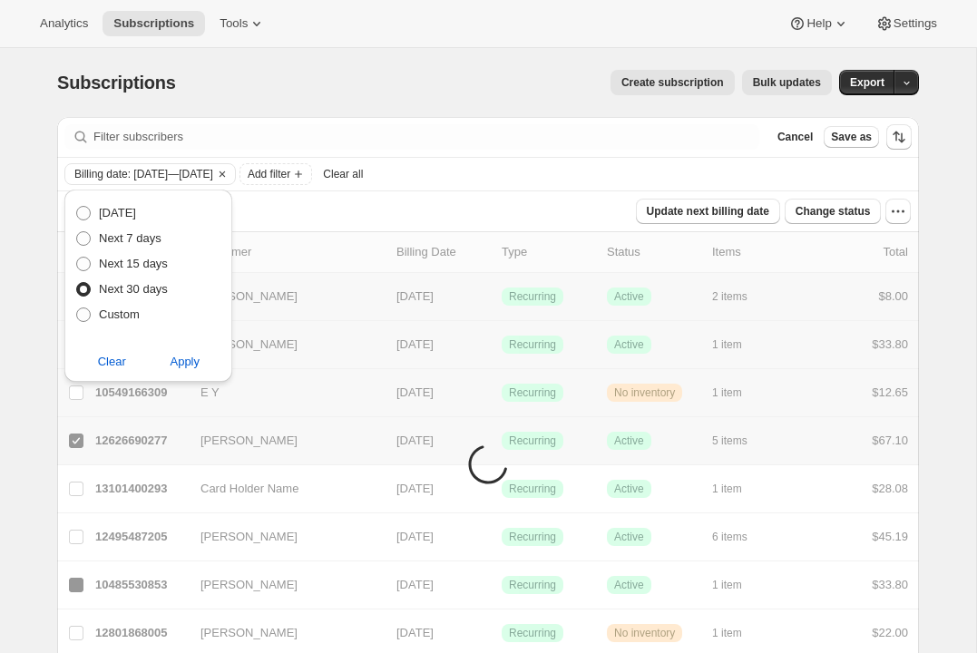
checkbox input "true"
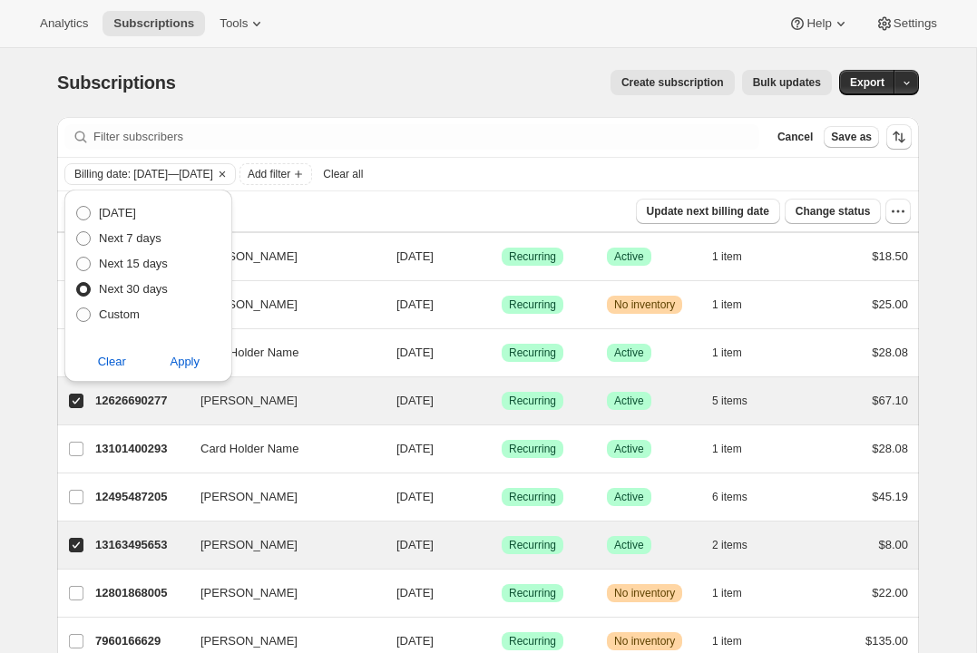
click at [768, 86] on span "Bulk updates" at bounding box center [787, 82] width 68 height 15
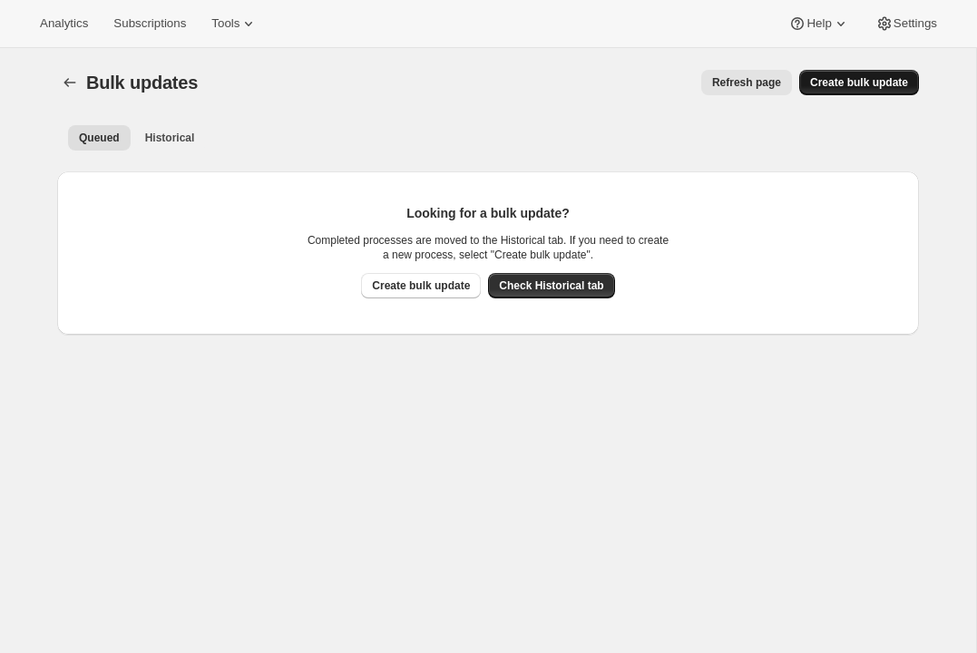
click at [831, 80] on span "Create bulk update" at bounding box center [859, 82] width 98 height 15
select select "11"
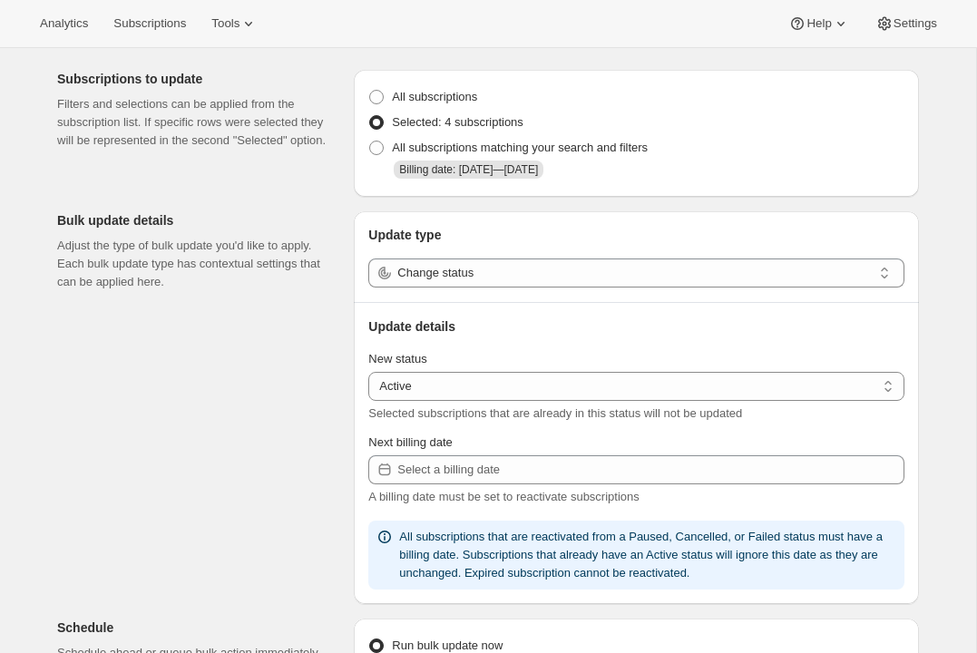
scroll to position [73, 0]
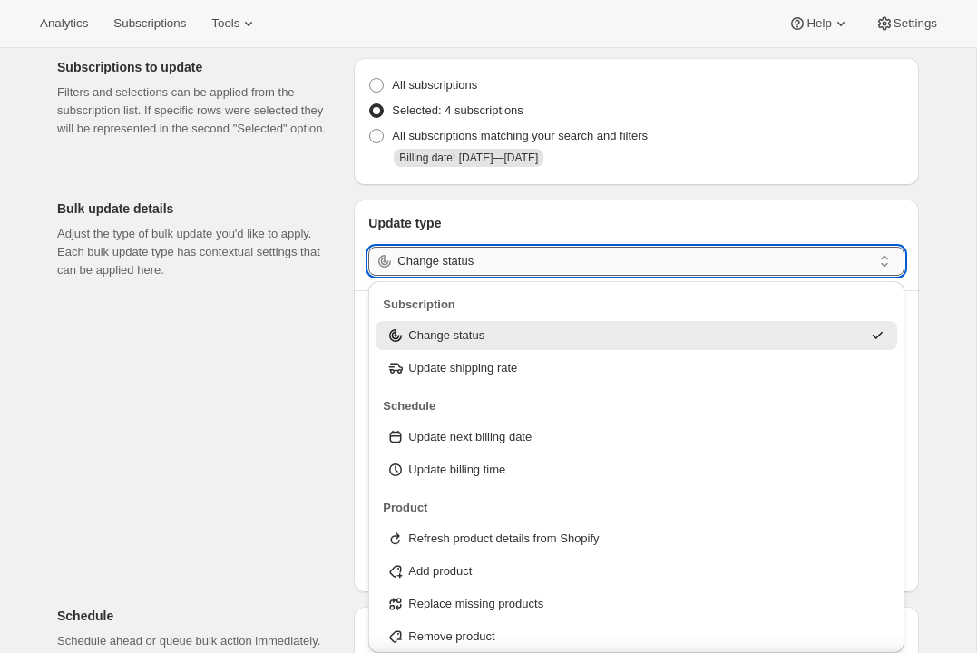
click at [522, 265] on input "Change status" at bounding box center [634, 261] width 474 height 29
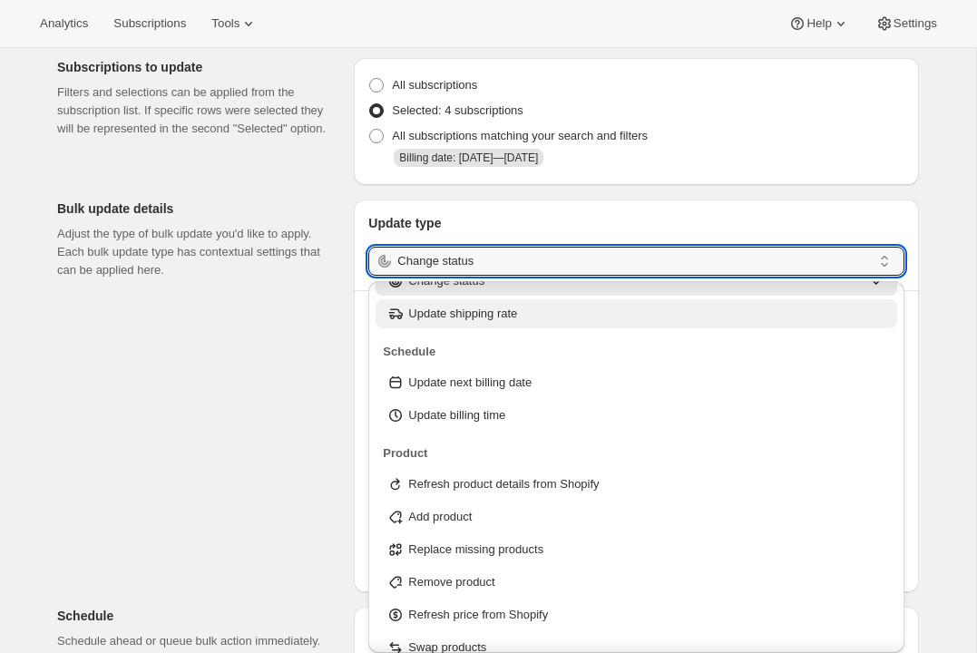
scroll to position [53, 0]
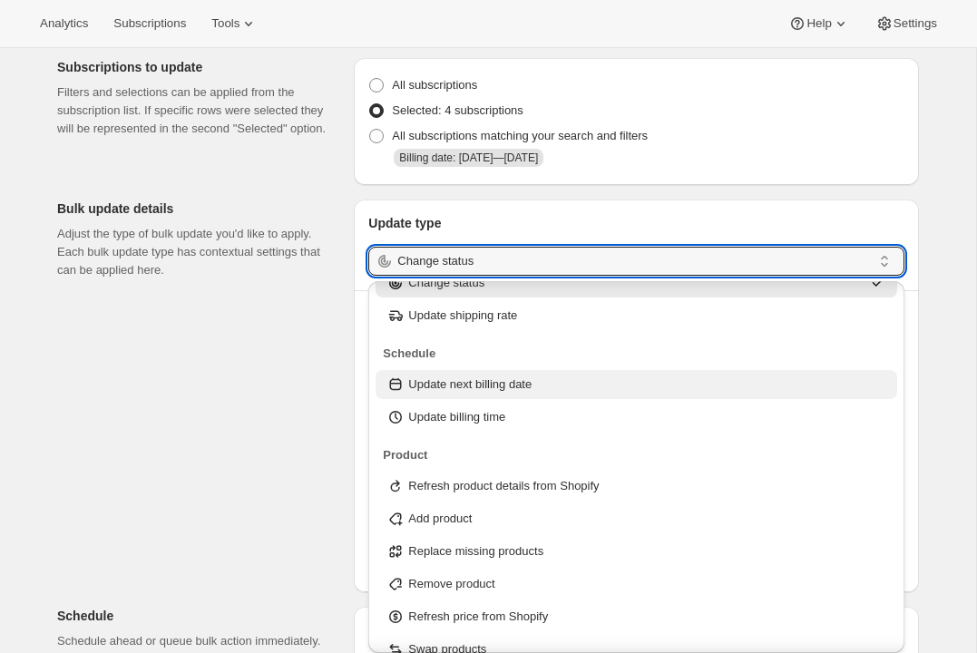
click at [435, 387] on p "Update next billing date" at bounding box center [469, 384] width 123 height 18
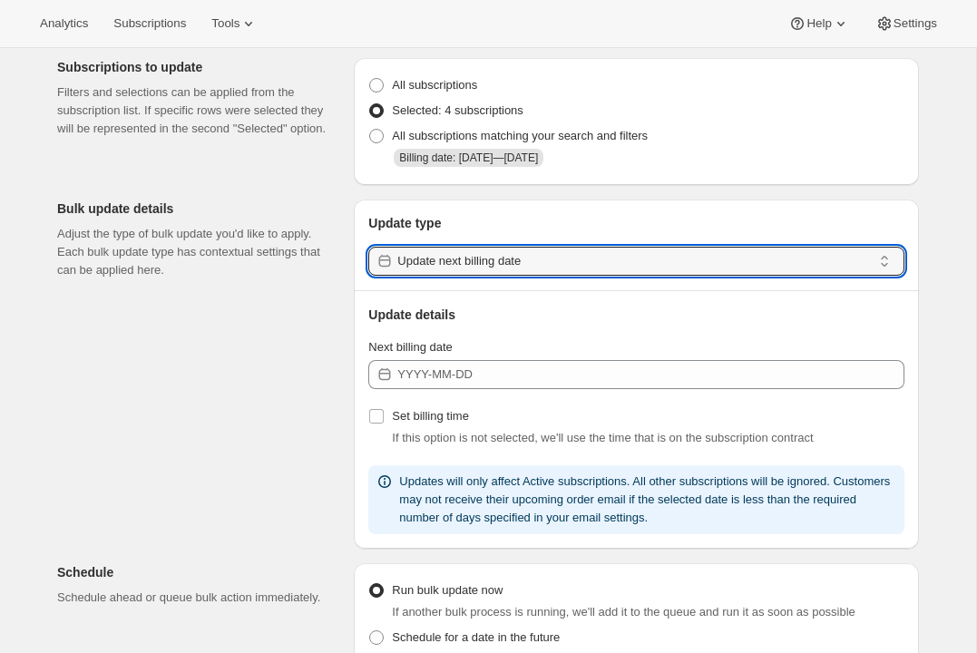
scroll to position [63, 0]
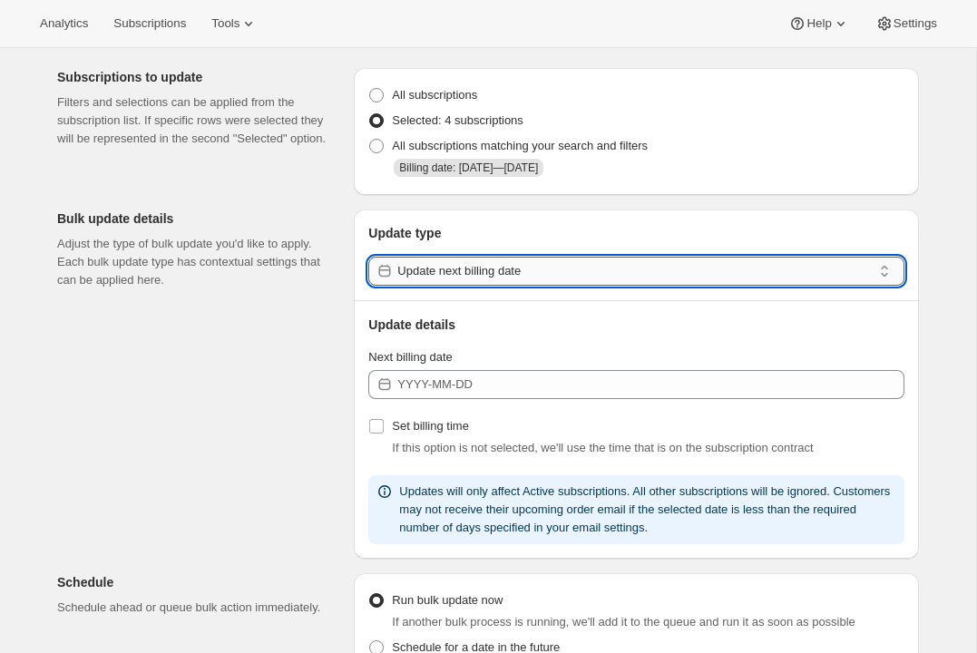
click at [512, 271] on input "Update next billing date" at bounding box center [634, 271] width 474 height 29
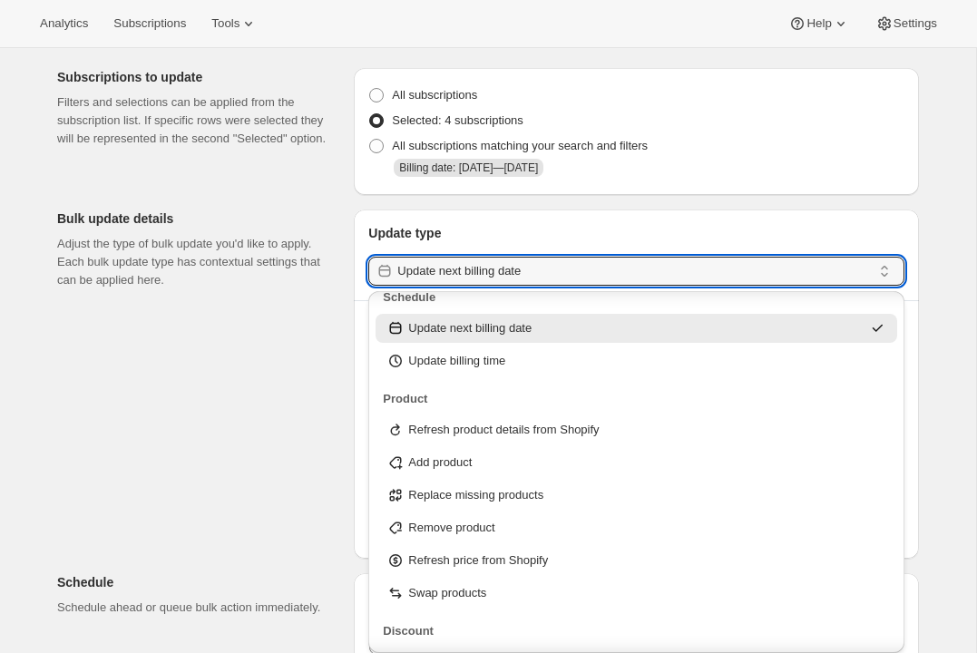
scroll to position [137, 0]
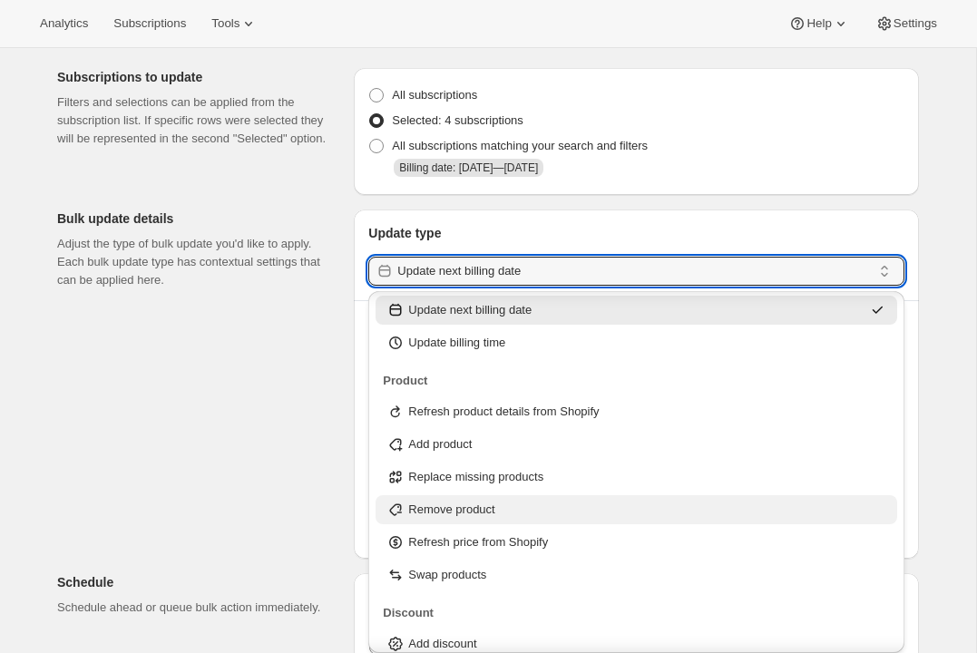
click at [457, 518] on div "Remove product" at bounding box center [635, 509] width 521 height 29
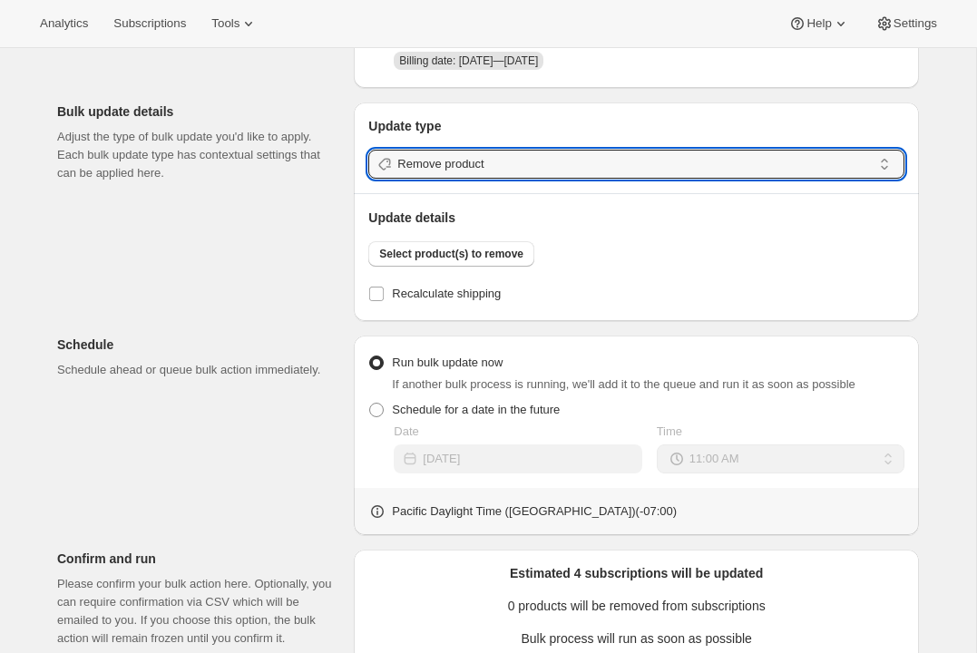
scroll to position [177, 0]
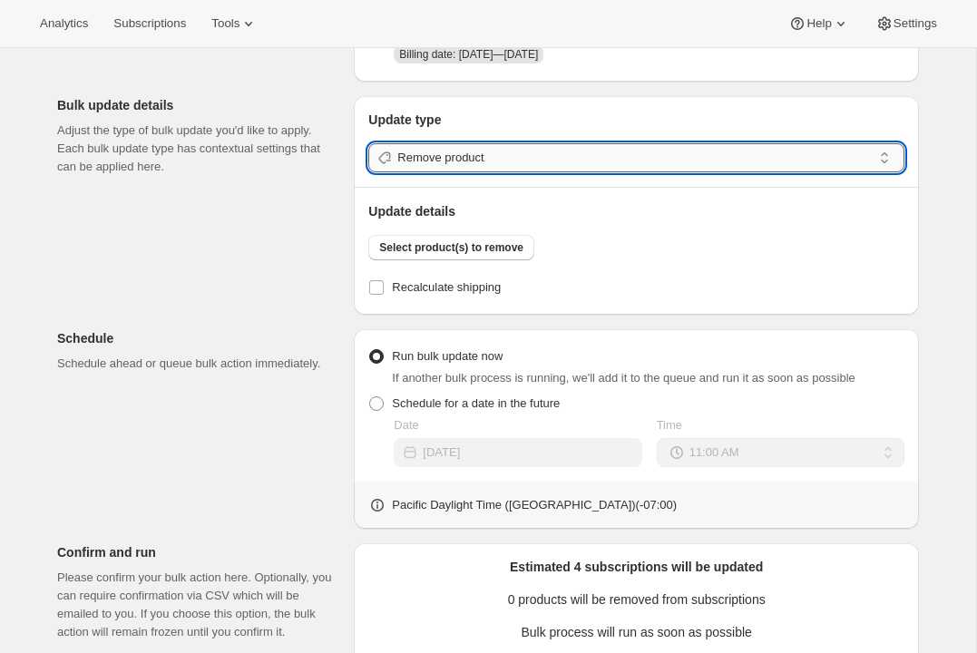
click at [565, 160] on input "Remove product" at bounding box center [634, 157] width 474 height 29
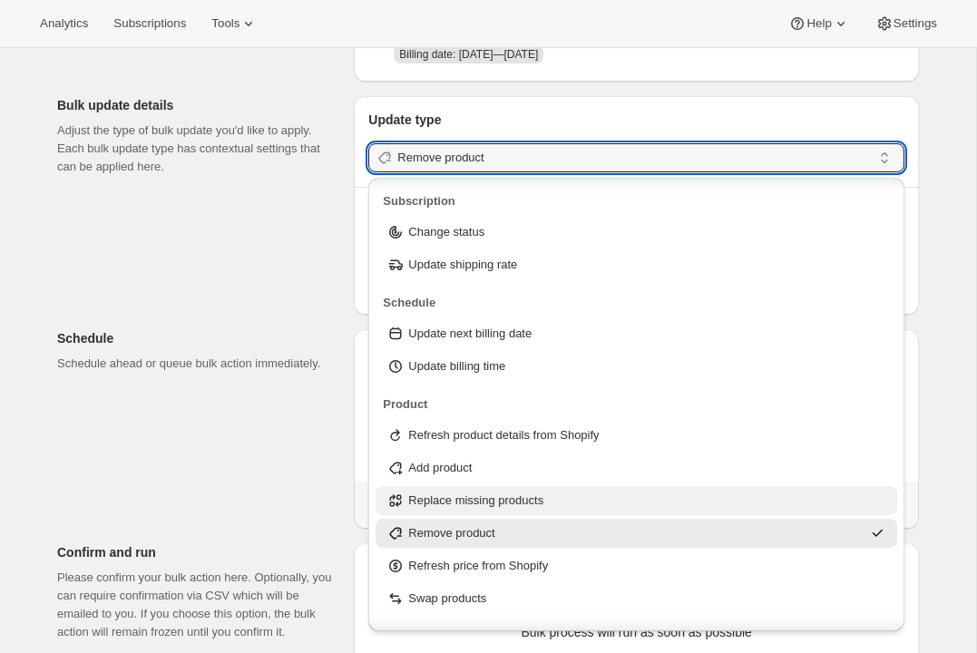
scroll to position [58, 0]
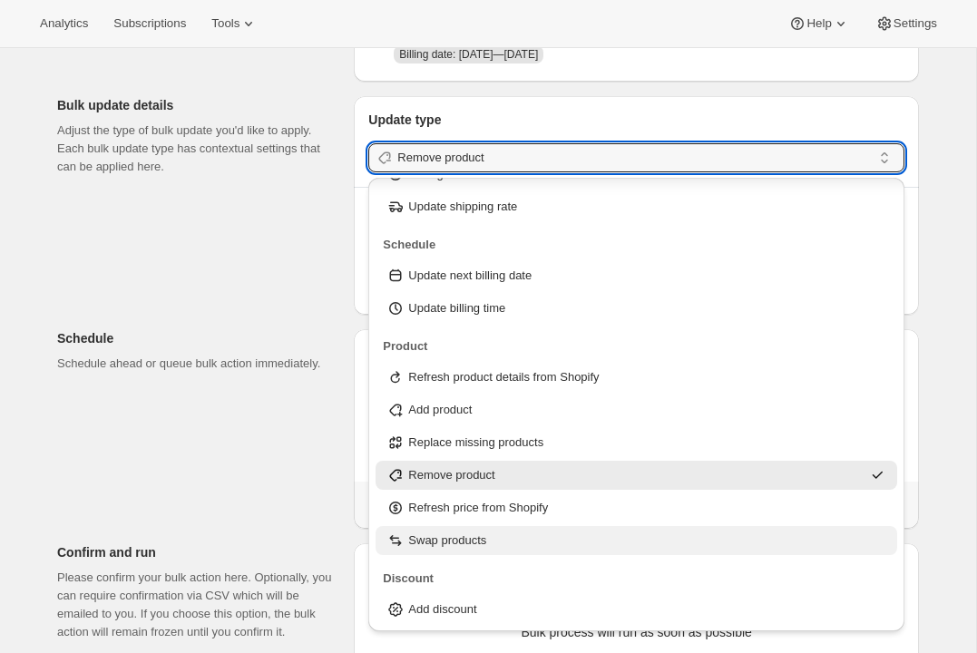
click at [459, 542] on p "Swap products" at bounding box center [447, 540] width 78 height 18
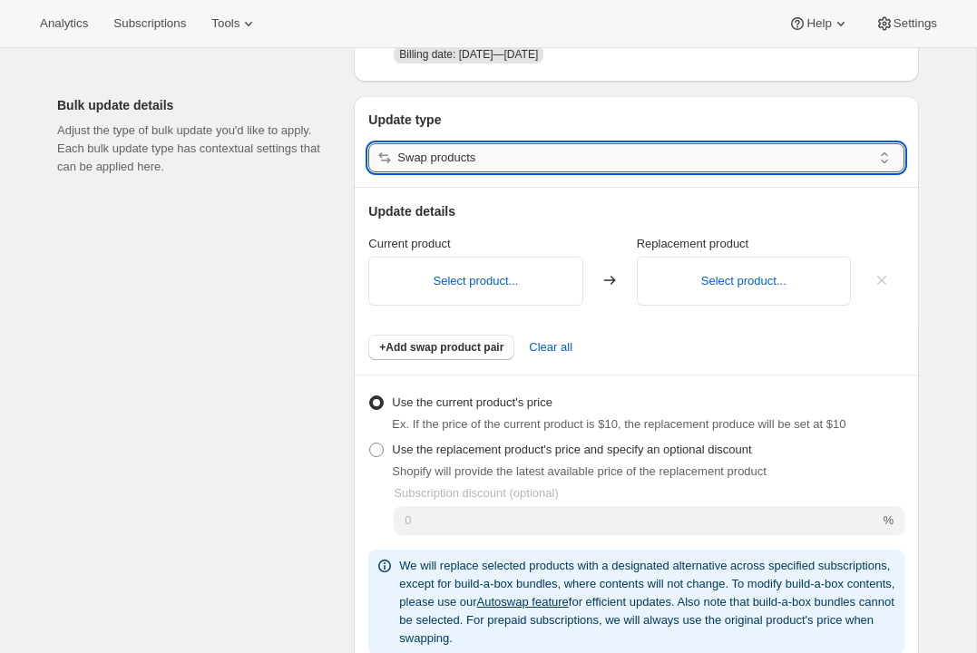
click at [640, 156] on input "Swap products" at bounding box center [634, 157] width 474 height 29
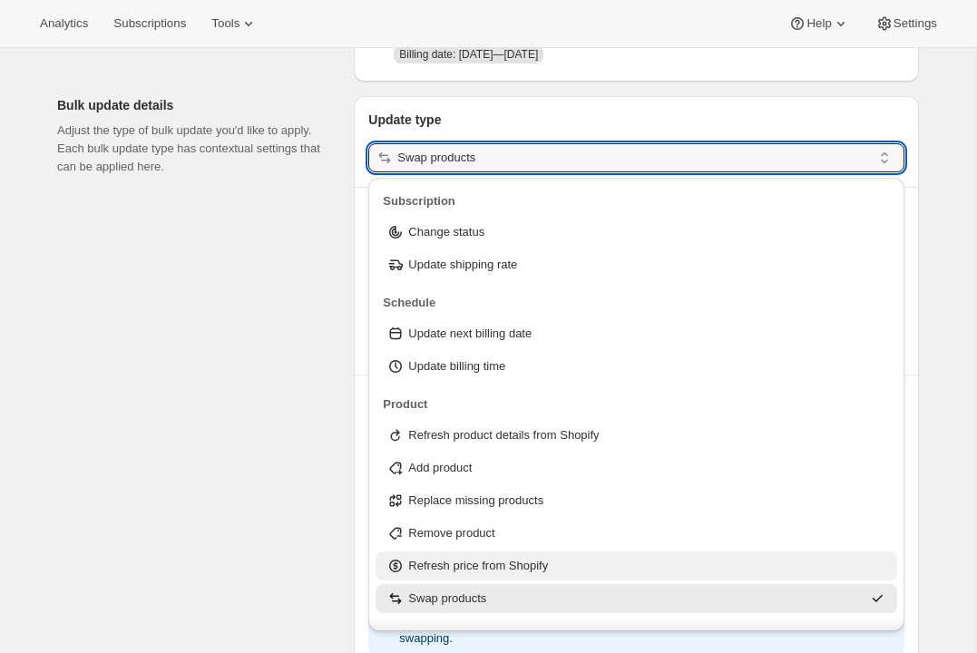
click at [470, 559] on p "Refresh price from Shopify" at bounding box center [478, 566] width 140 height 18
type input "Refresh price from Shopify"
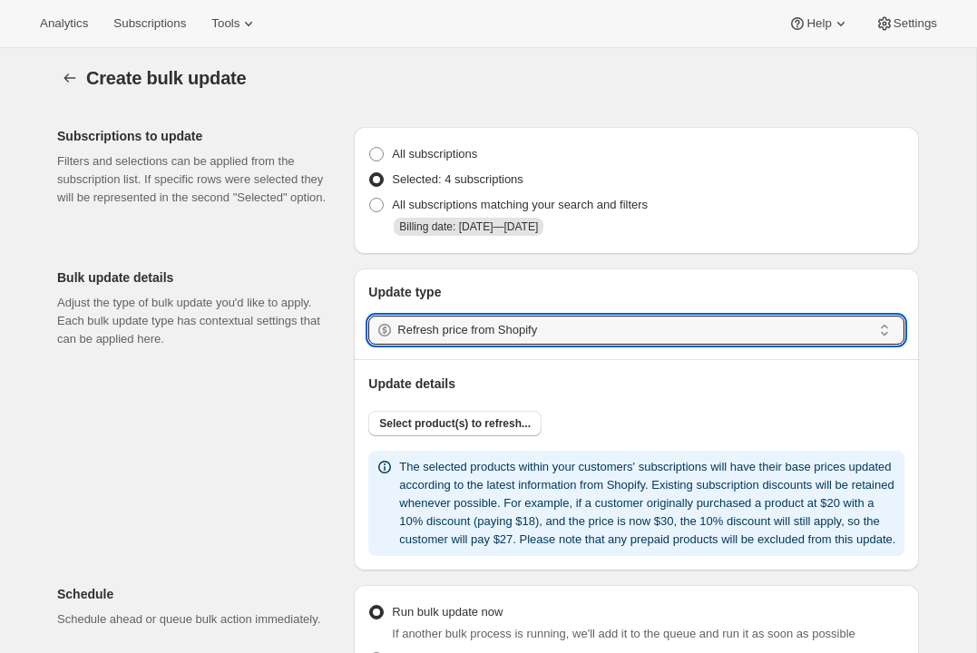
scroll to position [0, 0]
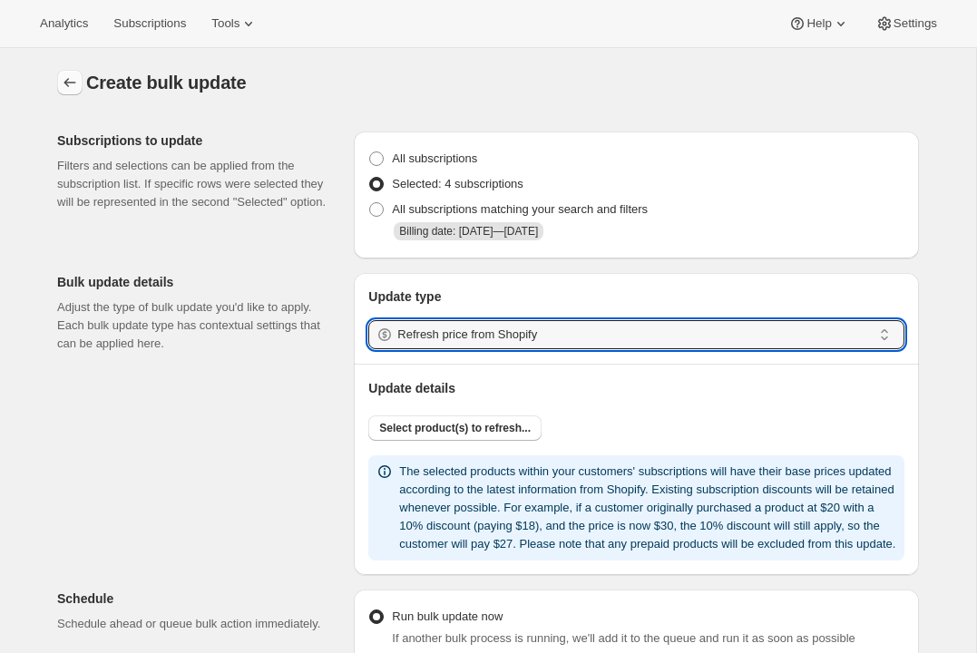
click at [65, 83] on icon "button" at bounding box center [70, 82] width 12 height 9
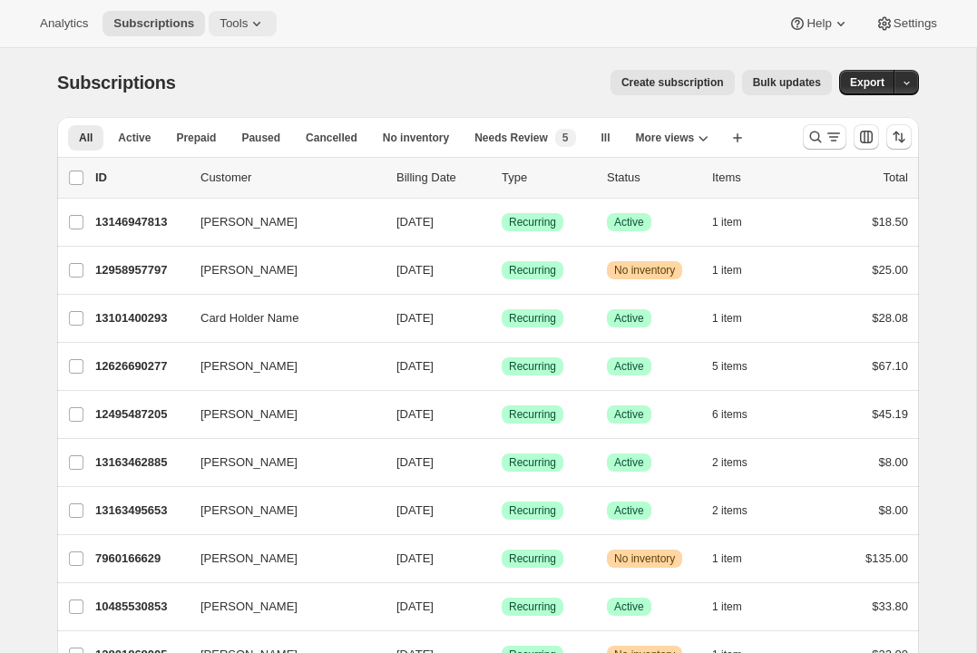
click at [230, 16] on span "Tools" at bounding box center [233, 23] width 28 height 15
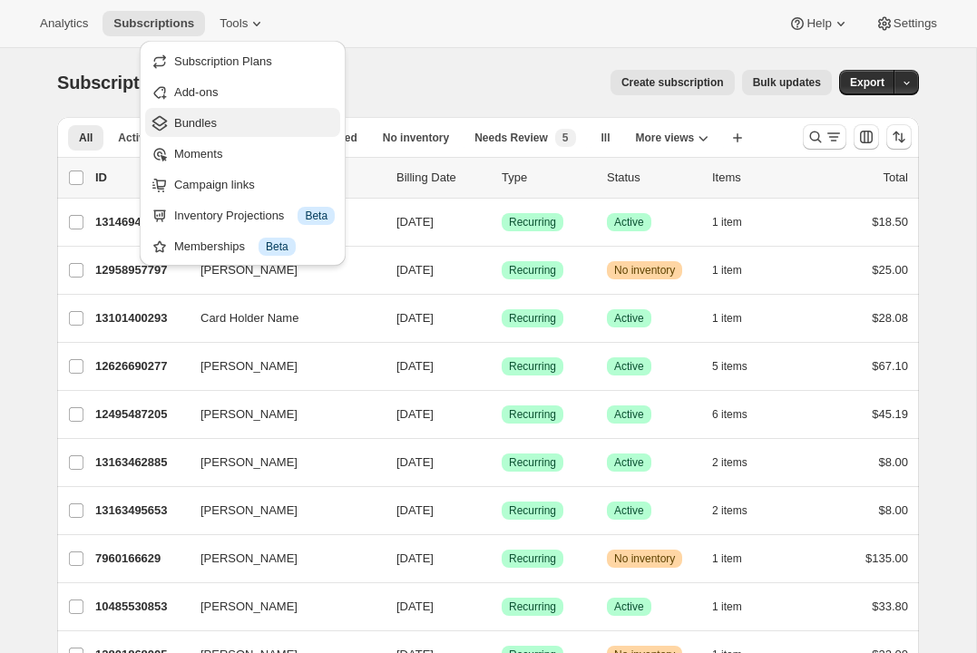
click at [228, 128] on span "Bundles" at bounding box center [254, 123] width 160 height 18
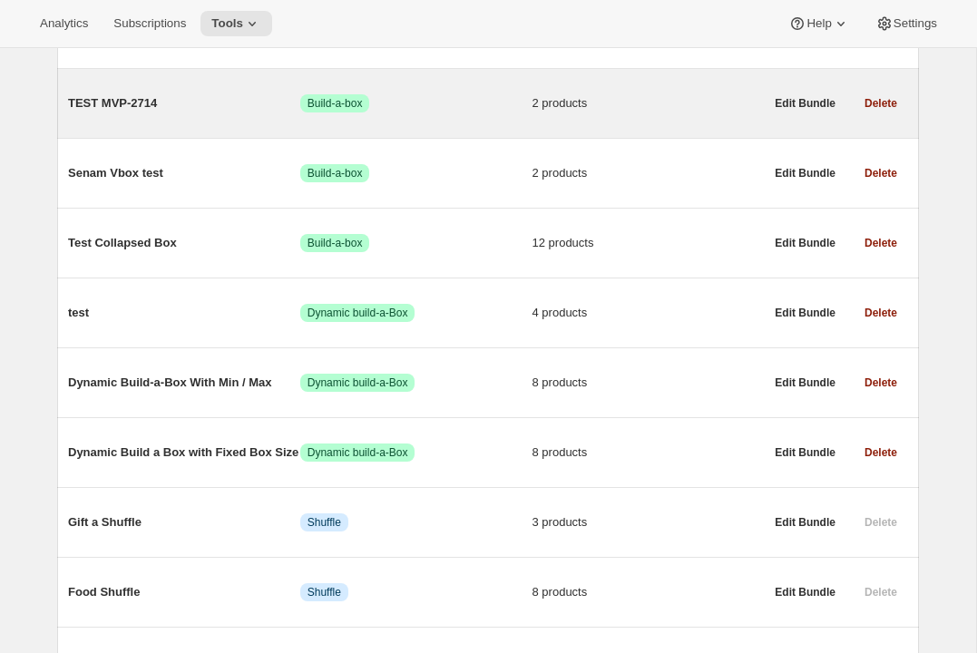
scroll to position [1333, 0]
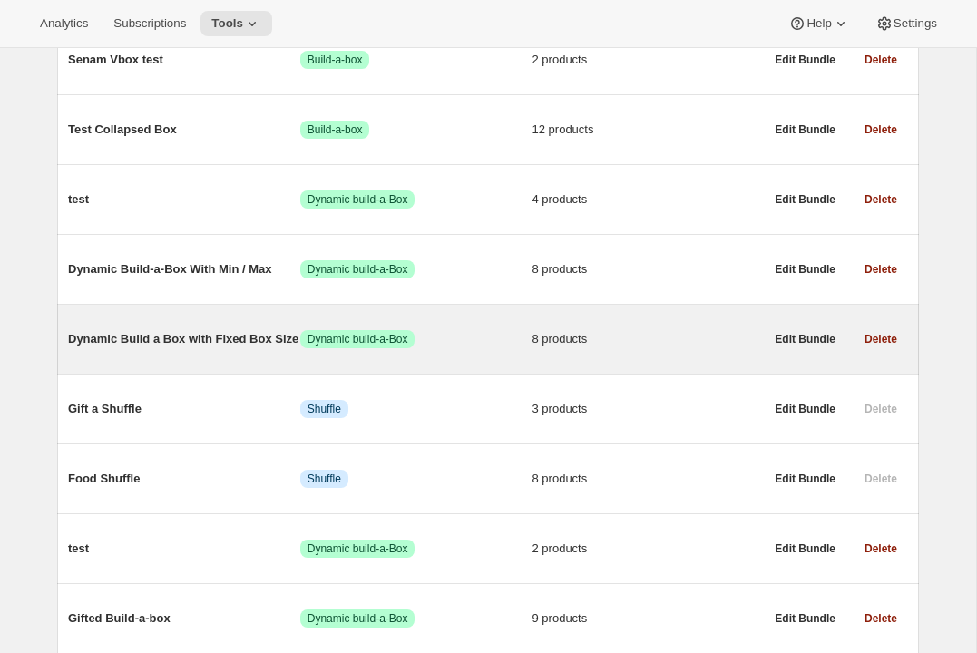
click at [170, 348] on span "Dynamic Build a Box with Fixed Box Size" at bounding box center [184, 339] width 232 height 18
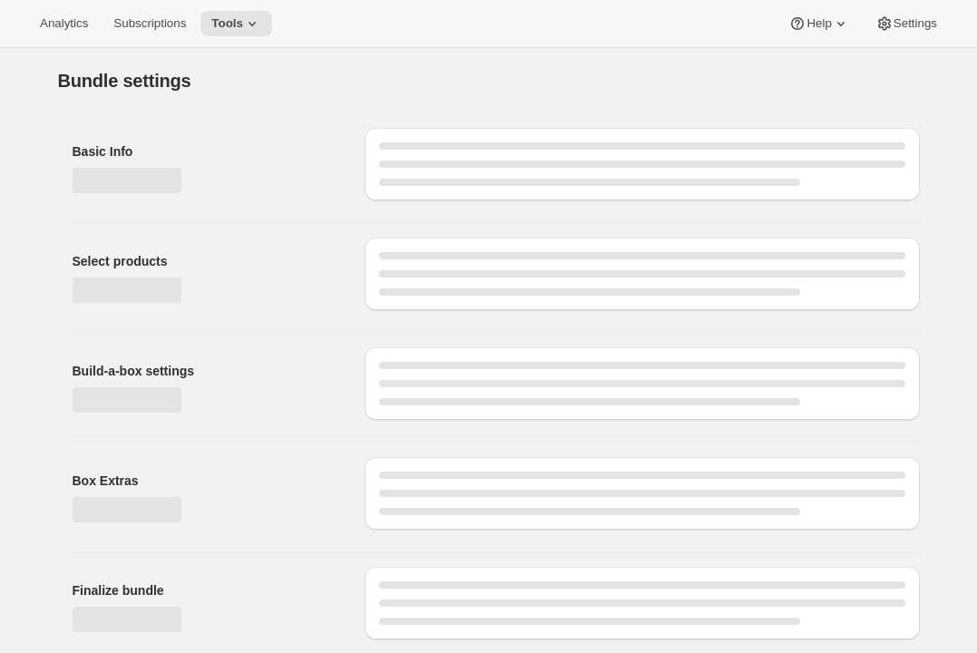
type input "Dynamic Build a Box with Fixed Box Size"
radio input "true"
checkbox input "true"
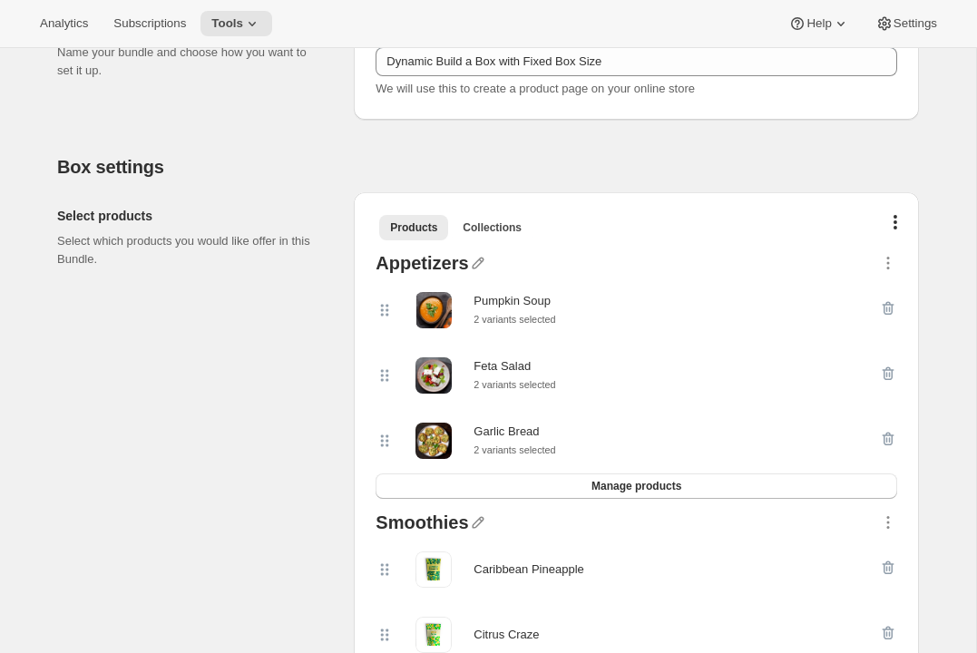
scroll to position [316, 0]
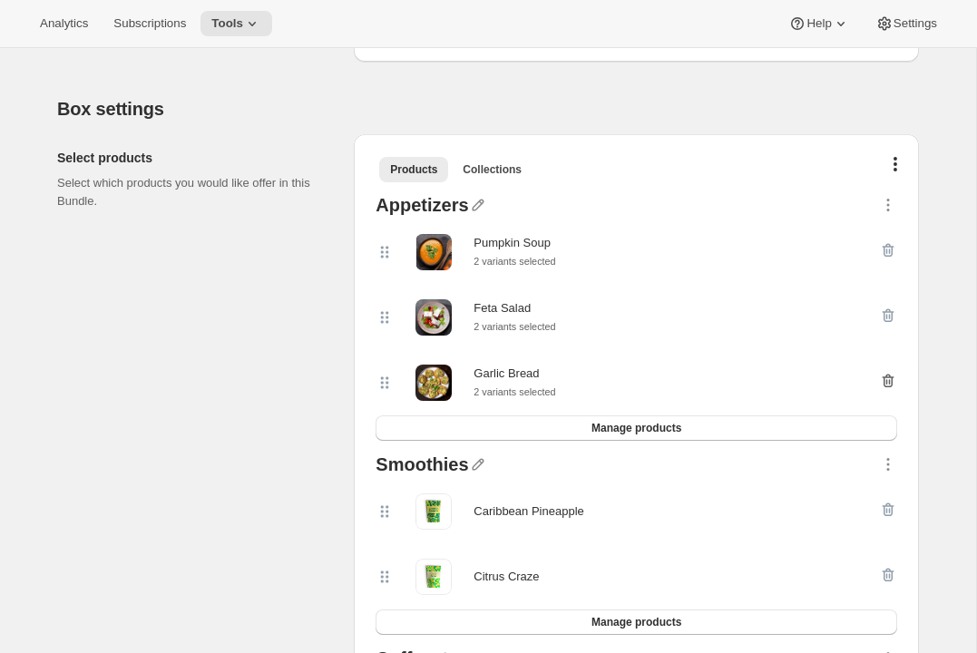
click at [890, 381] on icon "button" at bounding box center [888, 381] width 18 height 18
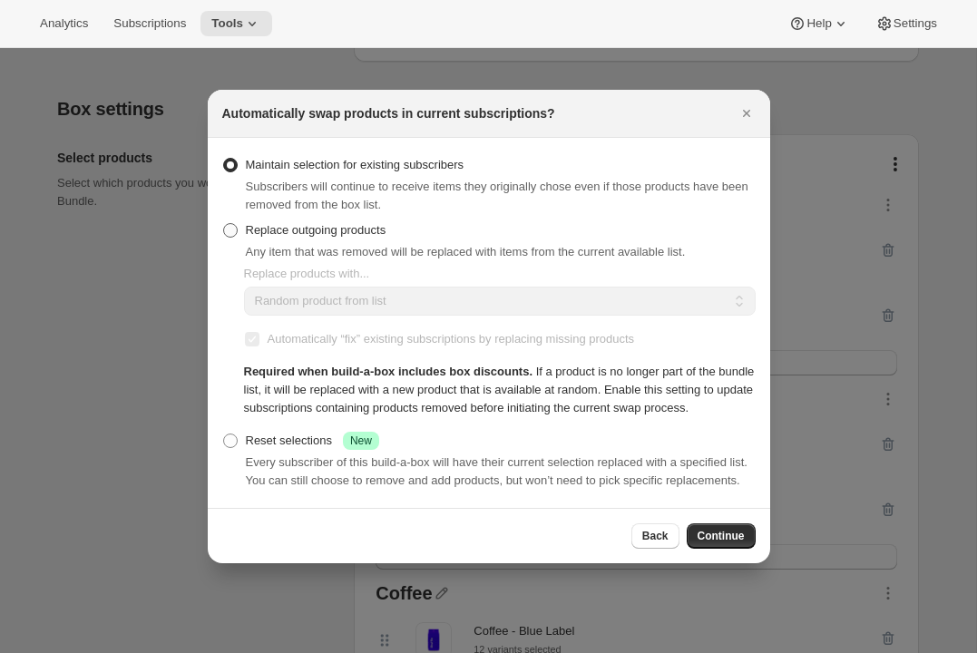
click at [335, 223] on span "Replace outgoing products" at bounding box center [316, 230] width 141 height 14
click at [224, 223] on input "Replace outgoing products" at bounding box center [223, 223] width 1 height 1
radio input "true"
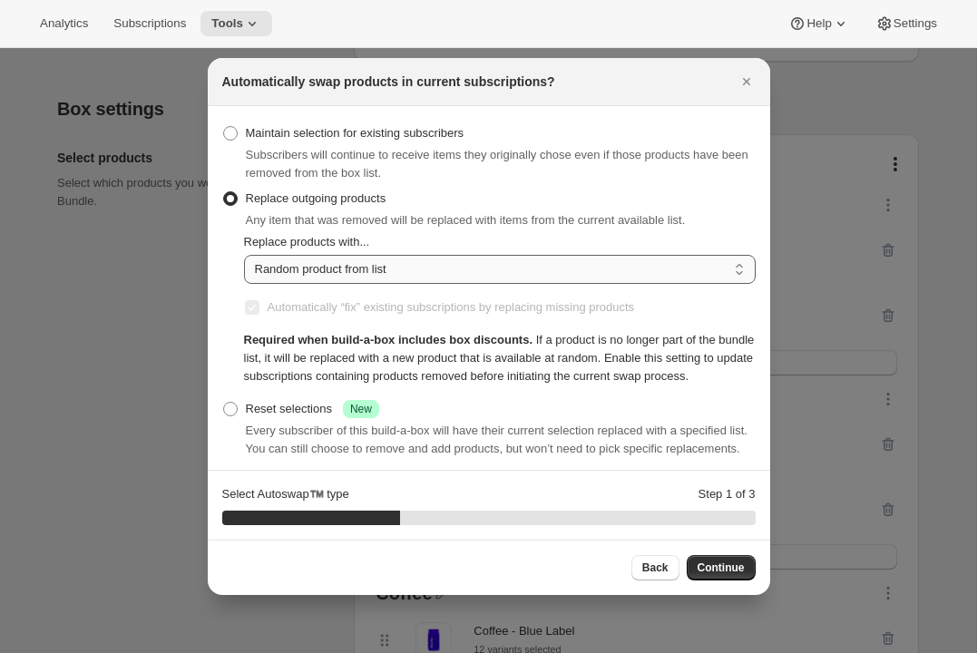
click at [359, 272] on select "Random product from list Matching product type Select specific replacements" at bounding box center [499, 269] width 511 height 29
click at [244, 255] on select "Random product from list Matching product type Select specific replacements" at bounding box center [499, 269] width 511 height 29
click at [358, 277] on select "Random product from list Matching product type Select specific replacements" at bounding box center [499, 269] width 511 height 29
select select "selection"
click at [244, 255] on select "Random product from list Matching product type Select specific replacements" at bounding box center [499, 269] width 511 height 29
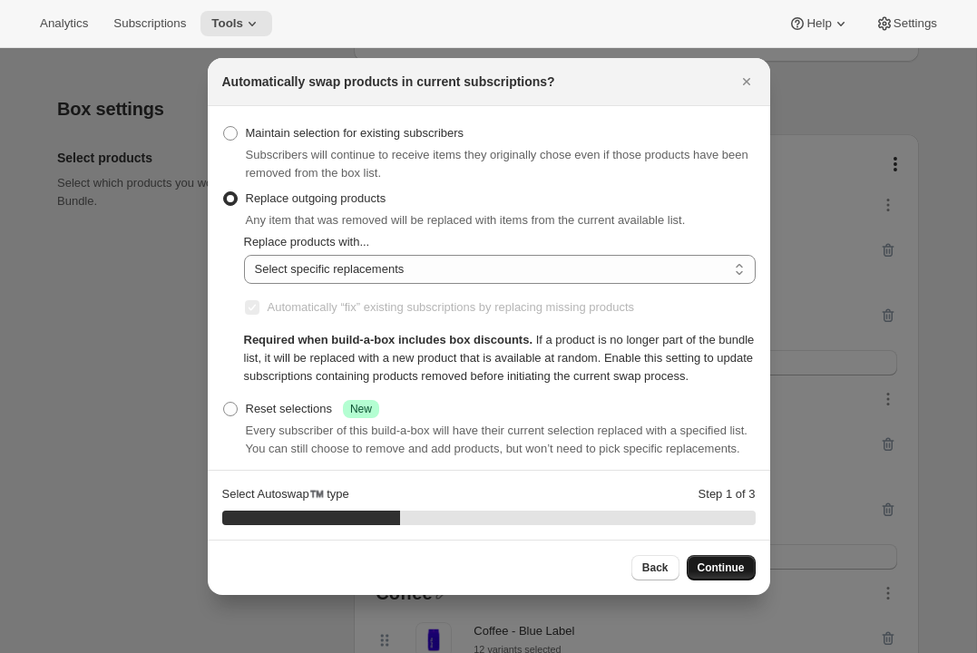
click at [710, 561] on span "Continue" at bounding box center [720, 567] width 47 height 15
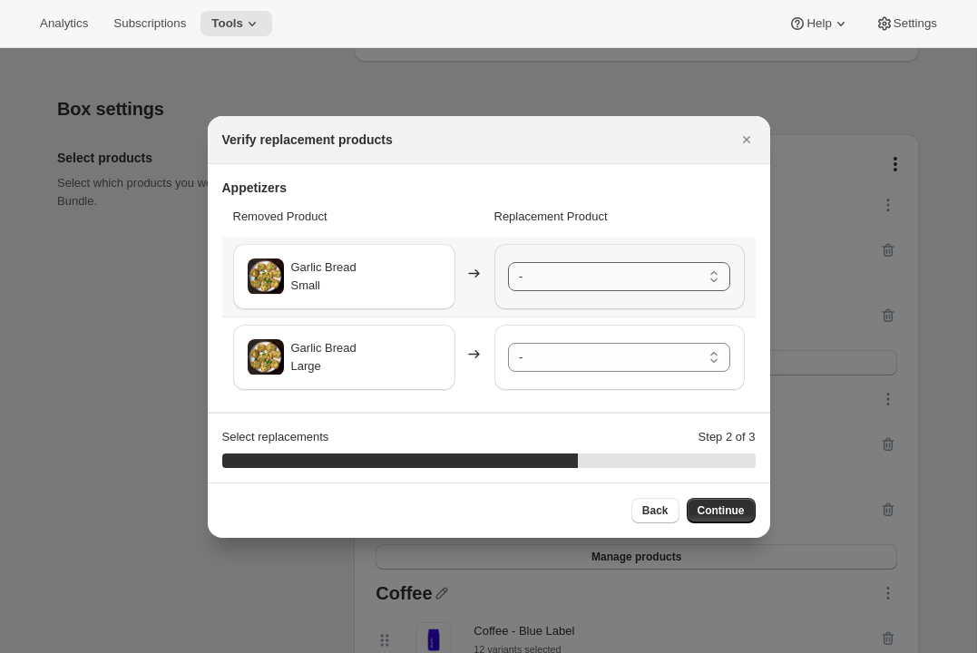
click at [665, 281] on select "- Pumpkin Soup - Small Pumpkin Soup - Large Feta Salad - Small Feta Salad - Lar…" at bounding box center [619, 276] width 222 height 29
click at [629, 355] on select "- Pumpkin Soup - Small Pumpkin Soup - Large Feta Salad - Small Feta Salad - Lar…" at bounding box center [619, 357] width 222 height 29
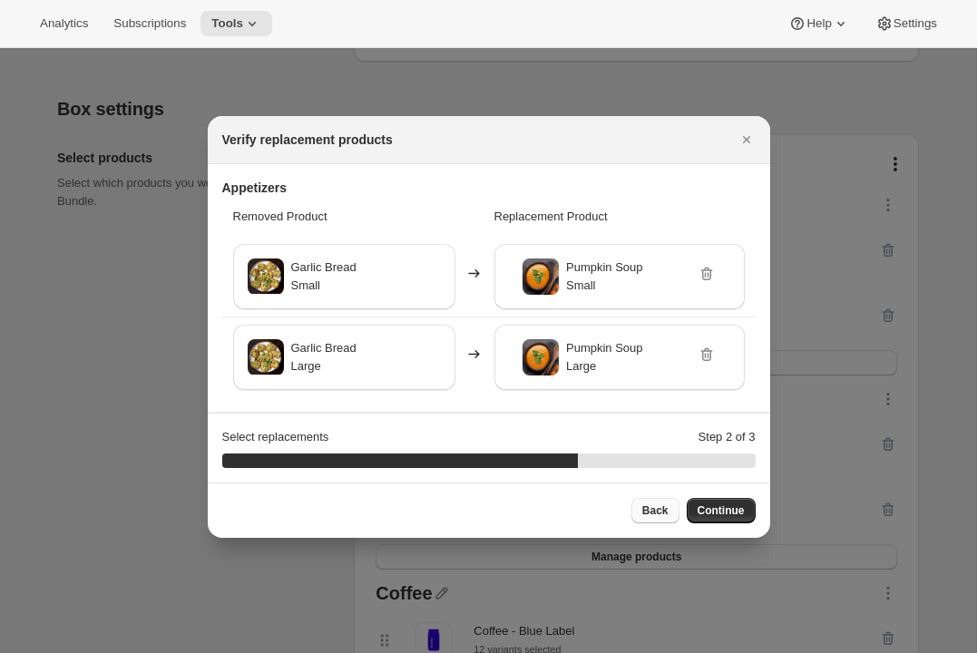
click at [650, 512] on span "Back" at bounding box center [655, 510] width 26 height 15
select select "selection"
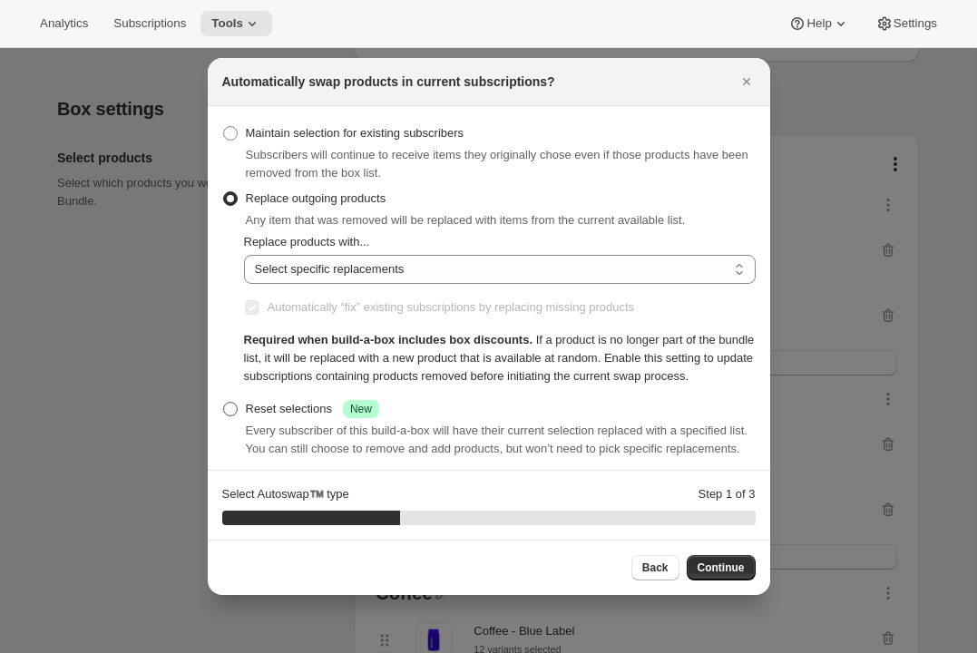
click at [289, 418] on div "Reset selections Success New" at bounding box center [312, 409] width 133 height 18
click at [224, 403] on input "Reset selections Success New" at bounding box center [223, 402] width 1 height 1
radio input "true"
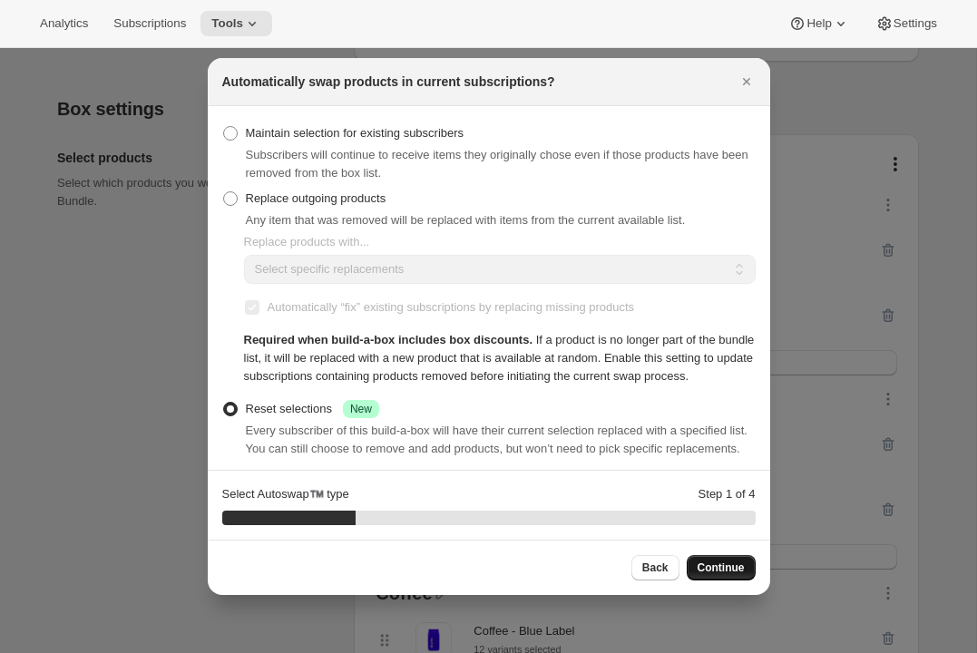
click at [703, 572] on span "Continue" at bounding box center [720, 567] width 47 height 15
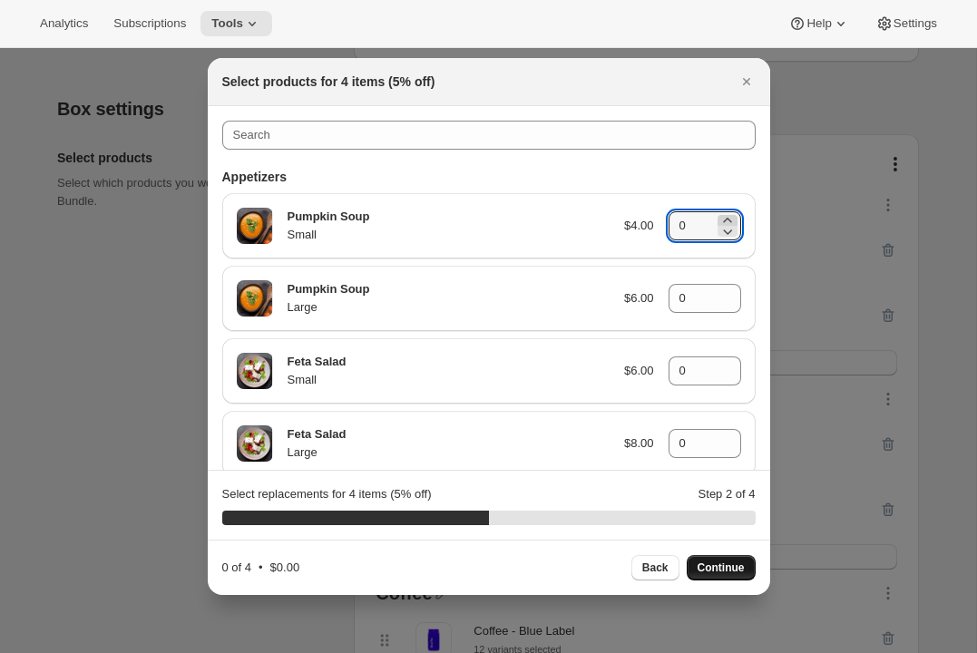
click at [727, 219] on icon ":rce:" at bounding box center [727, 220] width 8 height 5
type input "2"
click at [724, 292] on icon ":rce:" at bounding box center [727, 293] width 18 height 18
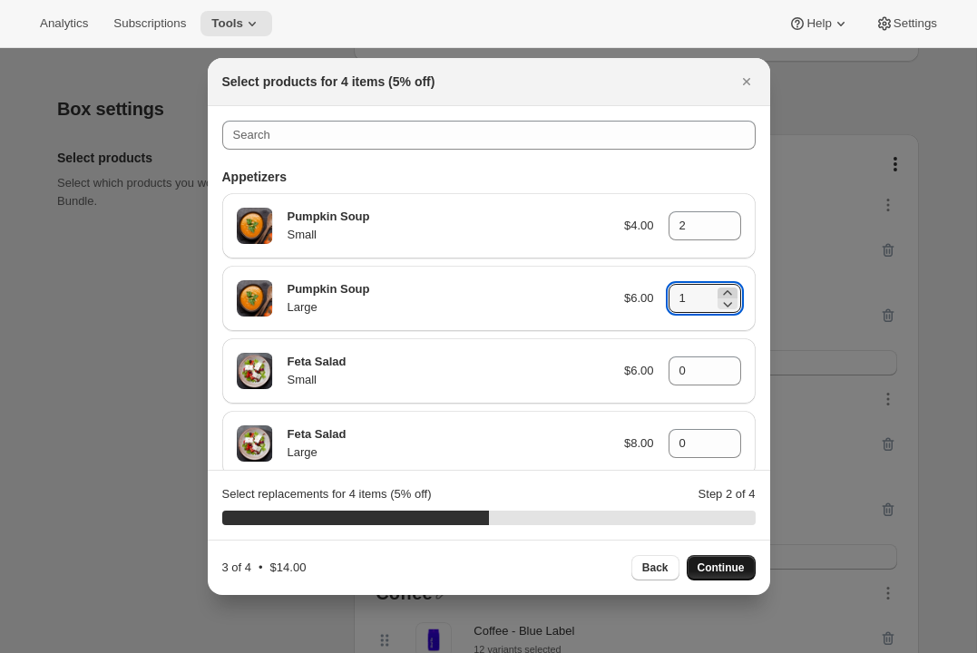
type input "2"
click at [659, 568] on span "Back" at bounding box center [655, 567] width 26 height 15
select select "selection"
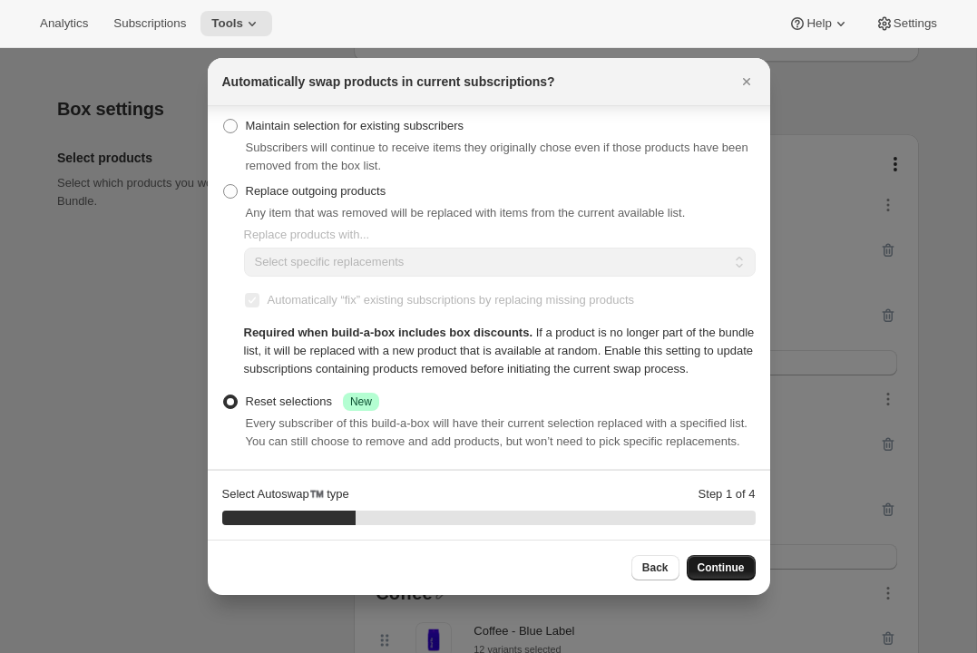
scroll to position [0, 0]
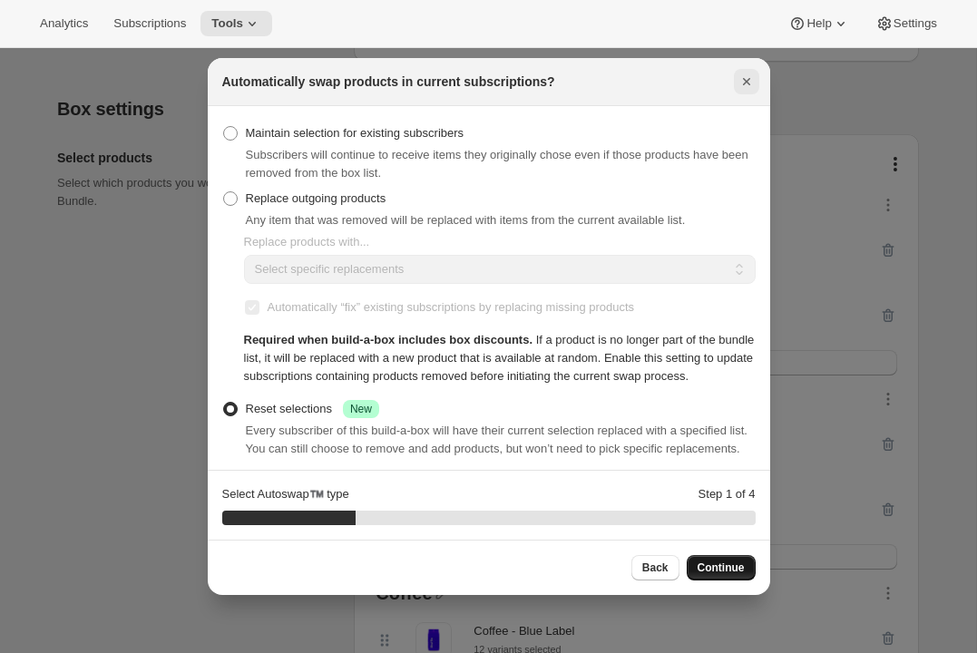
click at [753, 77] on icon "Close" at bounding box center [746, 82] width 18 height 18
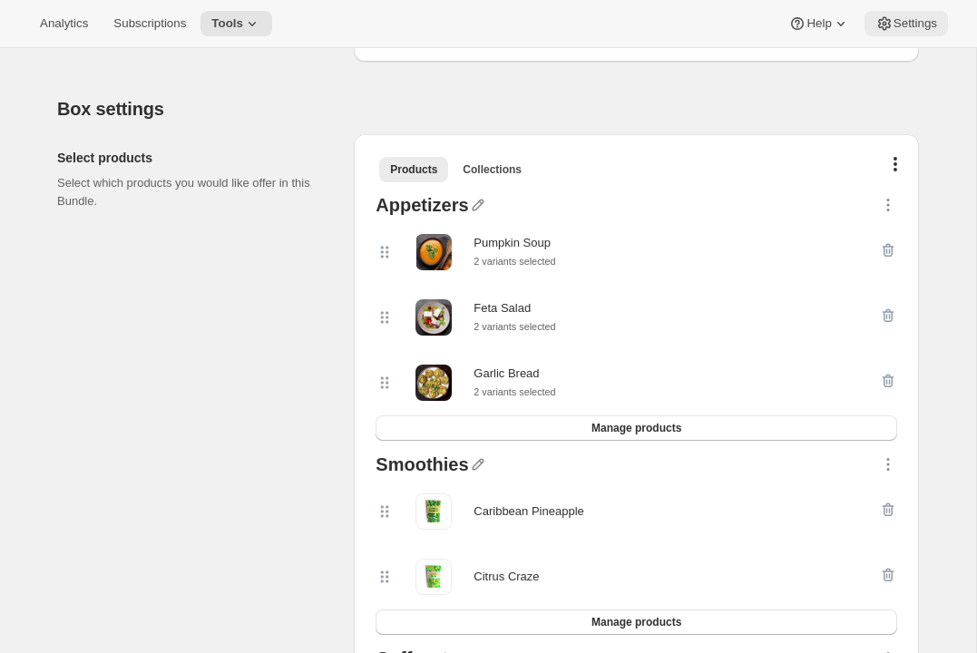
click at [898, 34] on button "Settings" at bounding box center [905, 23] width 83 height 25
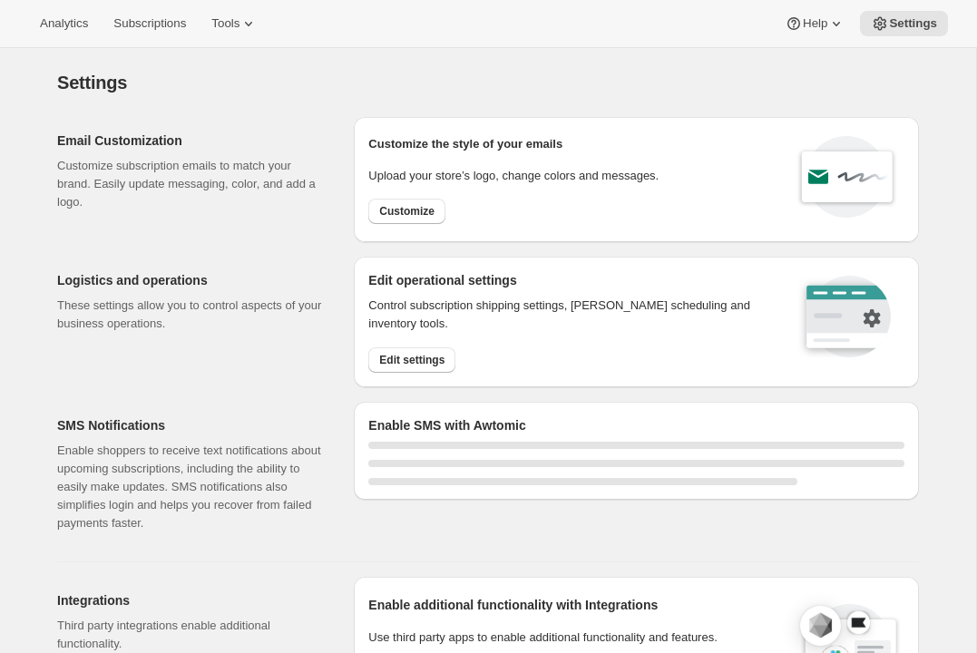
select select "22:00"
select select "09:00"
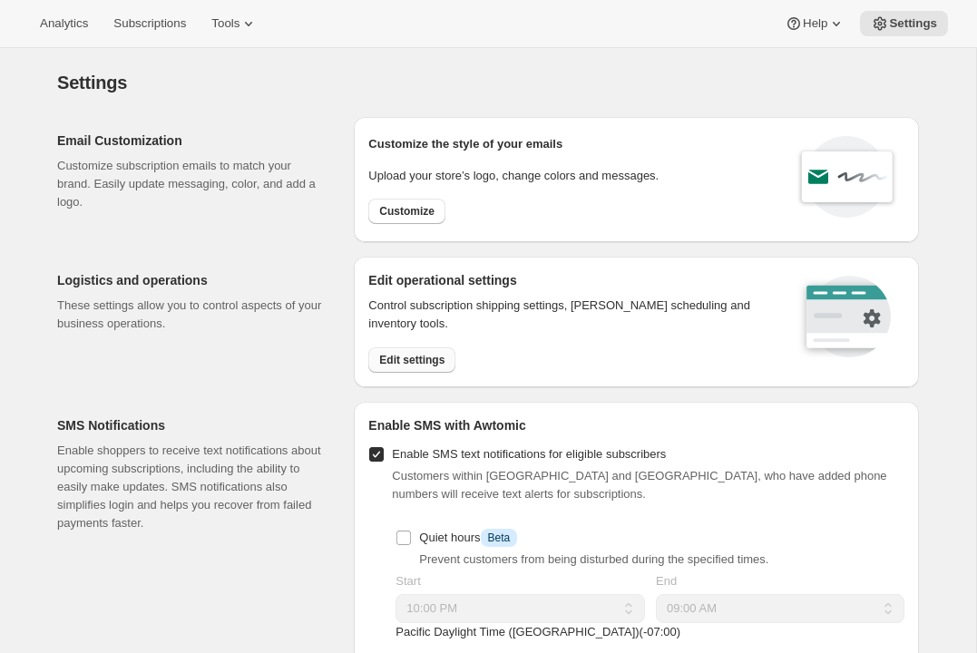
click at [388, 355] on span "Edit settings" at bounding box center [411, 360] width 65 height 15
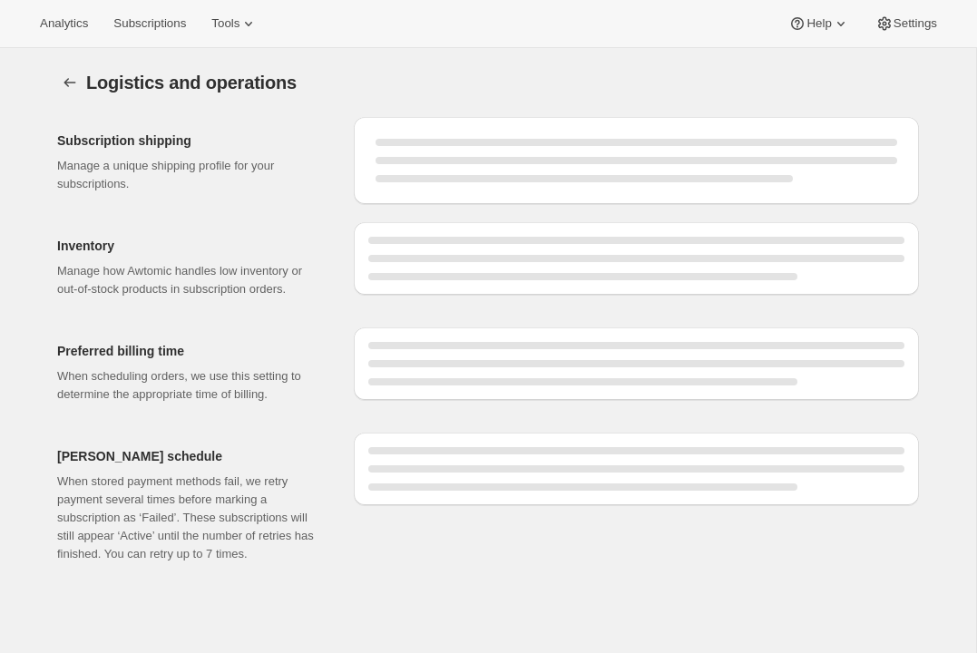
select select "05:00"
select select "PM"
select select "DAY"
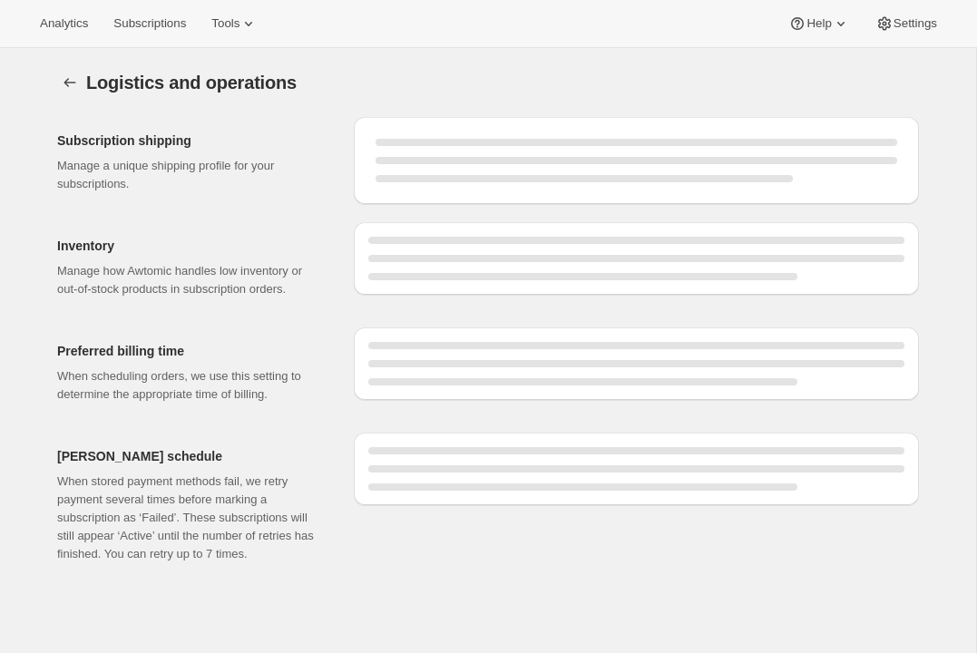
select select "DAY"
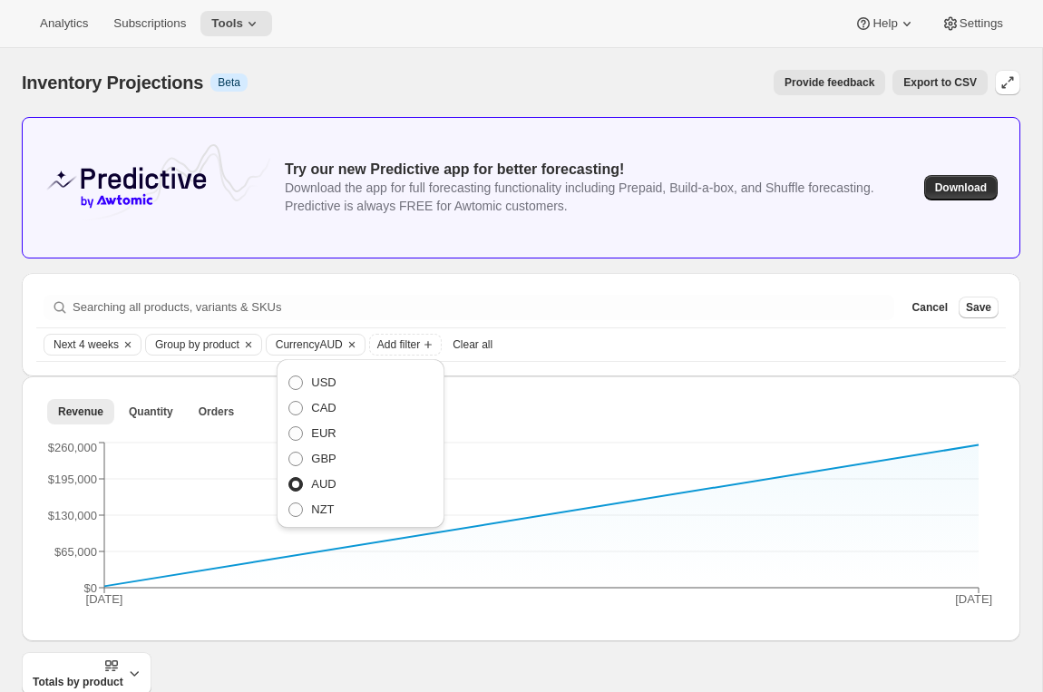
click at [139, 44] on div "Analytics Subscriptions Tools Help Settings" at bounding box center [521, 24] width 1043 height 48
click at [140, 34] on button "Subscriptions" at bounding box center [149, 23] width 94 height 25
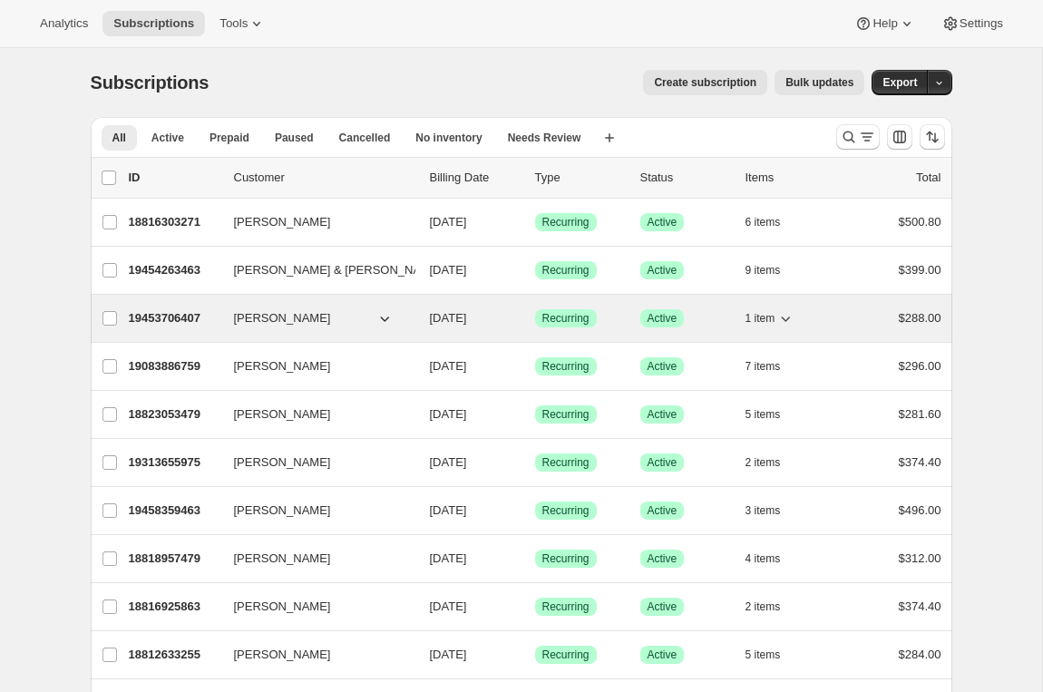
click at [189, 326] on p "19453706407" at bounding box center [174, 318] width 91 height 18
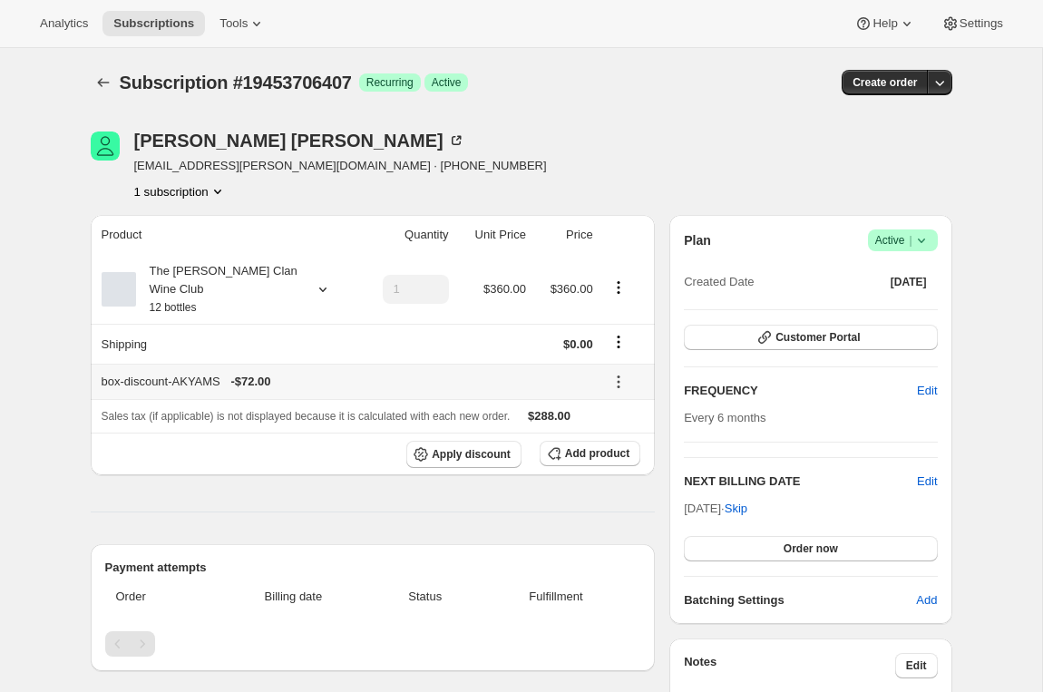
click at [618, 374] on icon at bounding box center [618, 382] width 18 height 18
click at [620, 347] on icon "Shipping actions" at bounding box center [618, 342] width 18 height 18
click at [595, 376] on span "Edit shipping rate" at bounding box center [615, 377] width 91 height 14
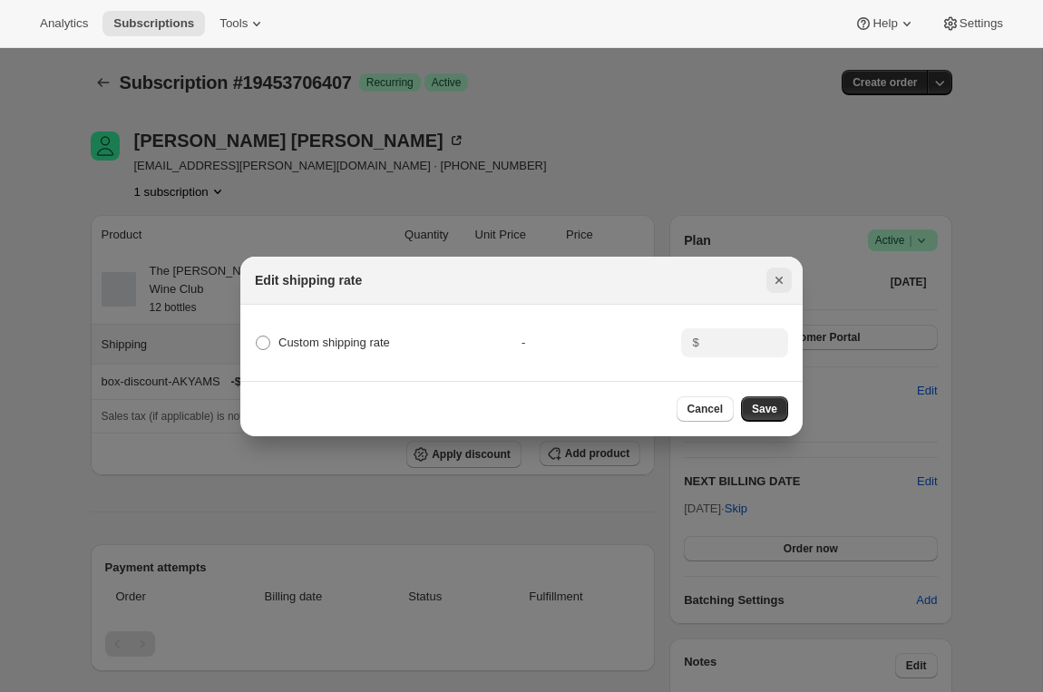
click at [777, 279] on icon "Close" at bounding box center [778, 280] width 7 height 7
